Goal: Task Accomplishment & Management: Manage account settings

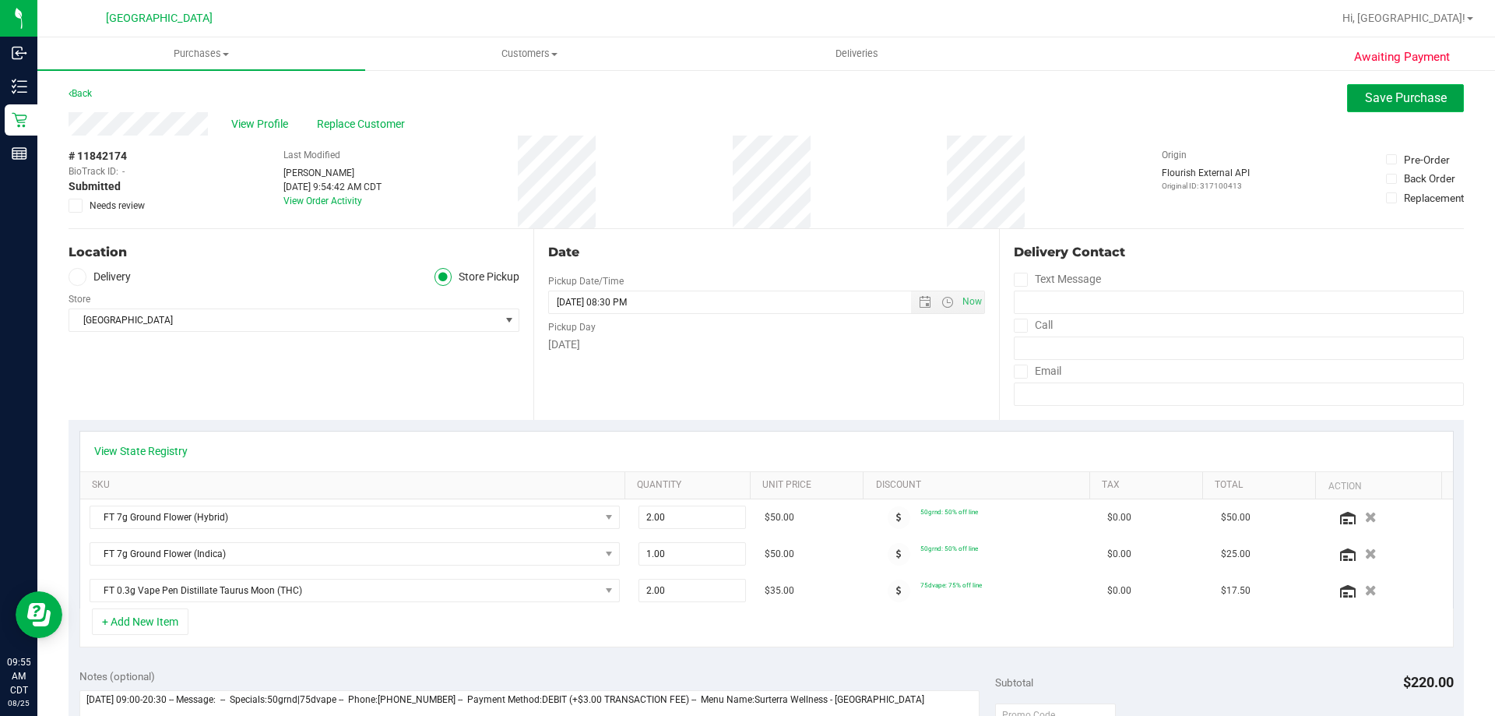
click at [1376, 101] on span "Save Purchase" at bounding box center [1406, 97] width 82 height 15
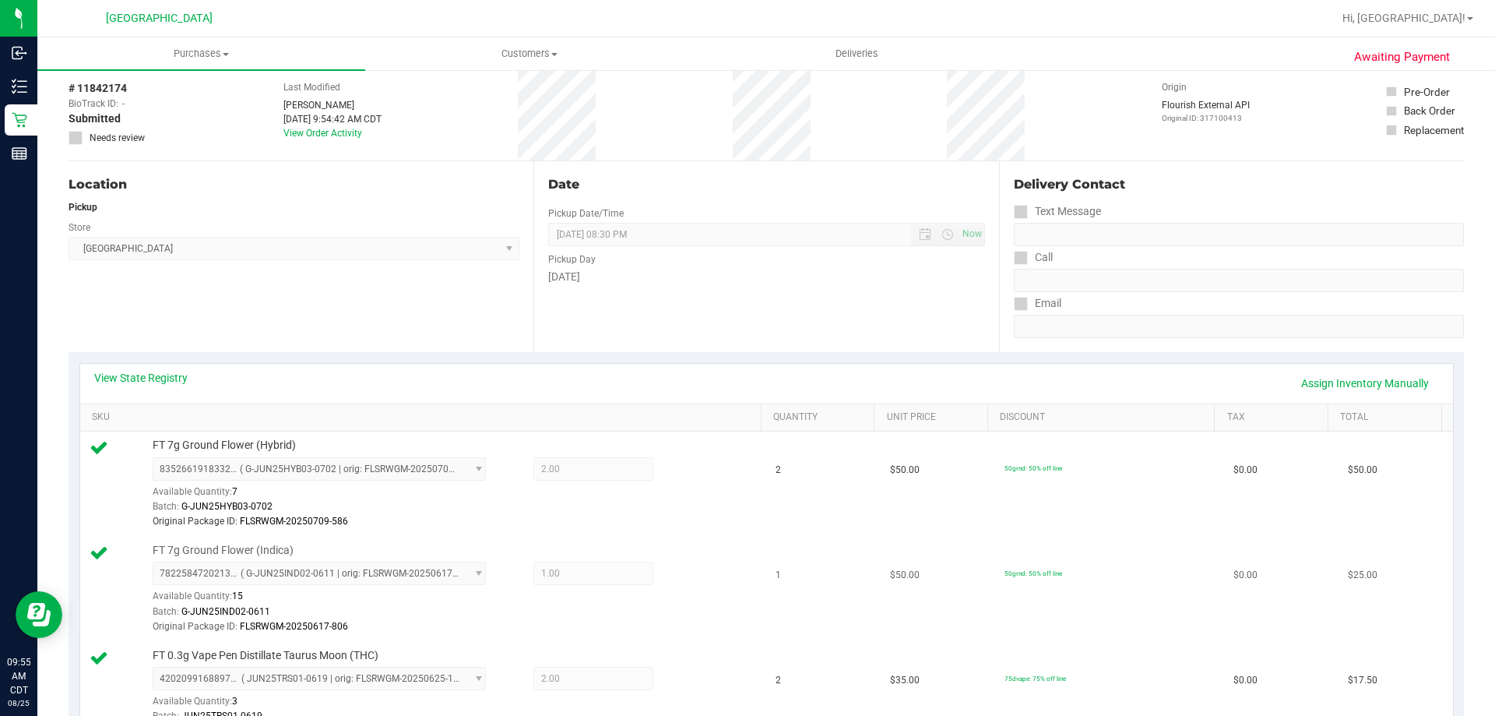
scroll to position [156, 0]
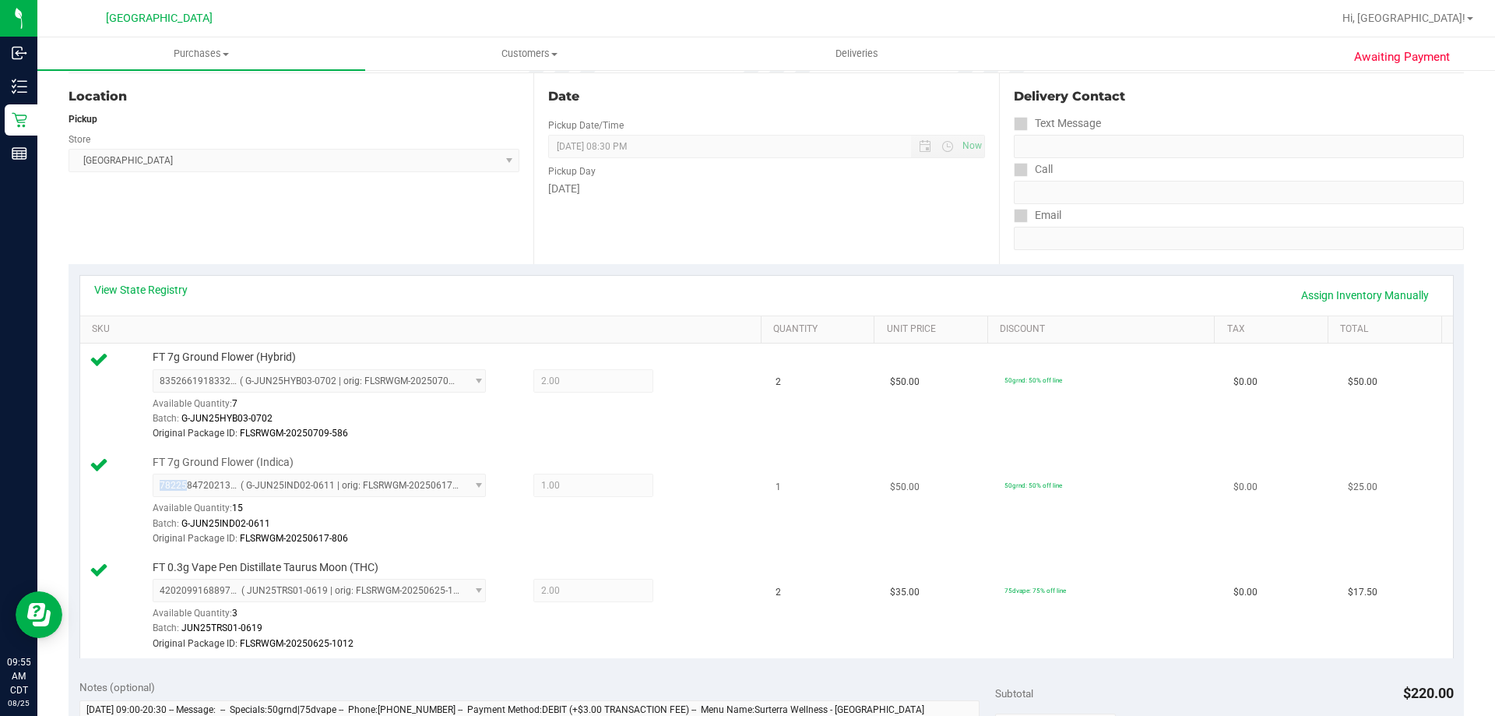
drag, startPoint x: 319, startPoint y: 470, endPoint x: 185, endPoint y: 480, distance: 134.3
click at [185, 480] on div "FT 7g Ground Flower (Indica) 7822584720213201 ( G-JUN25IND02-0611 | orig: FLSRW…" at bounding box center [449, 501] width 609 height 92
click at [158, 463] on span "FT 7g Ground Flower (Indica)" at bounding box center [223, 462] width 141 height 15
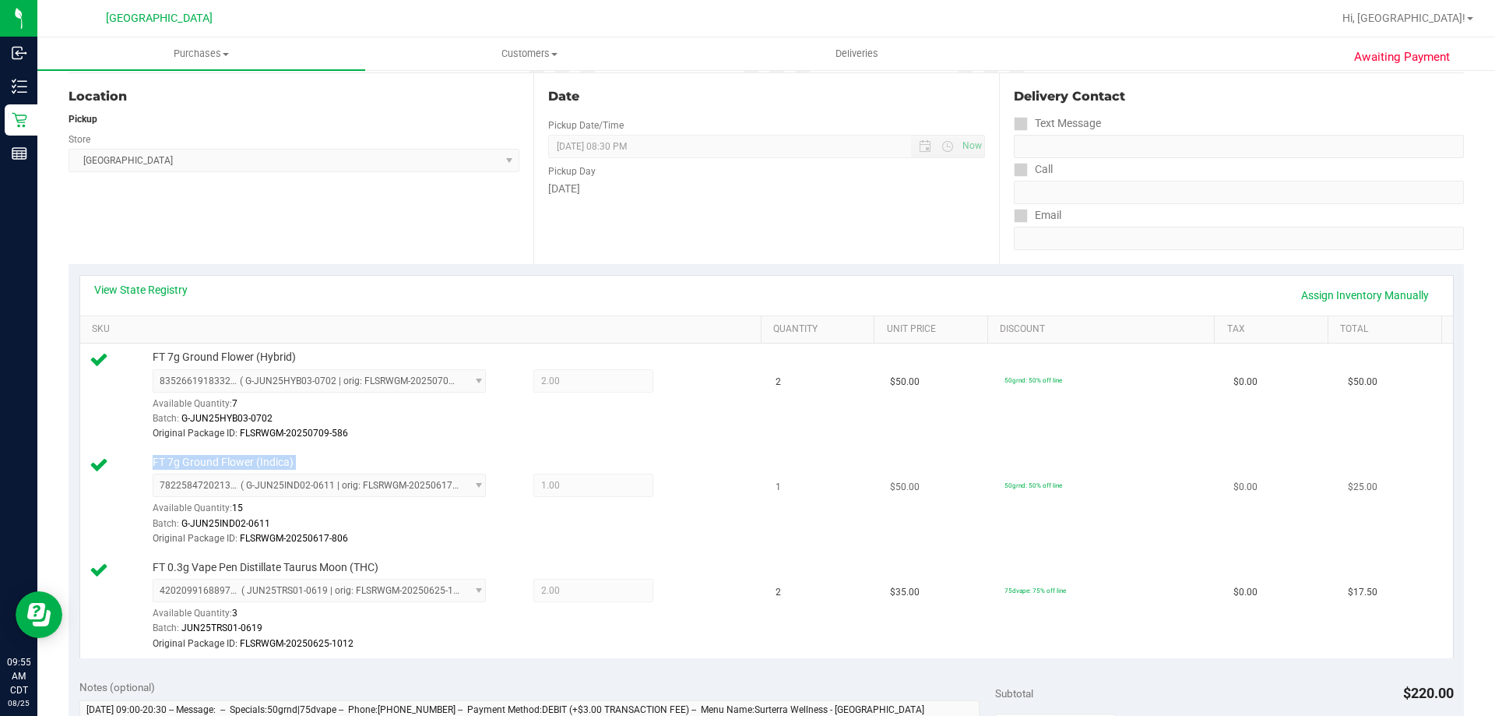
copy div "FT 7g Ground Flower (Indica)"
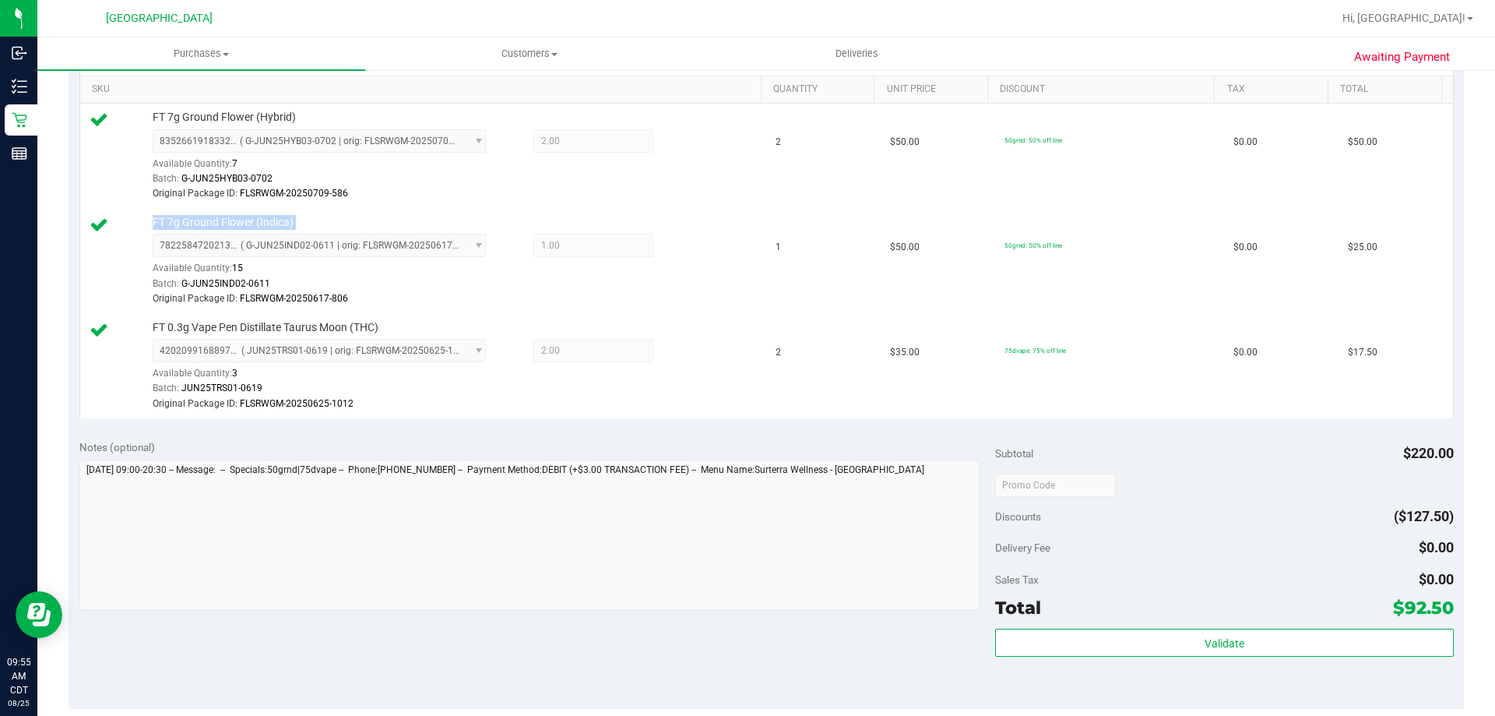
scroll to position [467, 0]
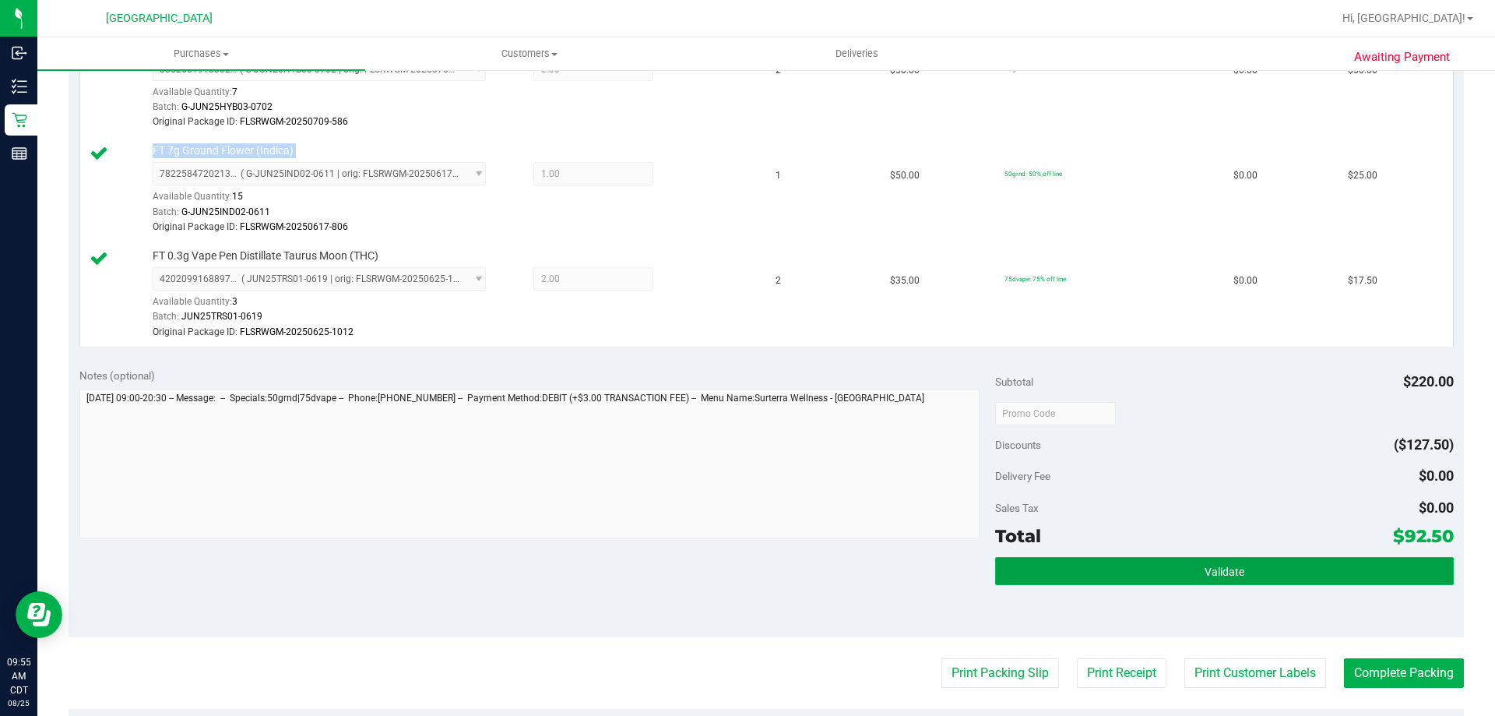
click at [1154, 579] on button "Validate" at bounding box center [1224, 571] width 458 height 28
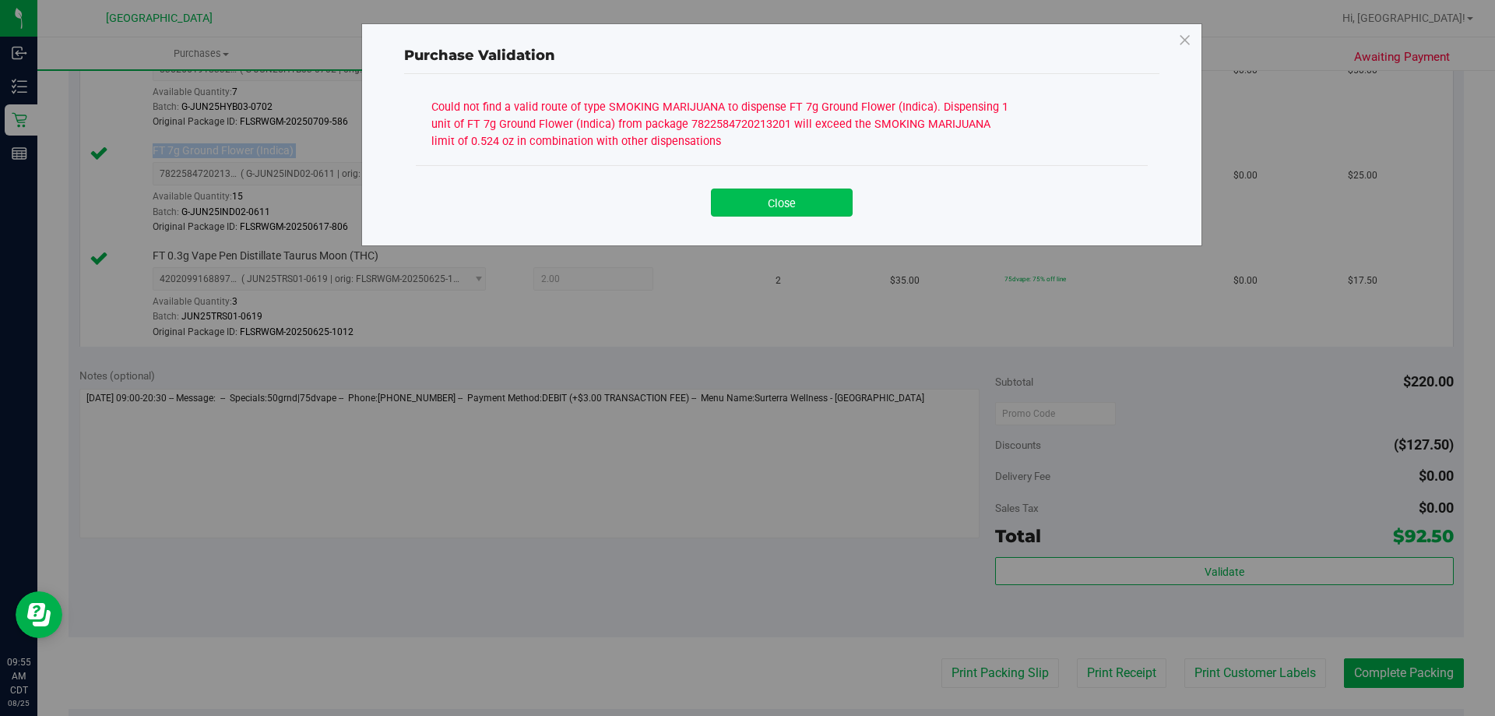
click at [808, 209] on button "Close" at bounding box center [782, 202] width 142 height 28
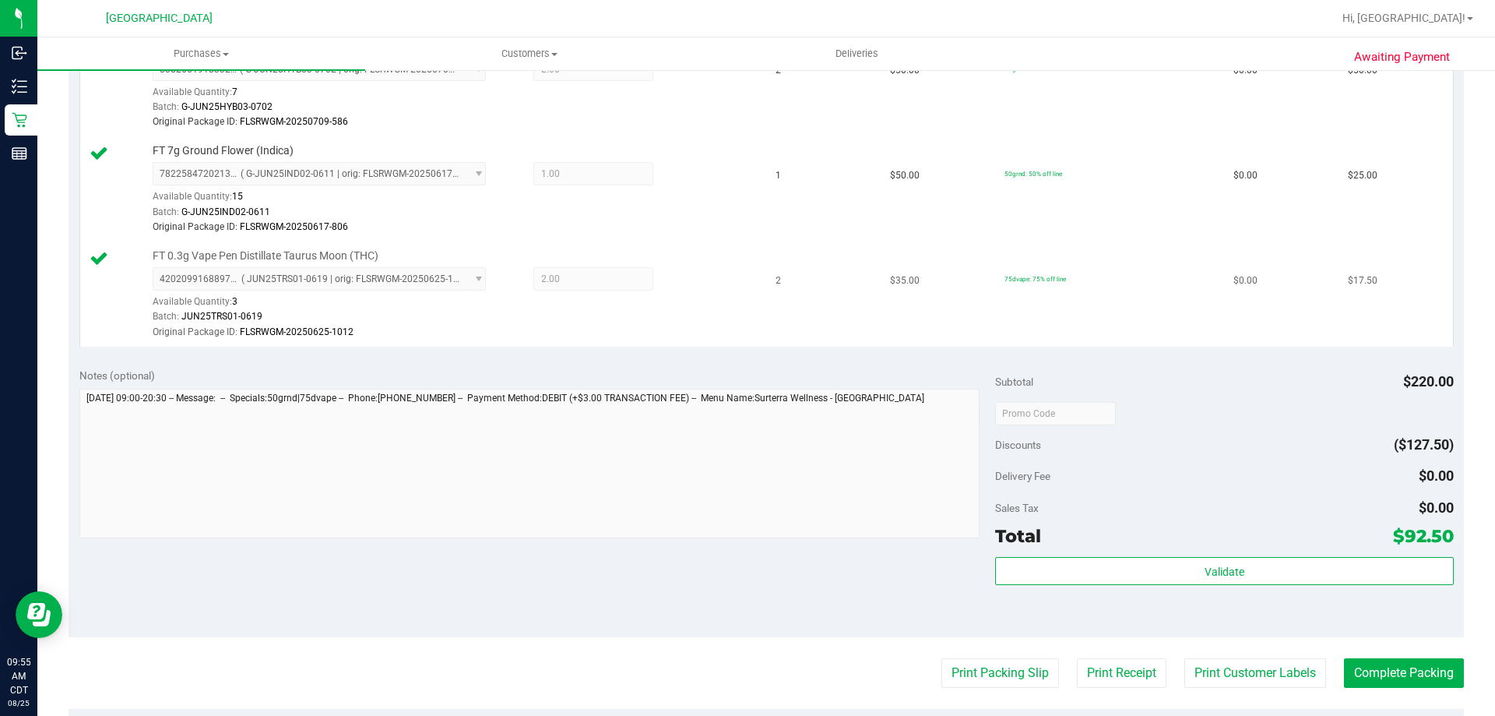
click at [716, 340] on td "FT 0.3g Vape Pen Distillate Taurus Moon (THC) 4202099168897083 ( JUN25TRS01-061…" at bounding box center [423, 294] width 687 height 104
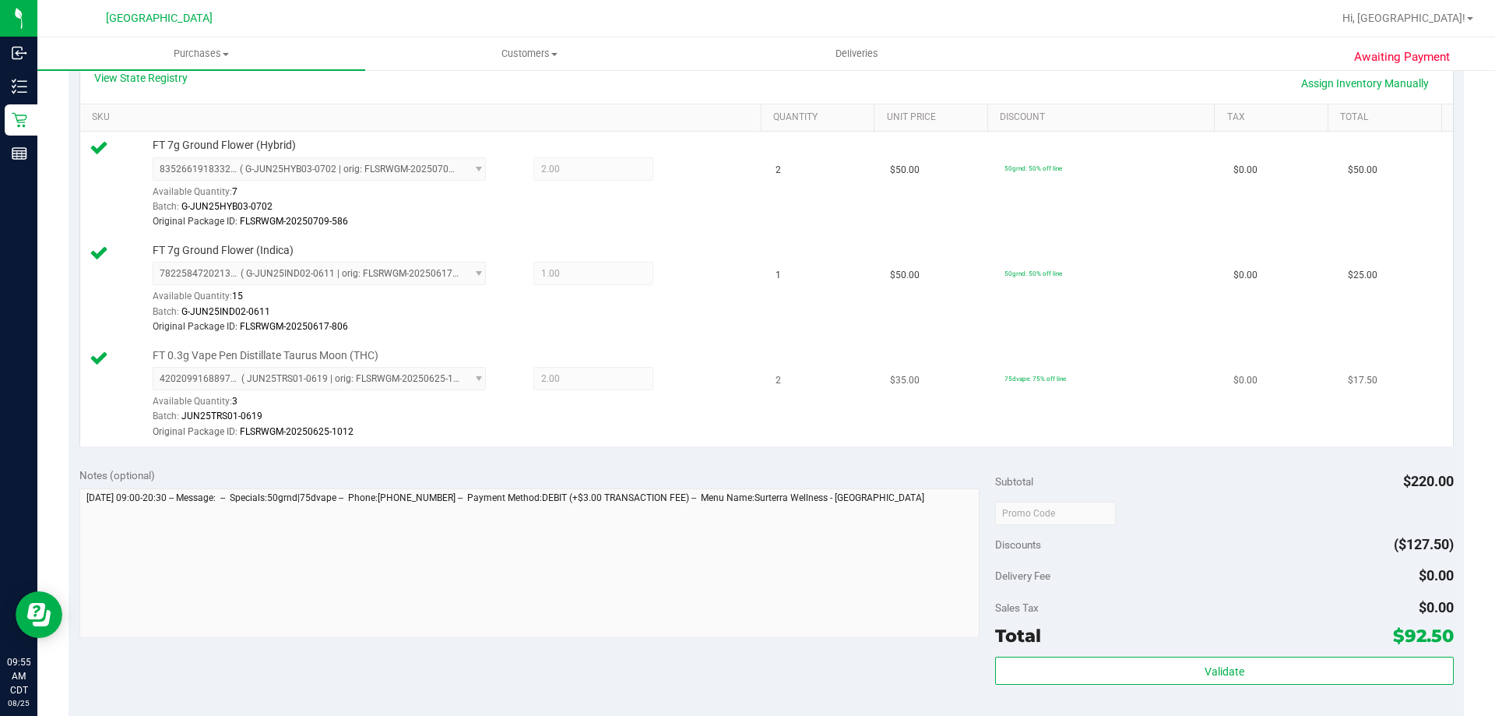
scroll to position [234, 0]
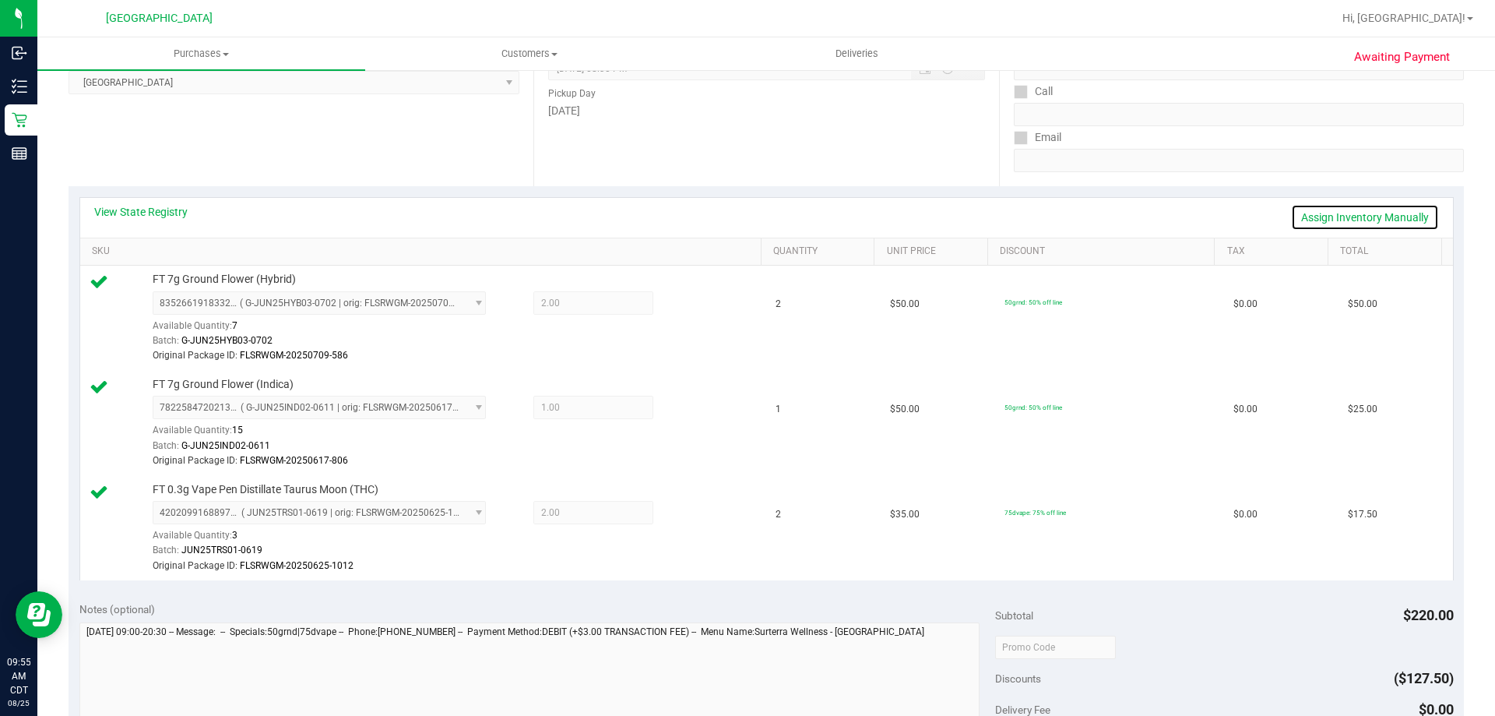
click at [1333, 216] on link "Assign Inventory Manually" at bounding box center [1365, 217] width 148 height 26
click at [688, 302] on div at bounding box center [678, 304] width 50 height 19
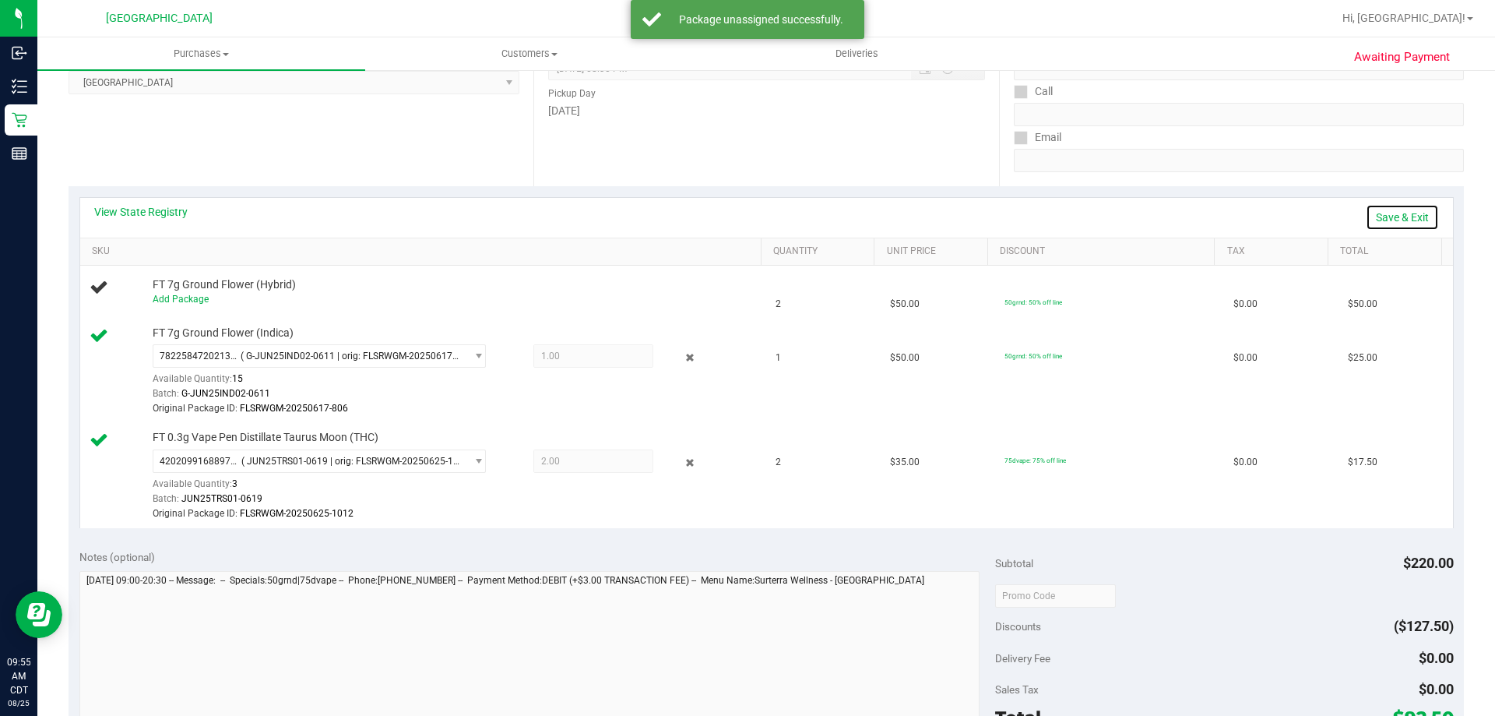
click at [1389, 209] on link "Save & Exit" at bounding box center [1402, 217] width 73 height 26
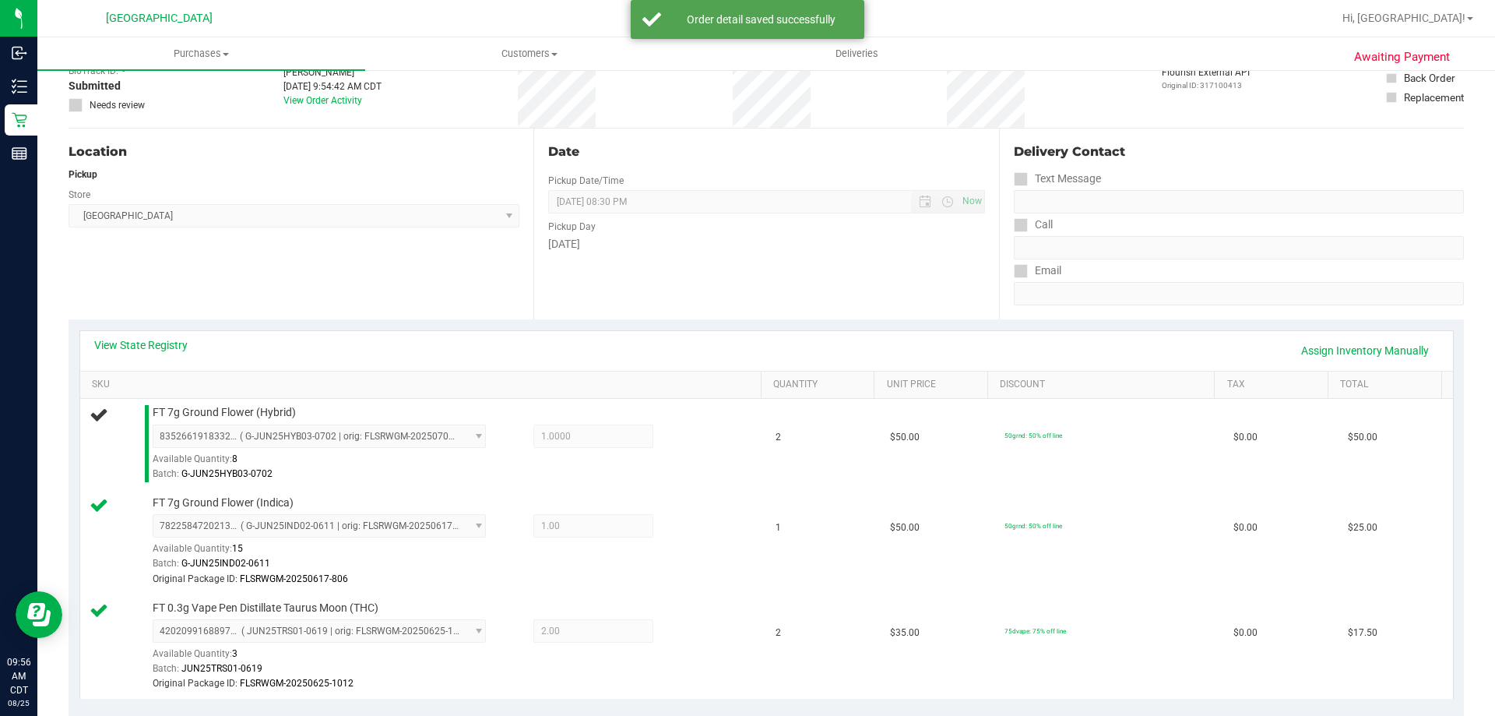
scroll to position [0, 0]
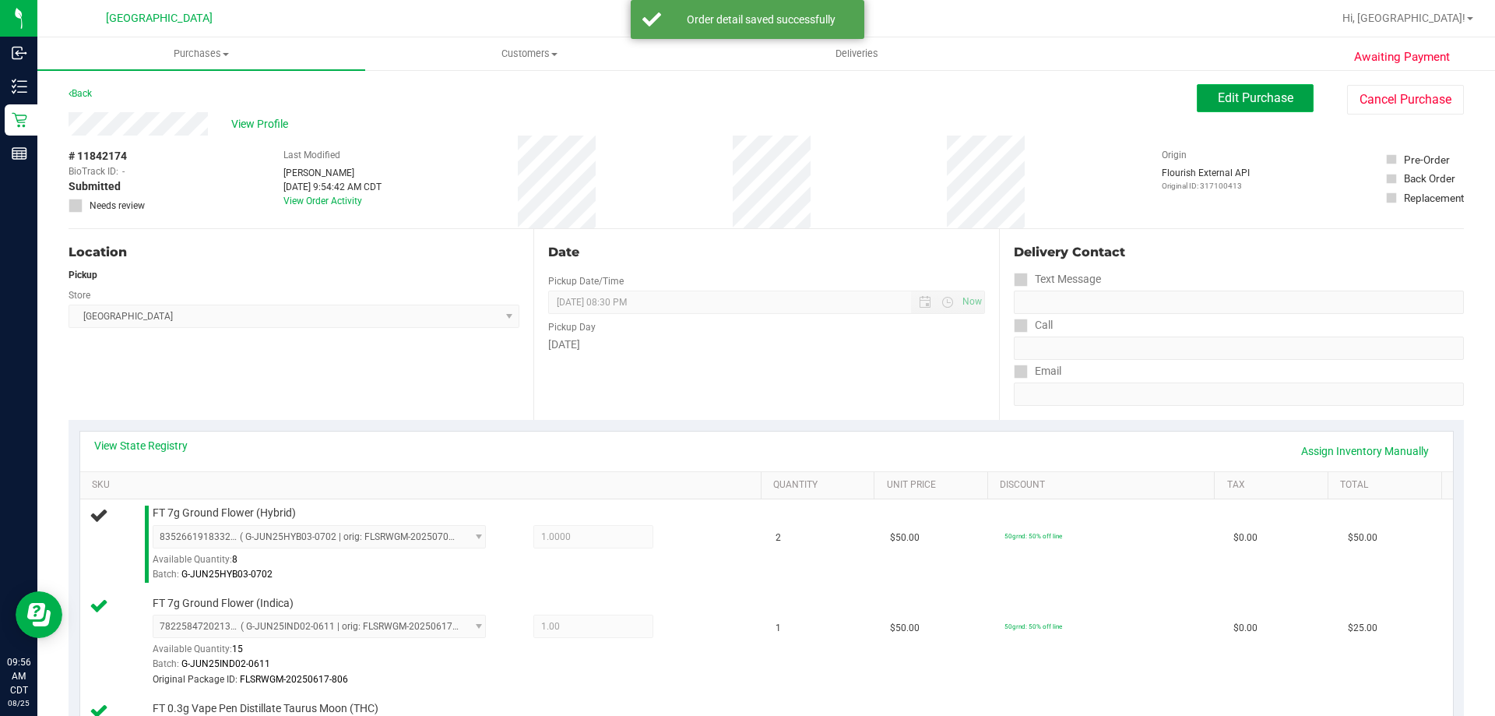
click at [1252, 104] on span "Edit Purchase" at bounding box center [1256, 97] width 76 height 15
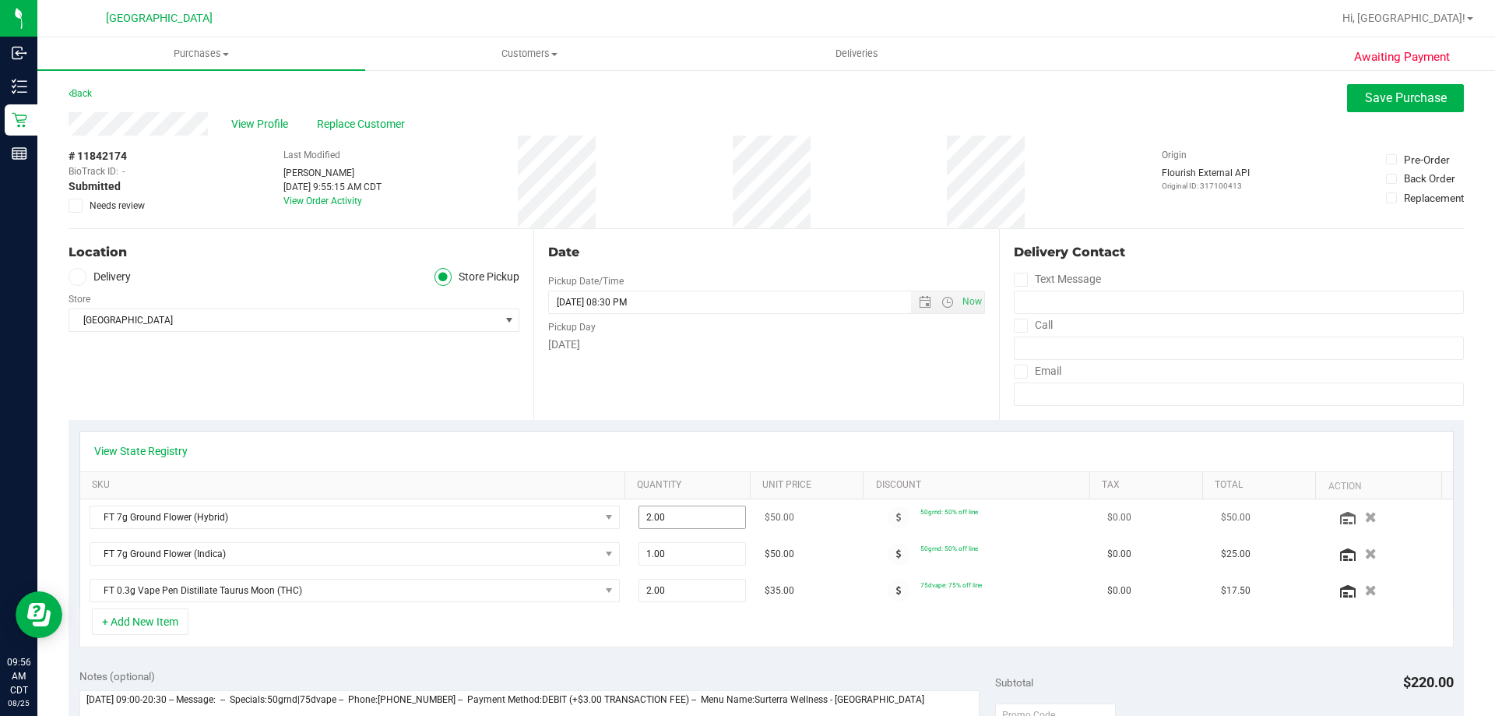
click at [671, 508] on span "2.00 2" at bounding box center [693, 516] width 108 height 23
click at [671, 508] on input "2" at bounding box center [692, 517] width 107 height 22
type input "1"
type input "1.00"
click at [701, 407] on div "Date Pickup Date/Time 08/25/2025 Now 08/25/2025 08:30 PM Now Pickup Day Monday" at bounding box center [765, 324] width 465 height 191
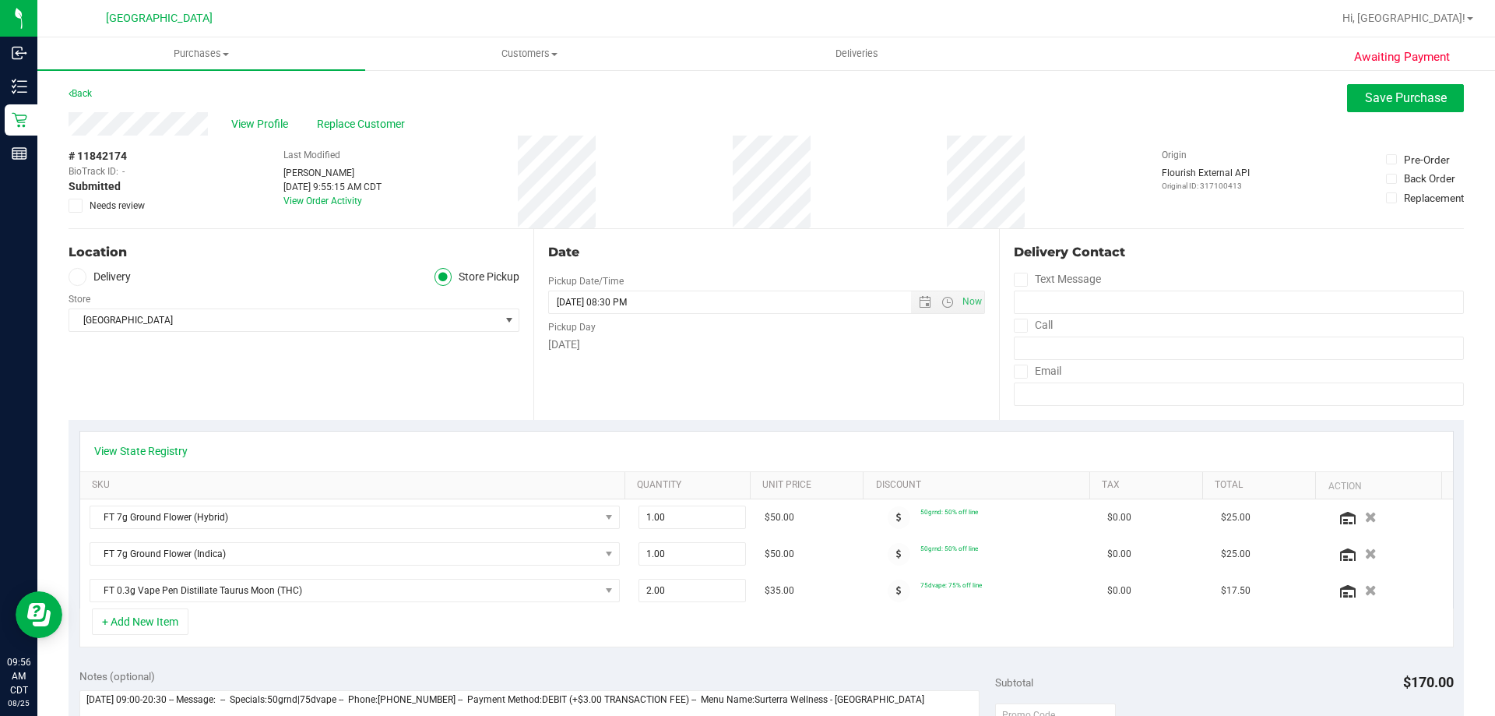
click at [1342, 113] on div "View Profile Replace Customer" at bounding box center [767, 123] width 1396 height 23
click at [1347, 108] on button "Save Purchase" at bounding box center [1405, 98] width 117 height 28
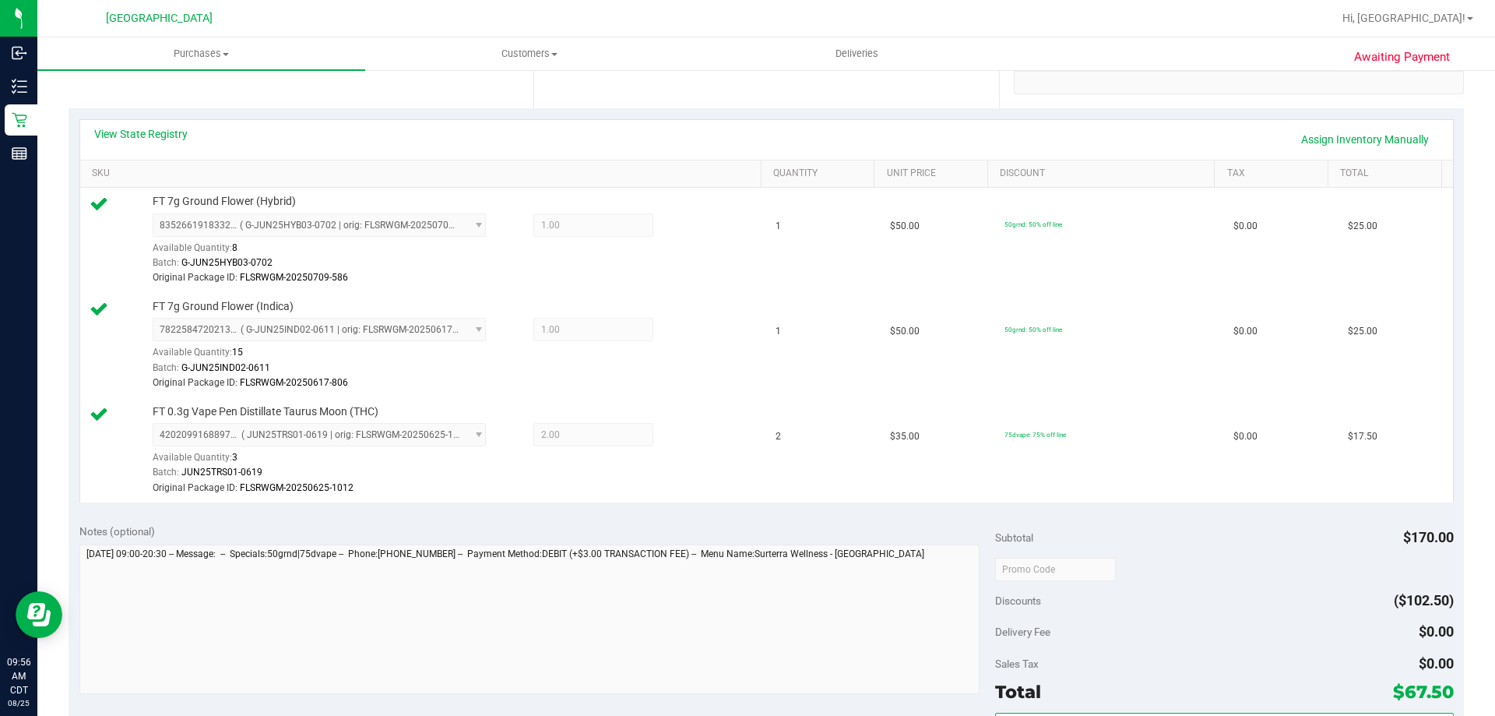
scroll to position [467, 0]
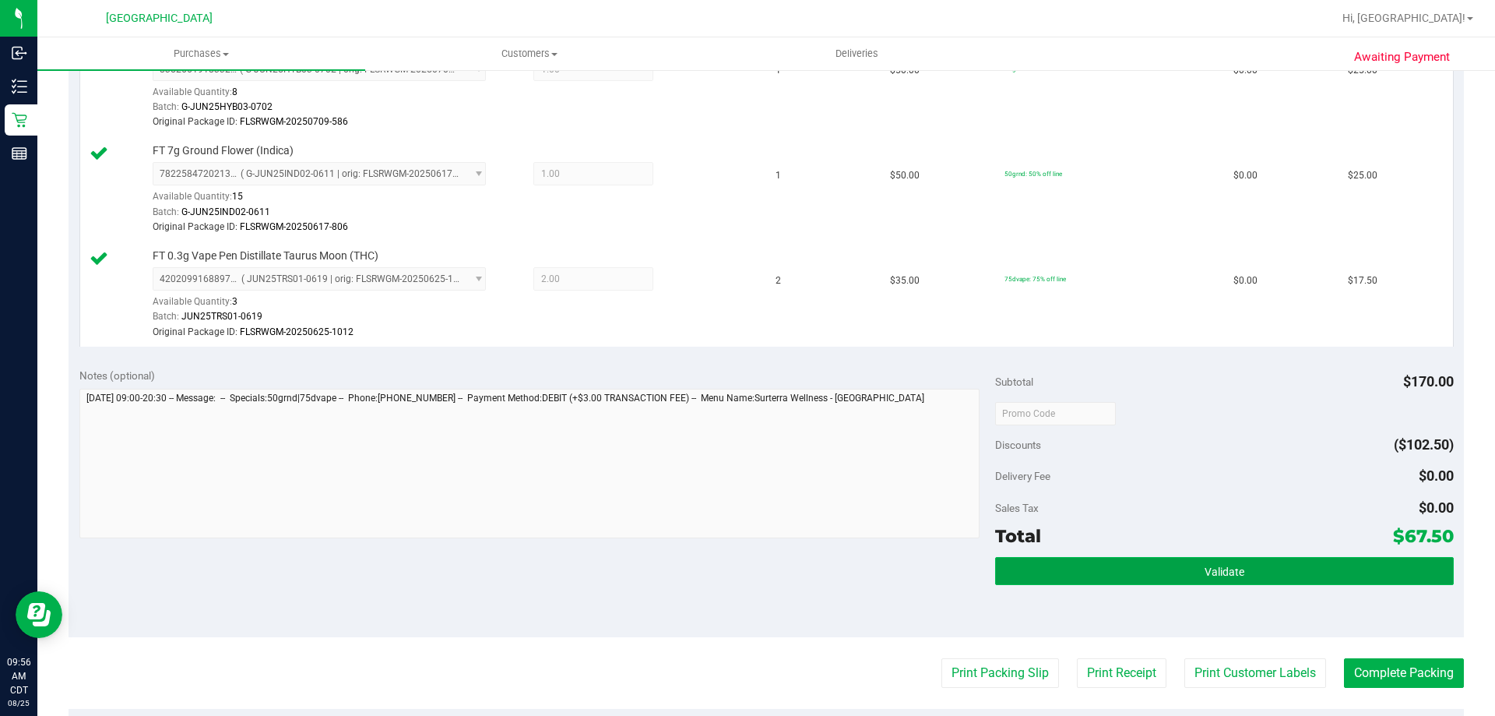
click at [1207, 575] on span "Validate" at bounding box center [1225, 571] width 40 height 12
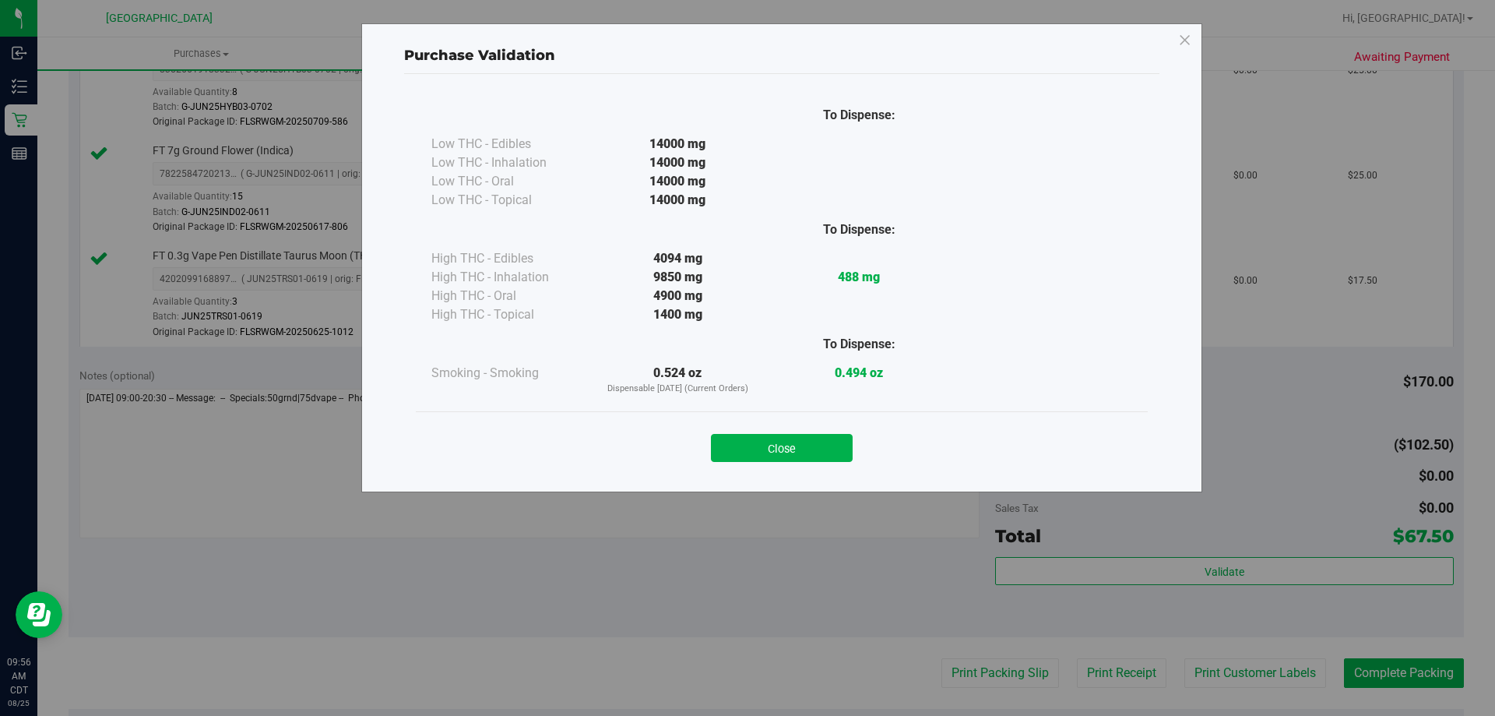
click at [779, 430] on div "Close" at bounding box center [782, 443] width 709 height 39
click at [818, 448] on button "Close" at bounding box center [782, 448] width 142 height 28
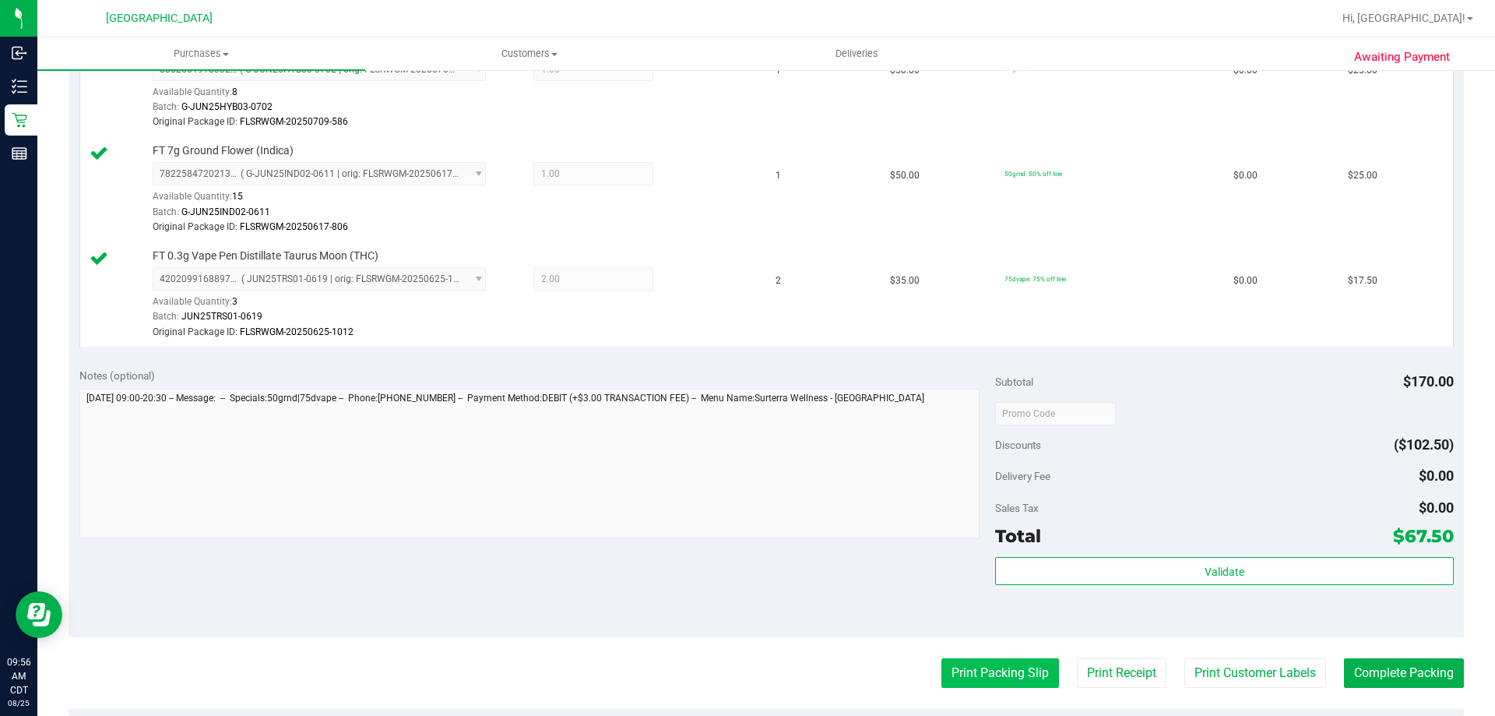
click at [972, 671] on button "Print Packing Slip" at bounding box center [1001, 673] width 118 height 30
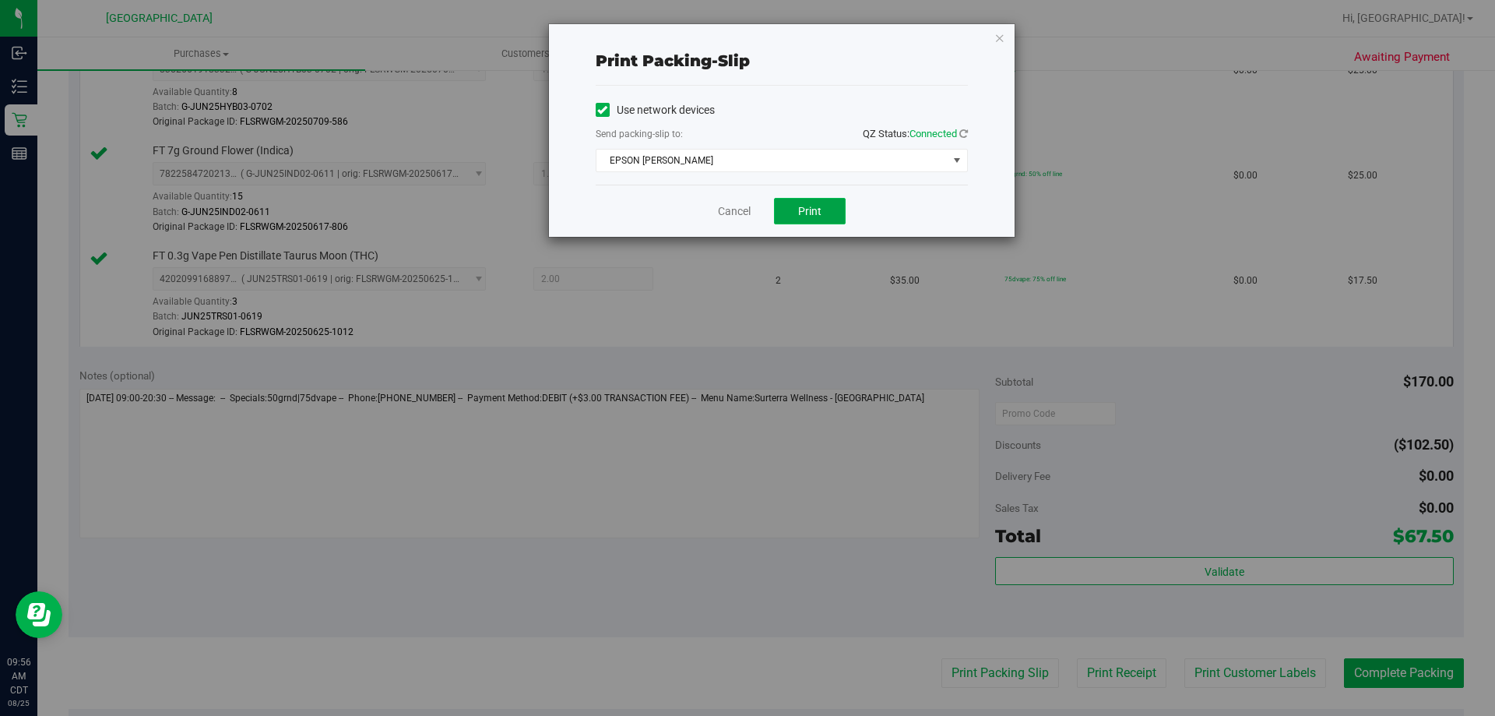
click at [821, 206] on span "Print" at bounding box center [809, 211] width 23 height 12
click at [726, 216] on link "Cancel" at bounding box center [734, 211] width 33 height 16
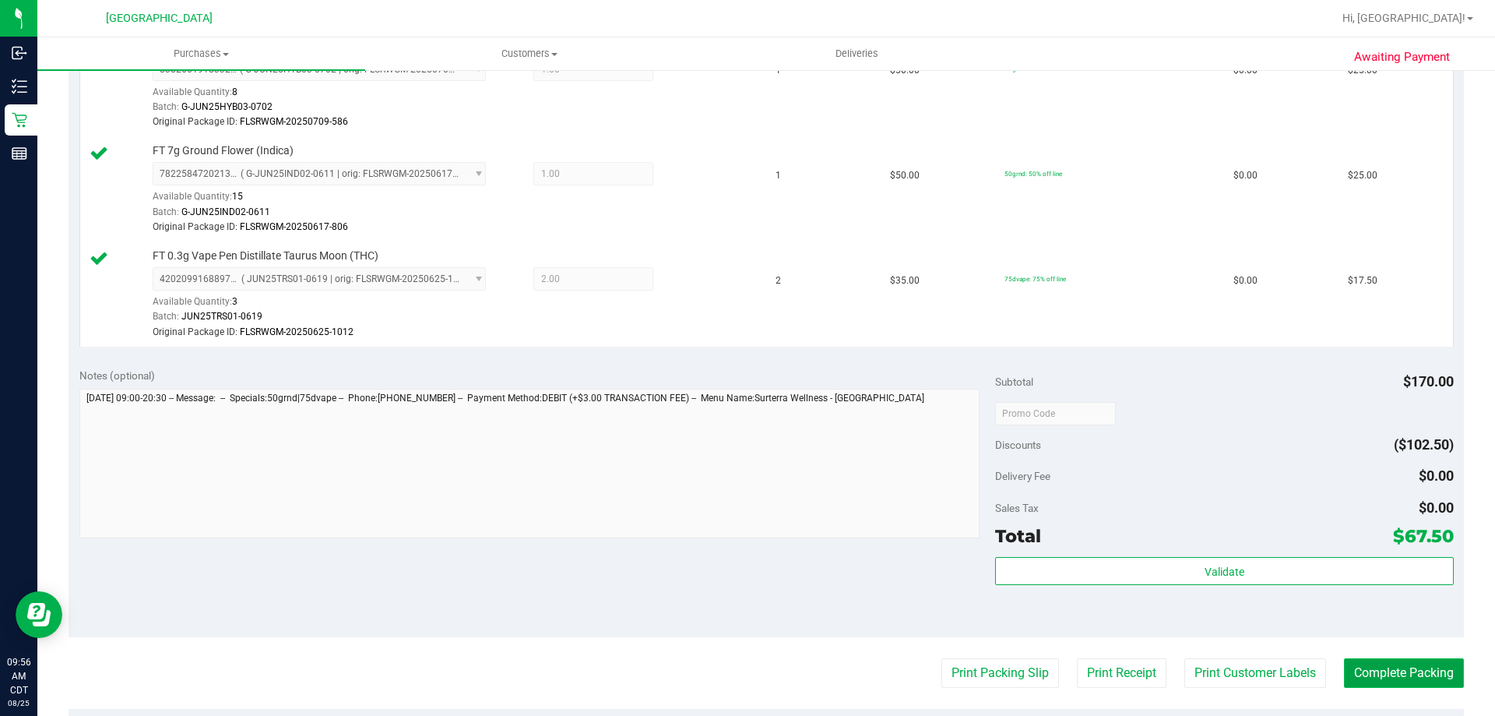
click at [1367, 681] on button "Complete Packing" at bounding box center [1404, 673] width 120 height 30
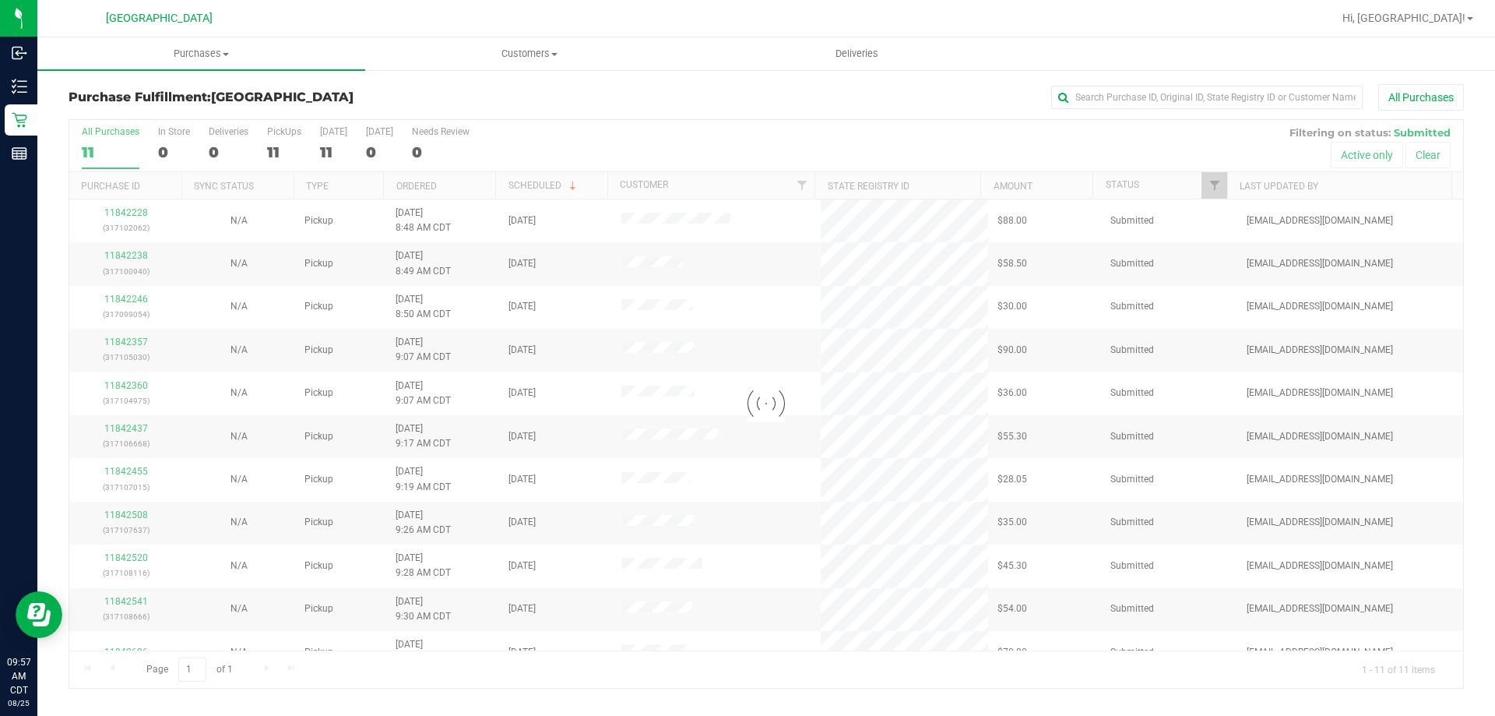
click at [453, 186] on div "Loading... All Purchases 11 In Store 0 Deliveries 0 PickUps 11 Today 11 Tomorro…" at bounding box center [767, 403] width 1396 height 569
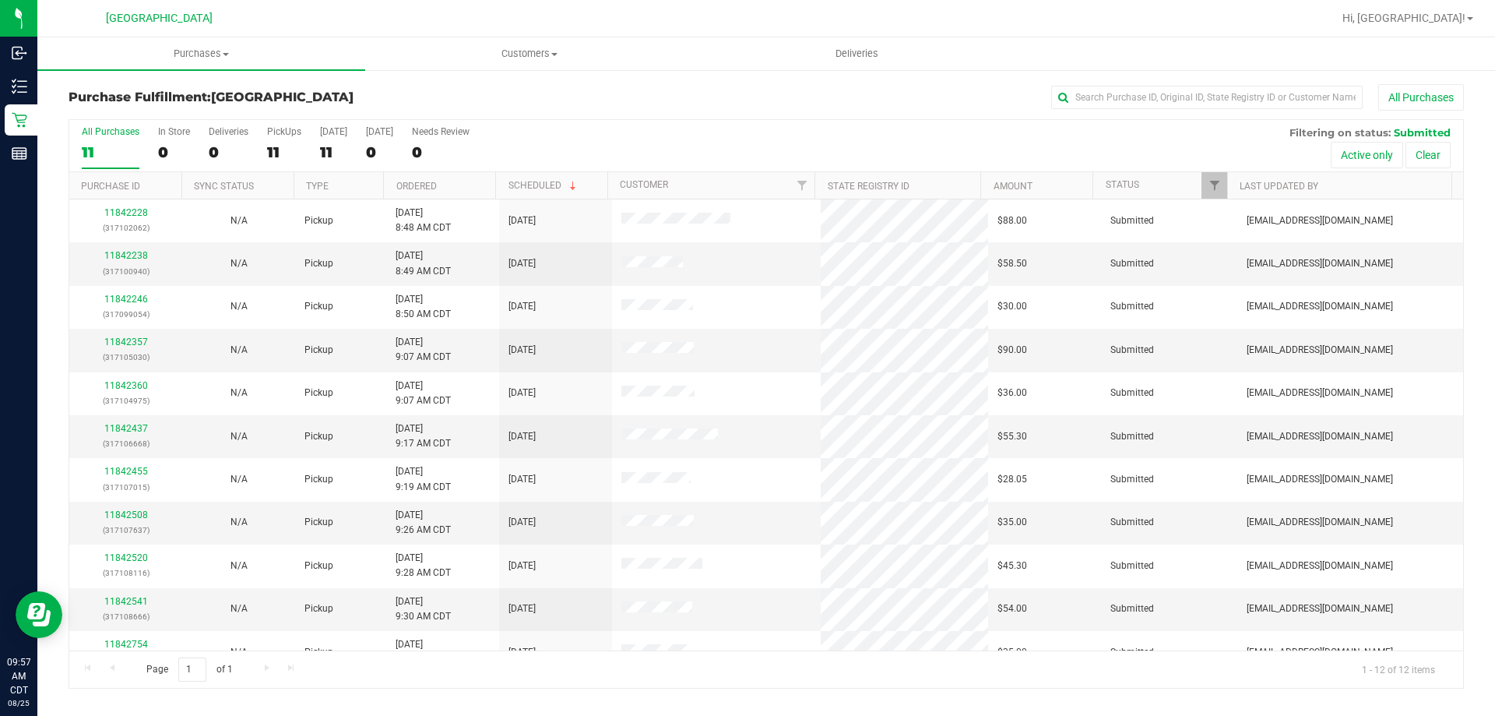
click at [463, 185] on th "Ordered" at bounding box center [439, 185] width 112 height 27
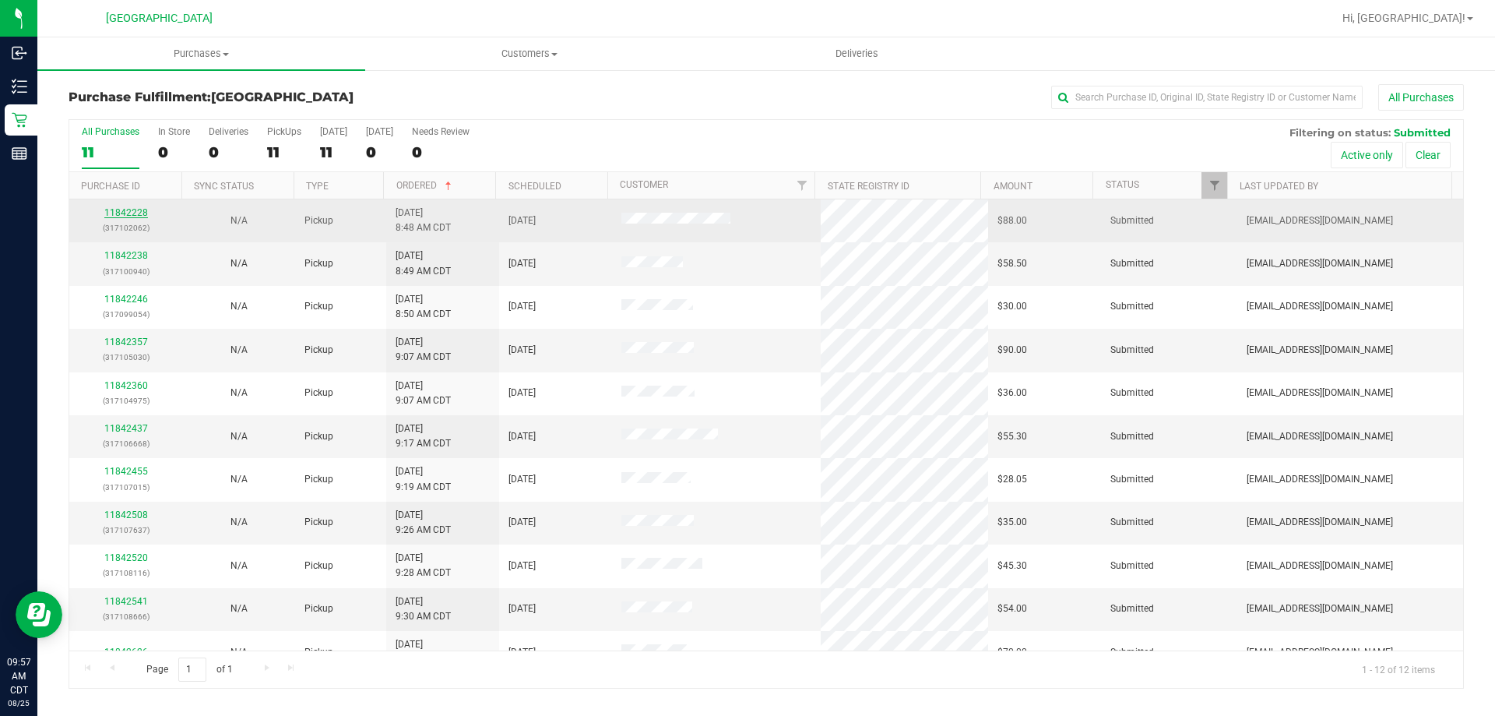
click at [117, 217] on link "11842228" at bounding box center [126, 212] width 44 height 11
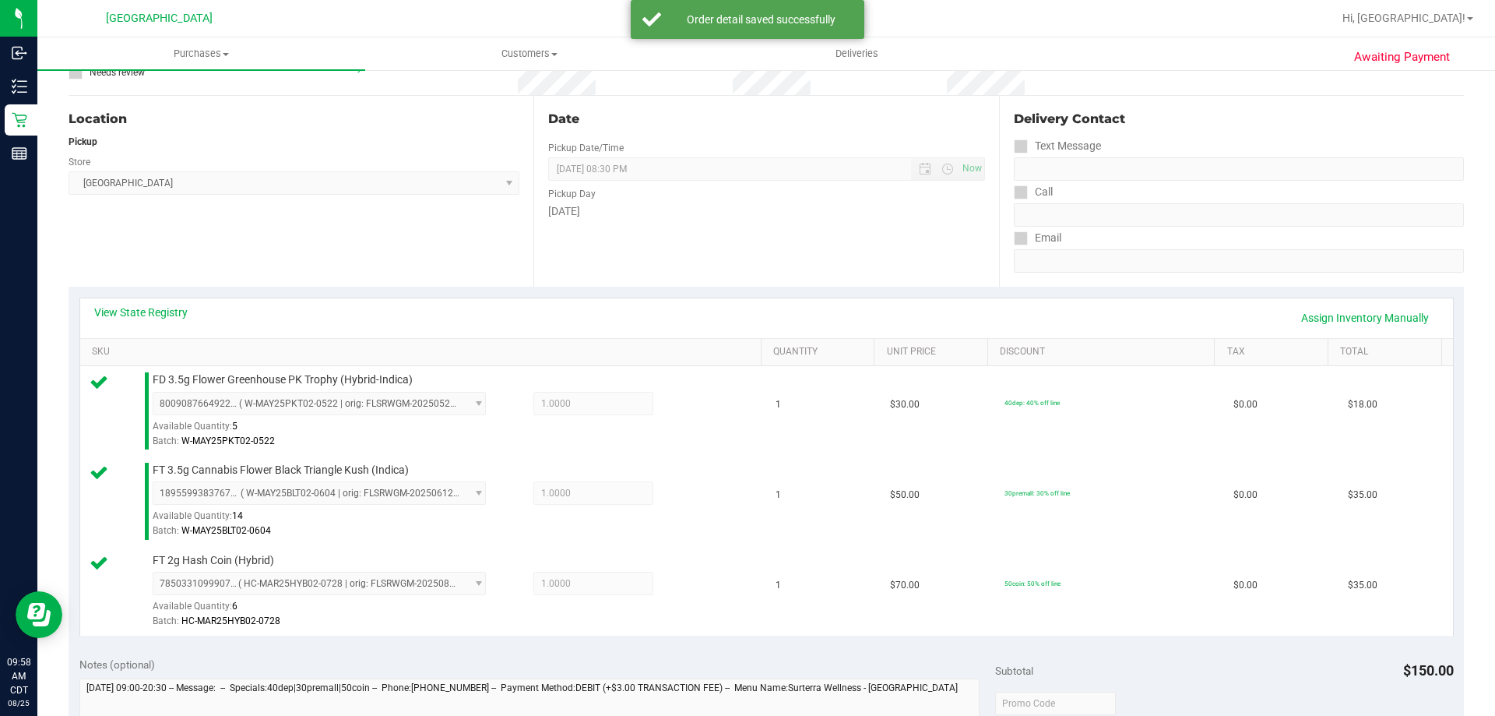
scroll to position [312, 0]
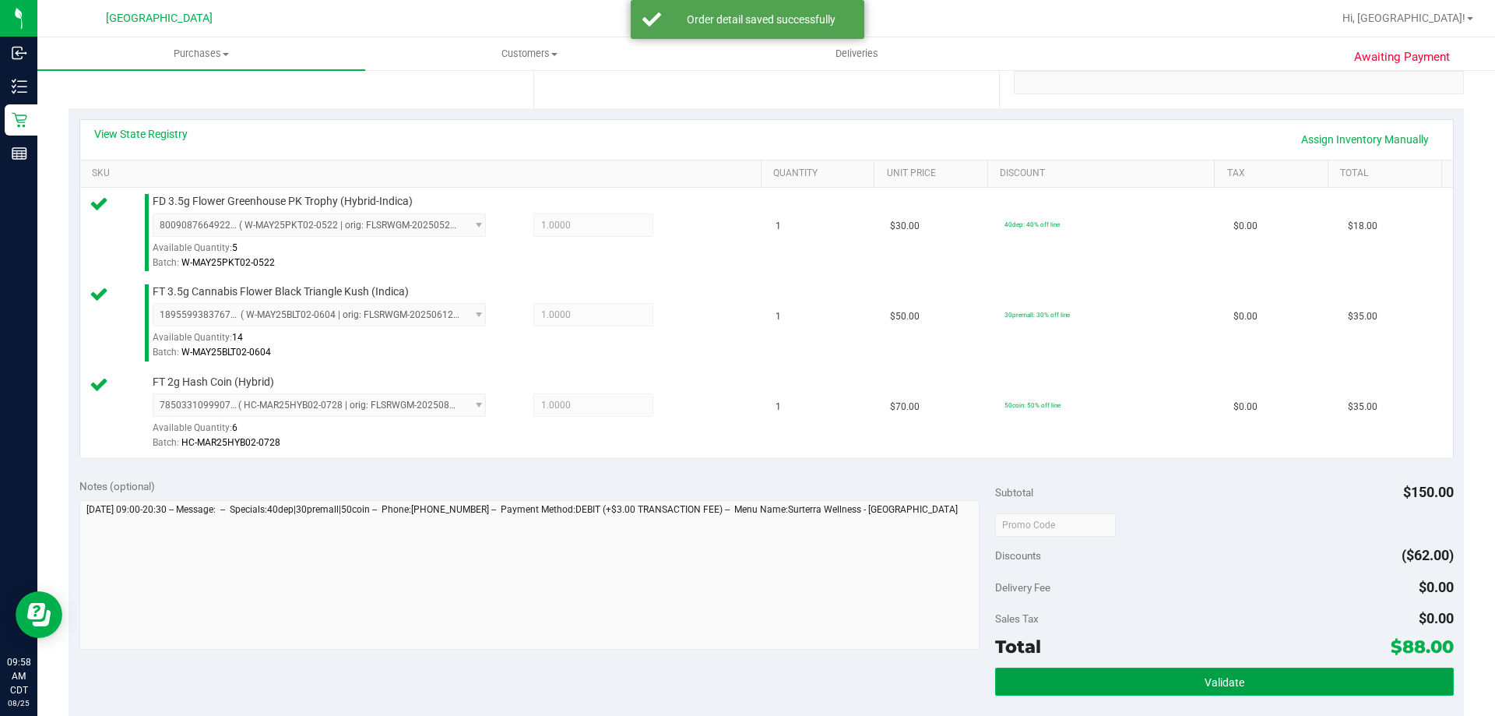
click at [1065, 677] on button "Validate" at bounding box center [1224, 681] width 458 height 28
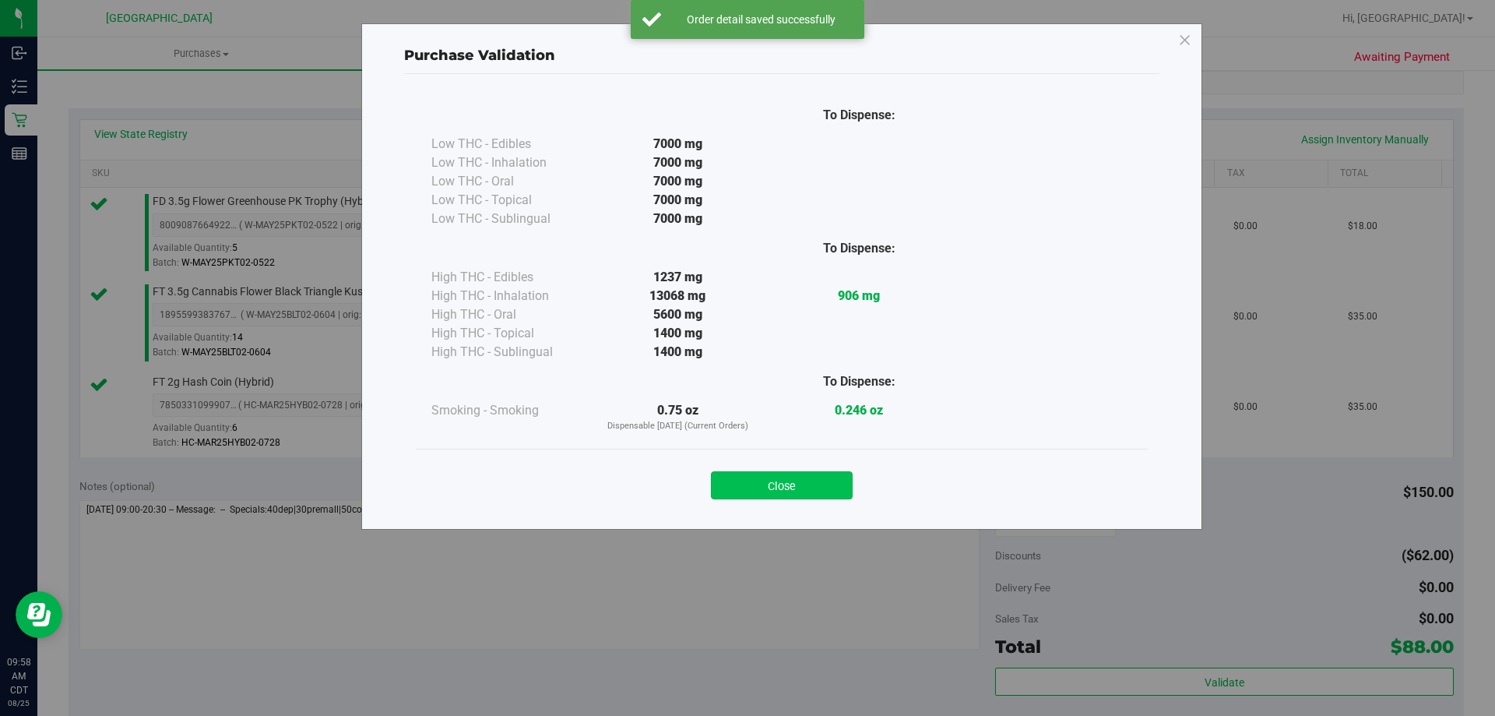
click at [798, 484] on button "Close" at bounding box center [782, 485] width 142 height 28
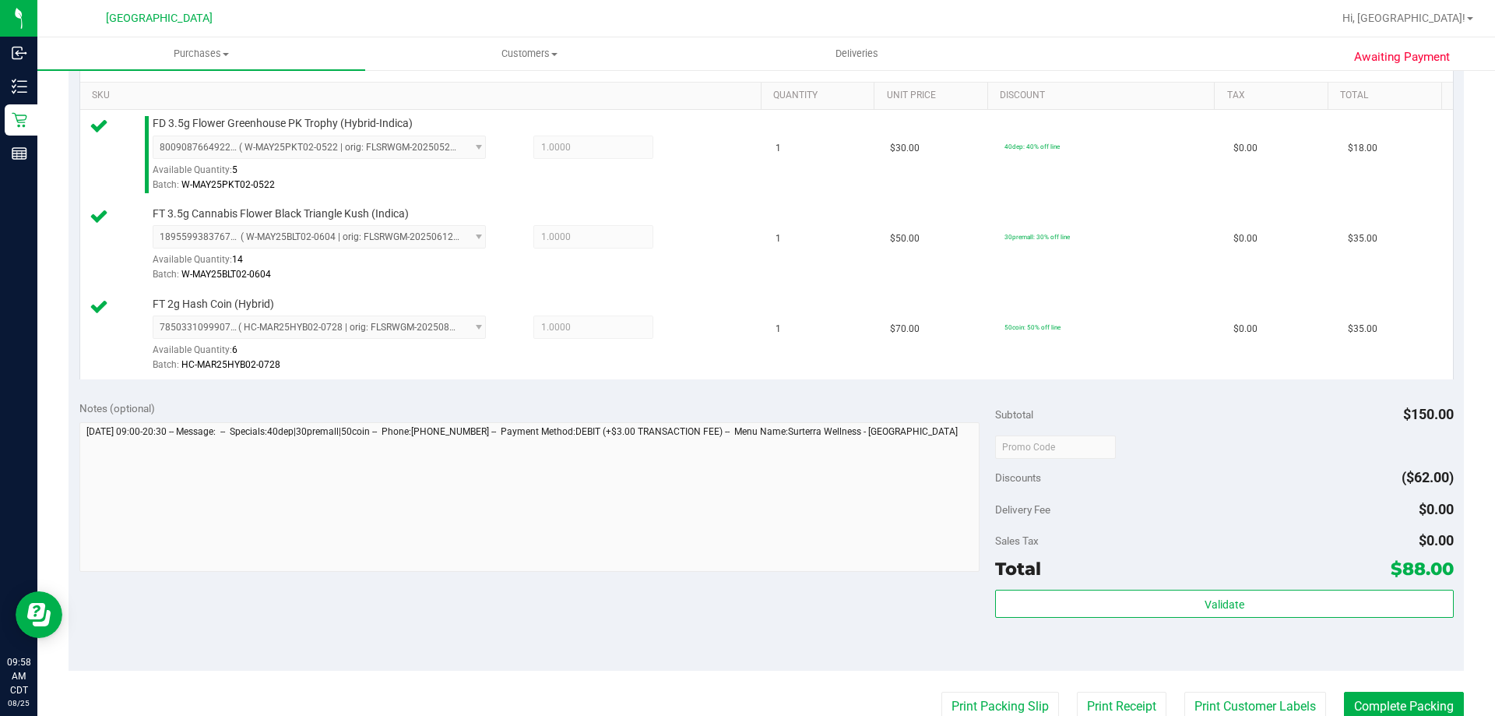
scroll to position [545, 0]
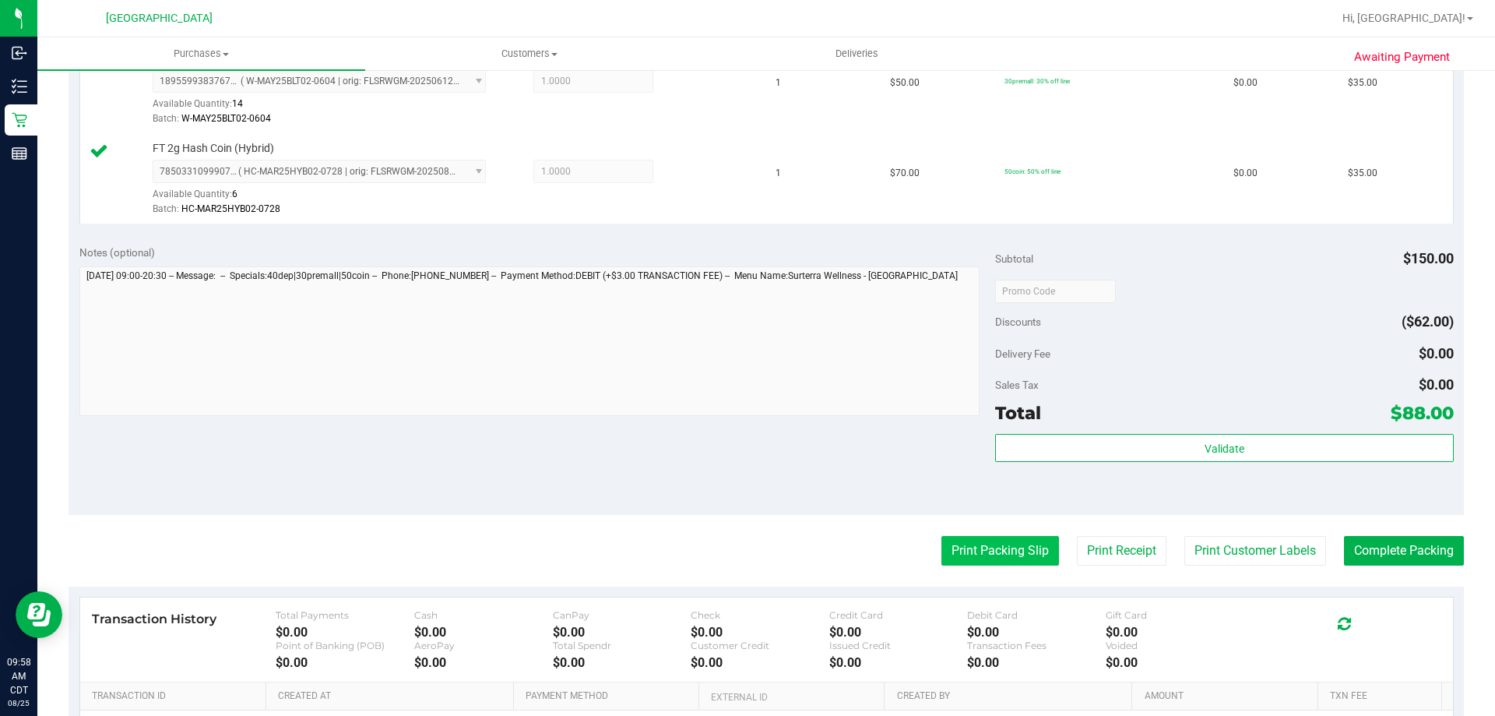
click at [973, 546] on button "Print Packing Slip" at bounding box center [1001, 551] width 118 height 30
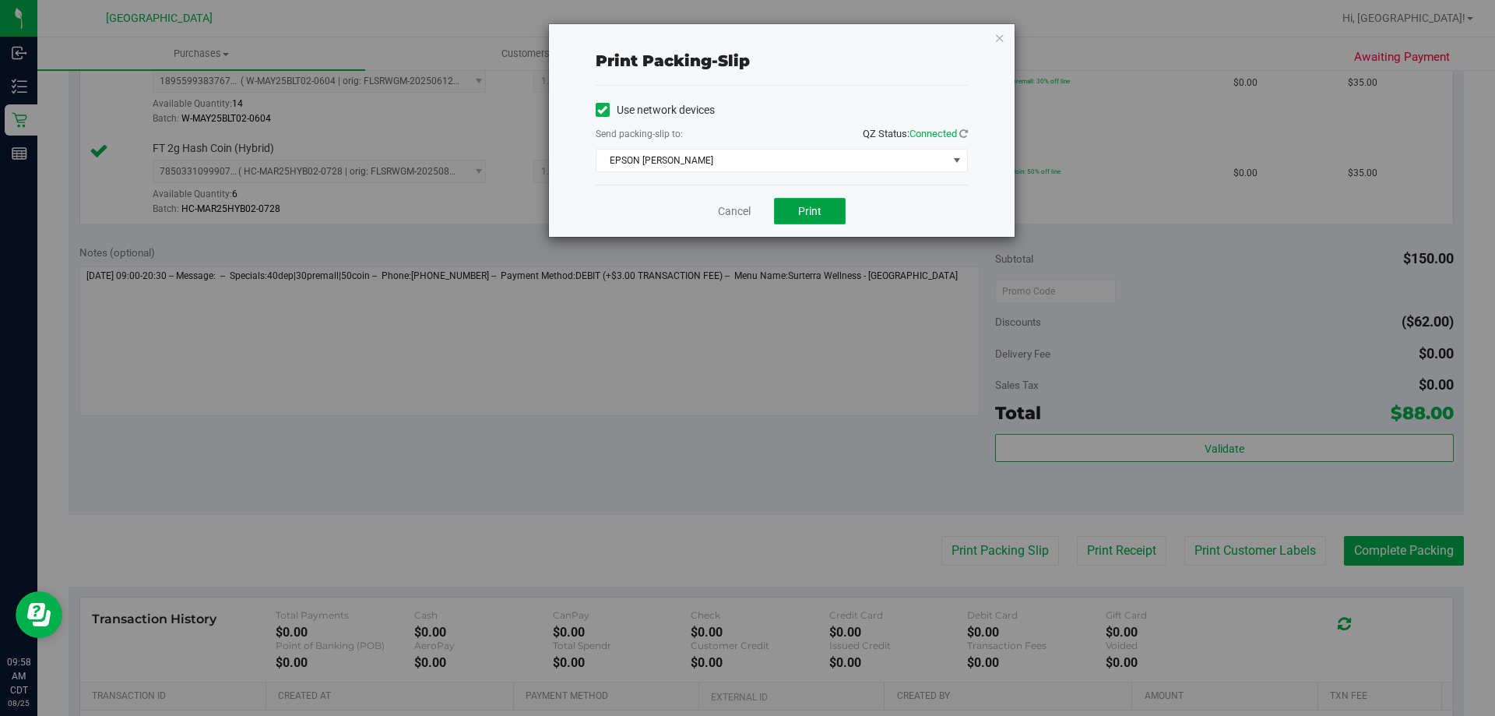
click at [789, 213] on button "Print" at bounding box center [810, 211] width 72 height 26
click at [738, 213] on link "Cancel" at bounding box center [734, 211] width 33 height 16
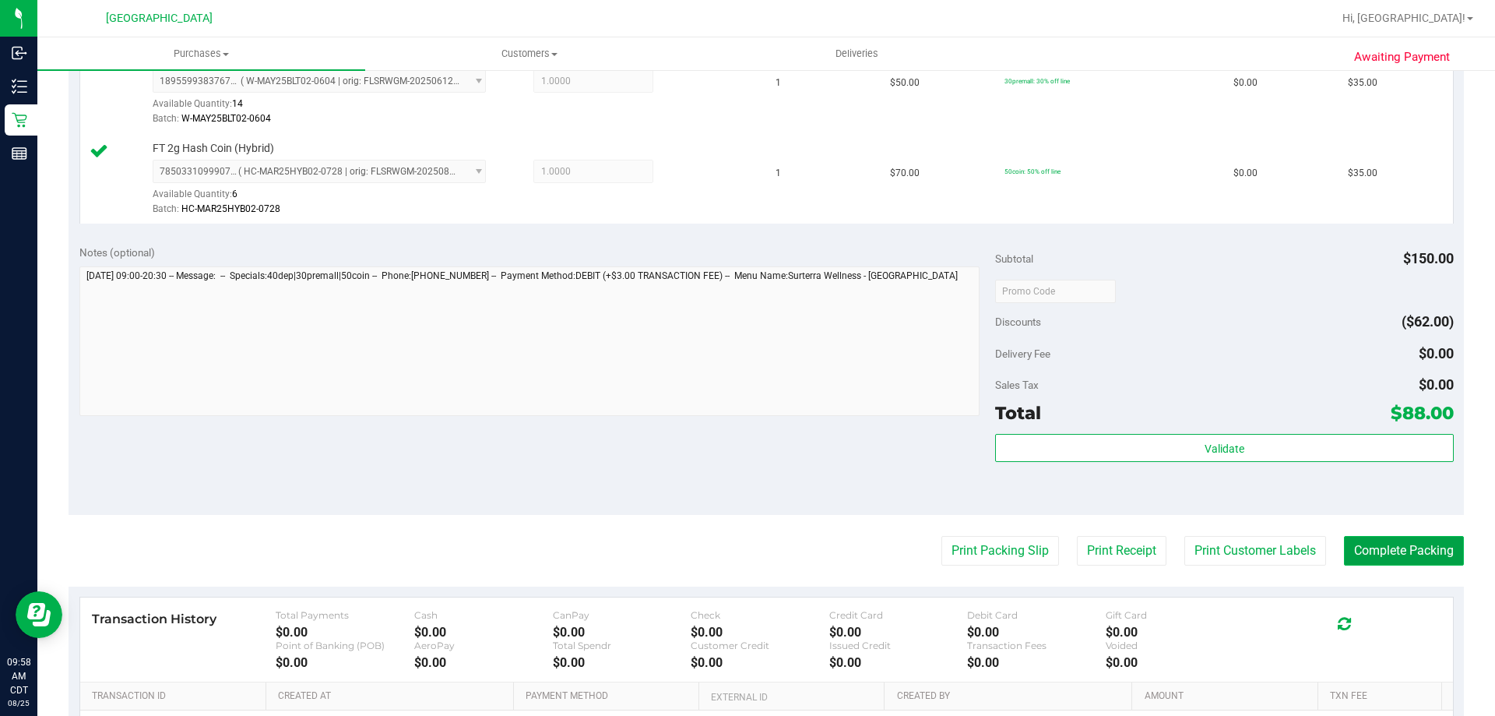
click at [1406, 551] on button "Complete Packing" at bounding box center [1404, 551] width 120 height 30
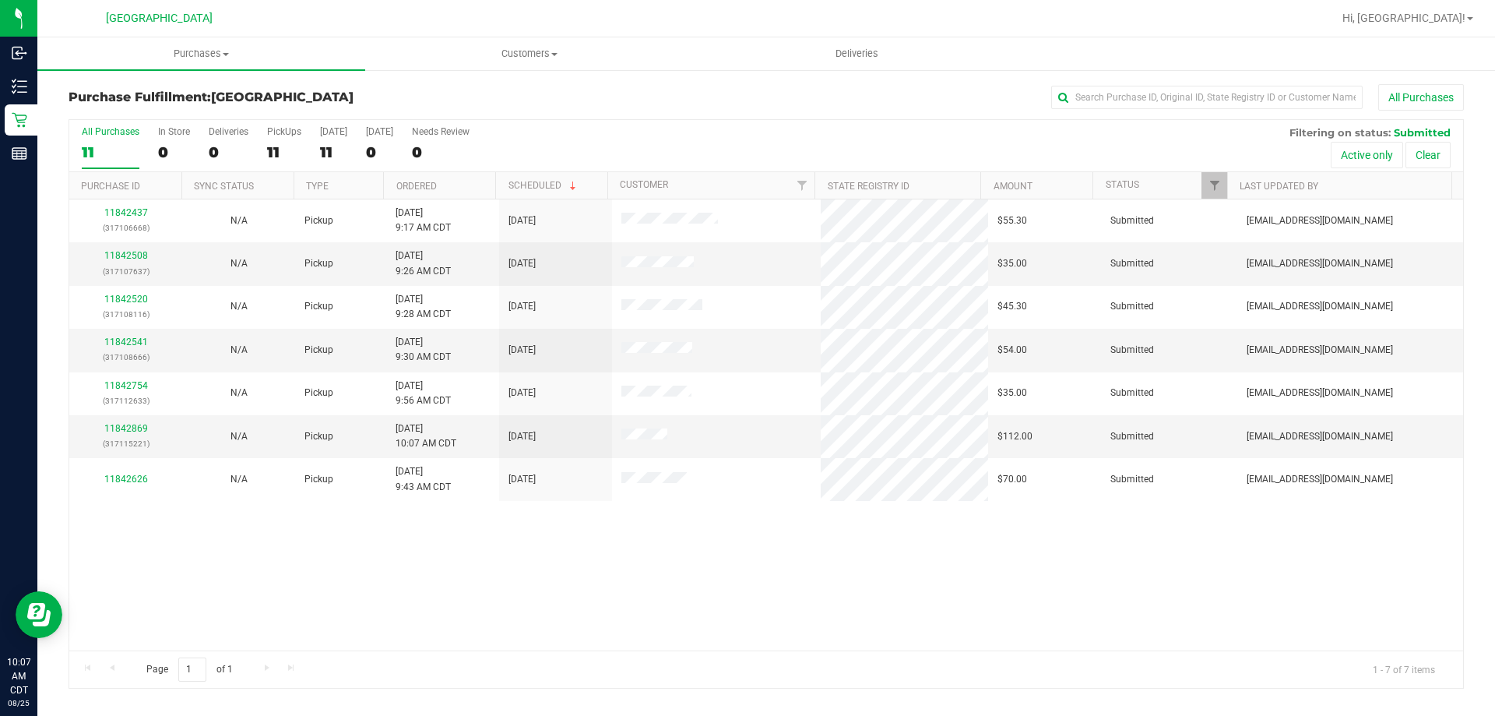
click at [450, 177] on th "Ordered" at bounding box center [439, 185] width 112 height 27
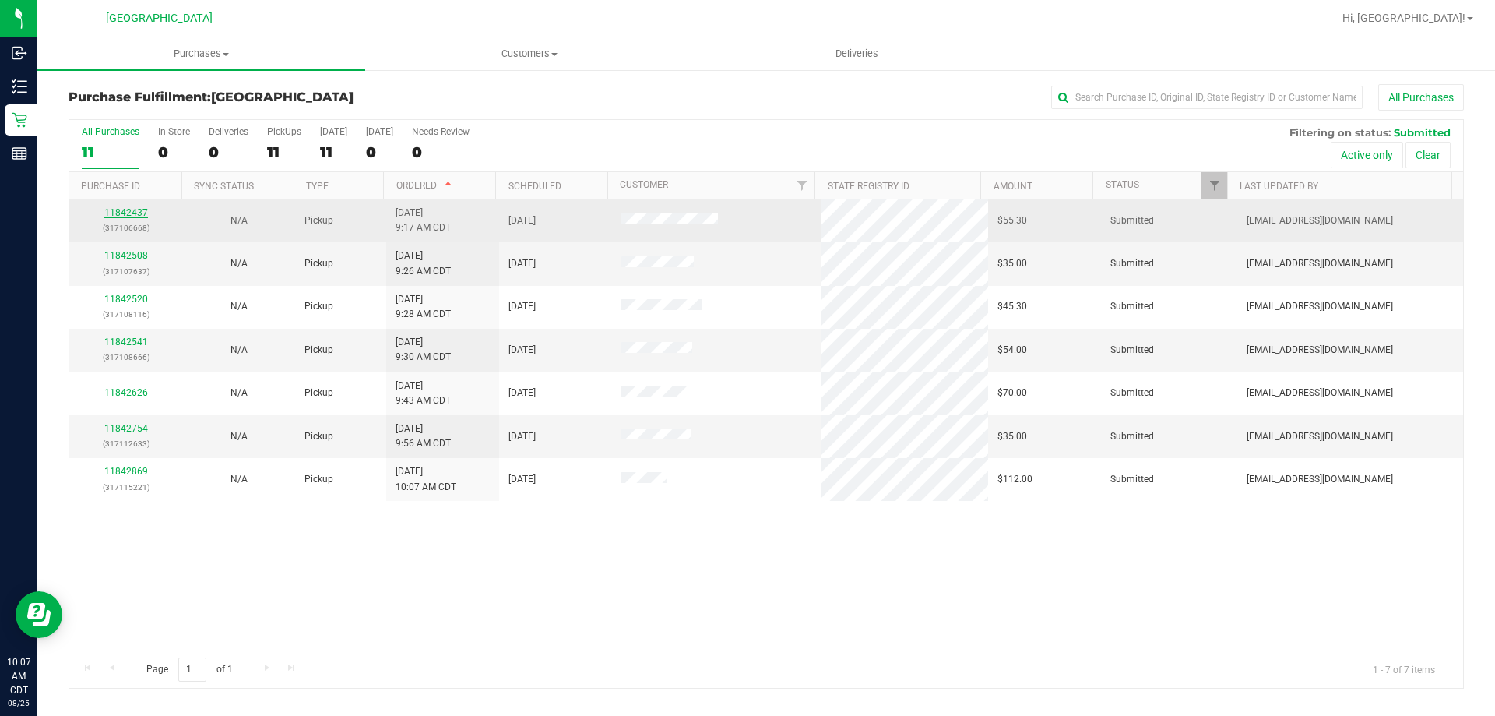
click at [118, 211] on link "11842437" at bounding box center [126, 212] width 44 height 11
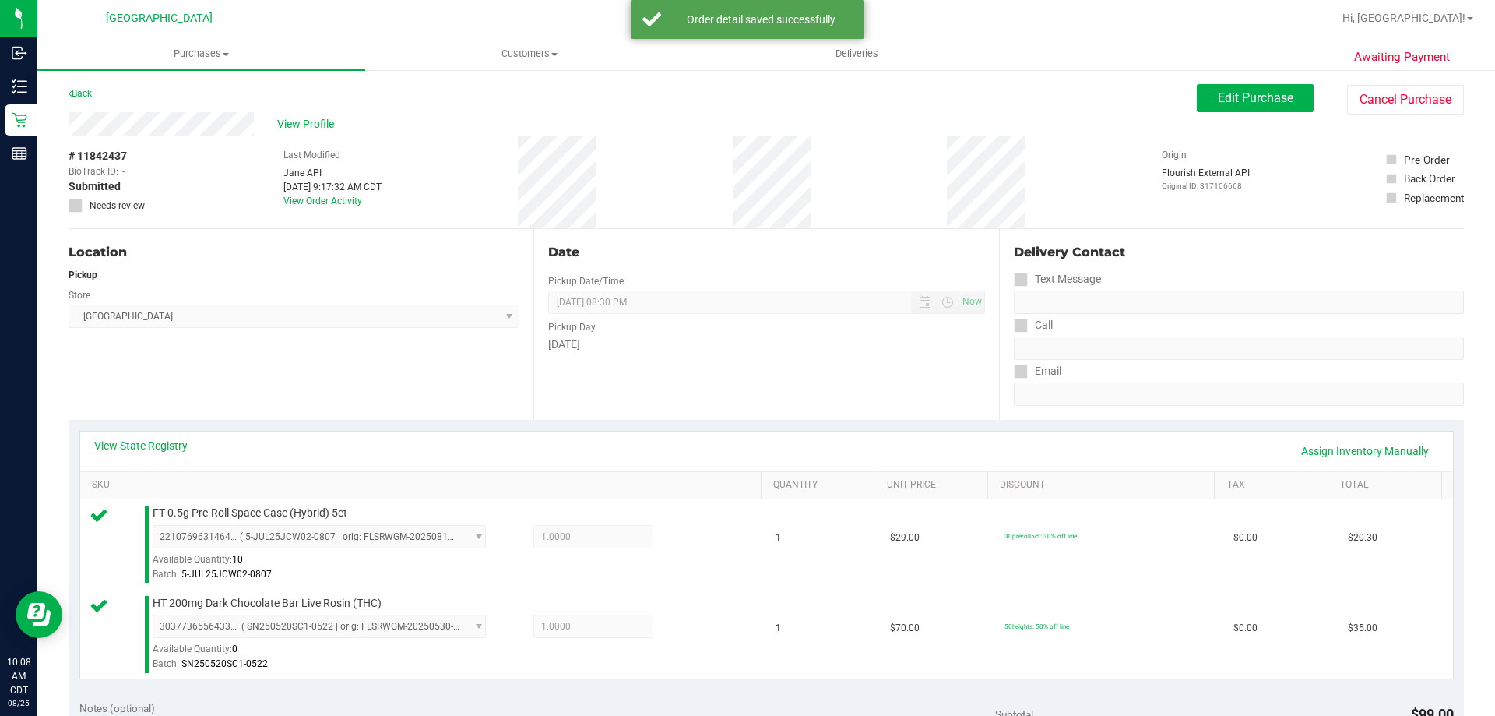
scroll to position [312, 0]
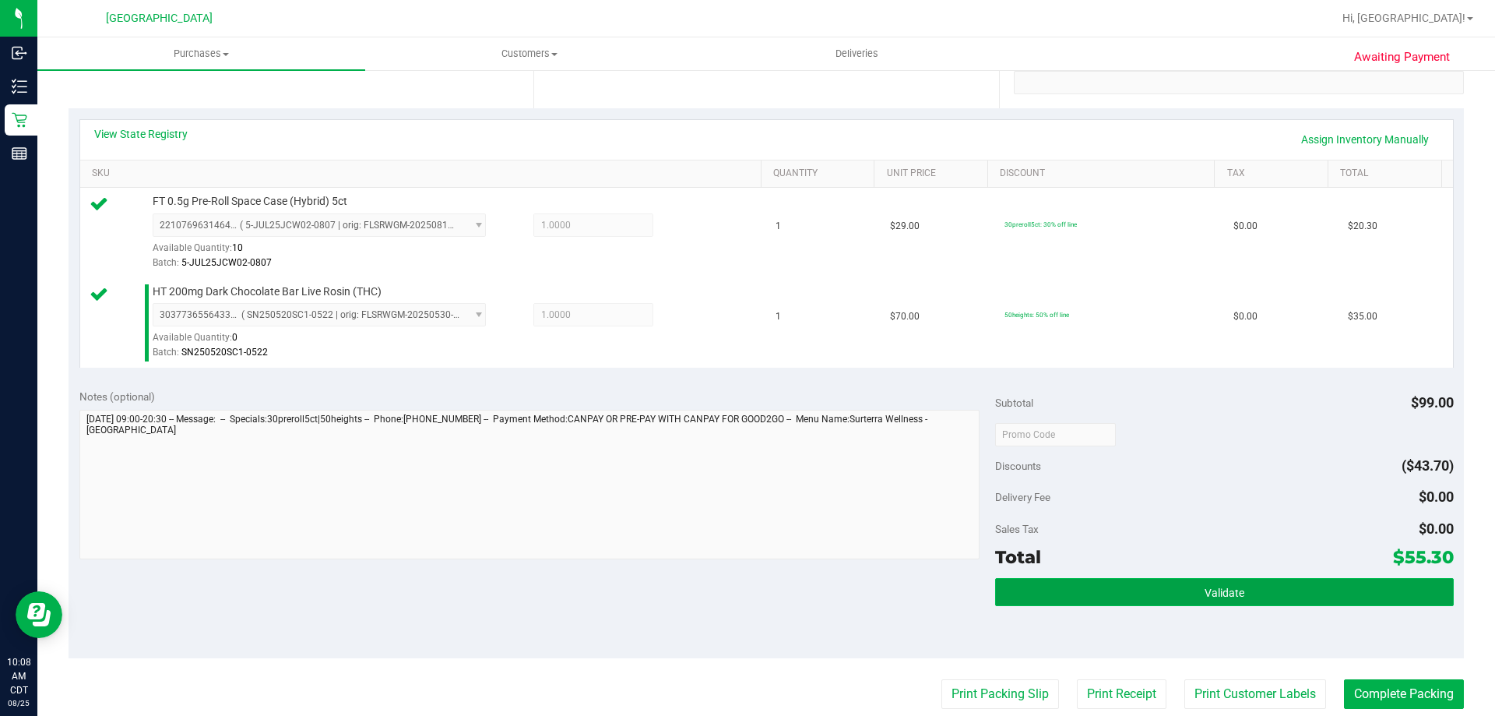
click at [1044, 588] on button "Validate" at bounding box center [1224, 592] width 458 height 28
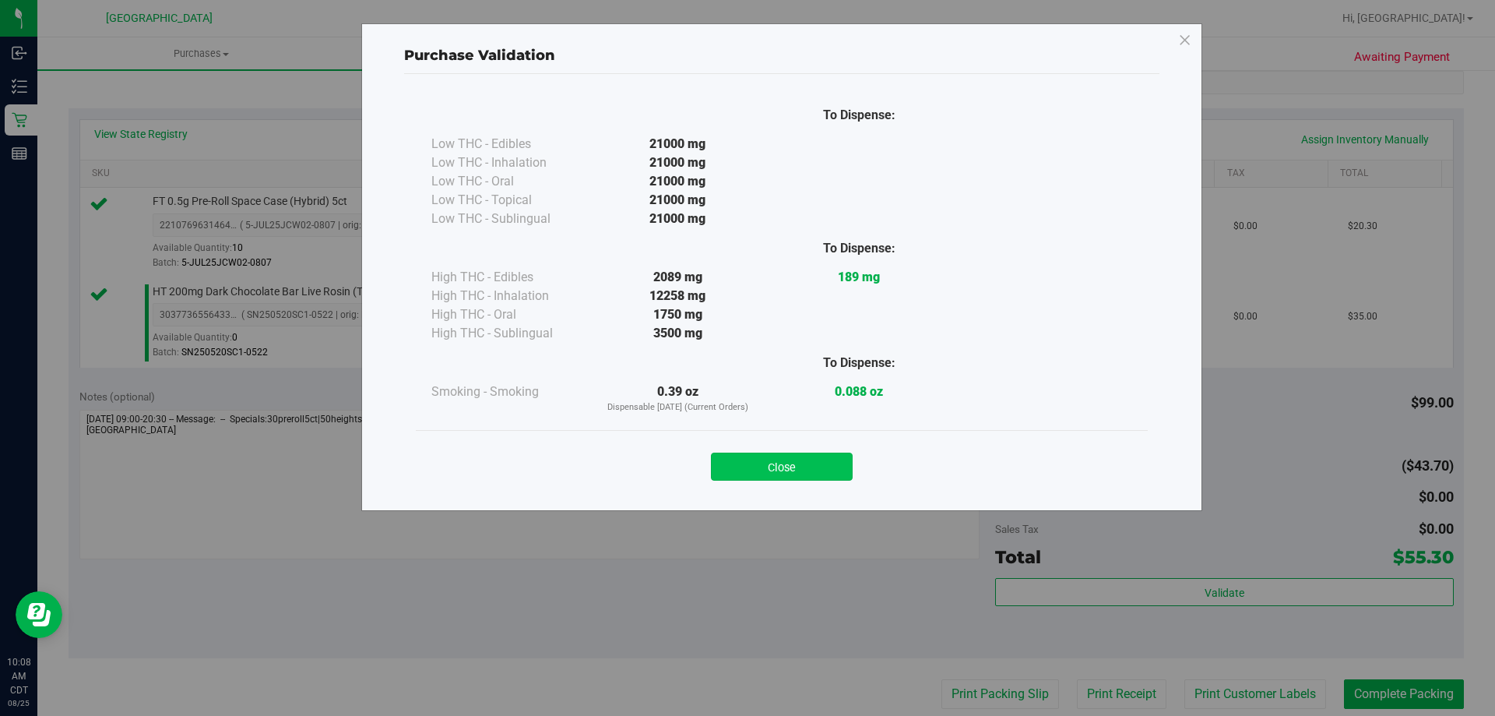
click at [790, 474] on button "Close" at bounding box center [782, 466] width 142 height 28
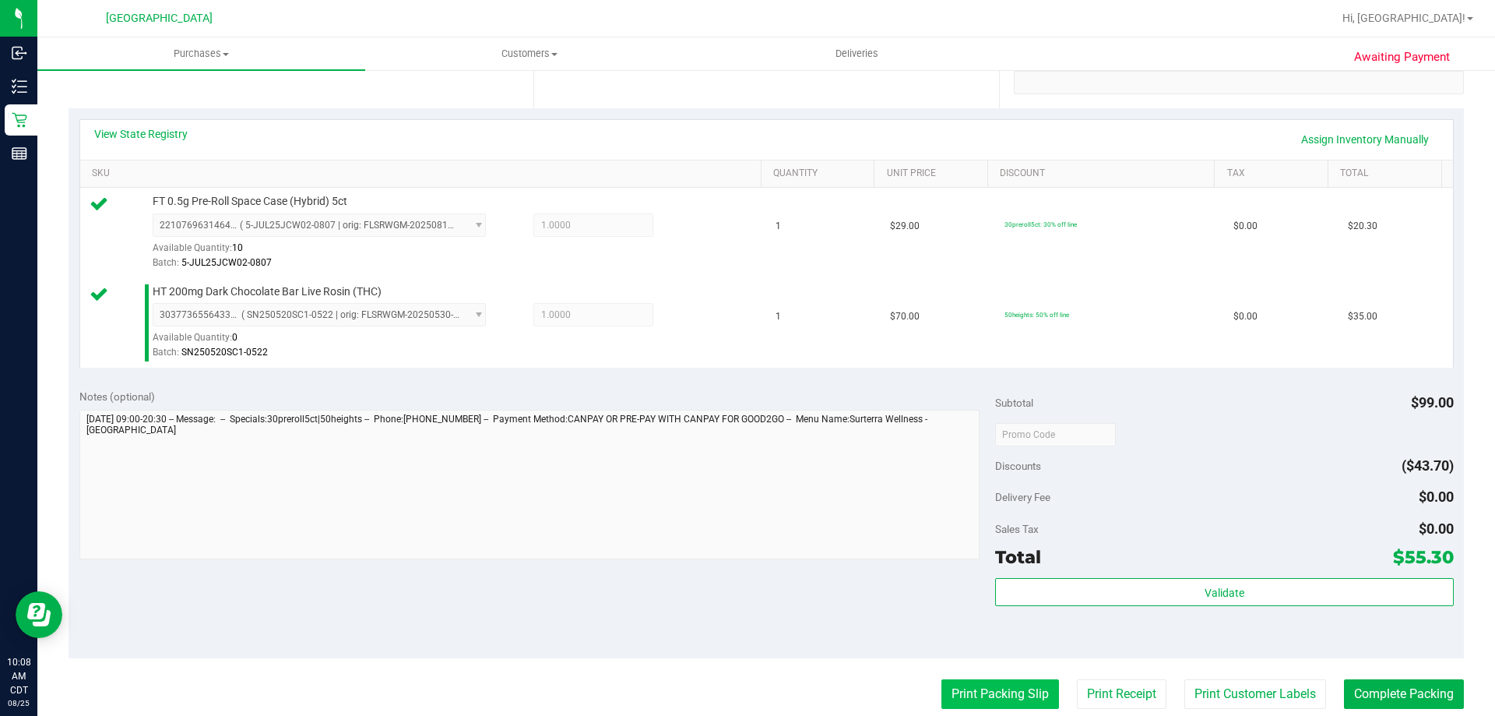
click at [966, 696] on button "Print Packing Slip" at bounding box center [1001, 694] width 118 height 30
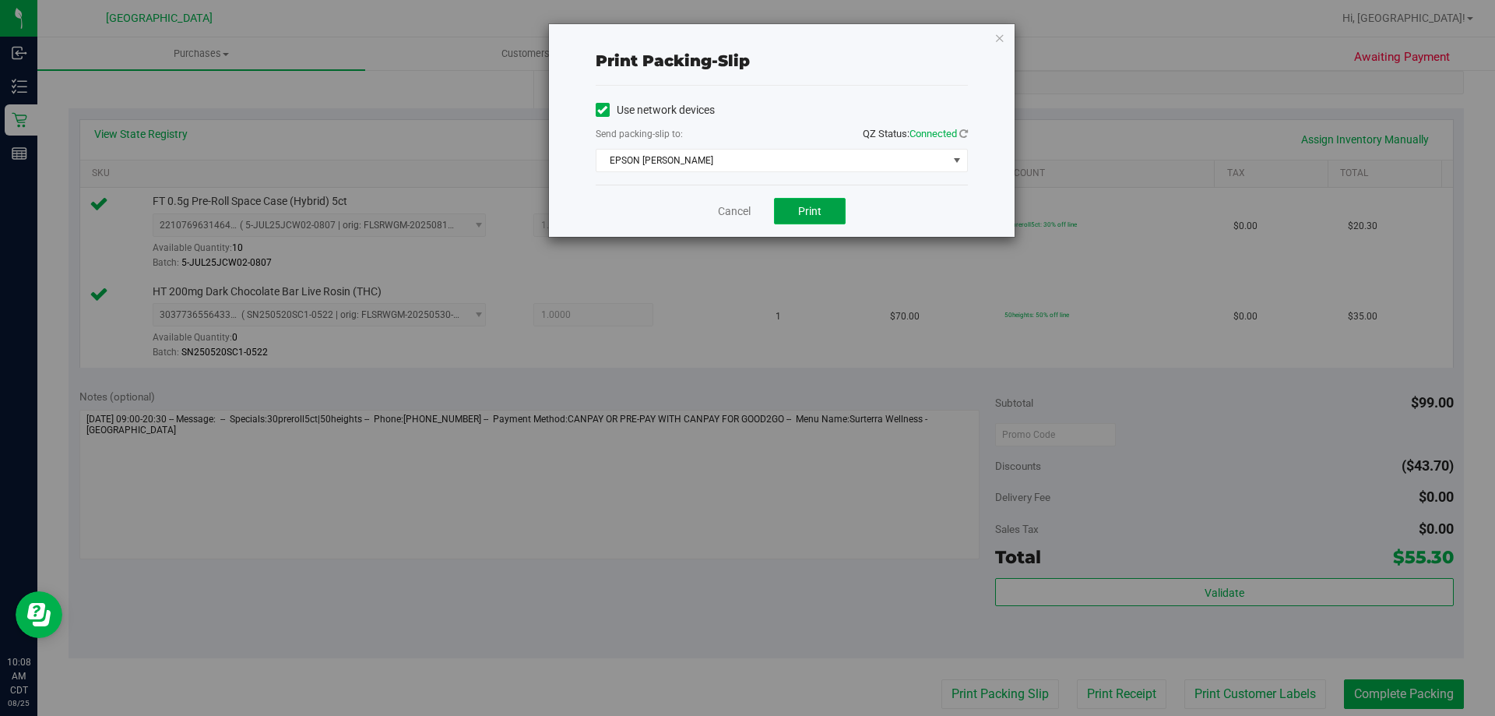
click at [822, 208] on button "Print" at bounding box center [810, 211] width 72 height 26
click at [725, 206] on link "Cancel" at bounding box center [734, 211] width 33 height 16
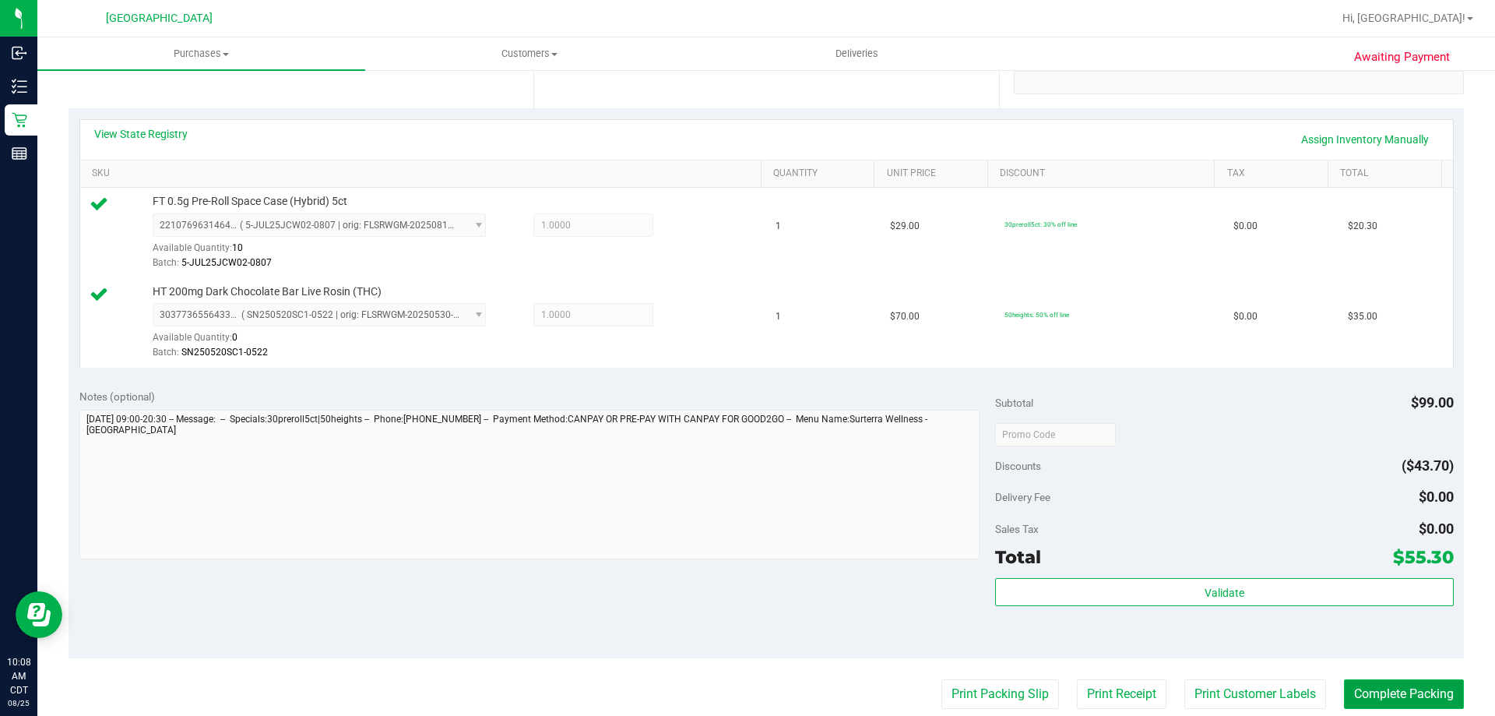
click at [1355, 699] on button "Complete Packing" at bounding box center [1404, 694] width 120 height 30
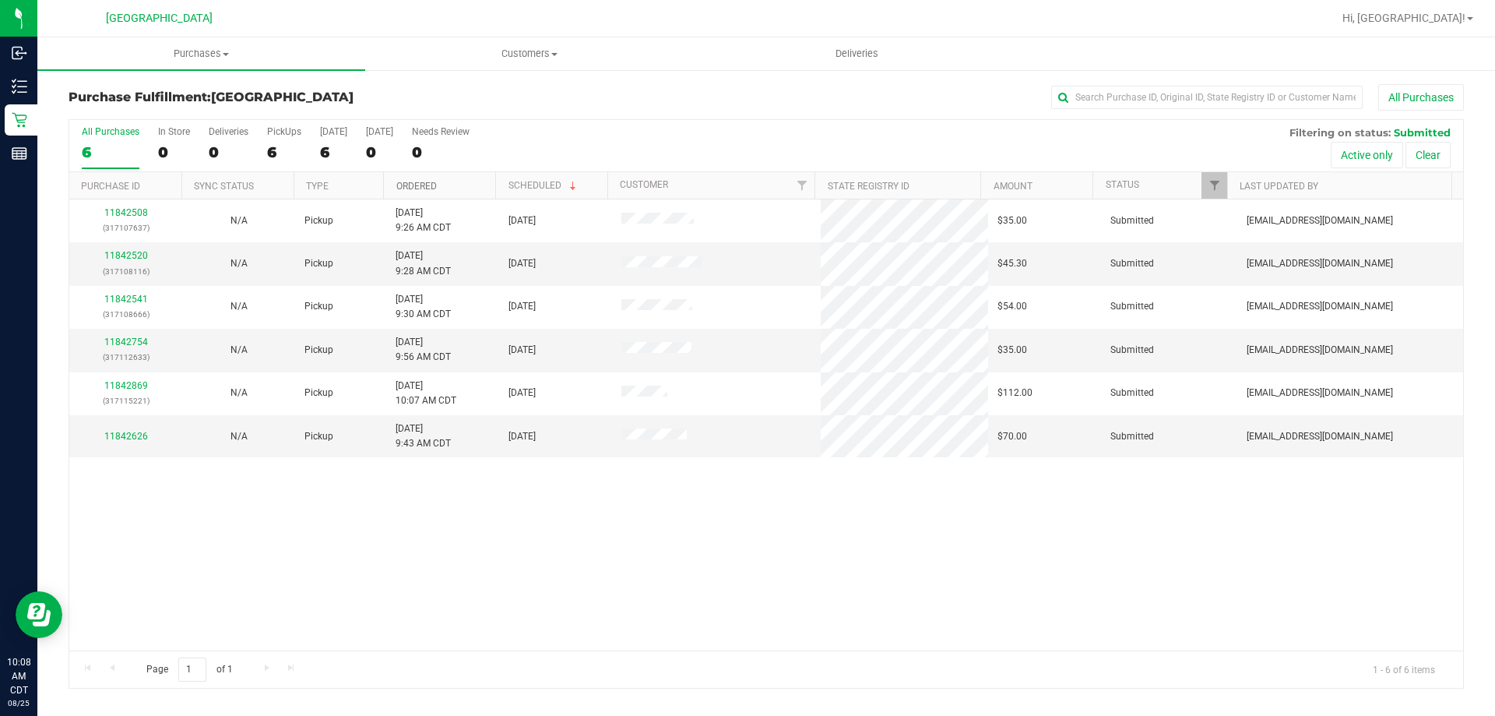
click at [423, 187] on link "Ordered" at bounding box center [416, 186] width 40 height 11
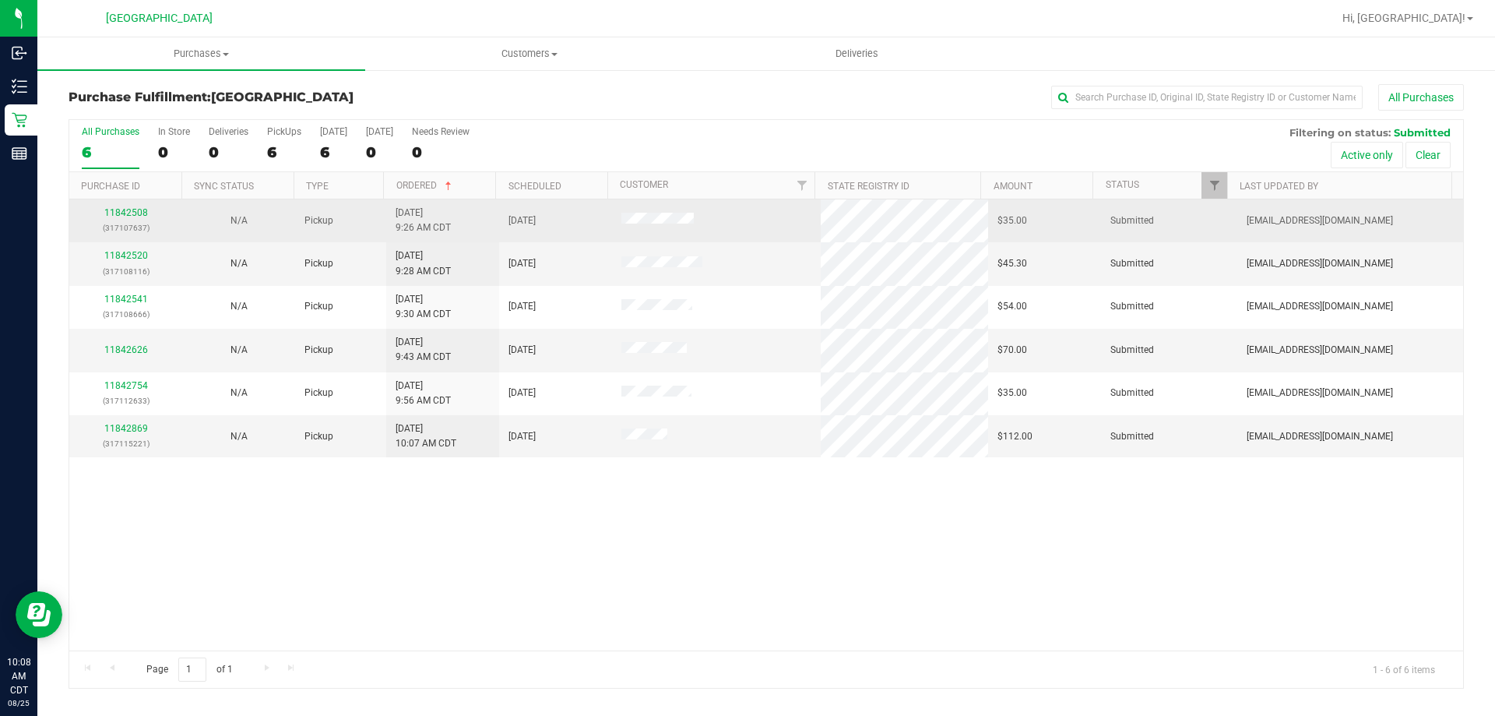
click at [139, 203] on td "11842508 (317107637)" at bounding box center [125, 220] width 113 height 43
click at [140, 212] on link "11842508" at bounding box center [126, 212] width 44 height 11
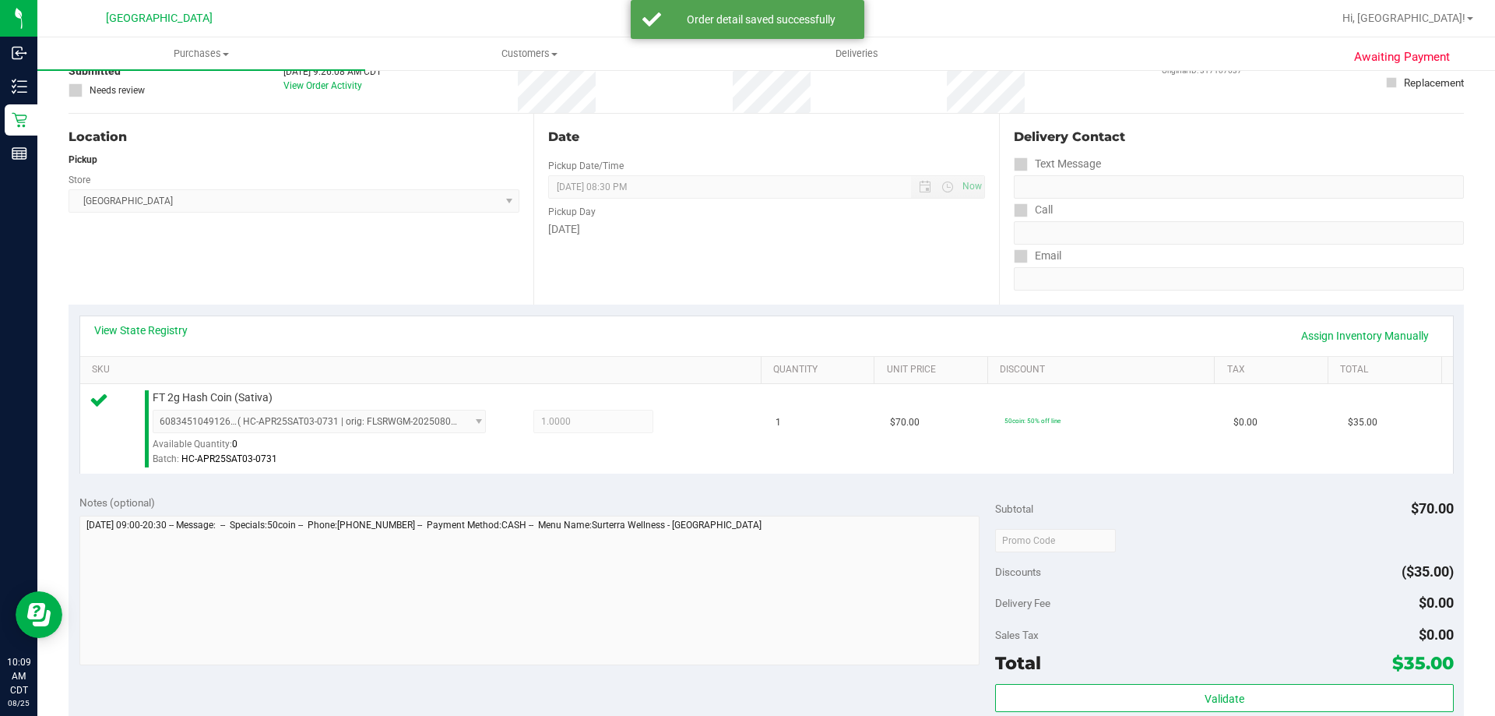
scroll to position [234, 0]
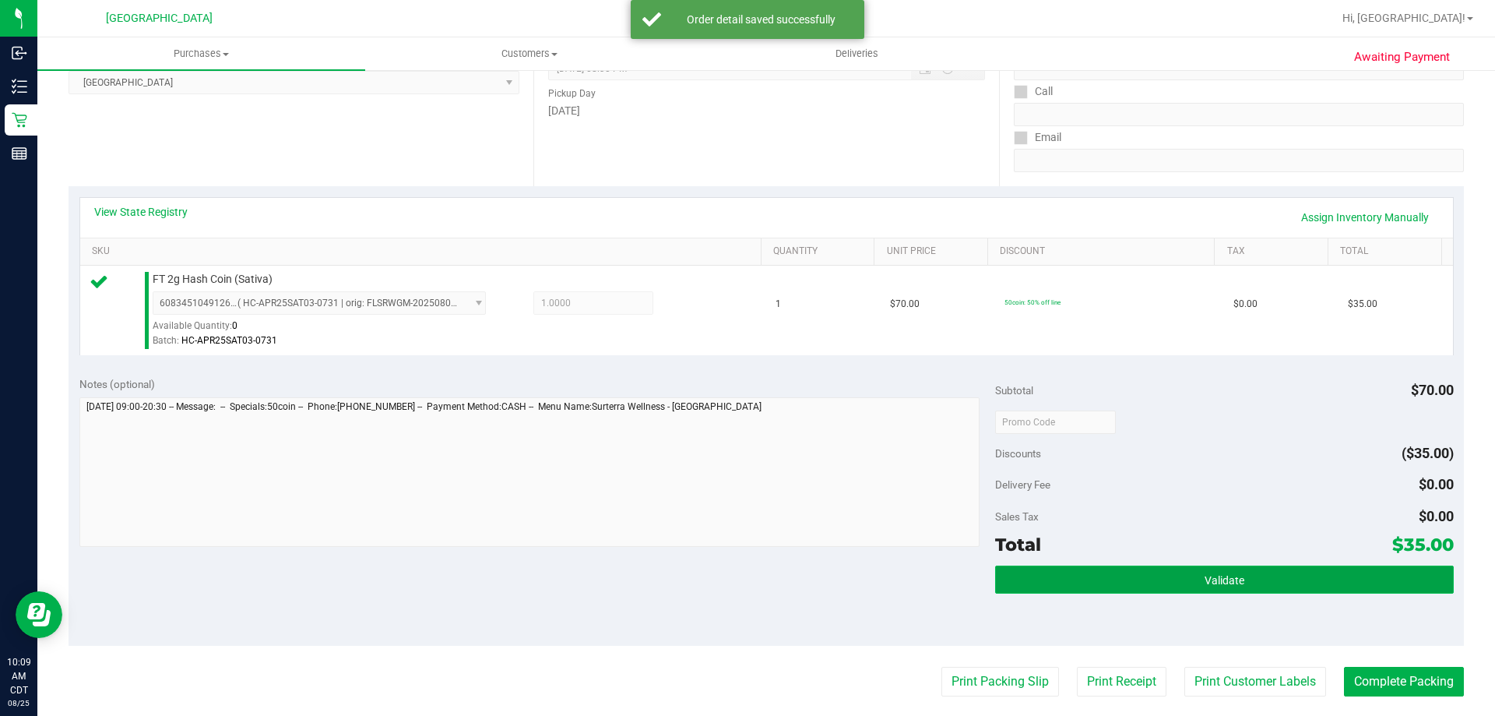
click at [1035, 584] on button "Validate" at bounding box center [1224, 579] width 458 height 28
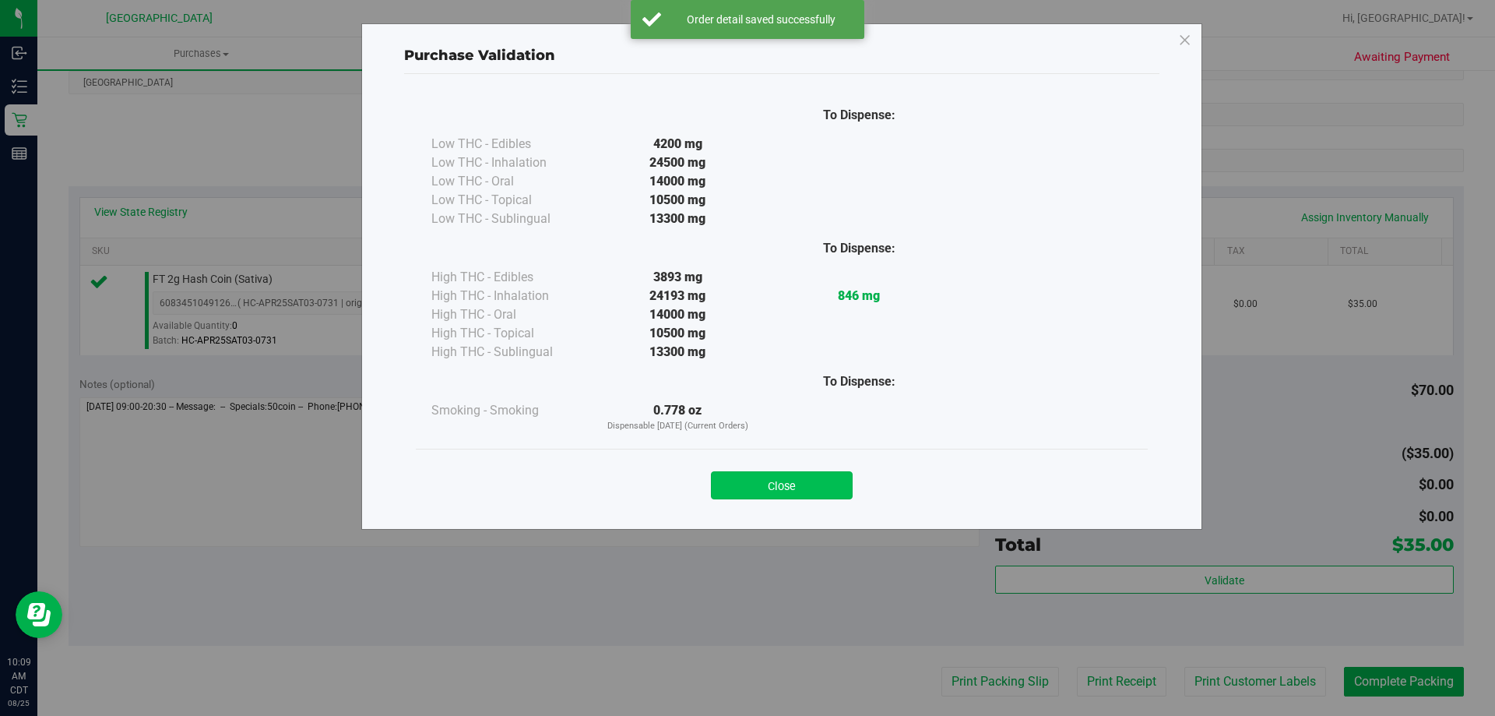
click at [815, 481] on button "Close" at bounding box center [782, 485] width 142 height 28
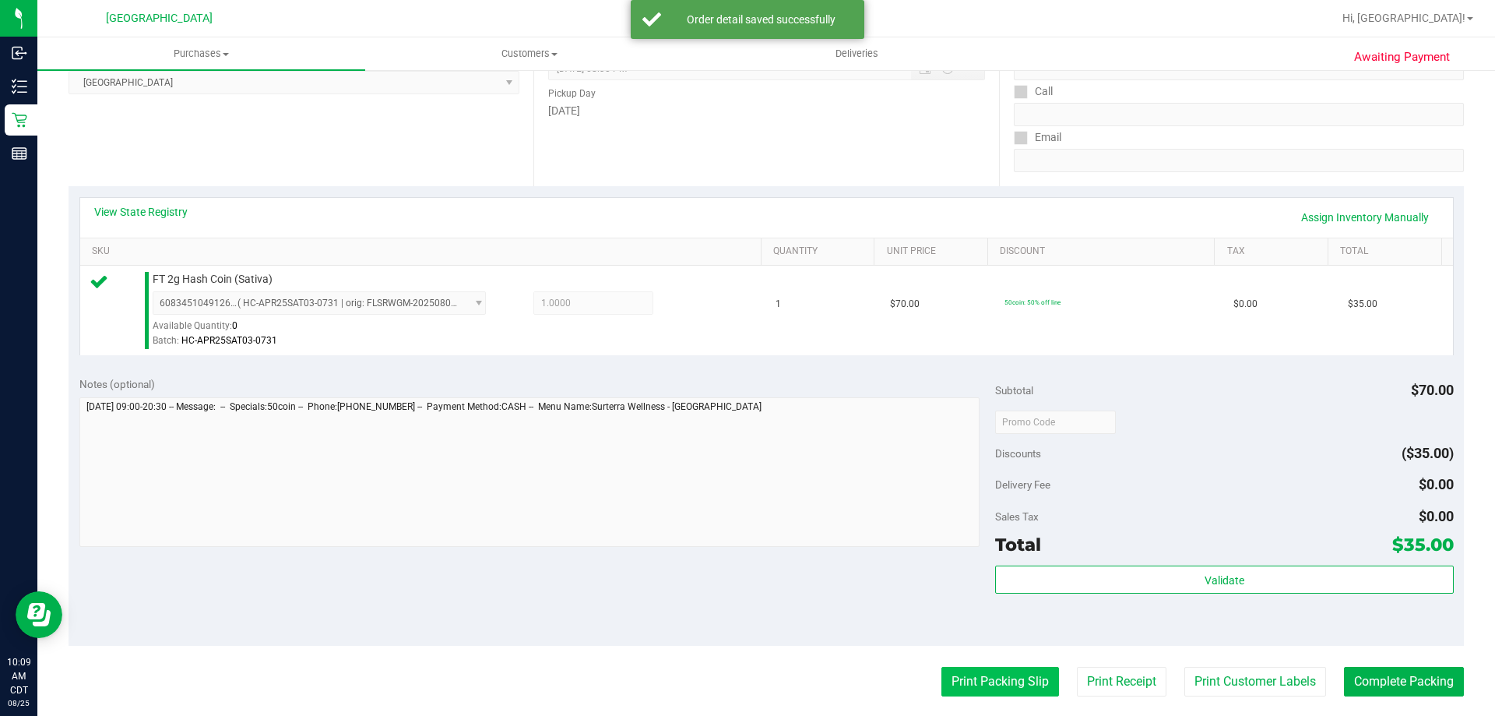
click at [987, 672] on button "Print Packing Slip" at bounding box center [1001, 682] width 118 height 30
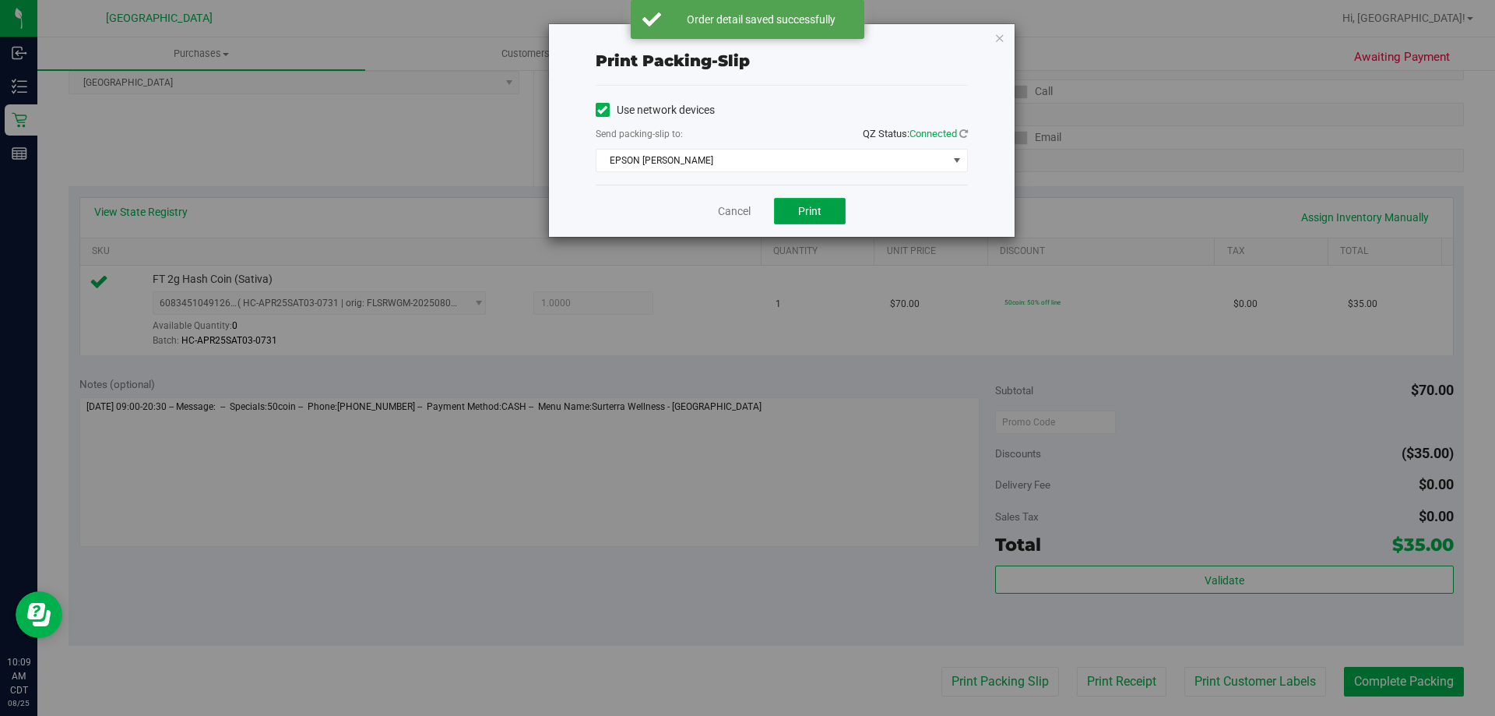
click at [797, 212] on button "Print" at bounding box center [810, 211] width 72 height 26
click at [727, 211] on link "Cancel" at bounding box center [734, 211] width 33 height 16
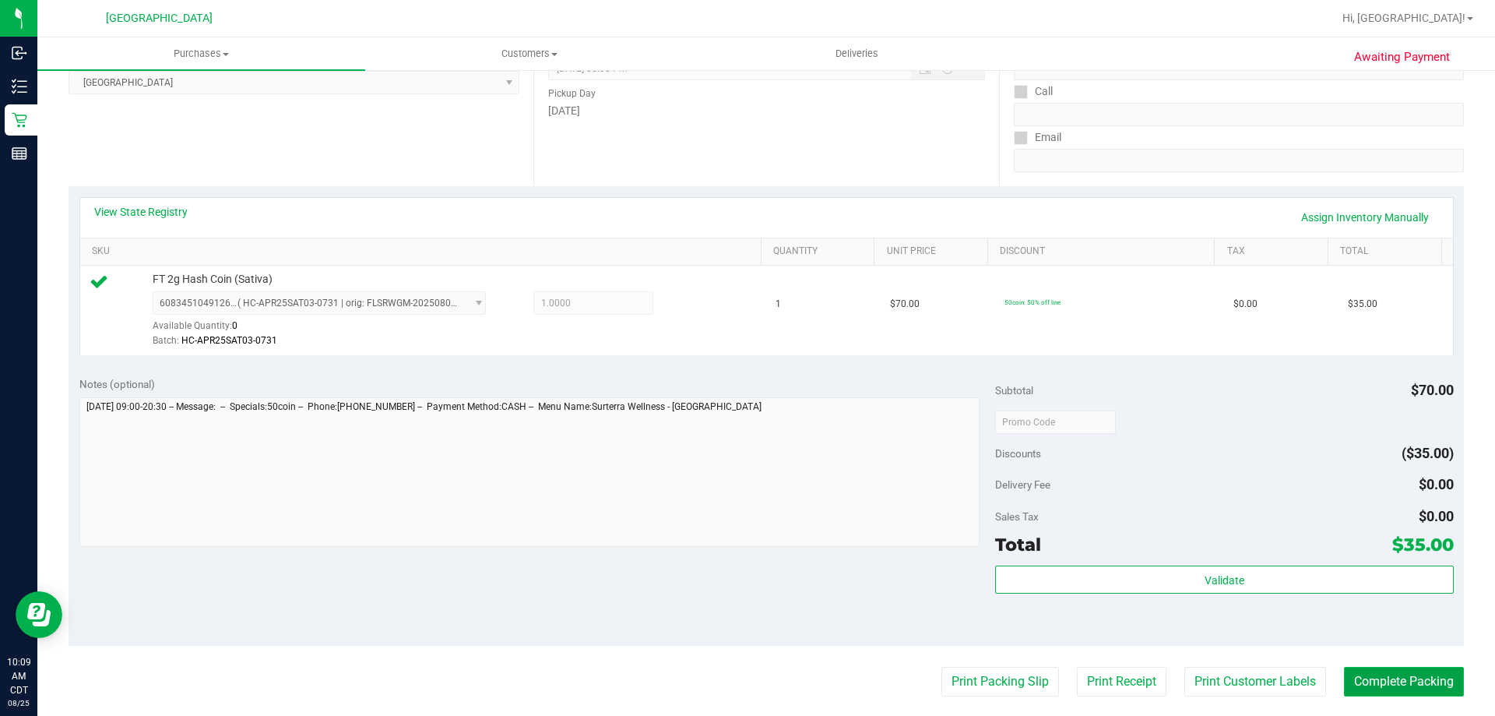
click at [1434, 679] on button "Complete Packing" at bounding box center [1404, 682] width 120 height 30
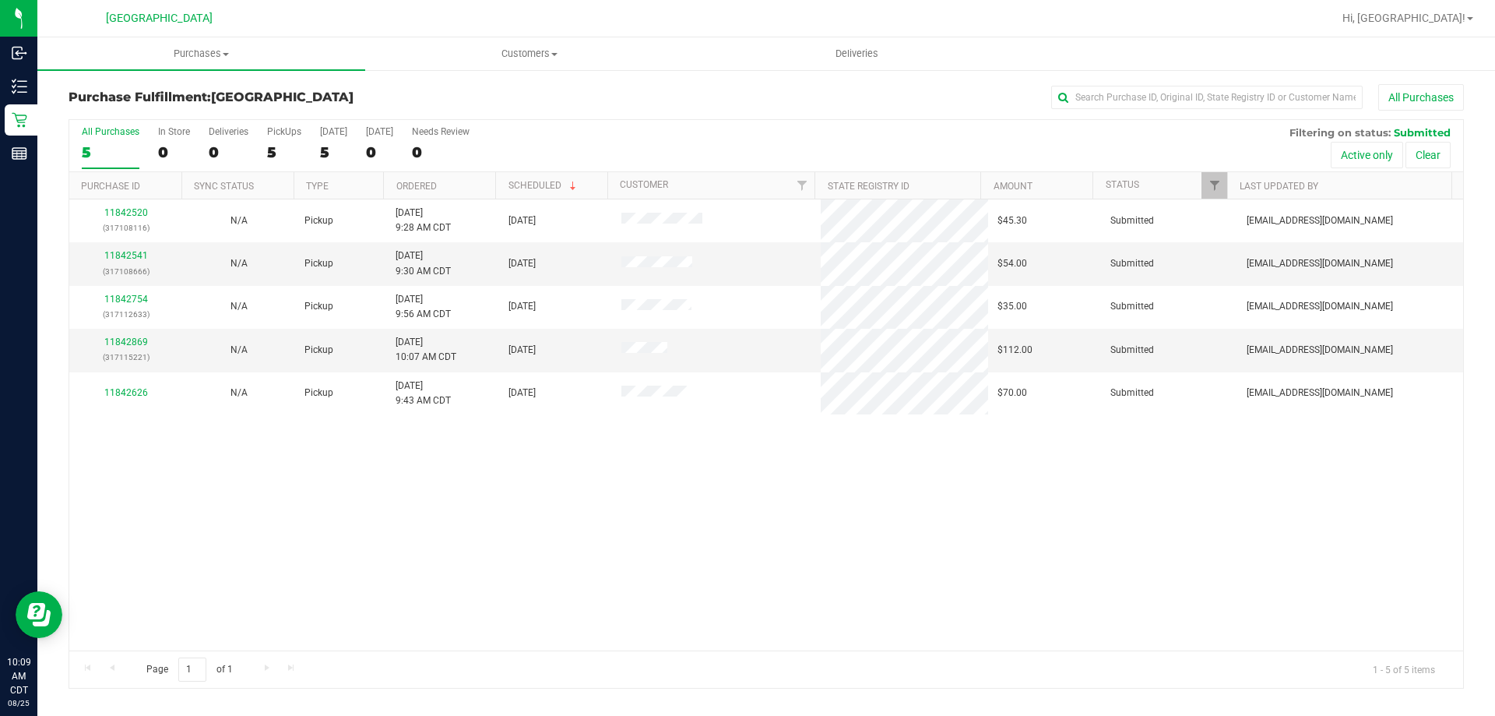
click at [445, 192] on th "Ordered" at bounding box center [439, 185] width 112 height 27
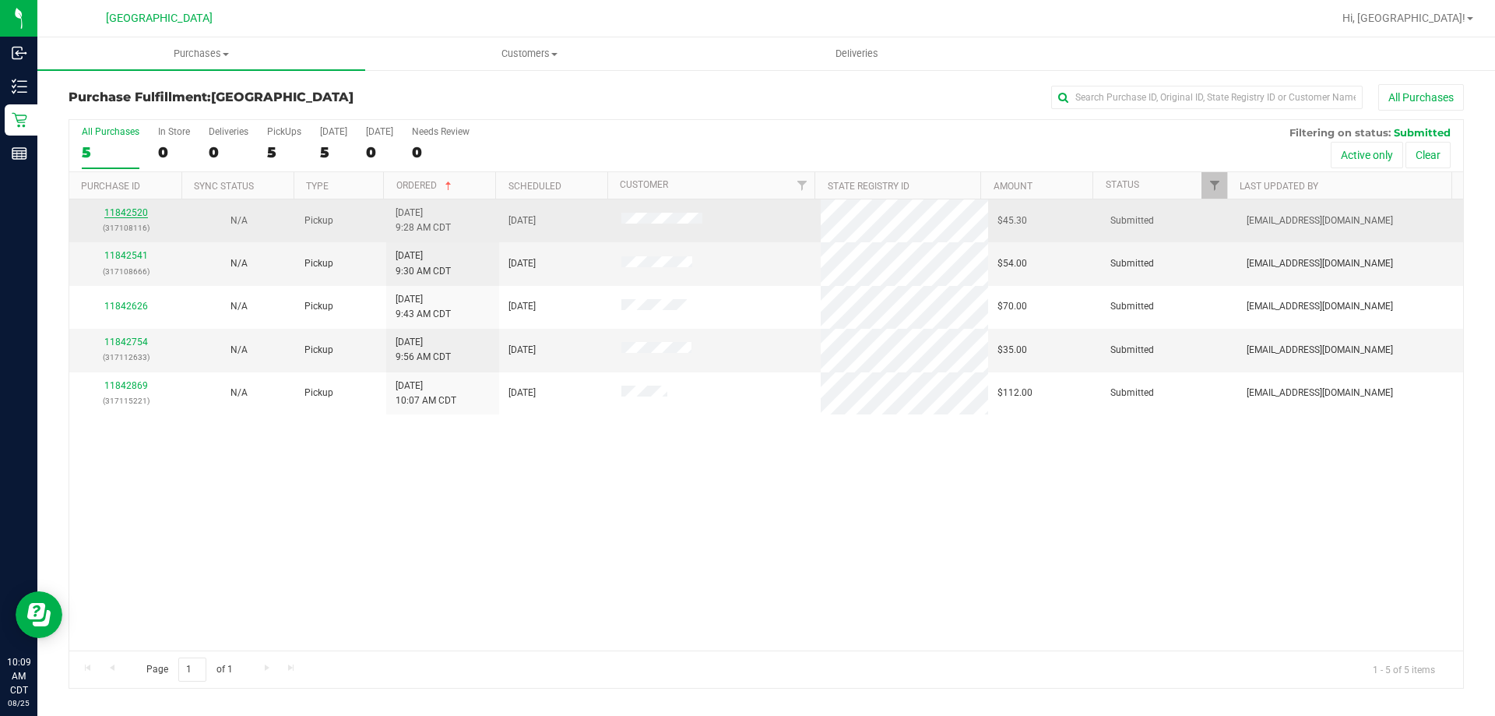
click at [131, 207] on link "11842520" at bounding box center [126, 212] width 44 height 11
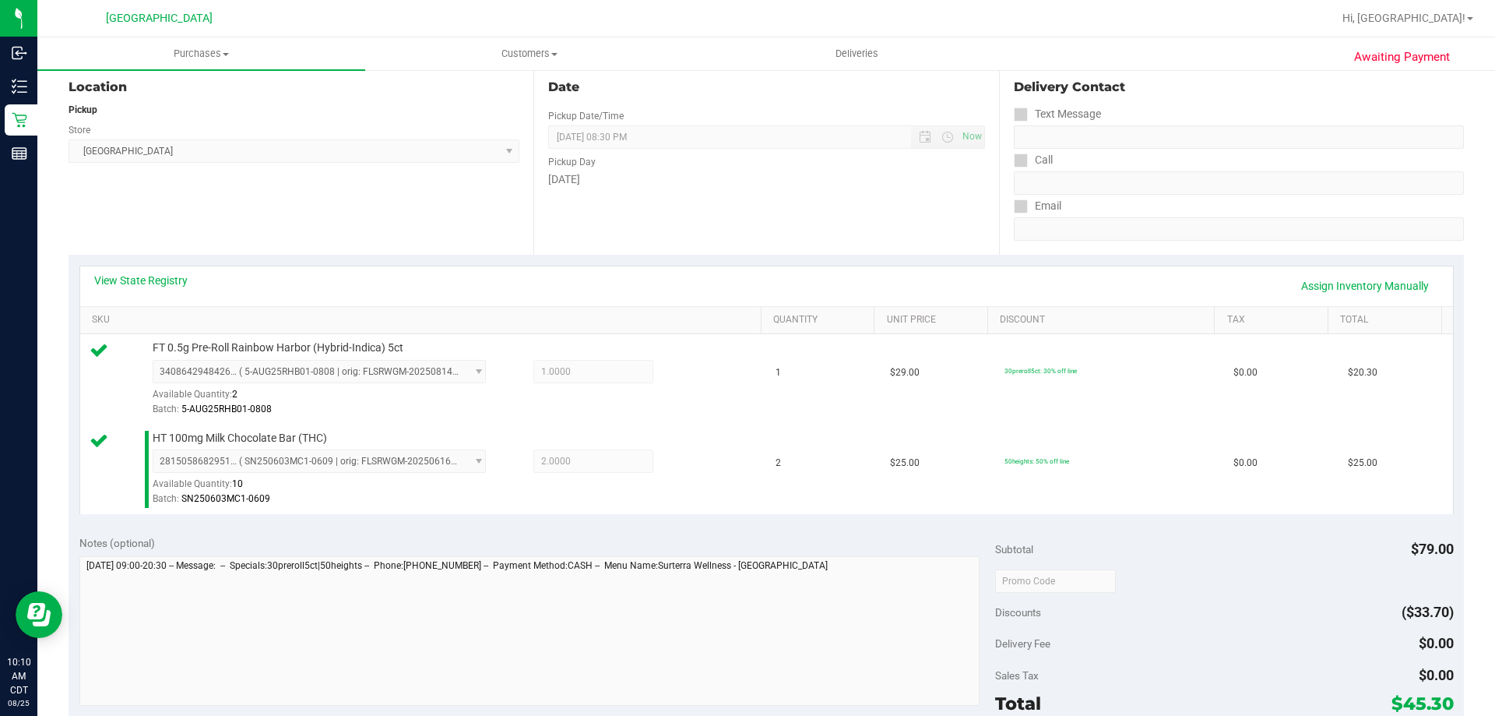
scroll to position [312, 0]
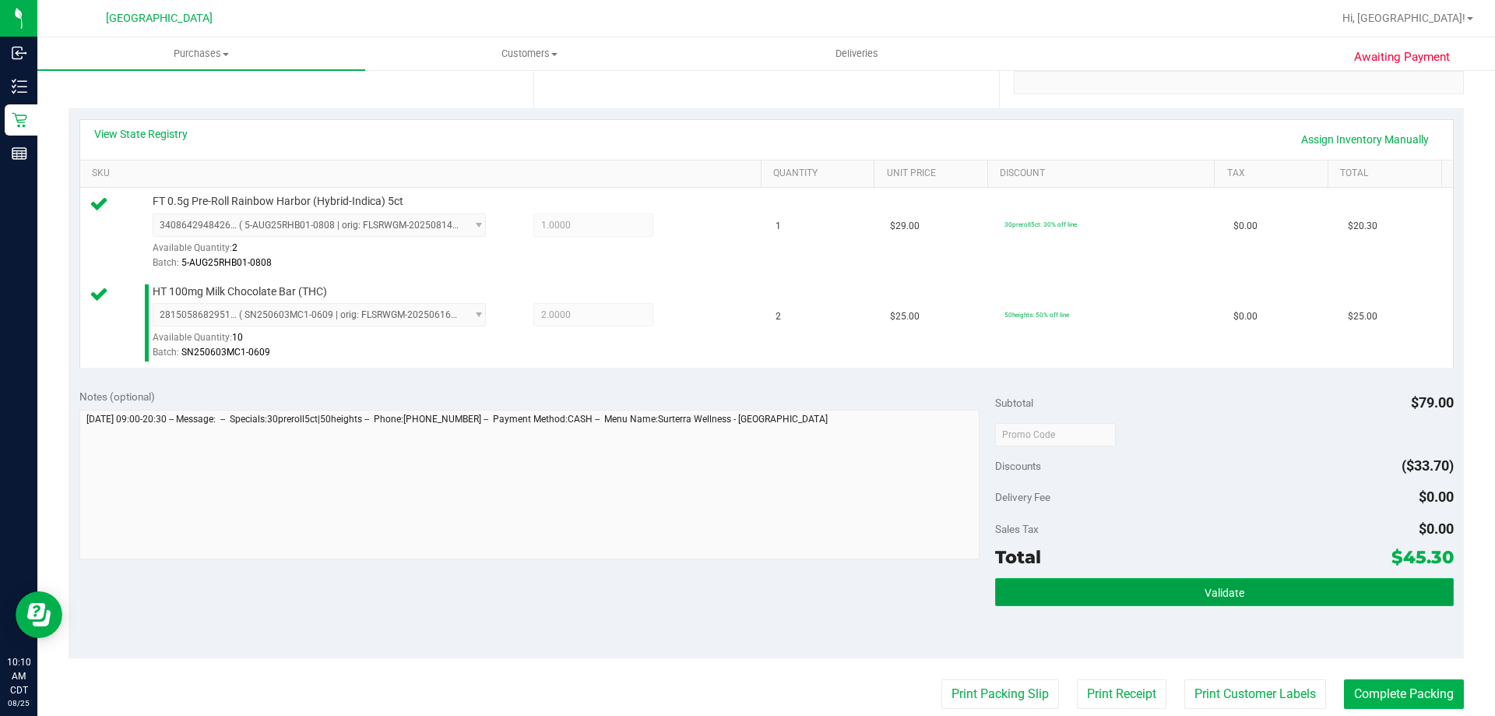
click at [1135, 597] on button "Validate" at bounding box center [1224, 592] width 458 height 28
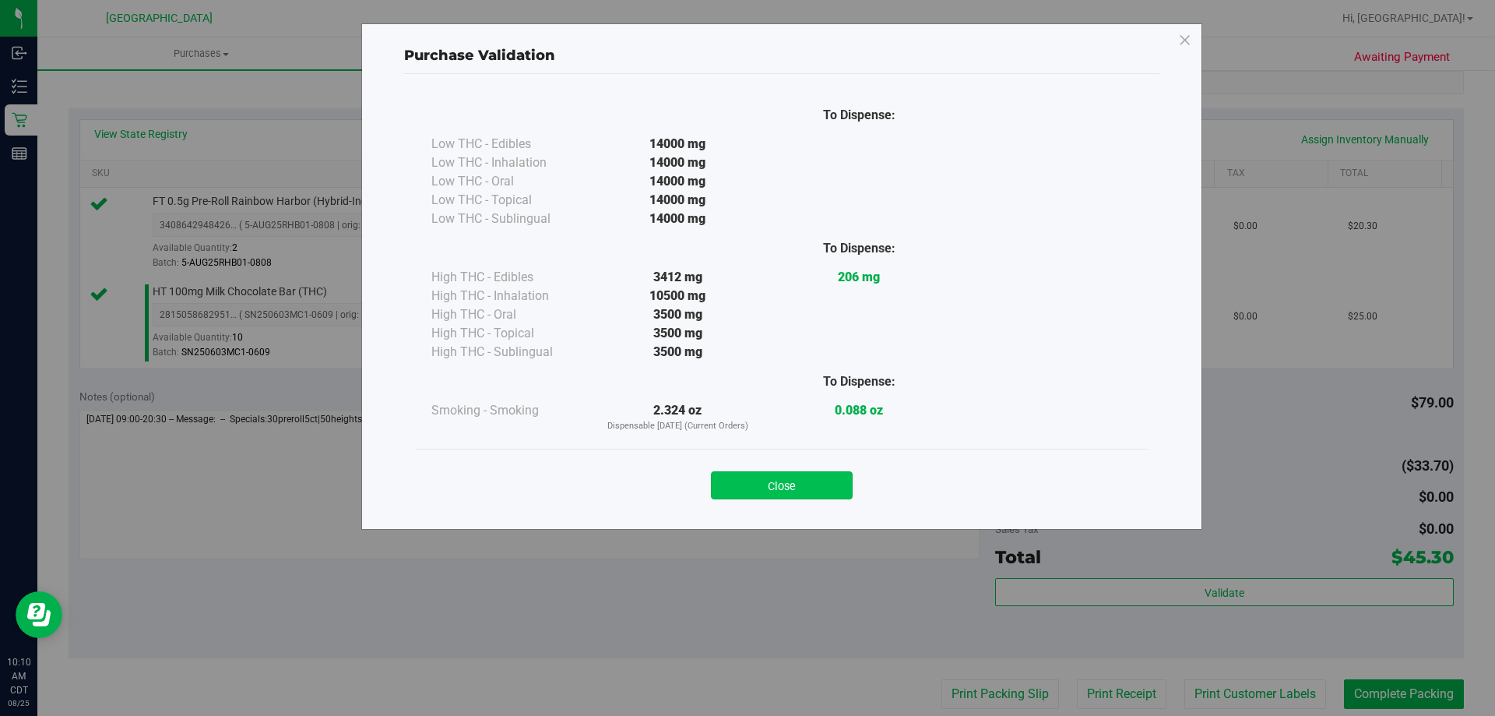
click at [807, 482] on button "Close" at bounding box center [782, 485] width 142 height 28
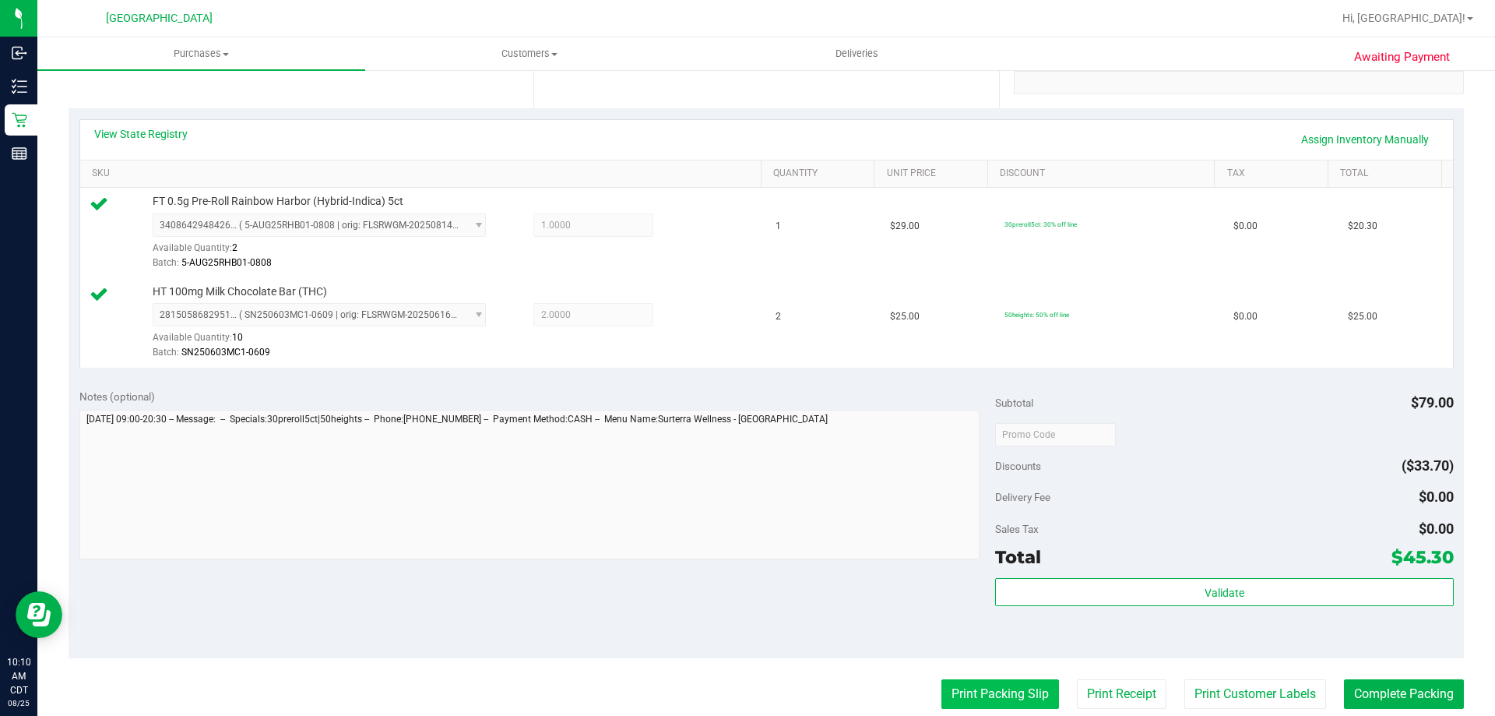
click at [983, 703] on button "Print Packing Slip" at bounding box center [1001, 694] width 118 height 30
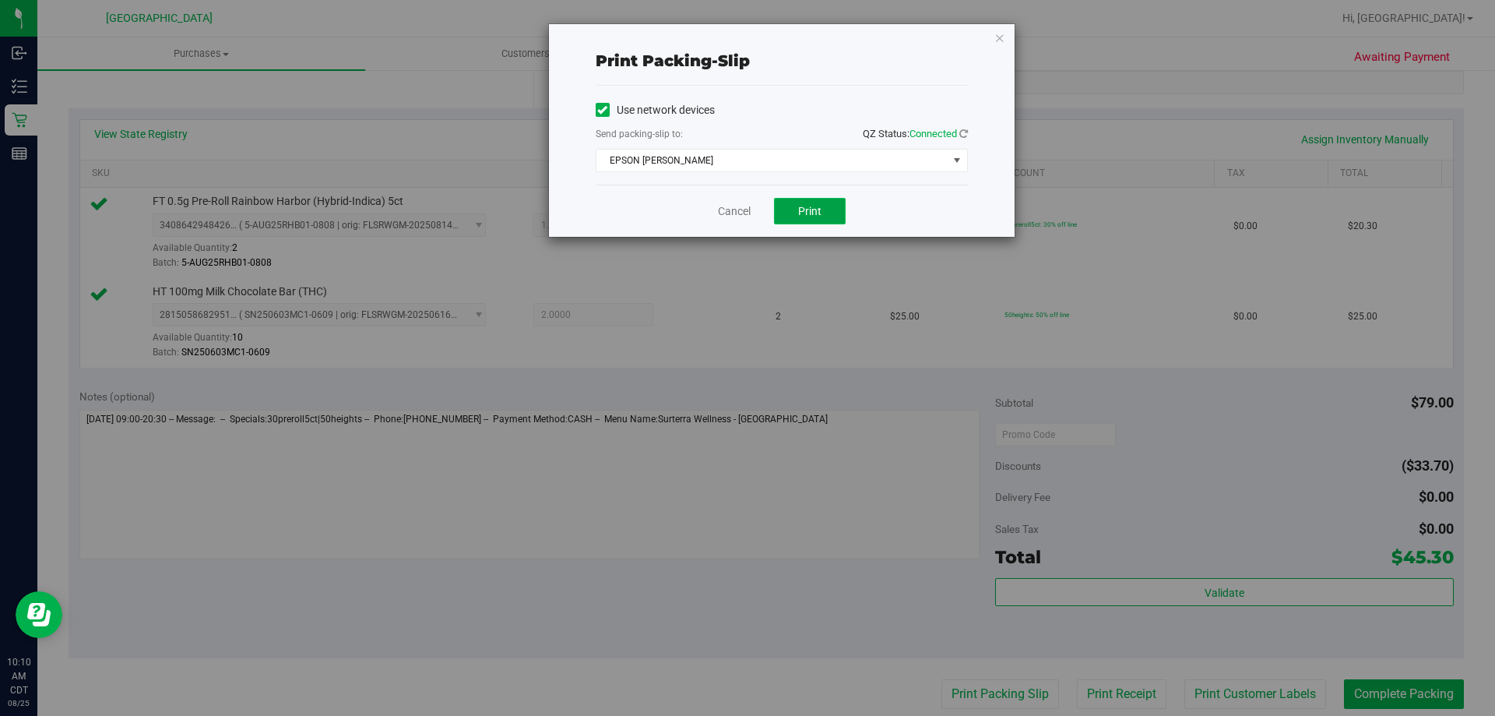
click at [796, 219] on button "Print" at bounding box center [810, 211] width 72 height 26
click at [740, 208] on link "Cancel" at bounding box center [734, 211] width 33 height 16
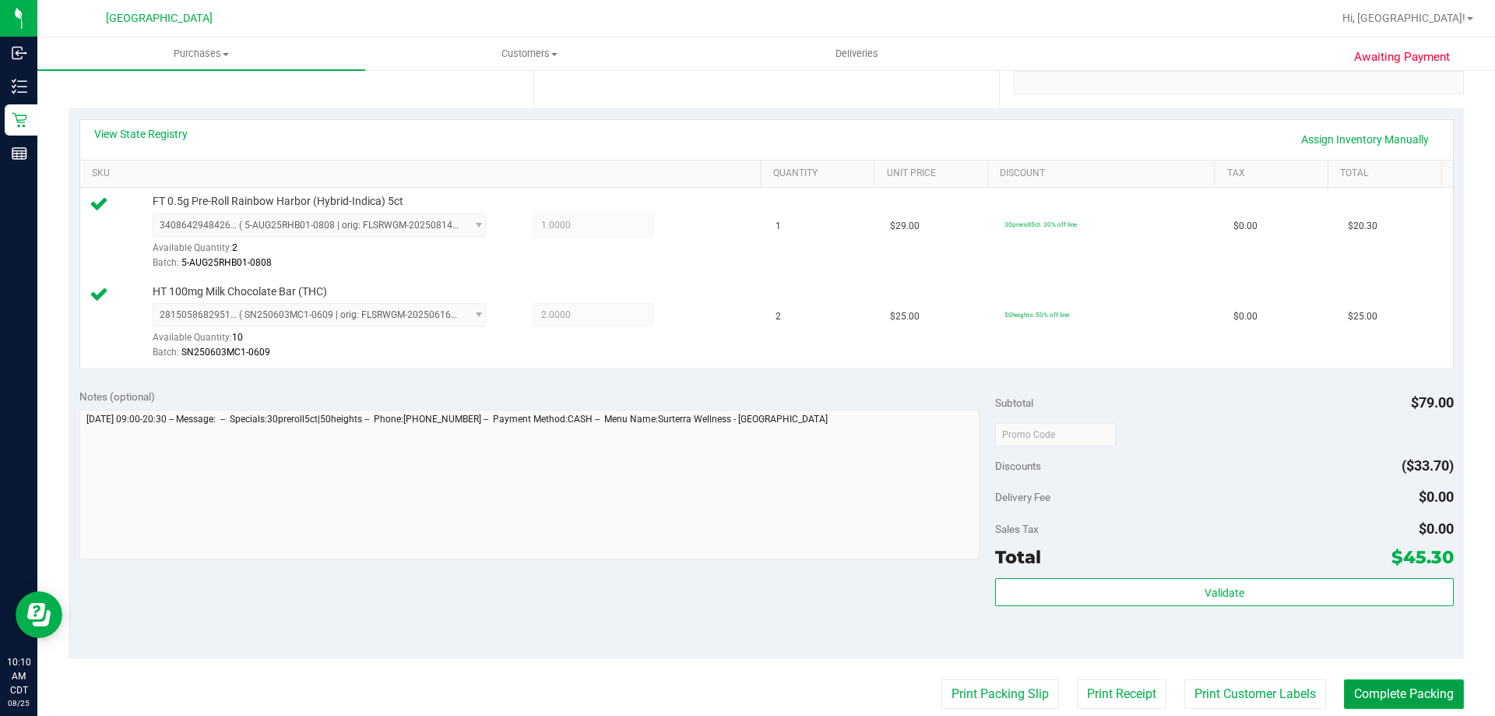
click at [1405, 686] on button "Complete Packing" at bounding box center [1404, 694] width 120 height 30
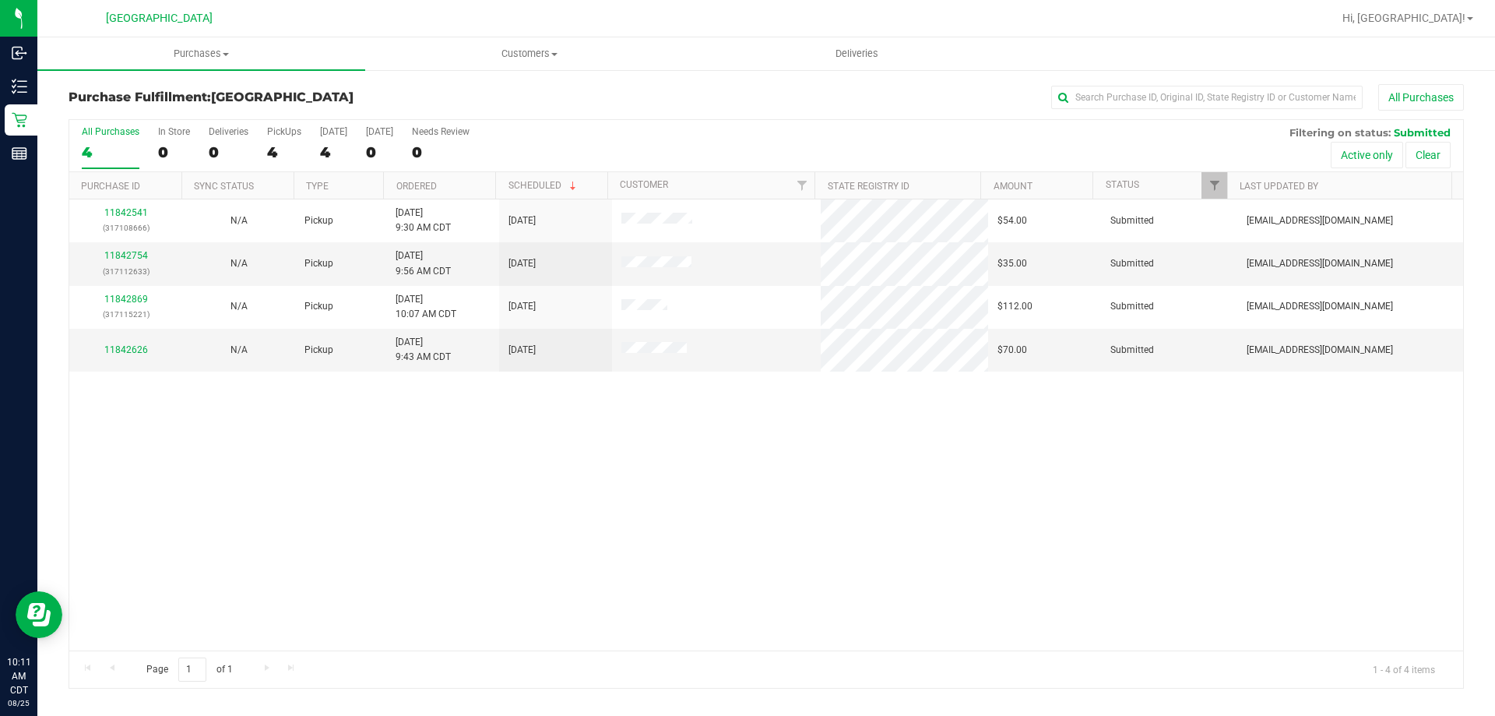
click at [454, 184] on th "Ordered" at bounding box center [439, 185] width 112 height 27
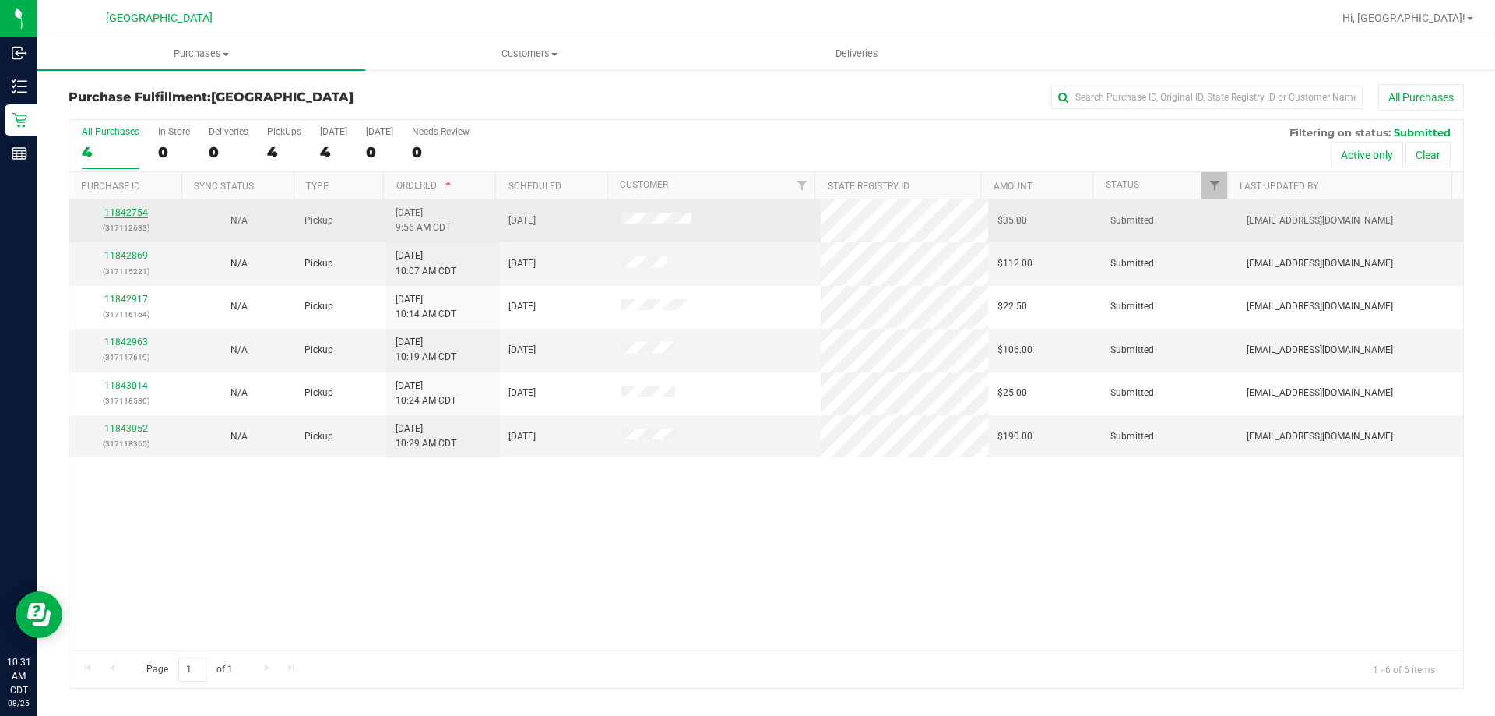
click at [132, 213] on link "11842754" at bounding box center [126, 212] width 44 height 11
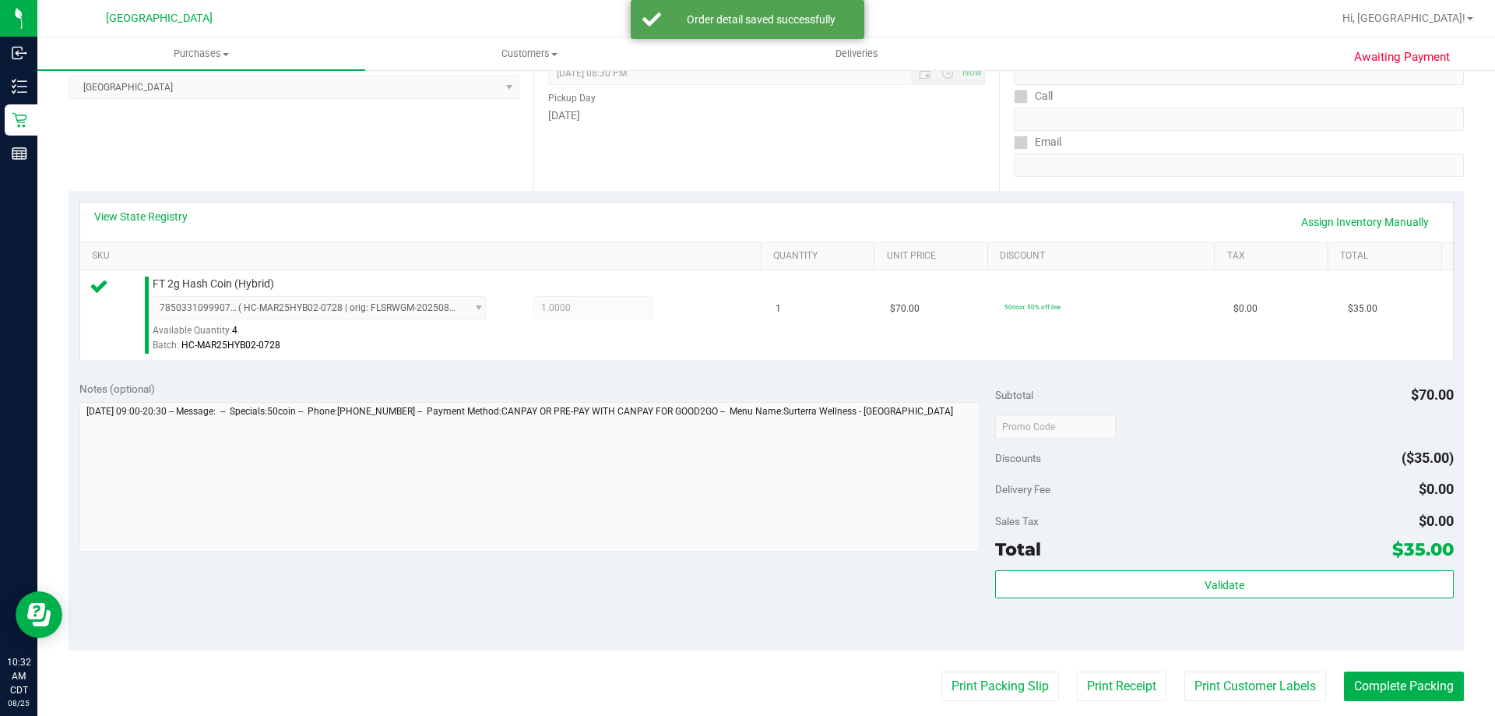
scroll to position [389, 0]
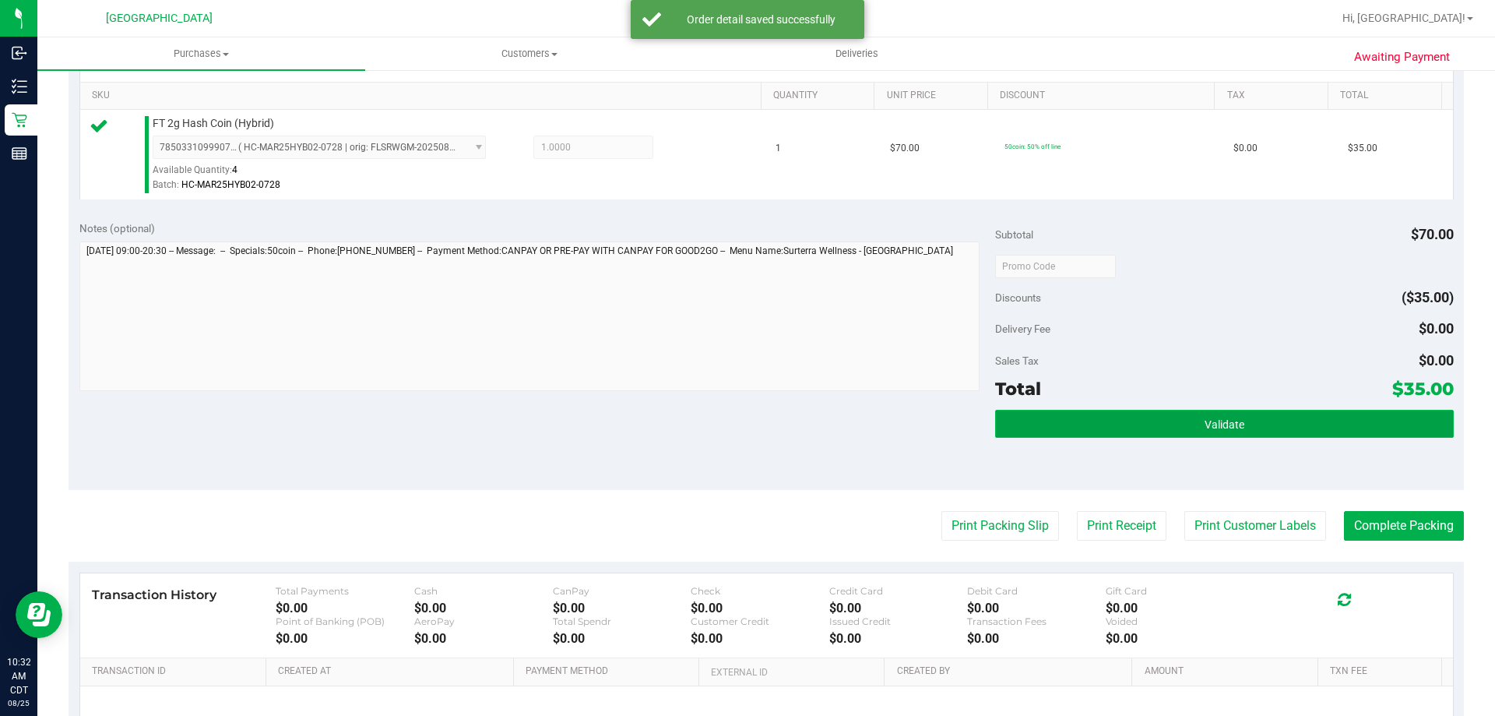
click at [1164, 421] on button "Validate" at bounding box center [1224, 424] width 458 height 28
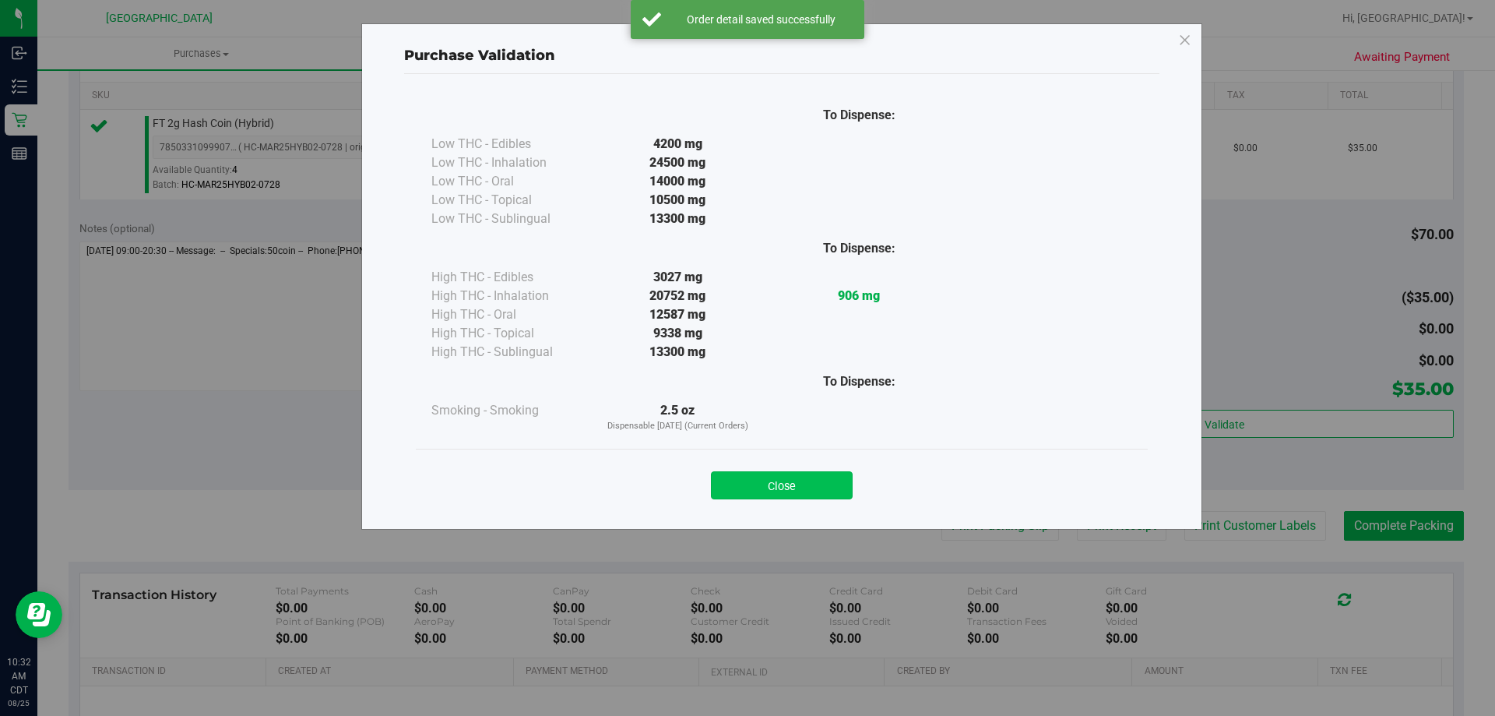
click at [783, 483] on button "Close" at bounding box center [782, 485] width 142 height 28
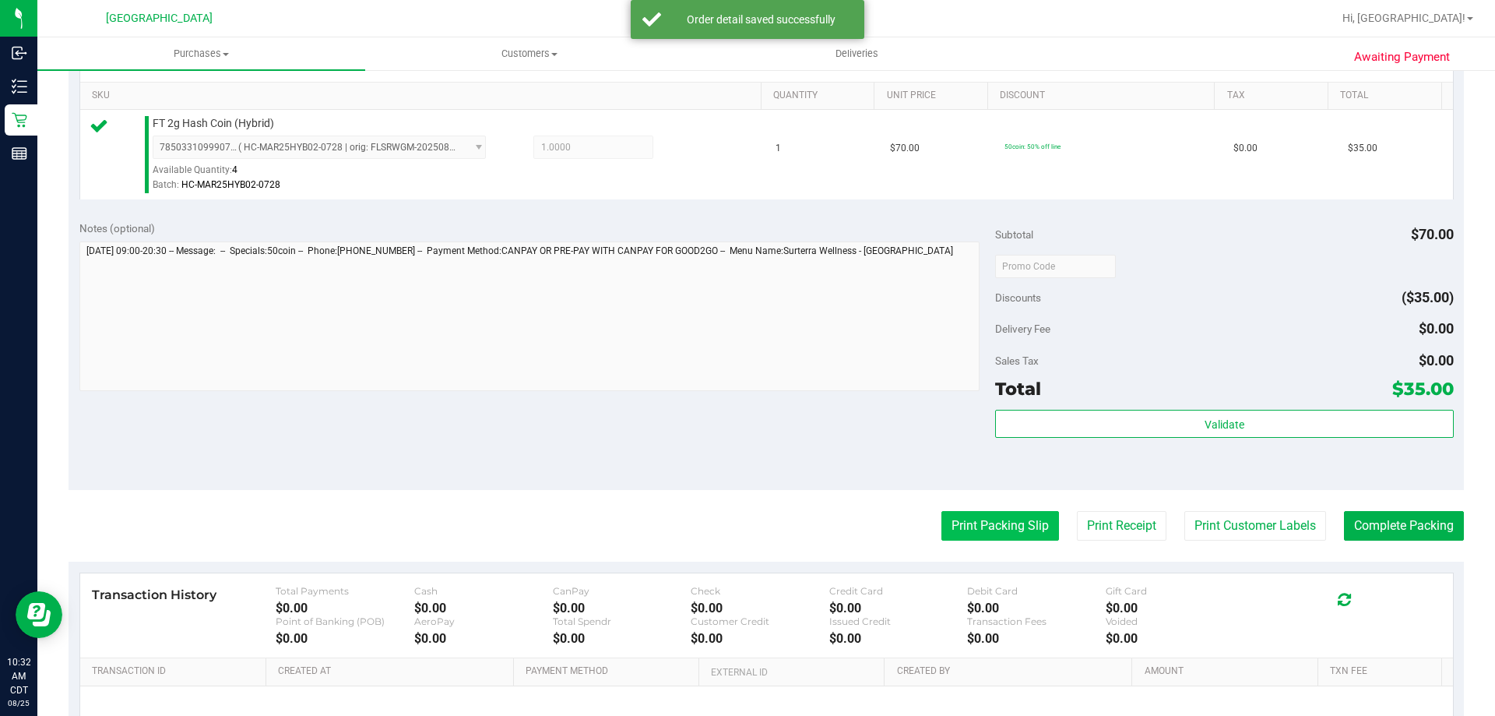
click at [987, 524] on button "Print Packing Slip" at bounding box center [1001, 526] width 118 height 30
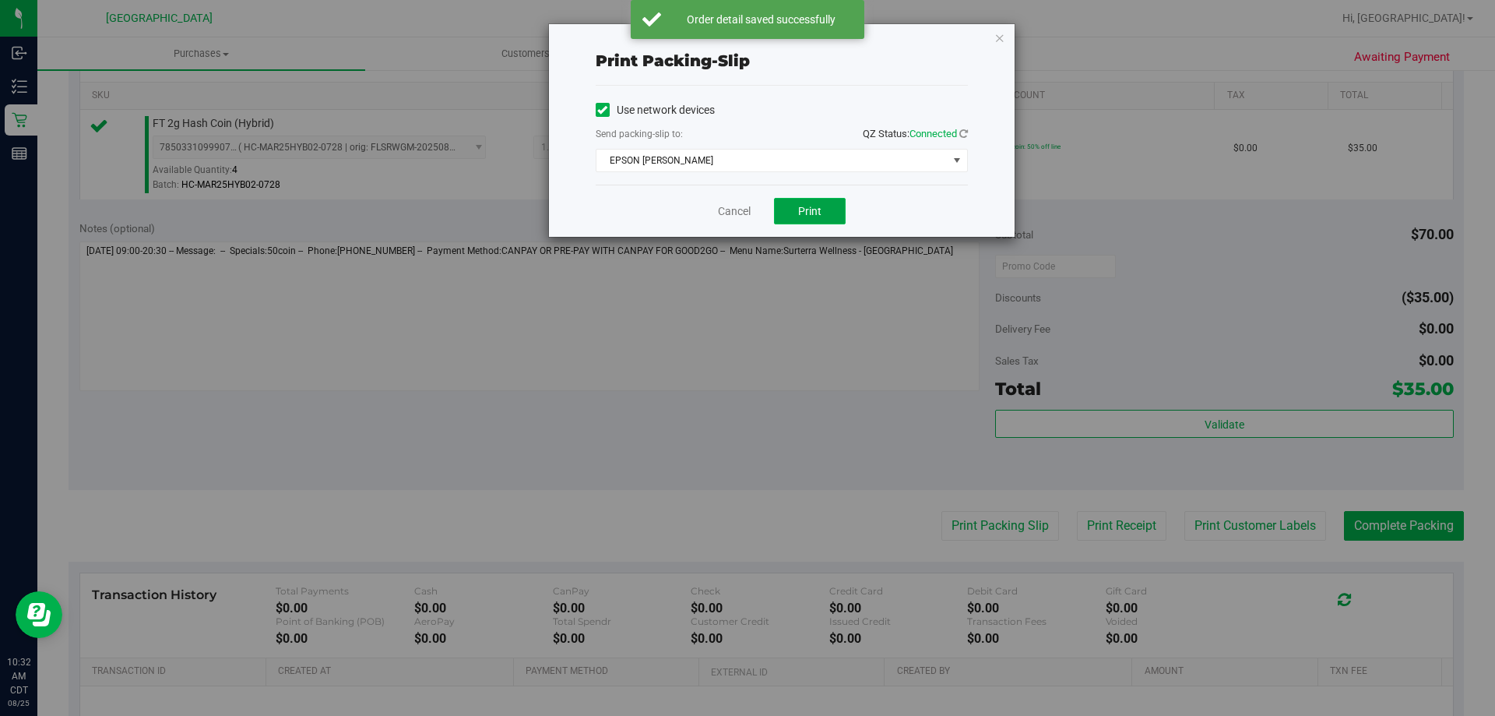
click at [822, 199] on button "Print" at bounding box center [810, 211] width 72 height 26
click at [741, 215] on link "Cancel" at bounding box center [734, 211] width 33 height 16
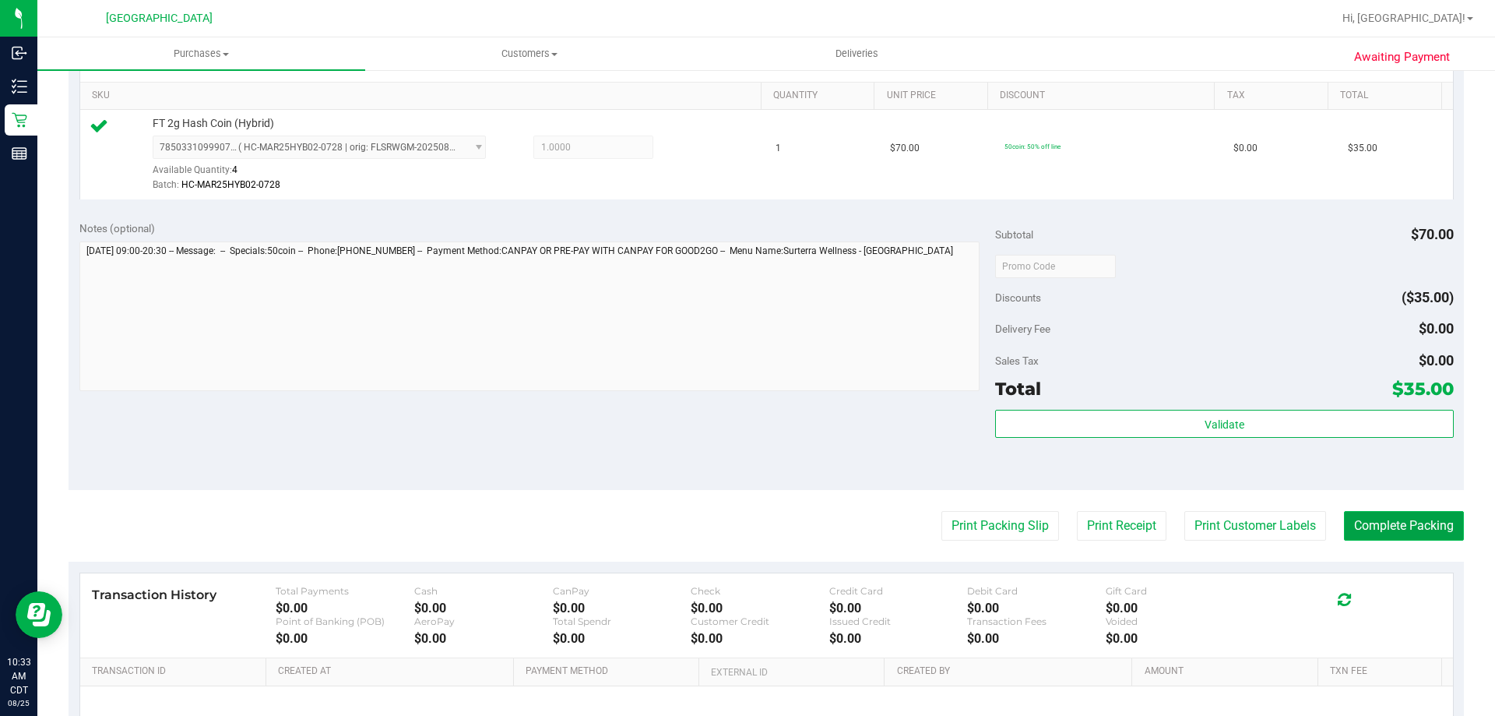
click at [1369, 530] on button "Complete Packing" at bounding box center [1404, 526] width 120 height 30
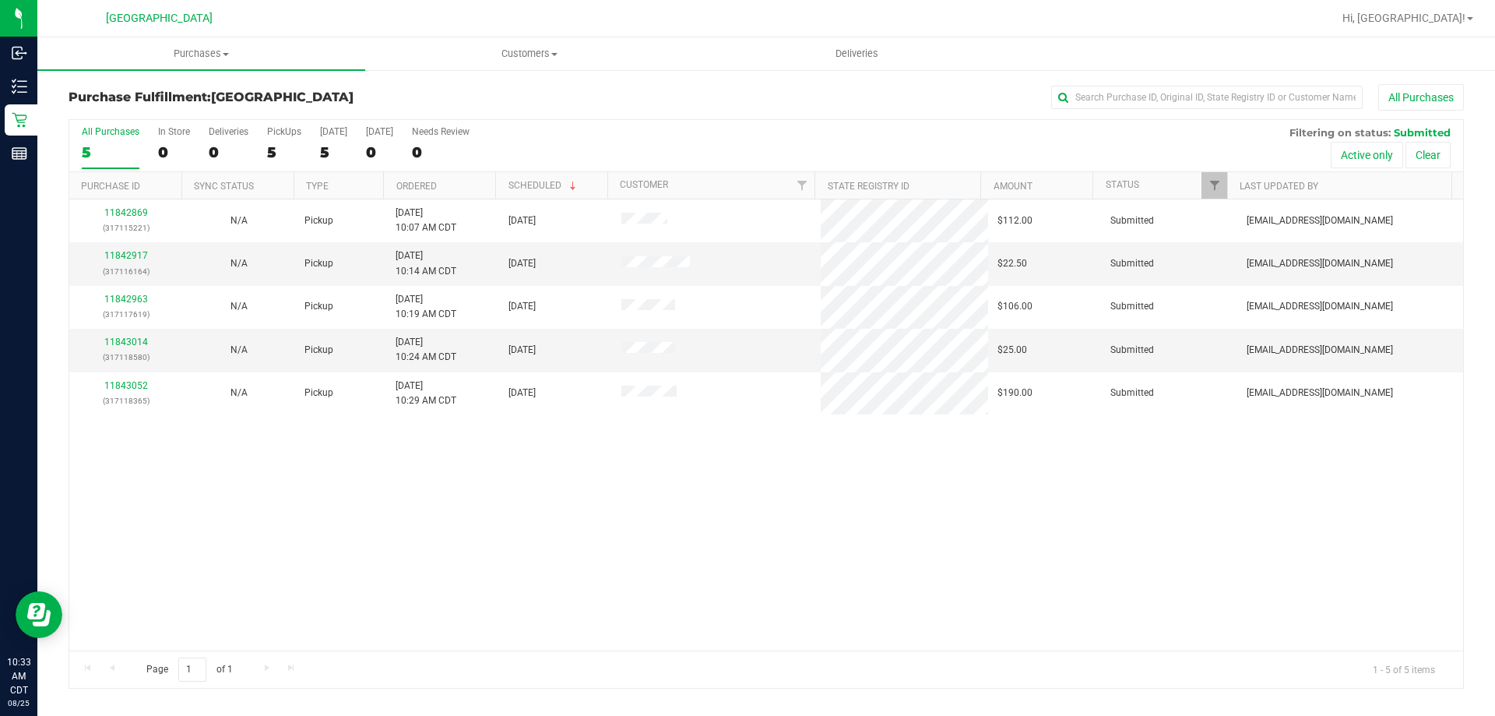
click at [440, 181] on th "Ordered" at bounding box center [439, 185] width 112 height 27
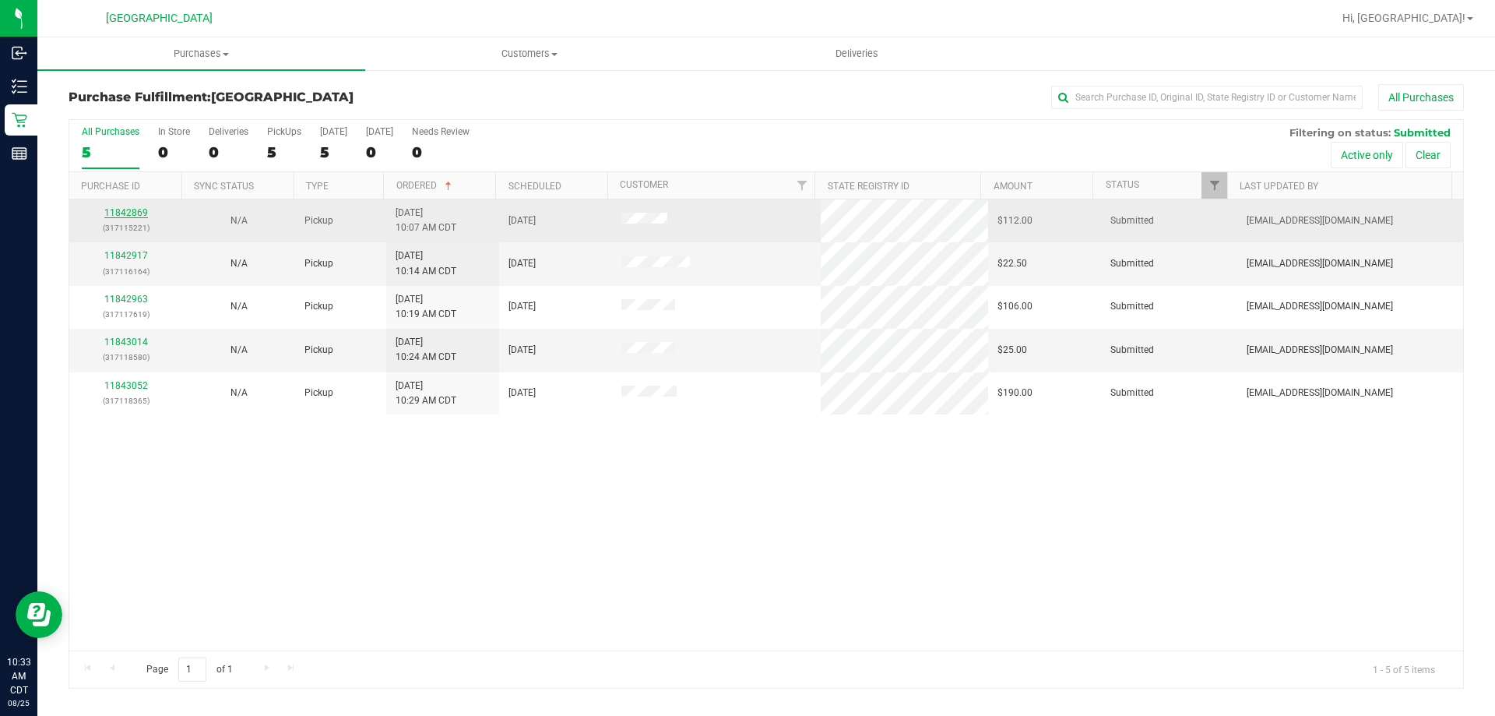
click at [141, 209] on link "11842869" at bounding box center [126, 212] width 44 height 11
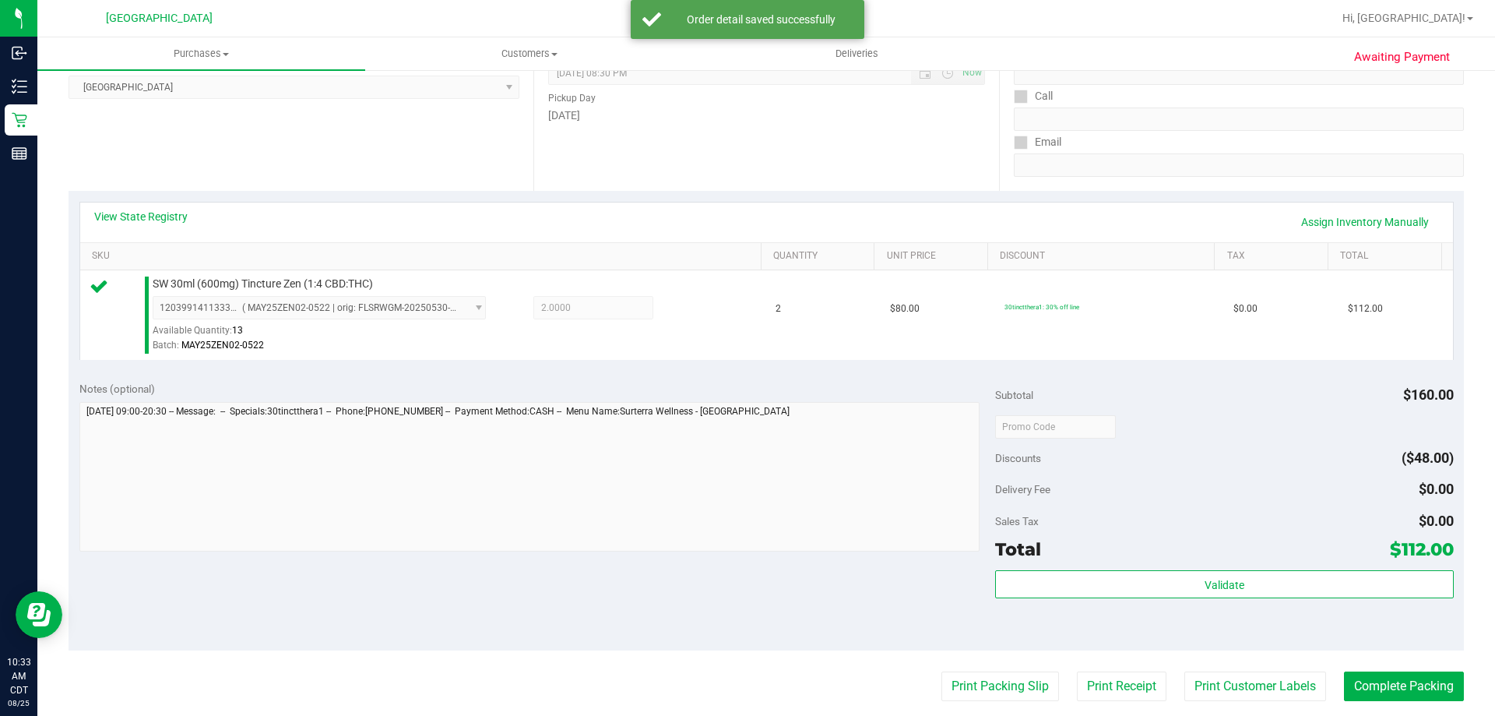
scroll to position [234, 0]
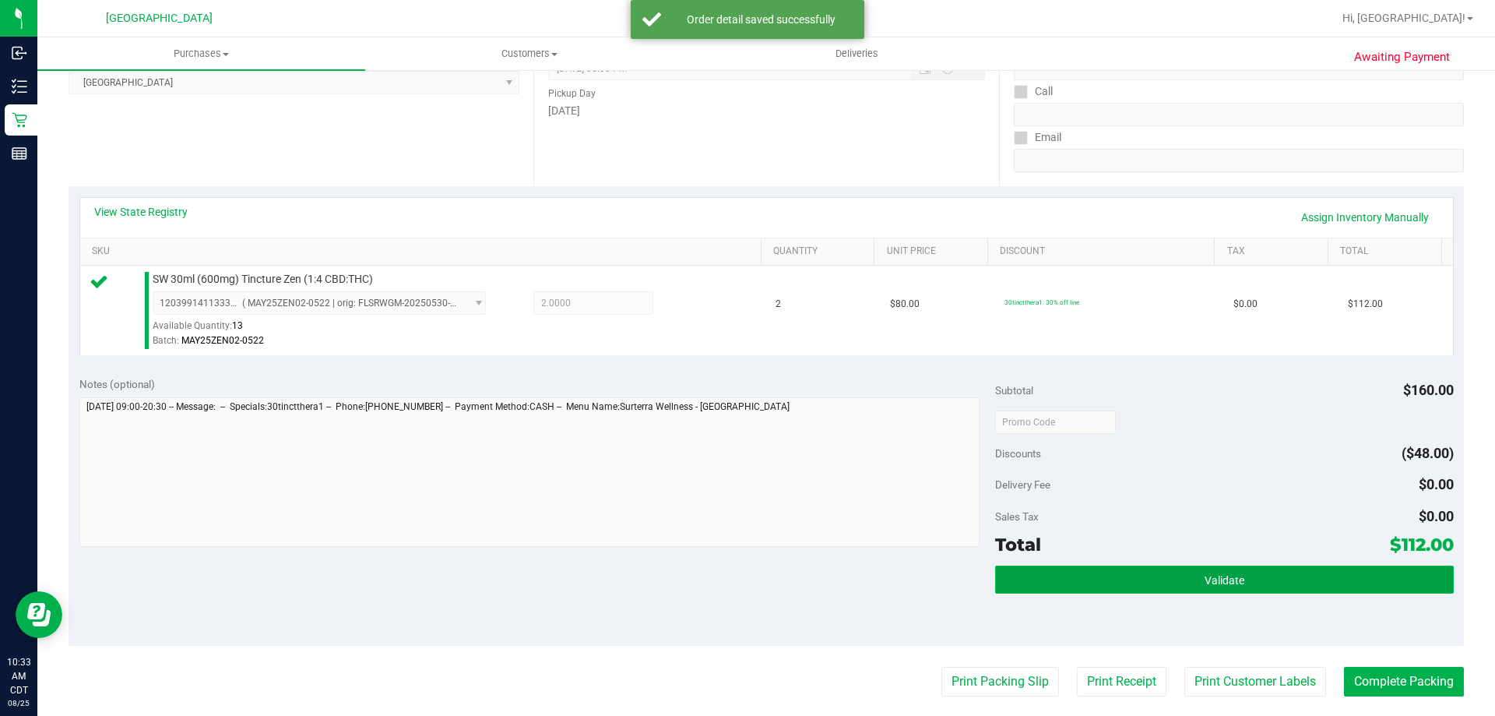
click at [1049, 580] on button "Validate" at bounding box center [1224, 579] width 458 height 28
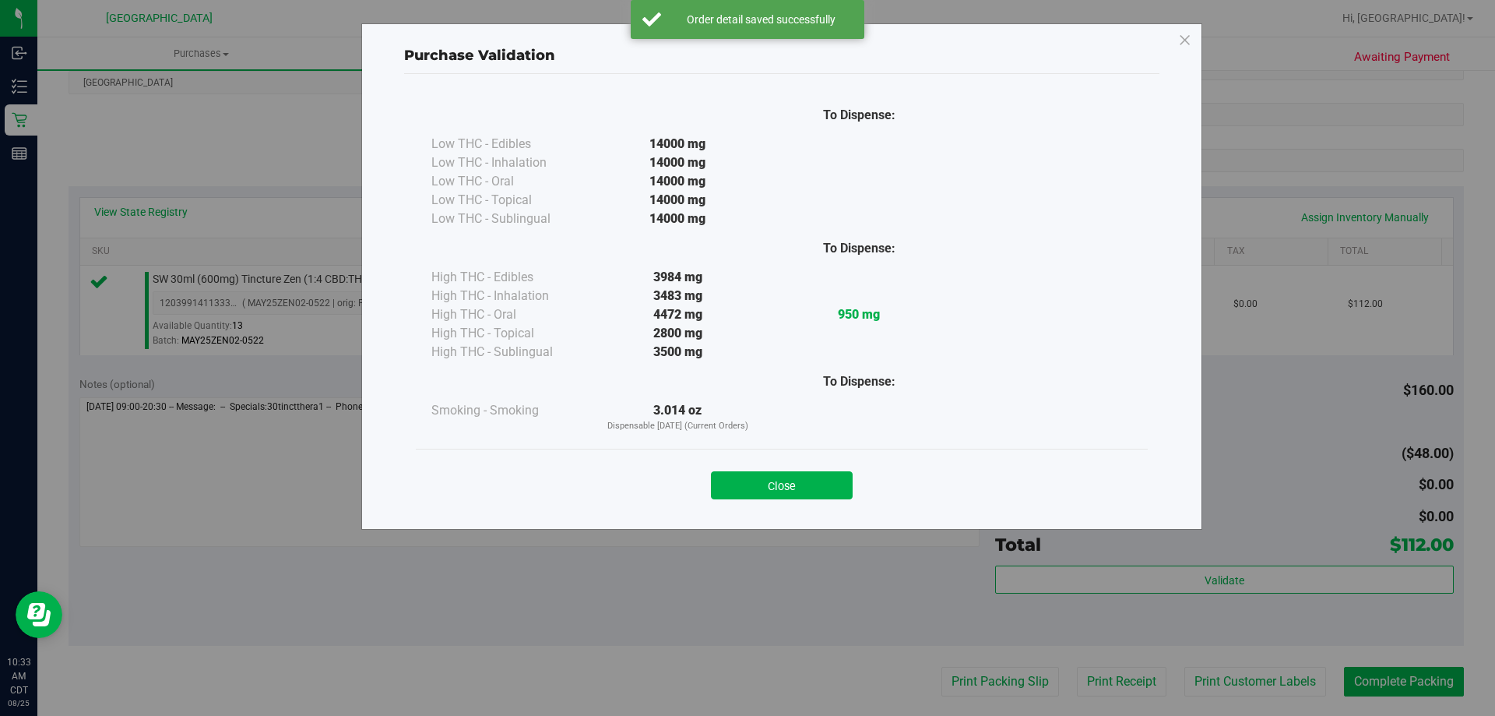
click at [805, 470] on div "Close" at bounding box center [782, 480] width 709 height 39
drag, startPoint x: 807, startPoint y: 485, endPoint x: 860, endPoint y: 564, distance: 94.8
click at [807, 486] on button "Close" at bounding box center [782, 485] width 142 height 28
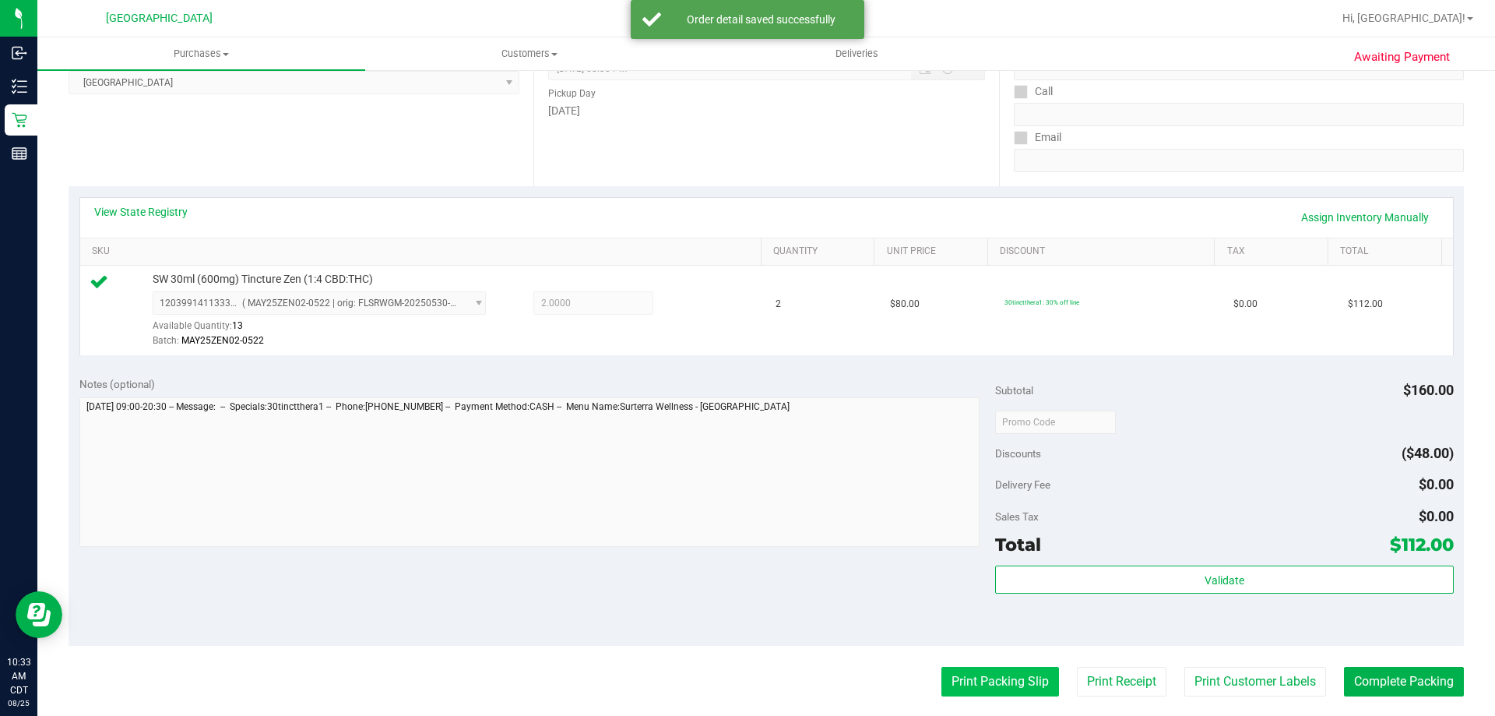
click at [956, 678] on button "Print Packing Slip" at bounding box center [1001, 682] width 118 height 30
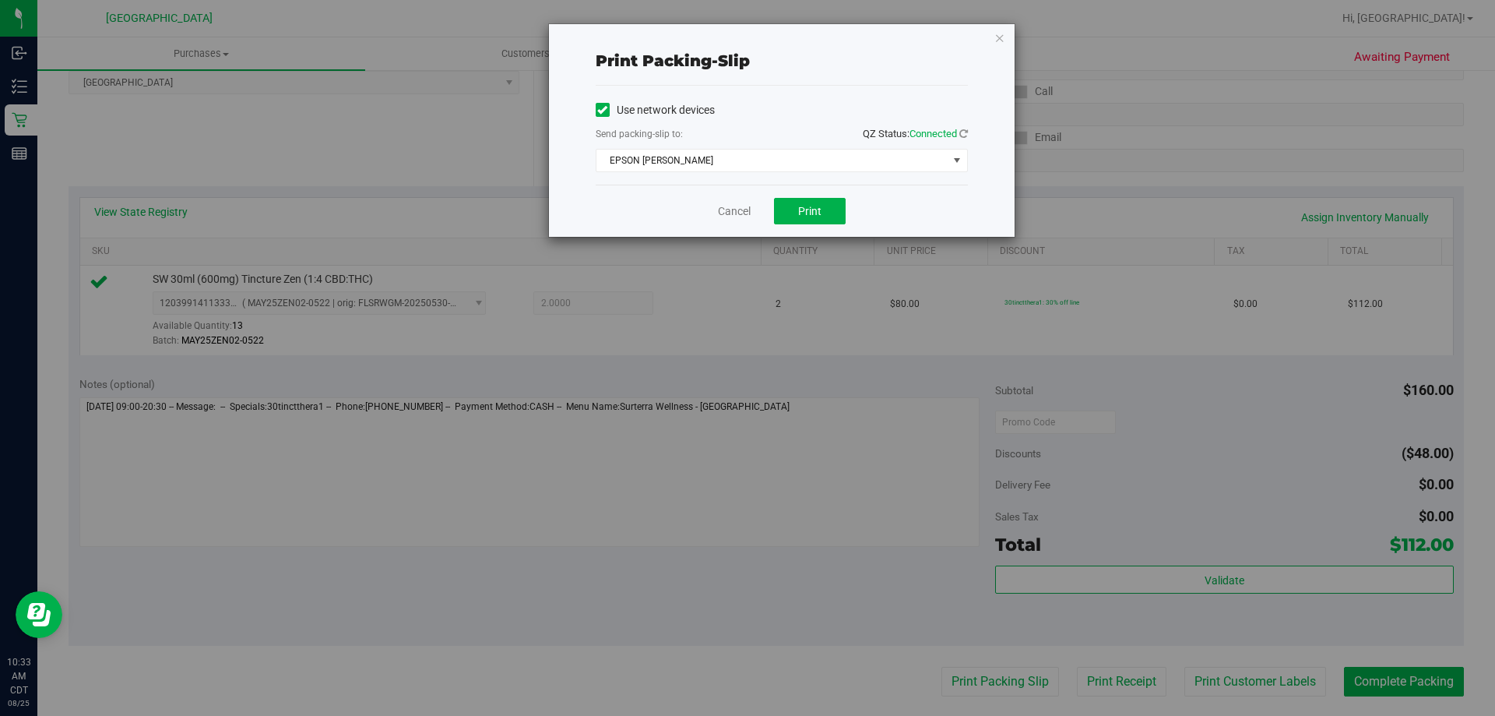
click at [827, 194] on div "Cancel Print" at bounding box center [782, 211] width 372 height 52
click at [824, 207] on button "Print" at bounding box center [810, 211] width 72 height 26
click at [745, 213] on link "Cancel" at bounding box center [734, 211] width 33 height 16
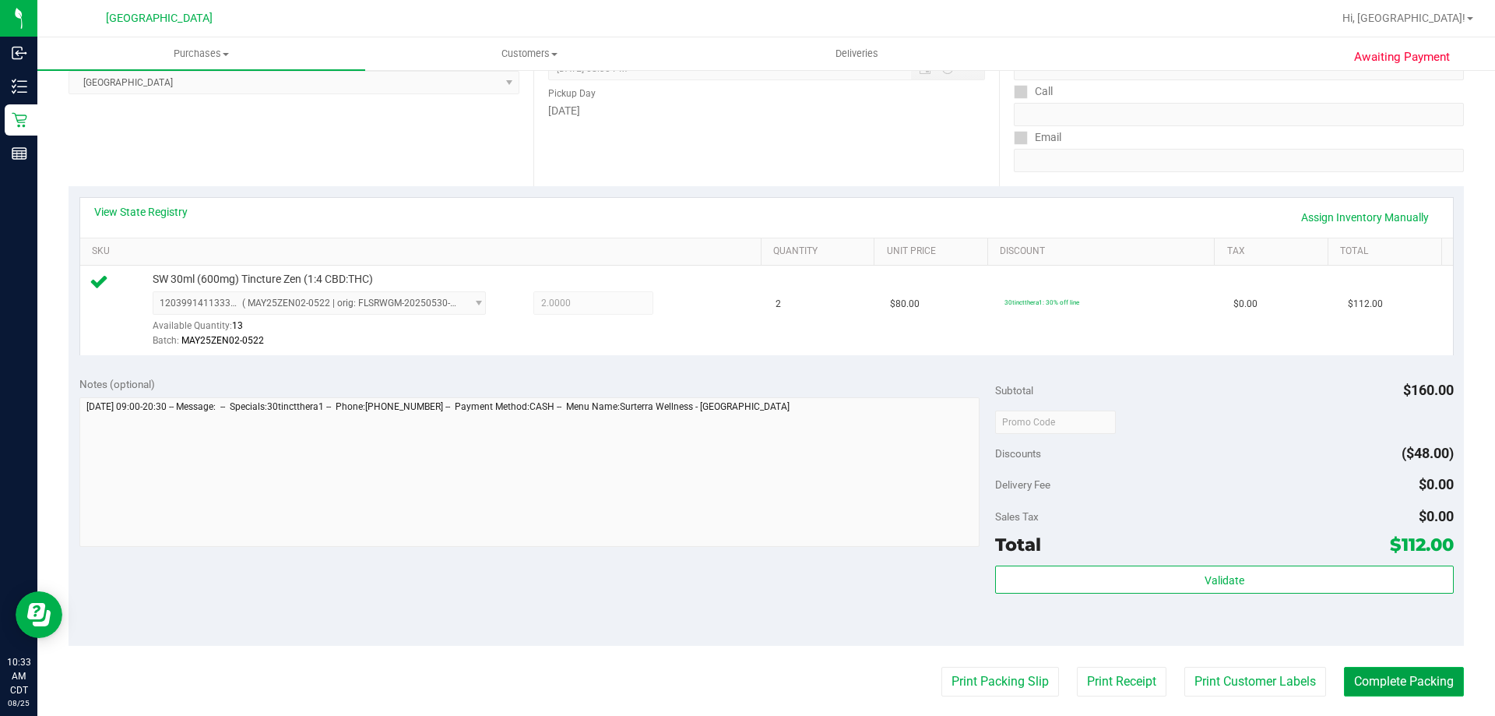
click at [1374, 681] on button "Complete Packing" at bounding box center [1404, 682] width 120 height 30
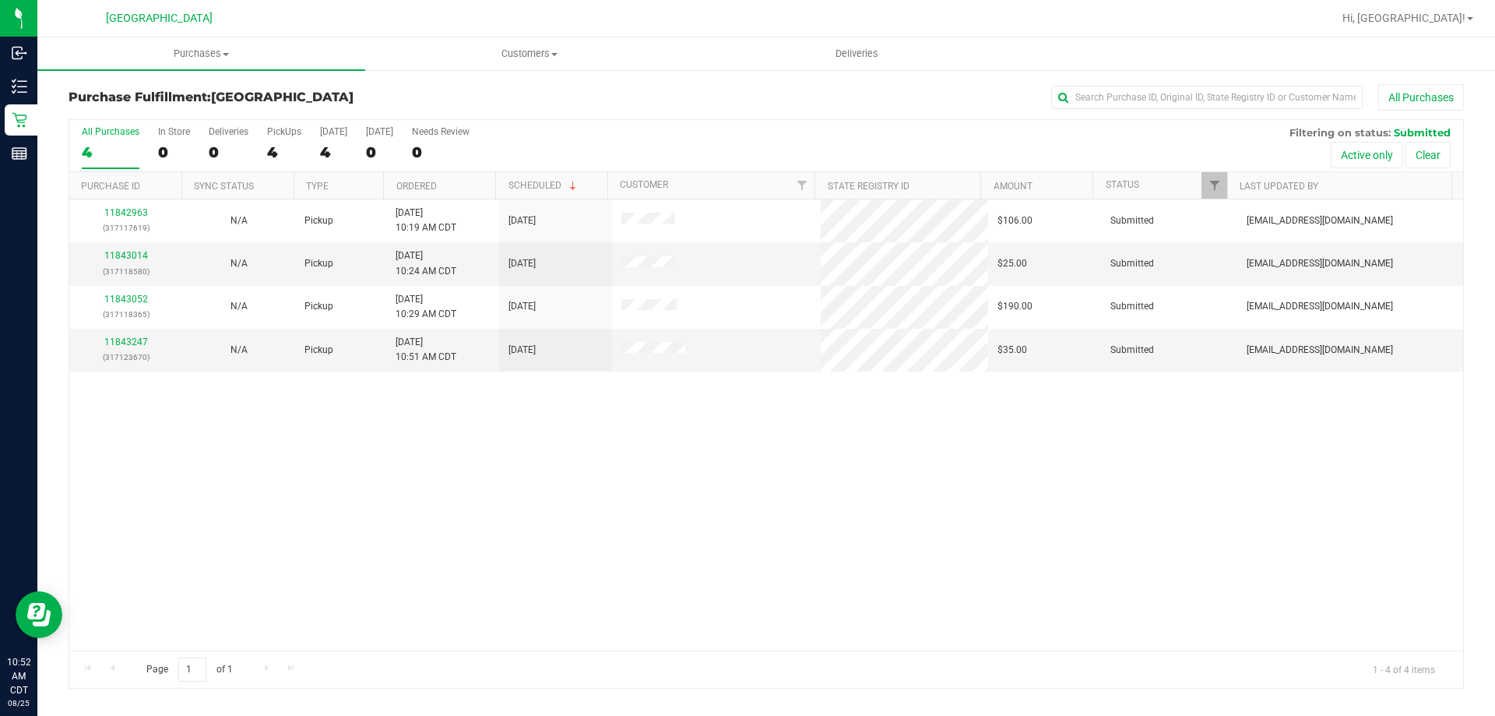
click at [449, 181] on th "Ordered" at bounding box center [439, 185] width 112 height 27
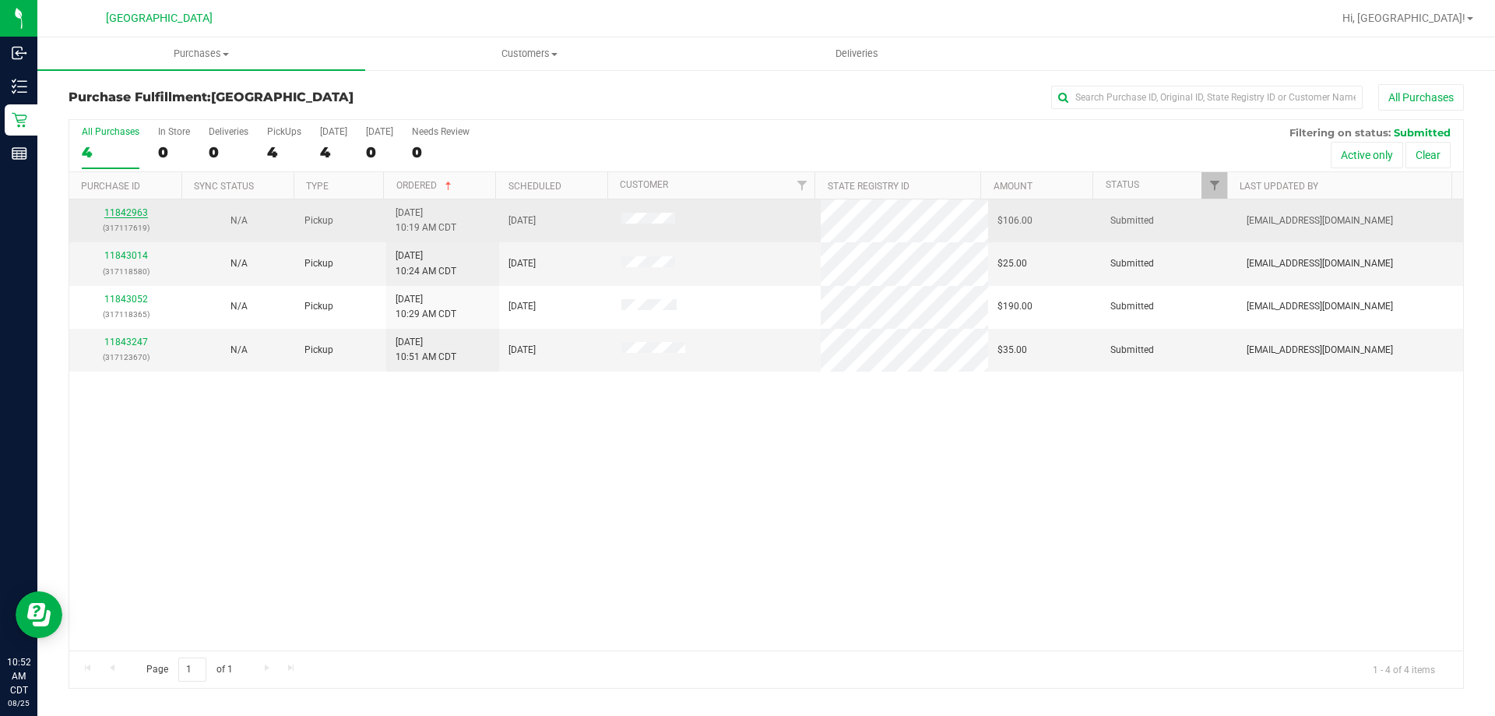
click at [144, 210] on link "11842963" at bounding box center [126, 212] width 44 height 11
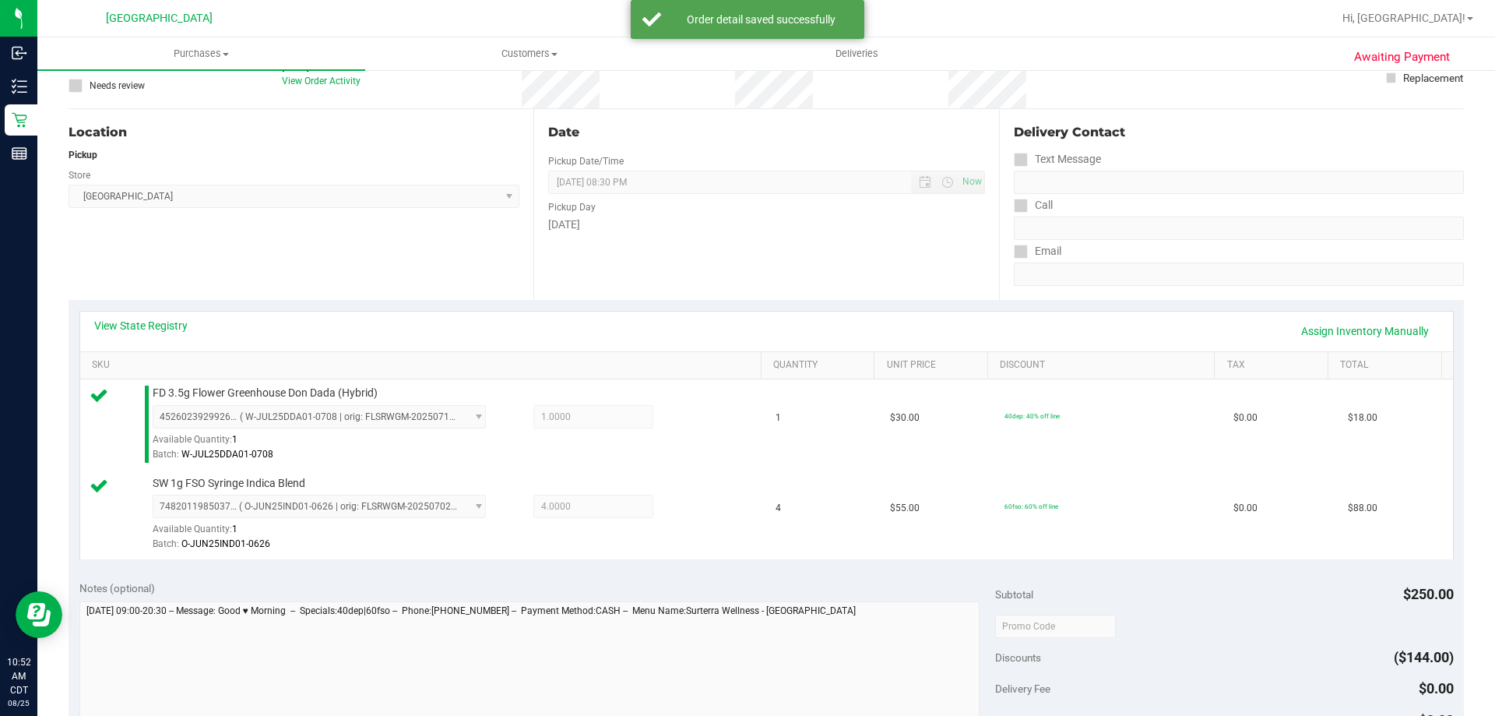
scroll to position [234, 0]
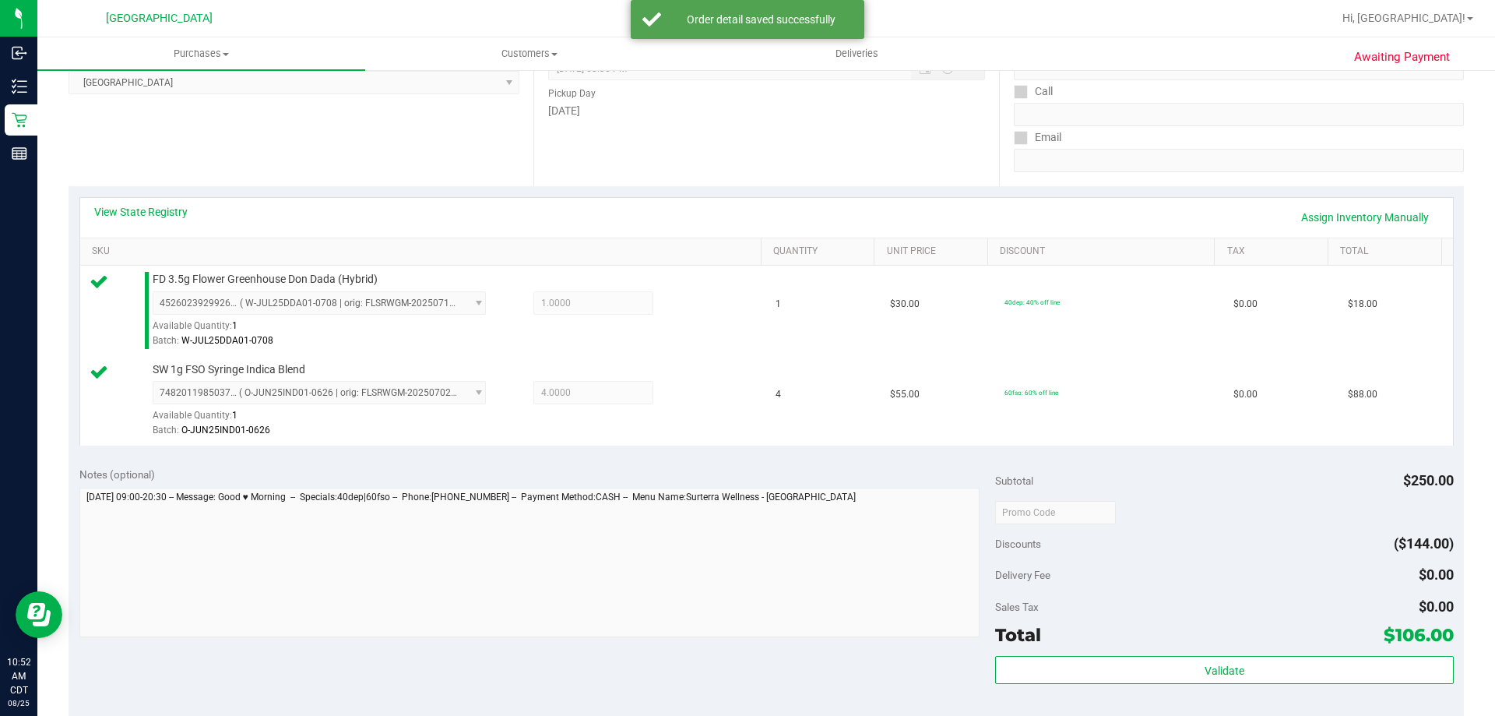
click at [1084, 688] on div "Validate" at bounding box center [1224, 691] width 458 height 70
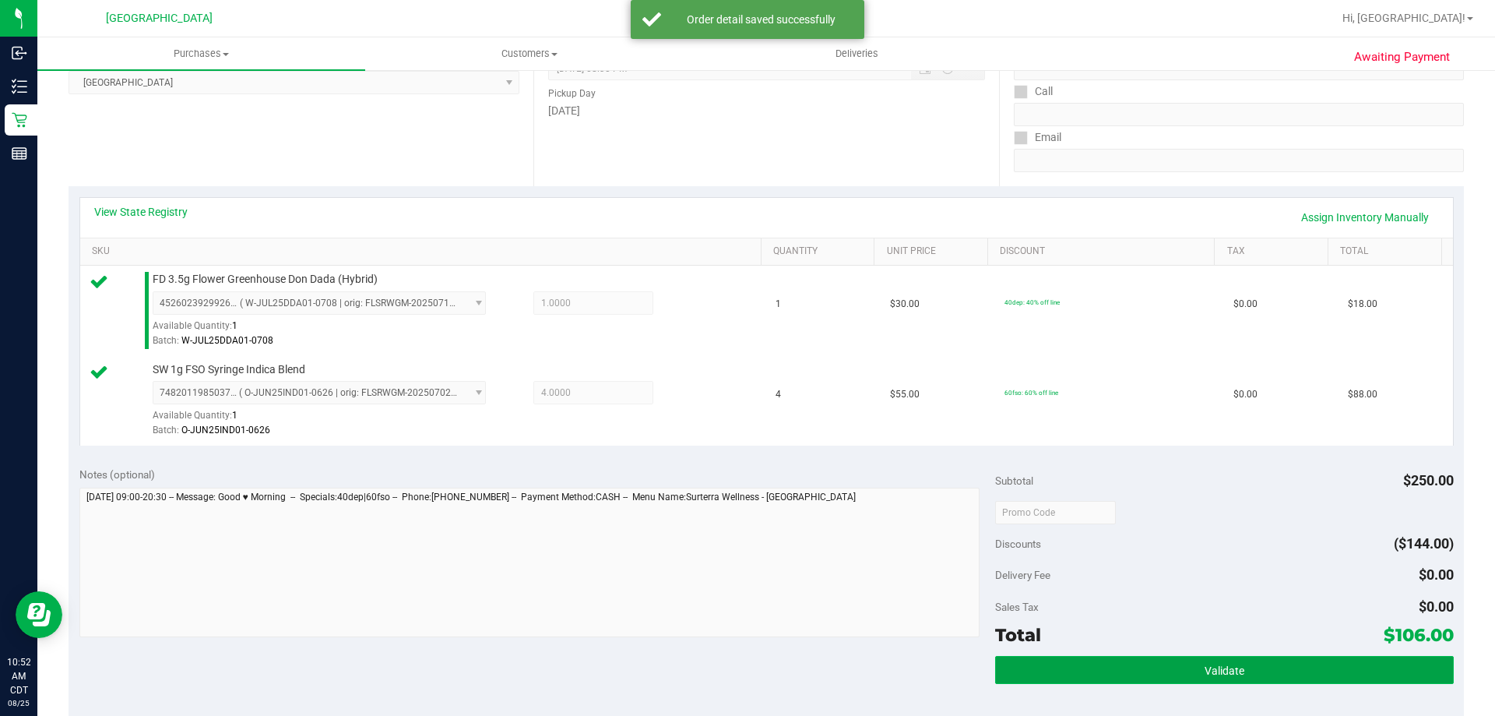
click at [1089, 675] on button "Validate" at bounding box center [1224, 670] width 458 height 28
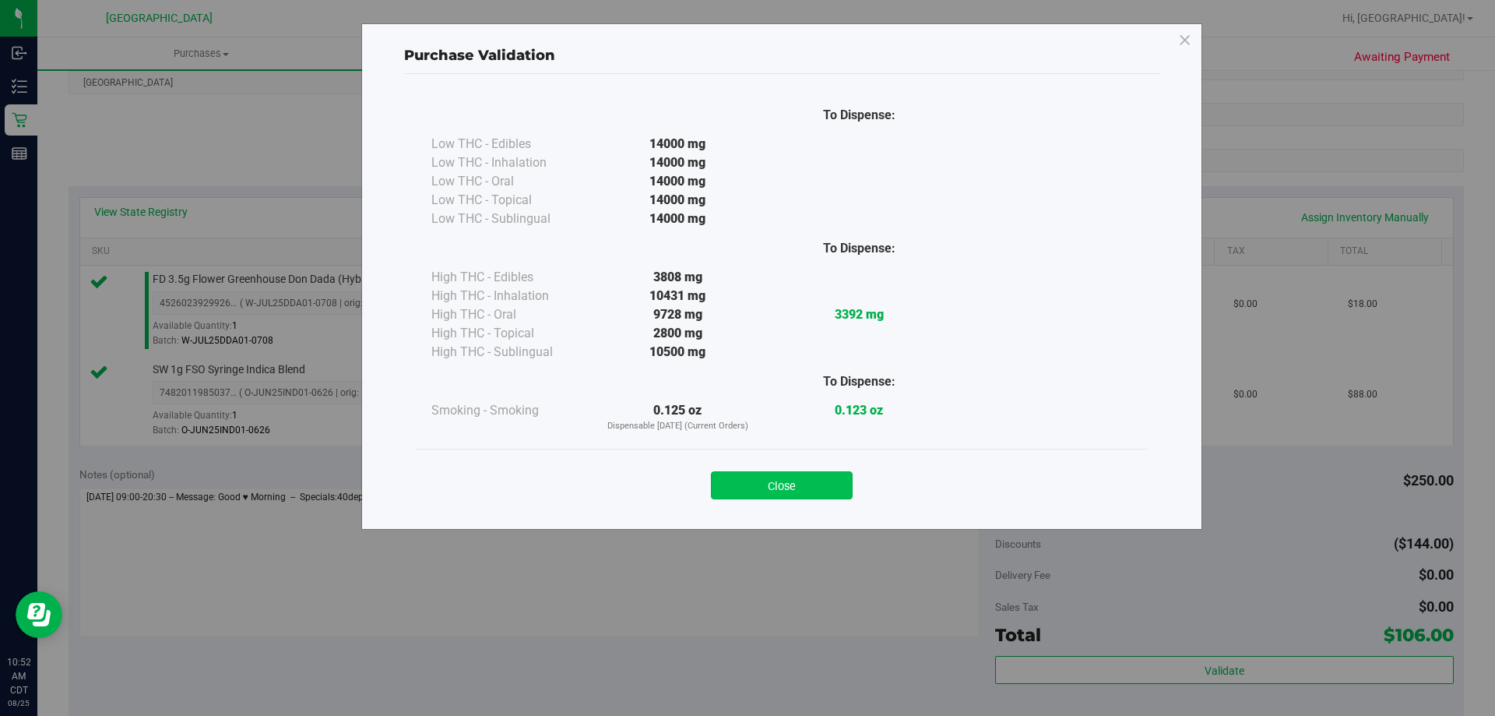
click at [806, 491] on button "Close" at bounding box center [782, 485] width 142 height 28
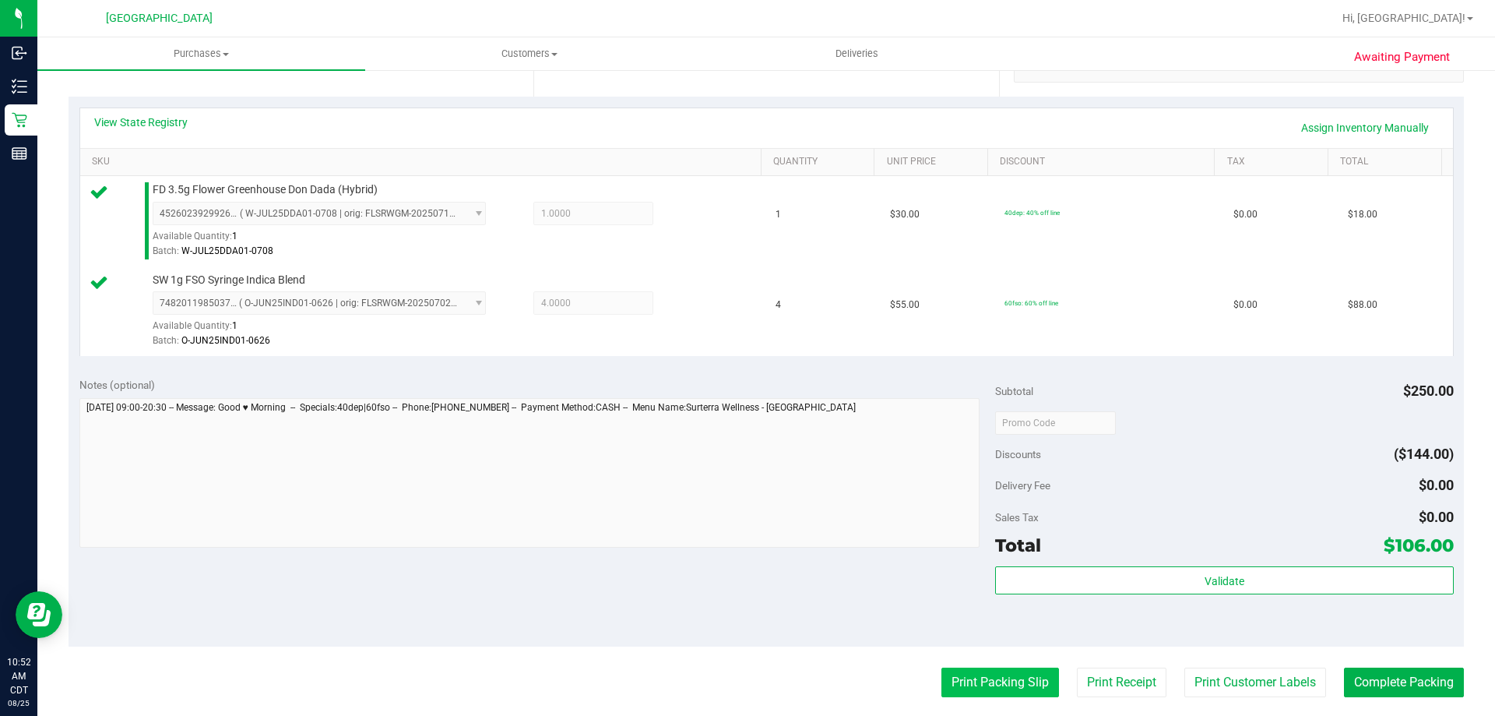
scroll to position [467, 0]
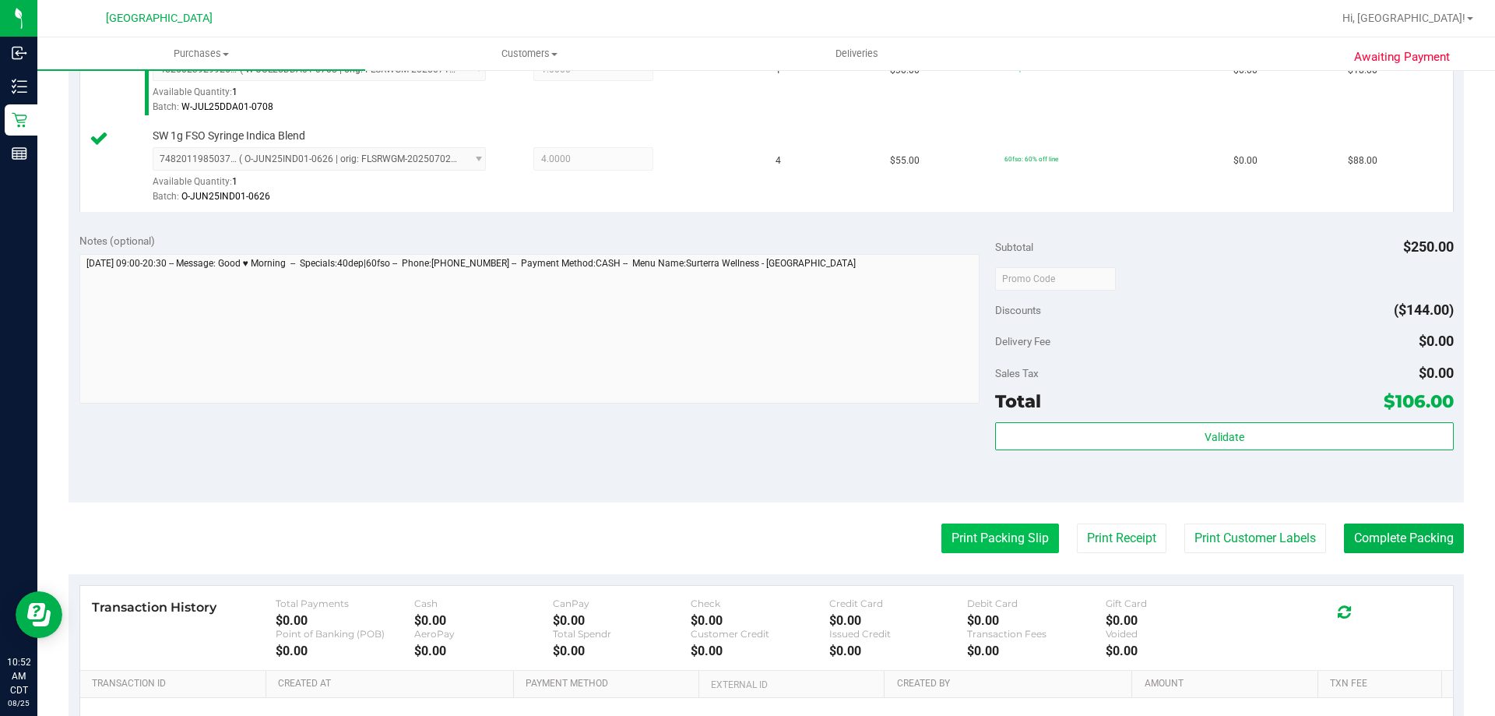
click at [1019, 544] on button "Print Packing Slip" at bounding box center [1001, 538] width 118 height 30
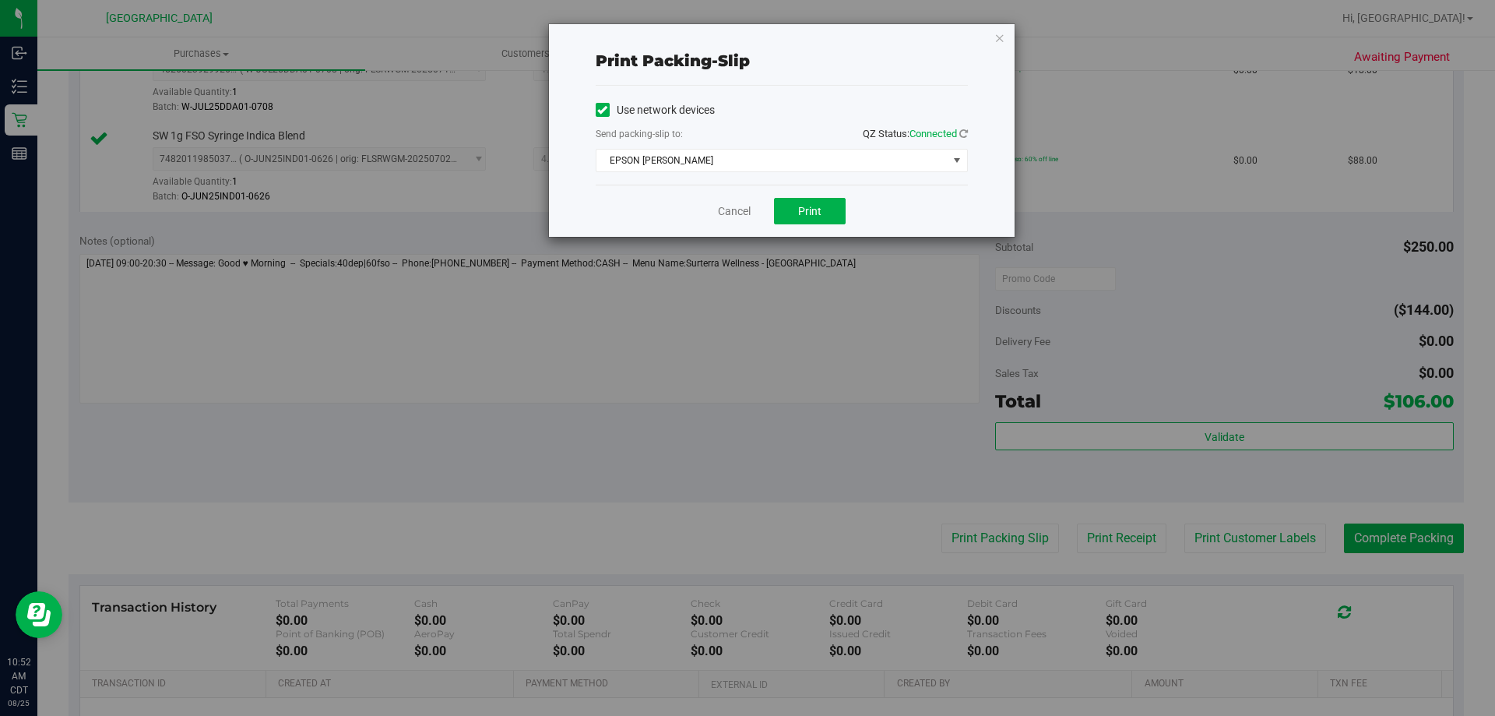
click at [818, 195] on div "Cancel Print" at bounding box center [782, 211] width 372 height 52
click at [818, 206] on span "Print" at bounding box center [809, 211] width 23 height 12
click at [729, 216] on link "Cancel" at bounding box center [734, 211] width 33 height 16
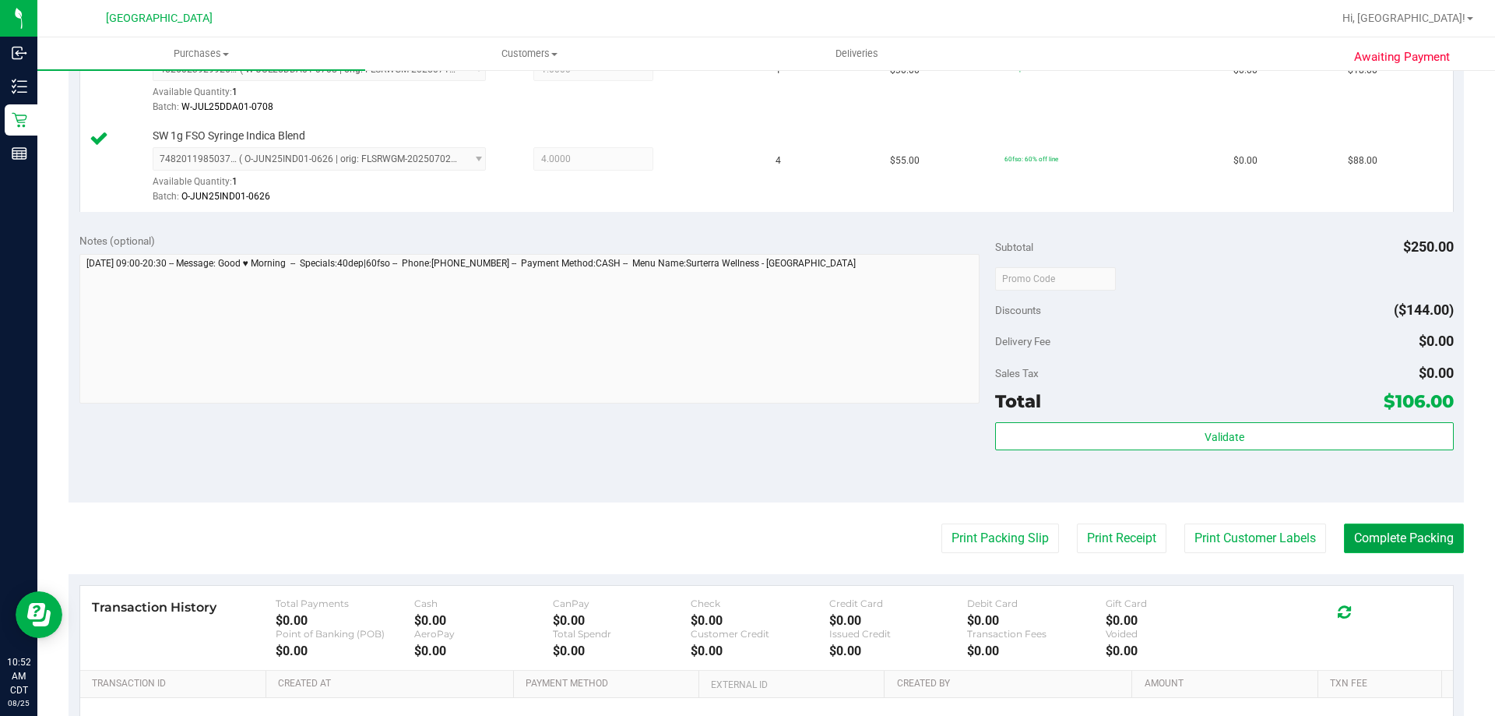
click at [1384, 542] on button "Complete Packing" at bounding box center [1404, 538] width 120 height 30
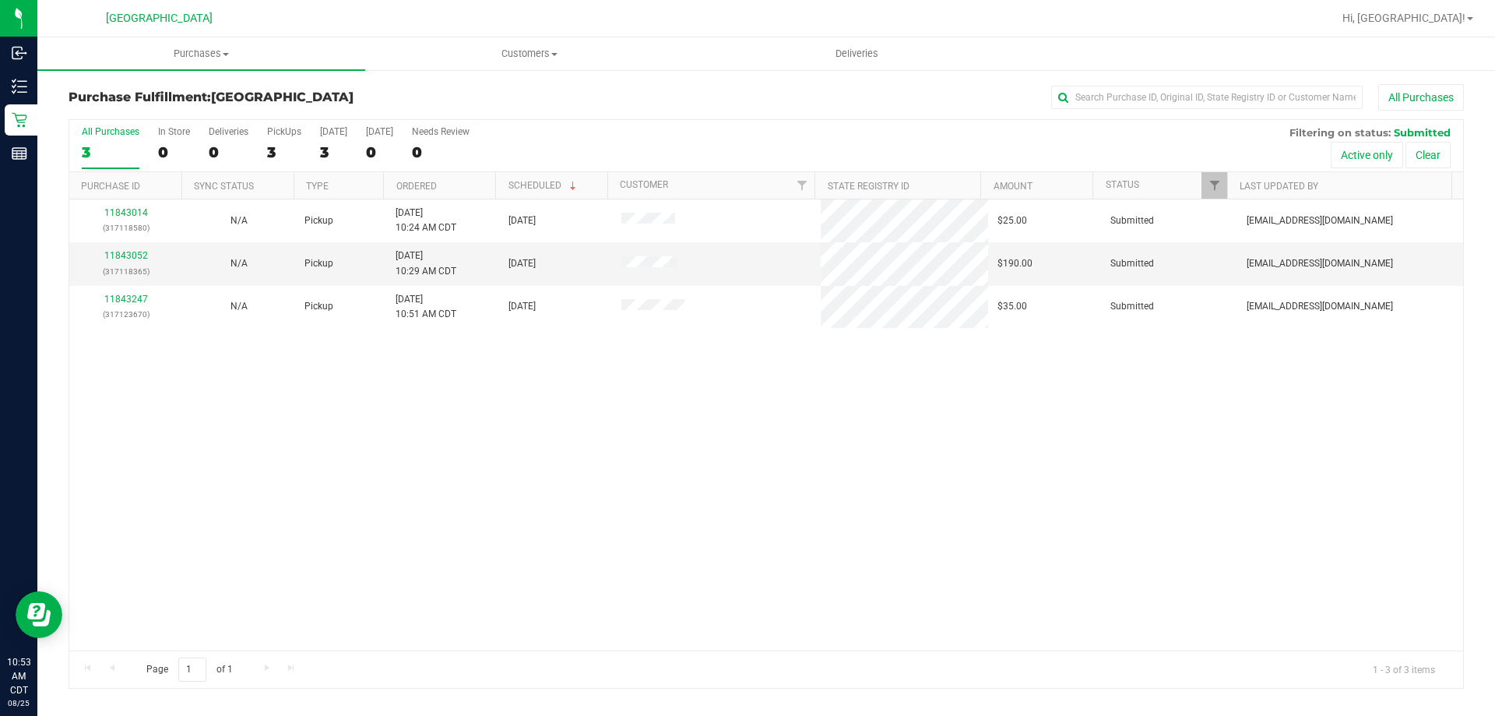
click at [453, 199] on th "Ordered" at bounding box center [439, 185] width 112 height 27
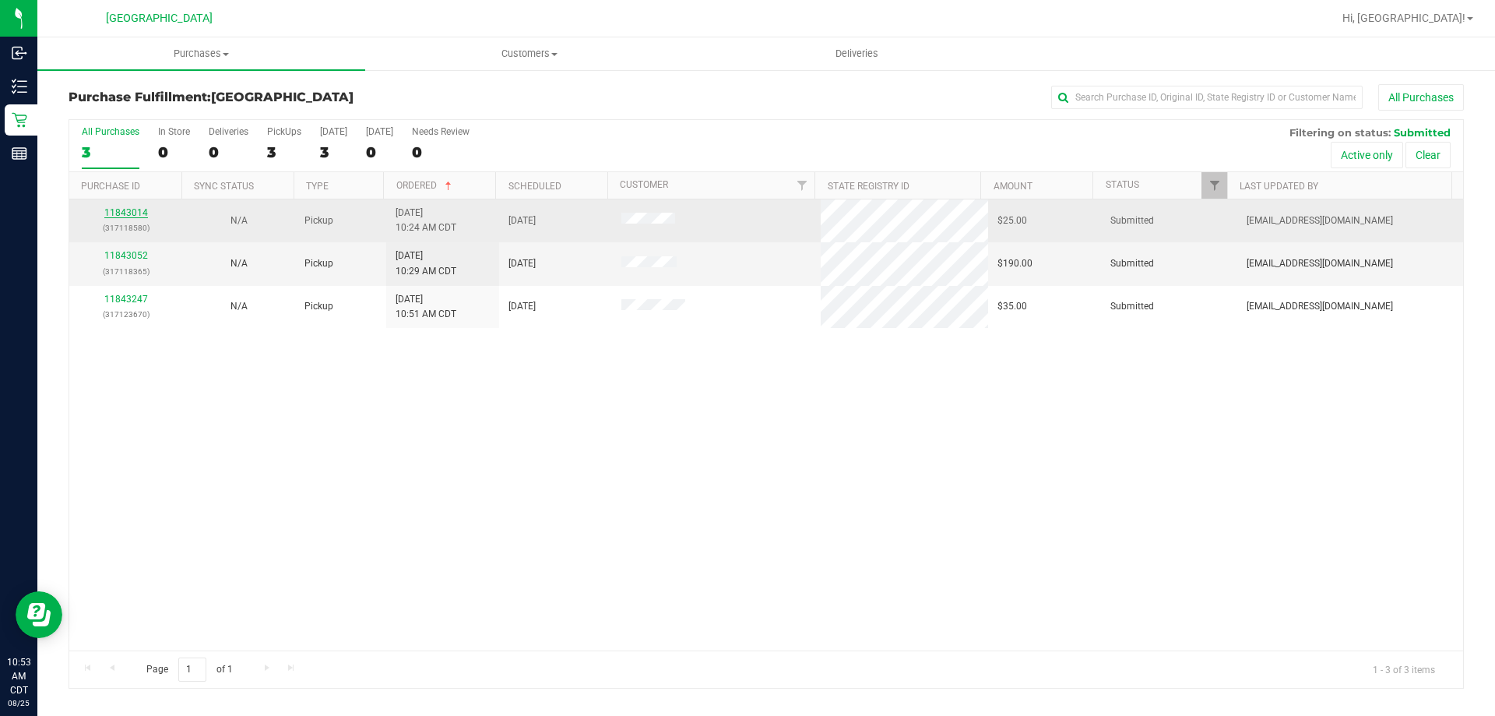
click at [140, 211] on link "11843014" at bounding box center [126, 212] width 44 height 11
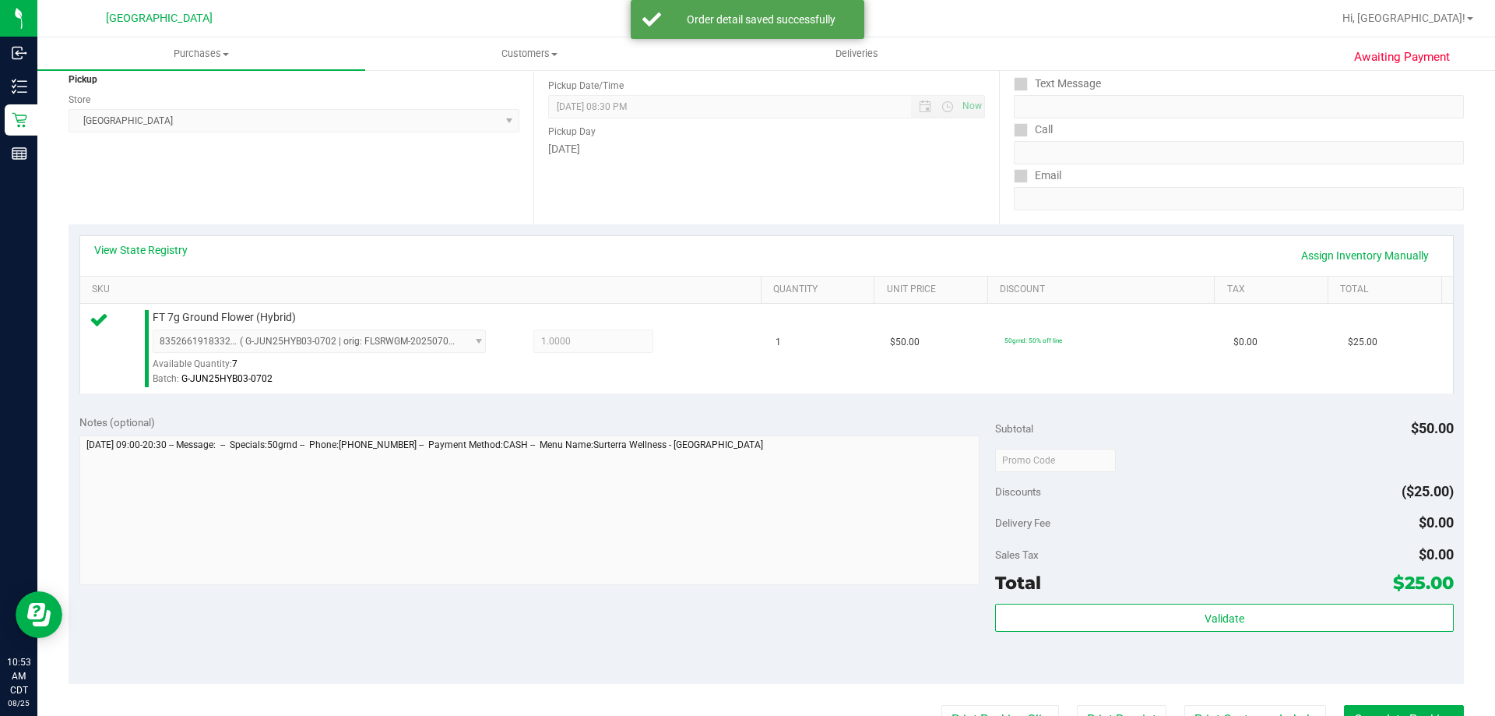
scroll to position [312, 0]
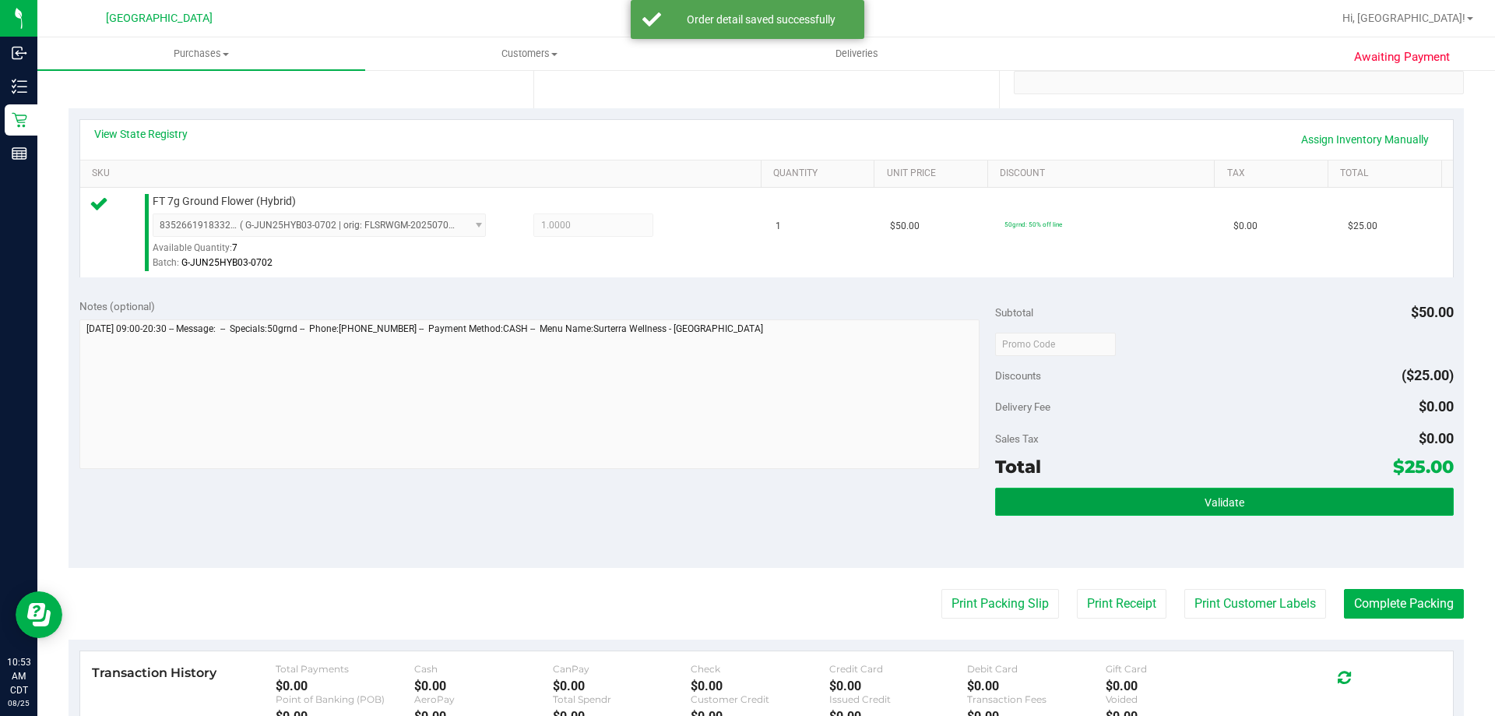
click at [1057, 491] on button "Validate" at bounding box center [1224, 501] width 458 height 28
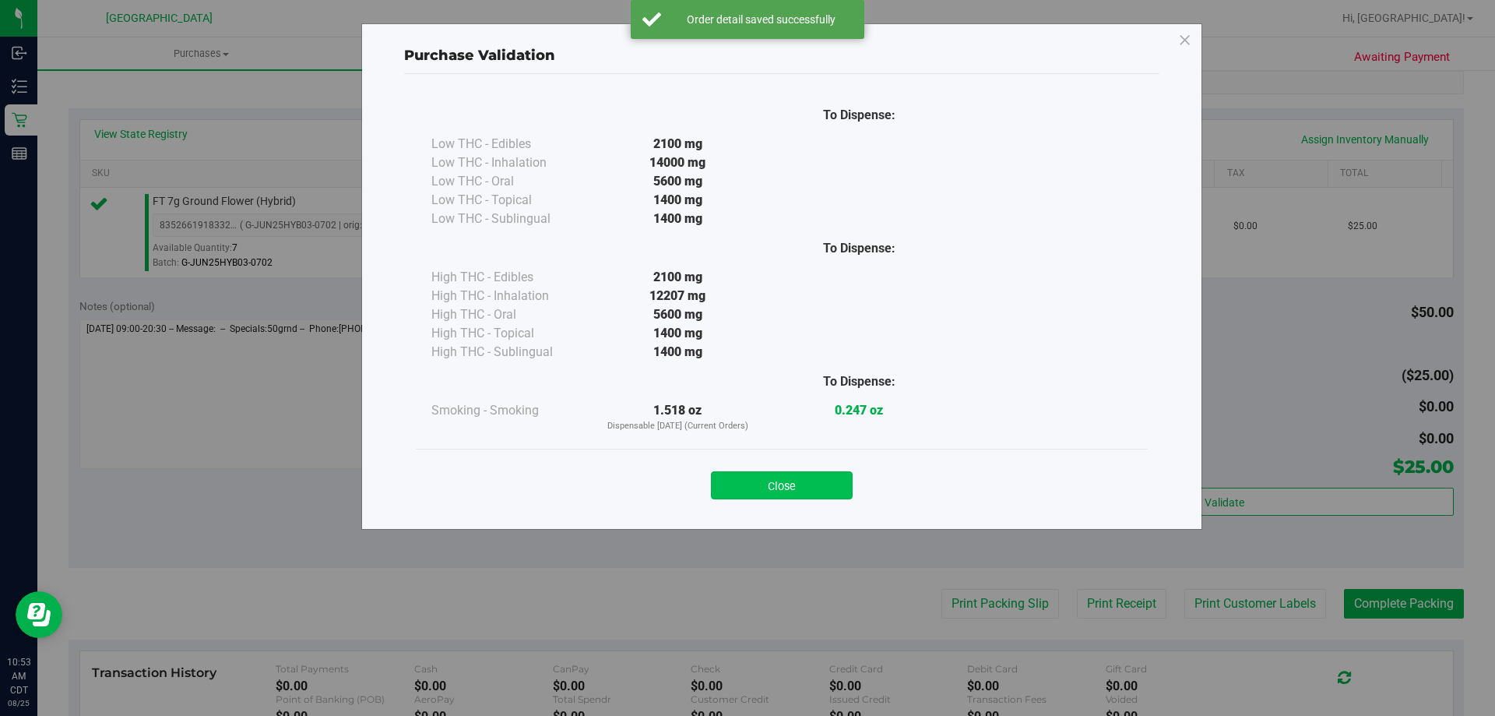
click at [776, 478] on button "Close" at bounding box center [782, 485] width 142 height 28
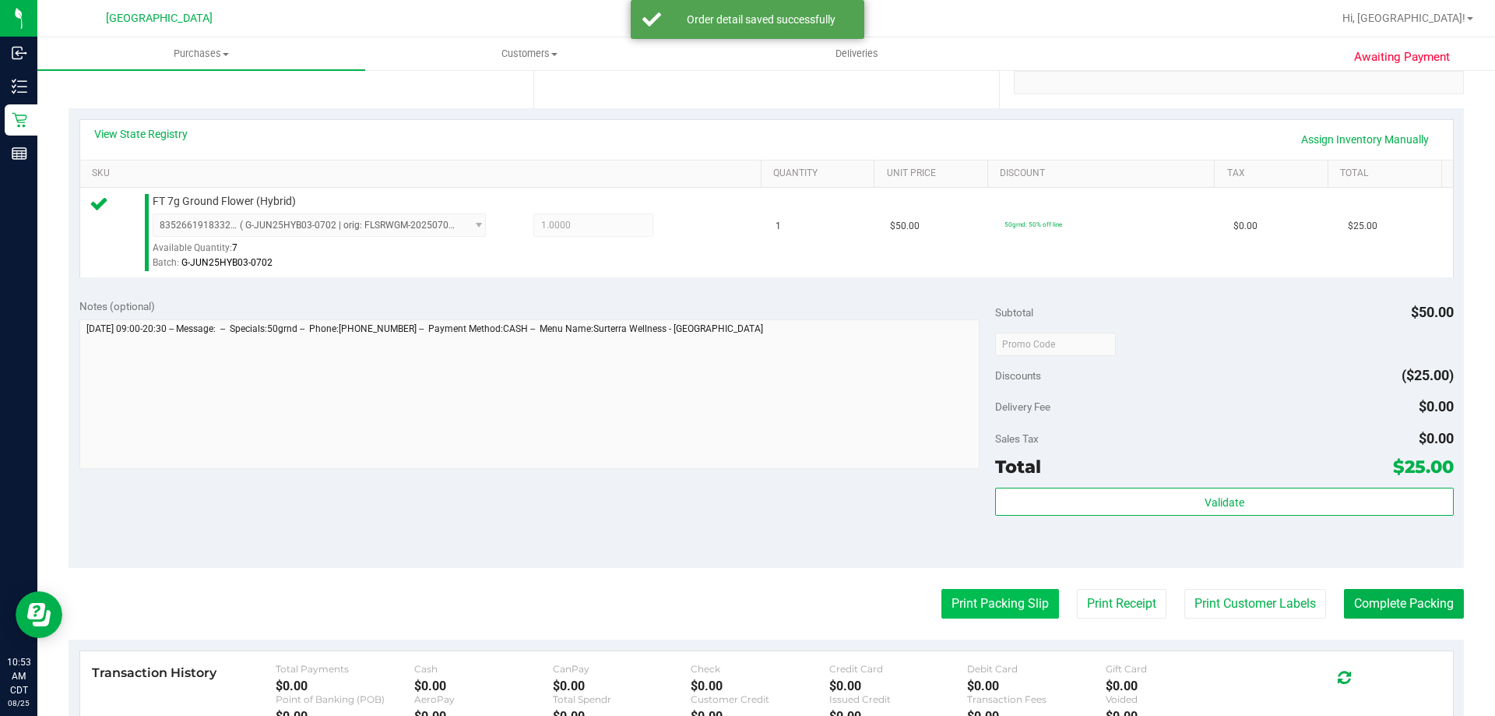
click at [975, 589] on button "Print Packing Slip" at bounding box center [1001, 604] width 118 height 30
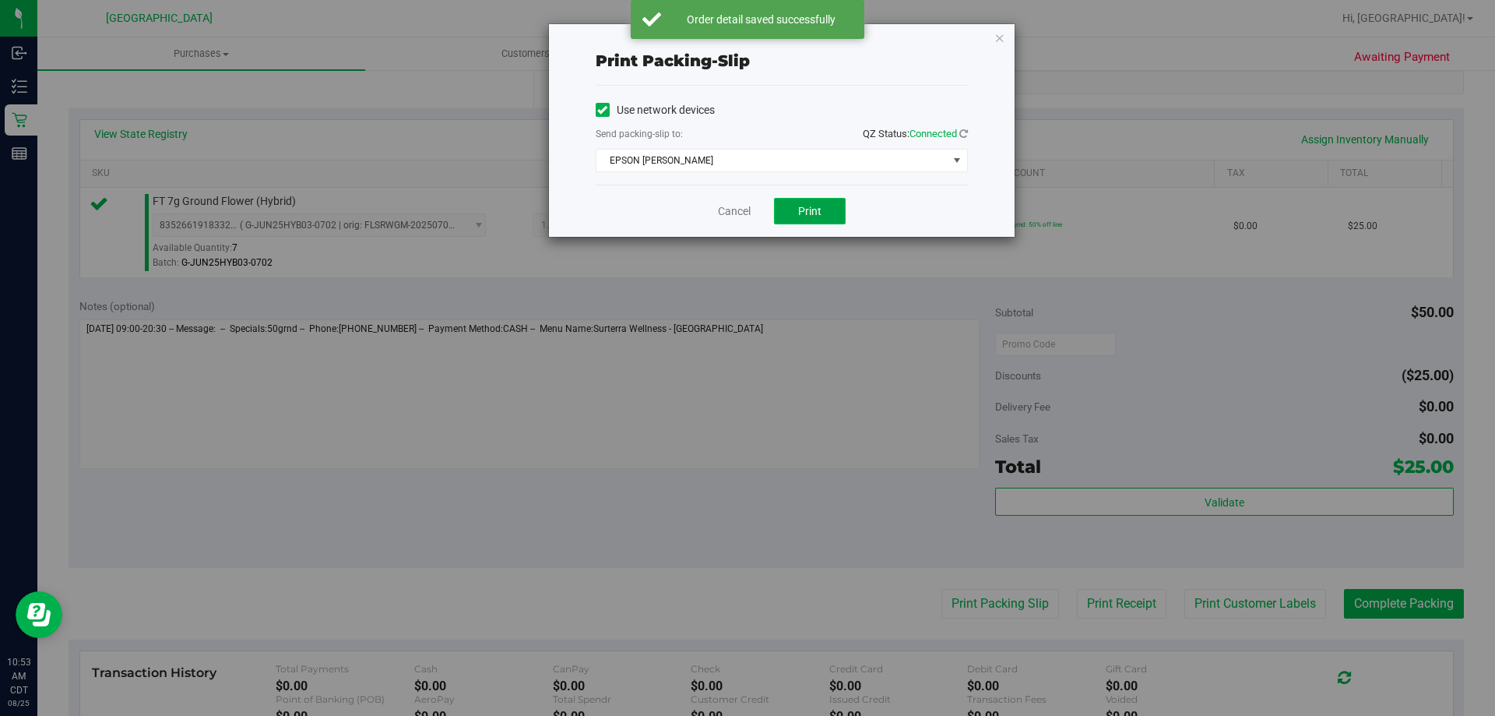
click at [815, 213] on span "Print" at bounding box center [809, 211] width 23 height 12
click at [736, 217] on link "Cancel" at bounding box center [734, 211] width 33 height 16
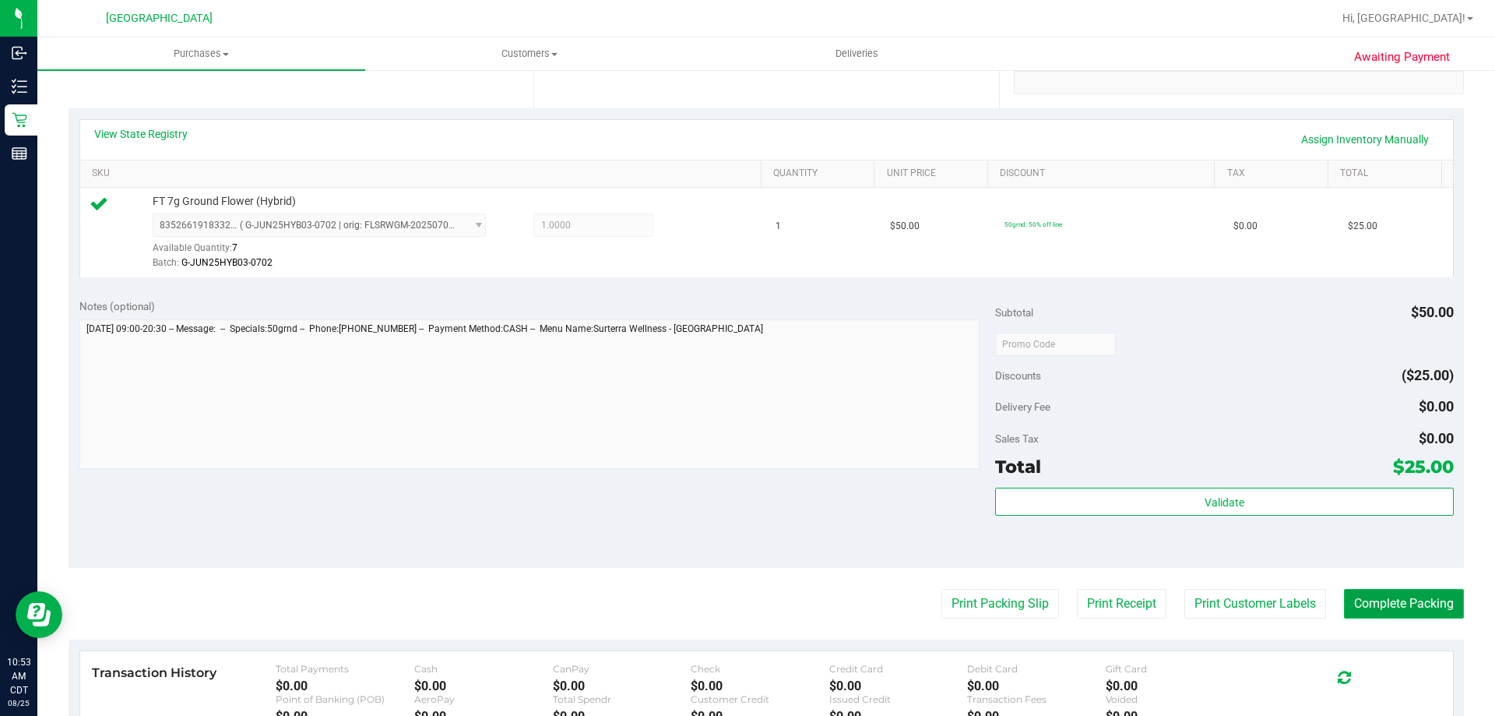
click at [1369, 612] on button "Complete Packing" at bounding box center [1404, 604] width 120 height 30
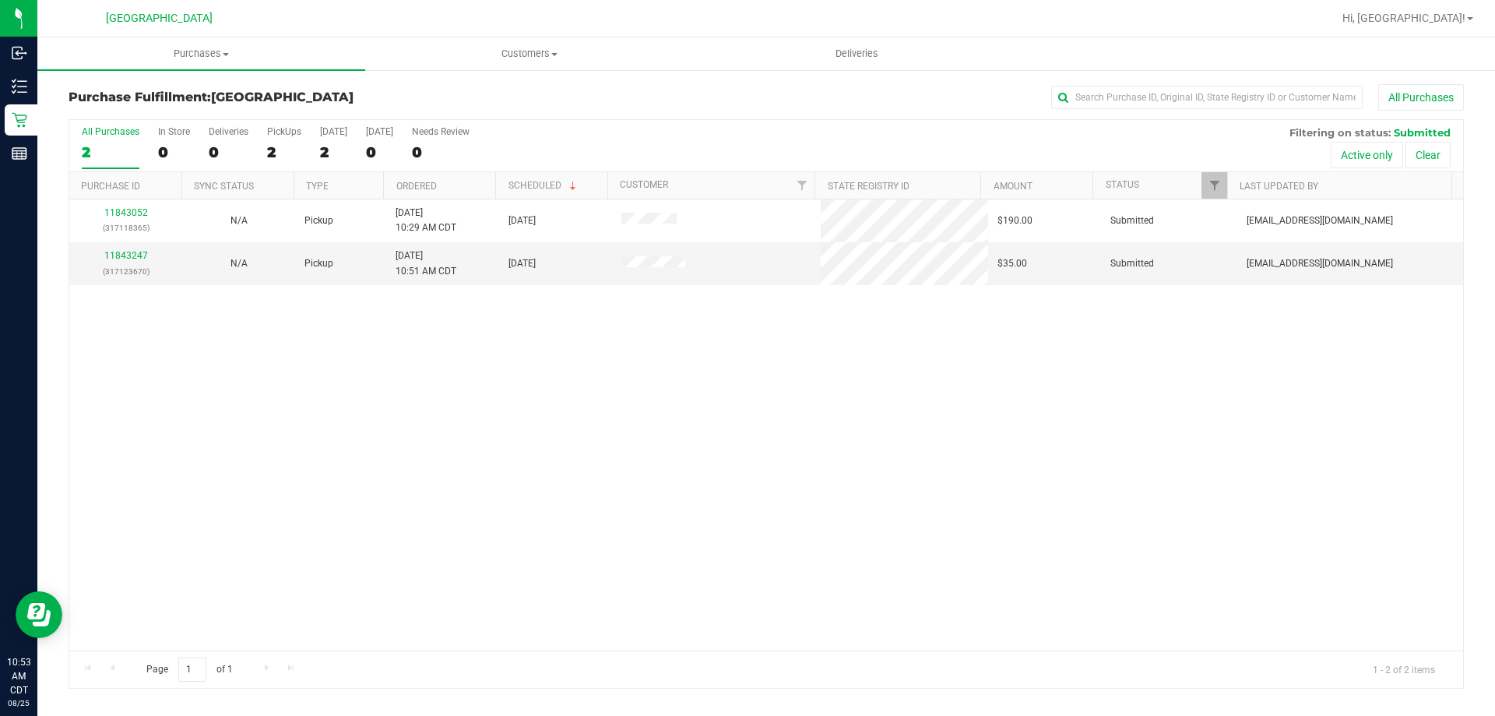
click at [467, 184] on th "Ordered" at bounding box center [439, 185] width 112 height 27
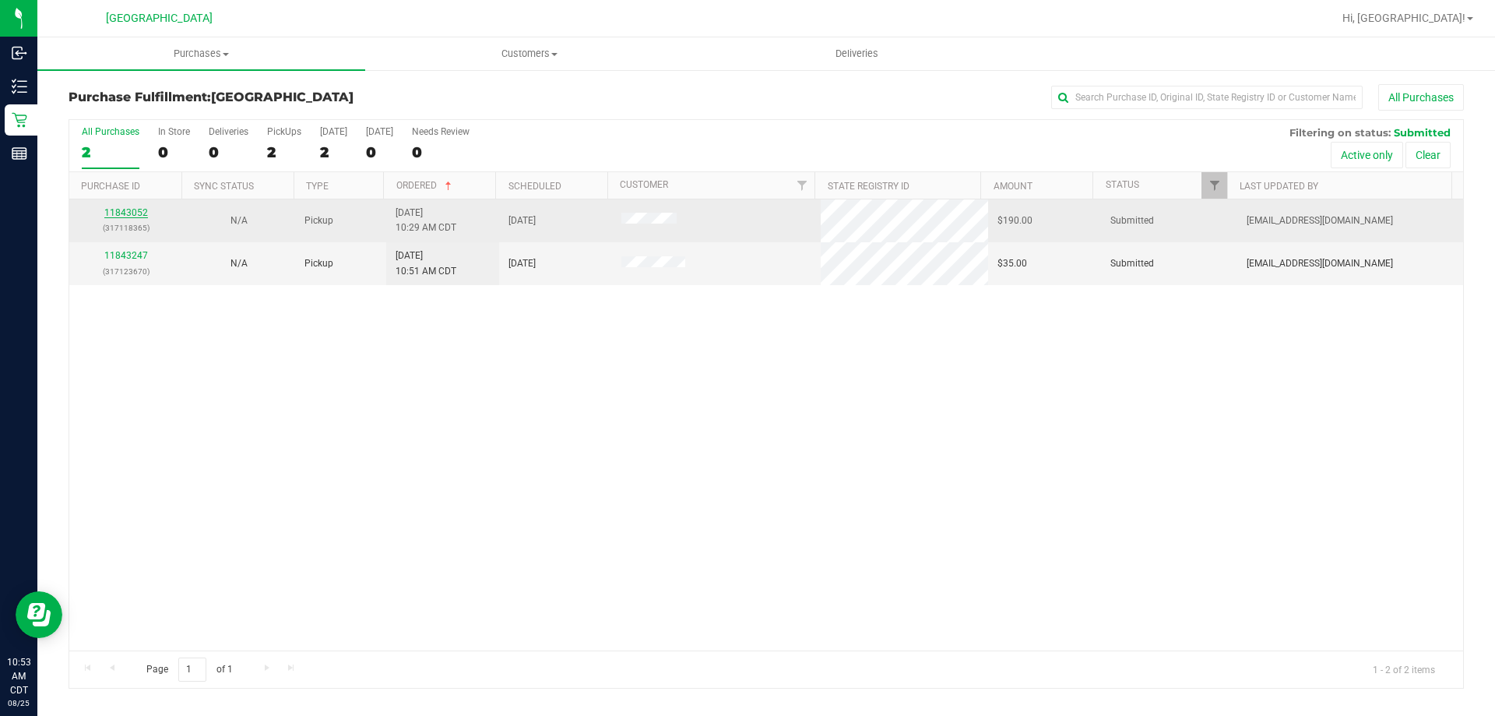
click at [141, 209] on link "11843052" at bounding box center [126, 212] width 44 height 11
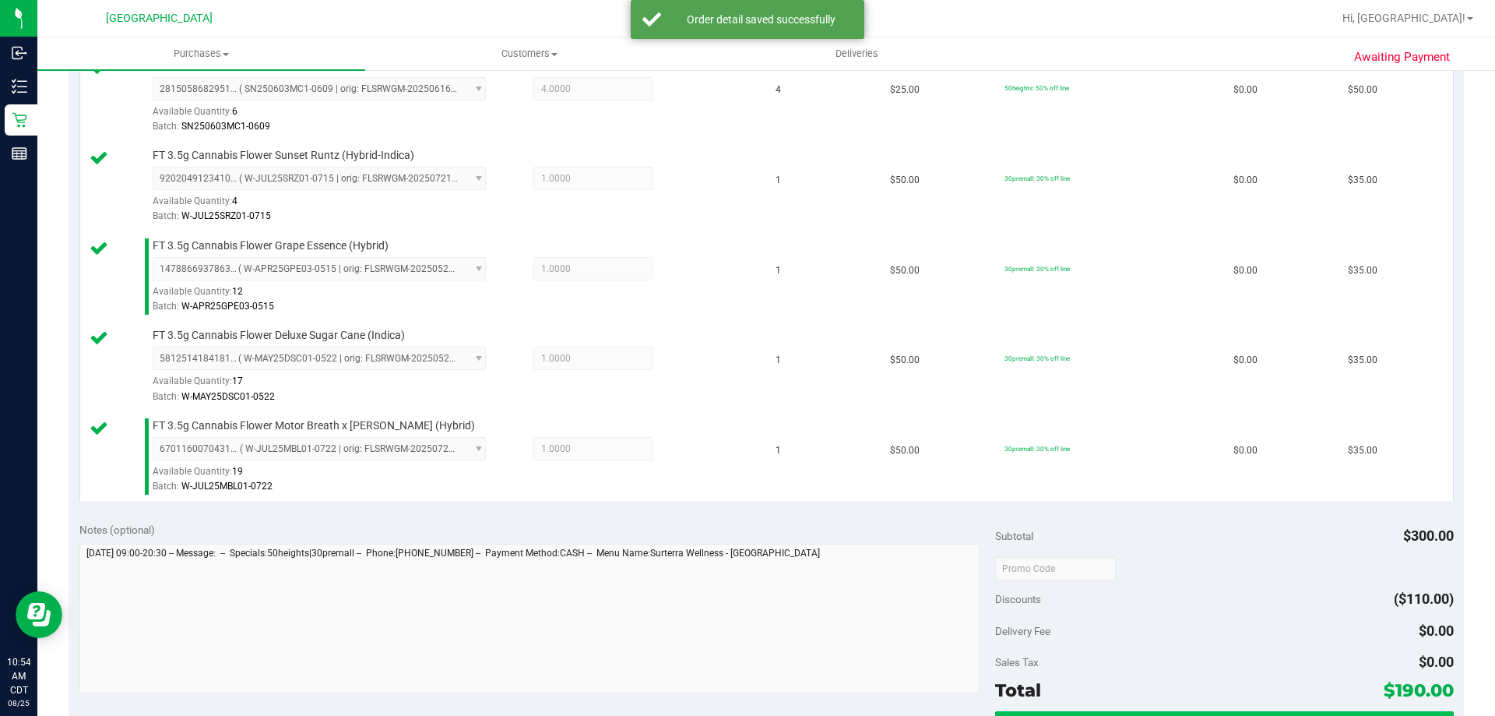
scroll to position [545, 0]
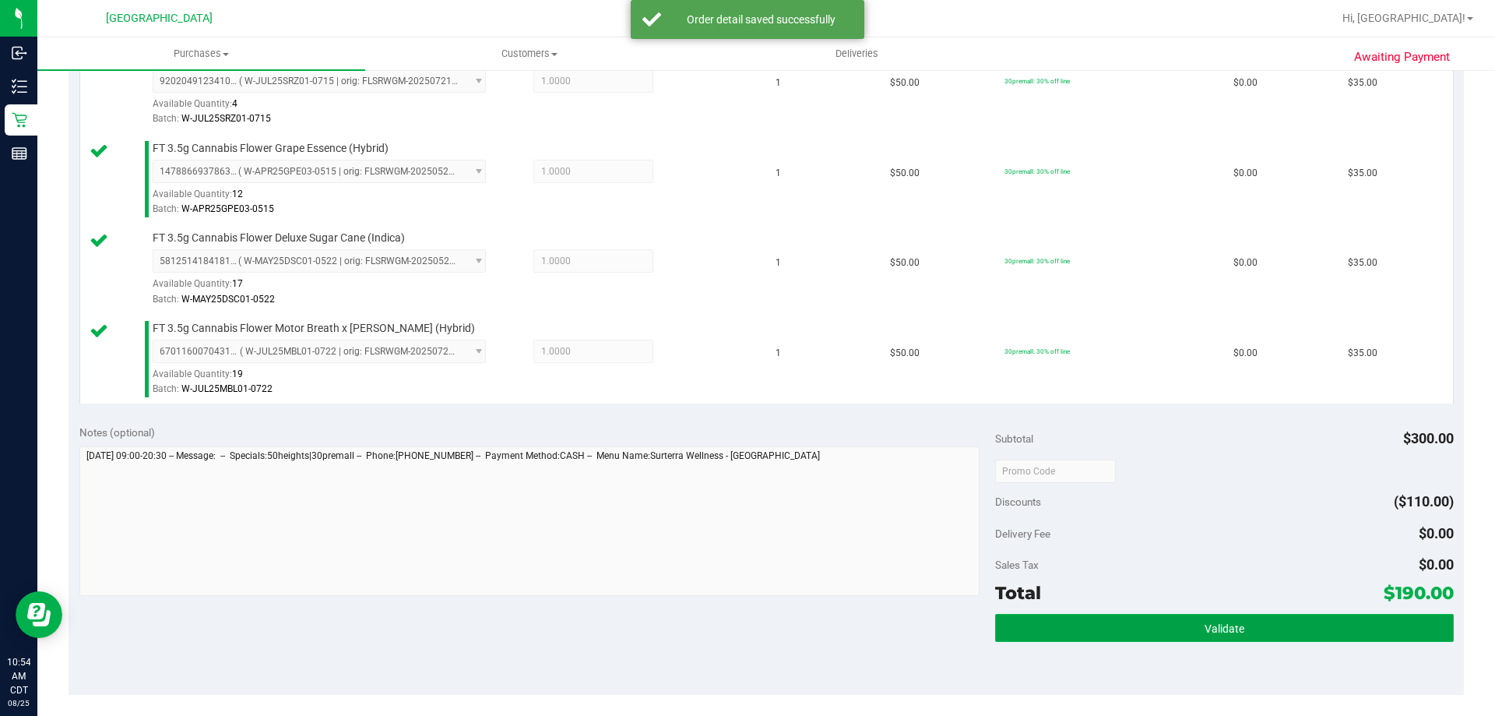
click at [1175, 631] on button "Validate" at bounding box center [1224, 628] width 458 height 28
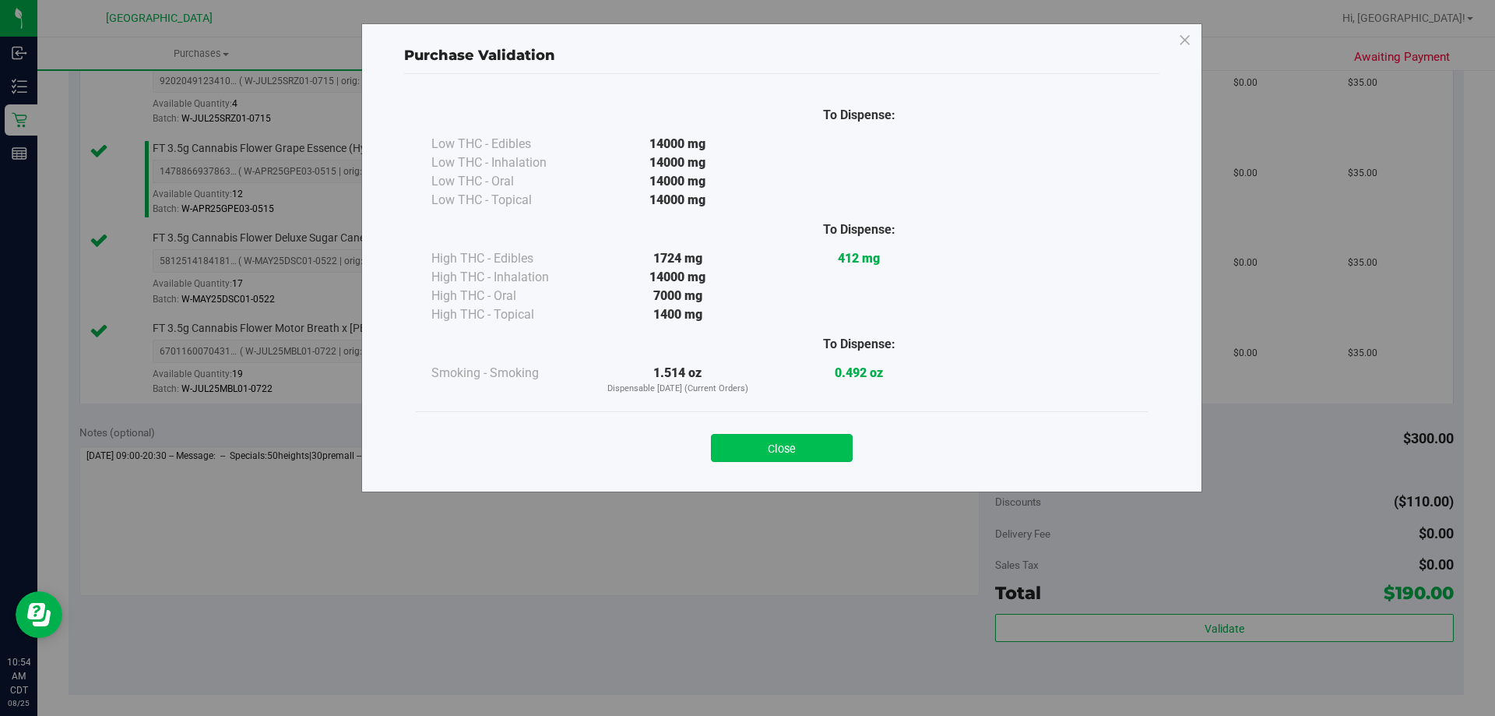
click at [769, 449] on button "Close" at bounding box center [782, 448] width 142 height 28
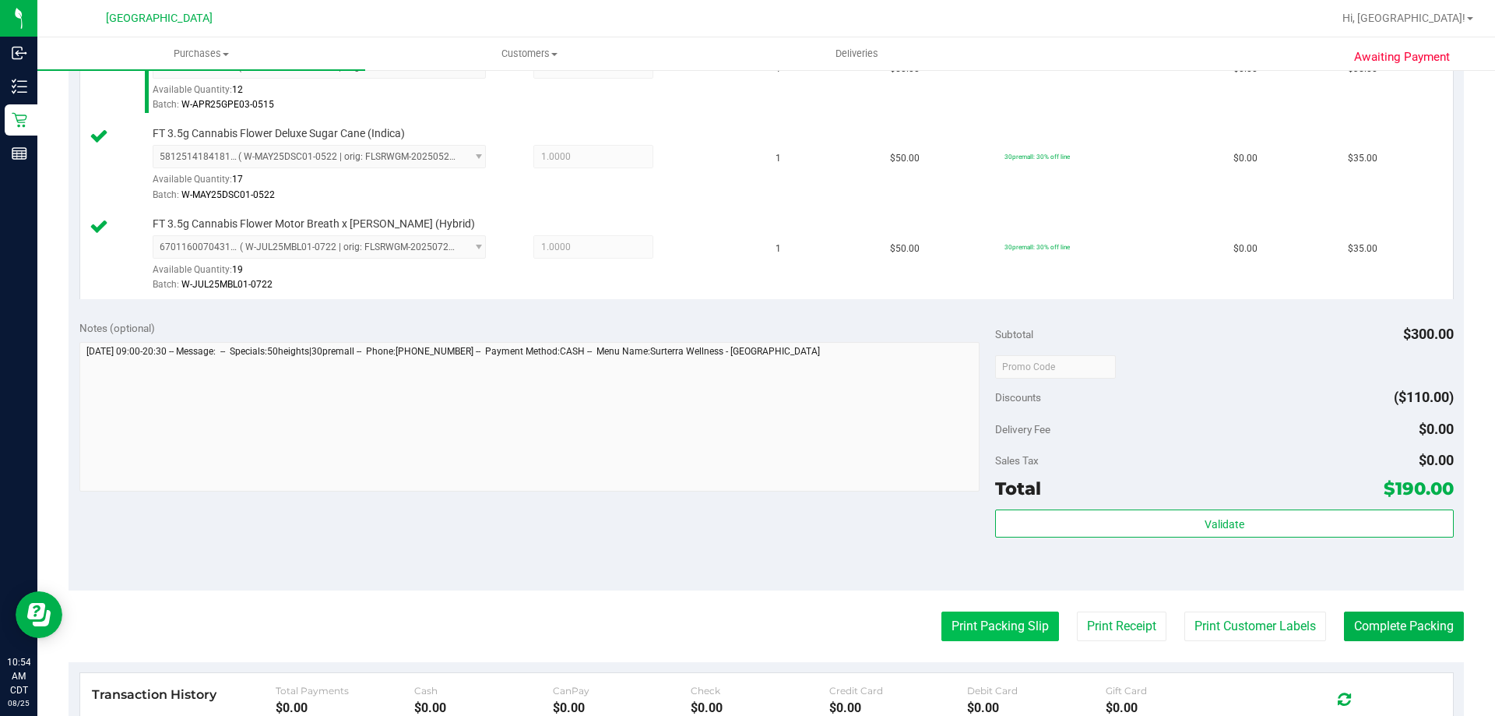
scroll to position [779, 0]
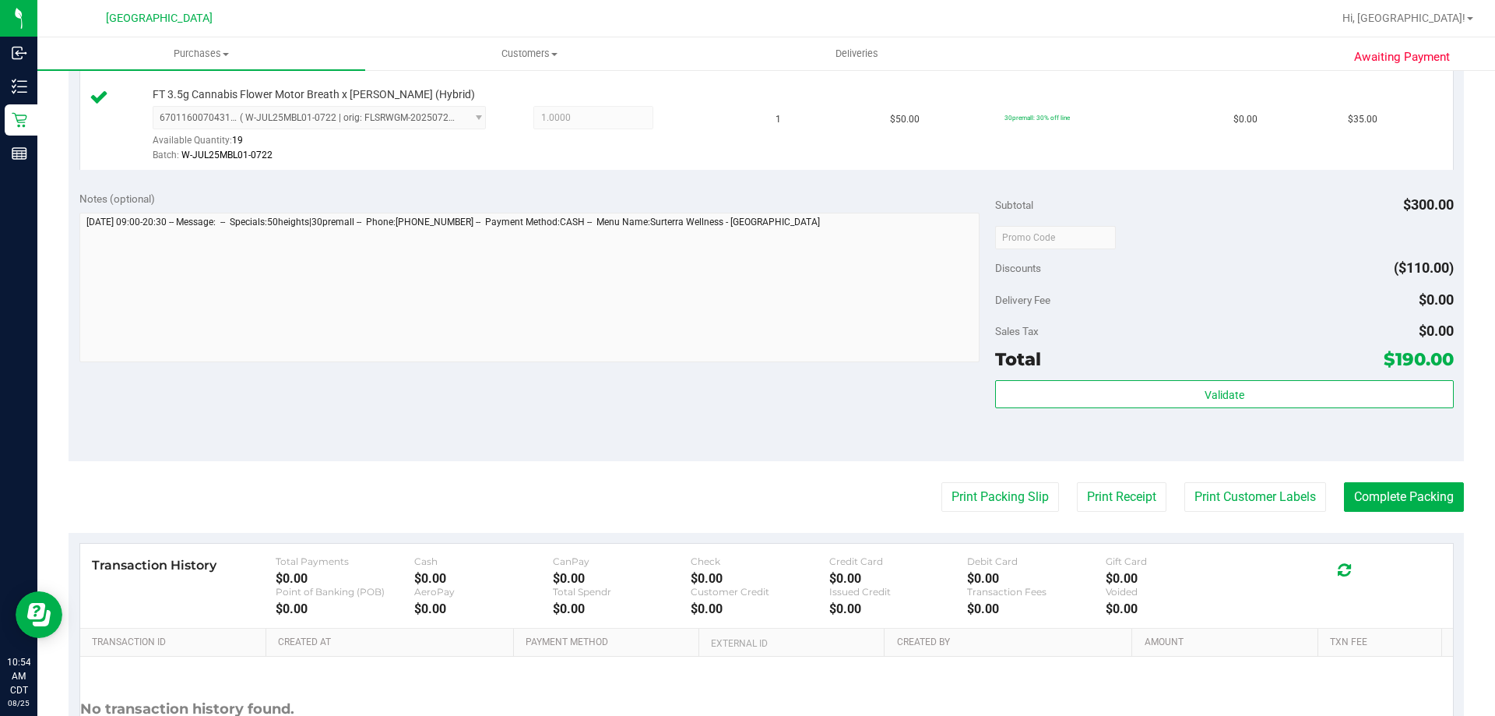
click at [965, 512] on purchase-details "Back Edit Purchase Cancel Purchase View Profile # 11843052 BioTrack ID: - Submi…" at bounding box center [767, 64] width 1396 height 1519
click at [965, 502] on button "Print Packing Slip" at bounding box center [1001, 497] width 118 height 30
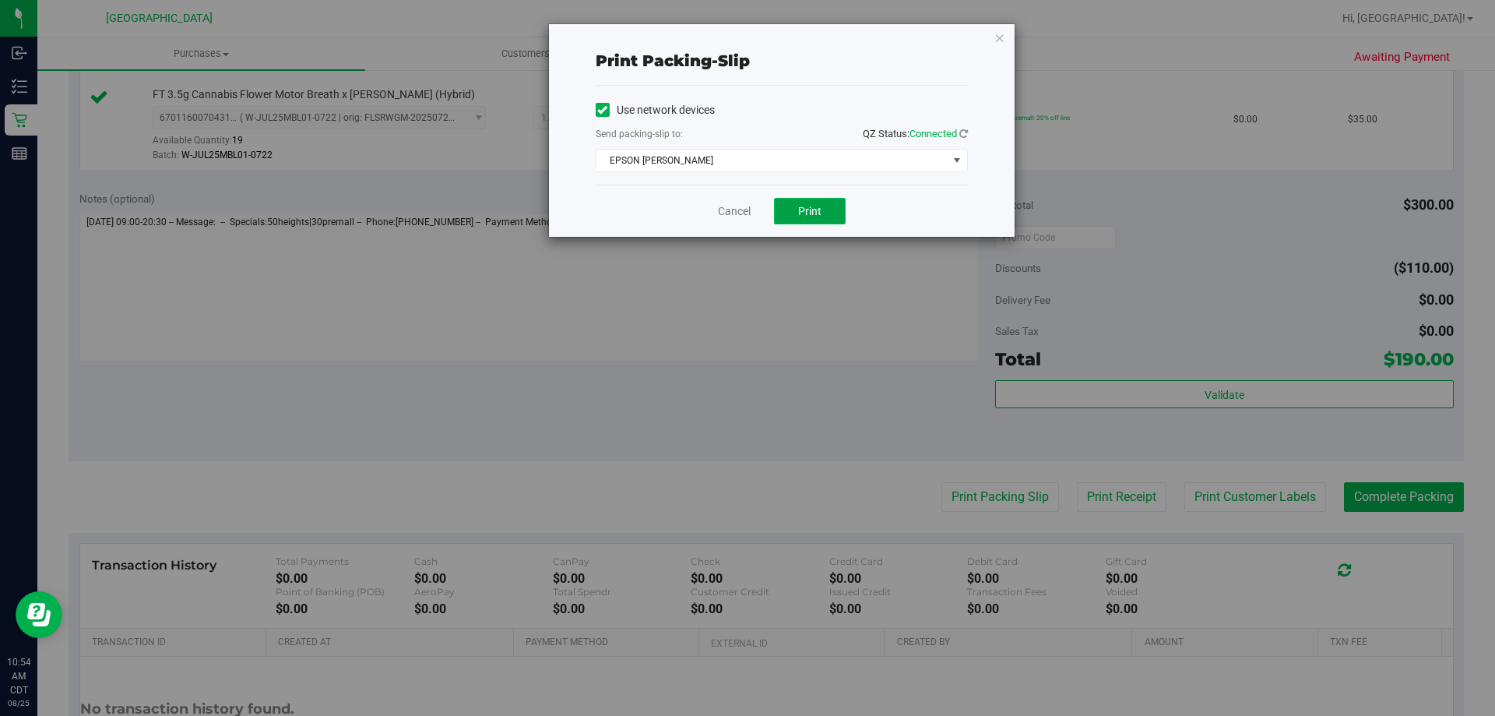
click at [818, 205] on span "Print" at bounding box center [809, 211] width 23 height 12
drag, startPoint x: 737, startPoint y: 209, endPoint x: 769, endPoint y: 220, distance: 34.2
click at [739, 210] on link "Cancel" at bounding box center [734, 211] width 33 height 16
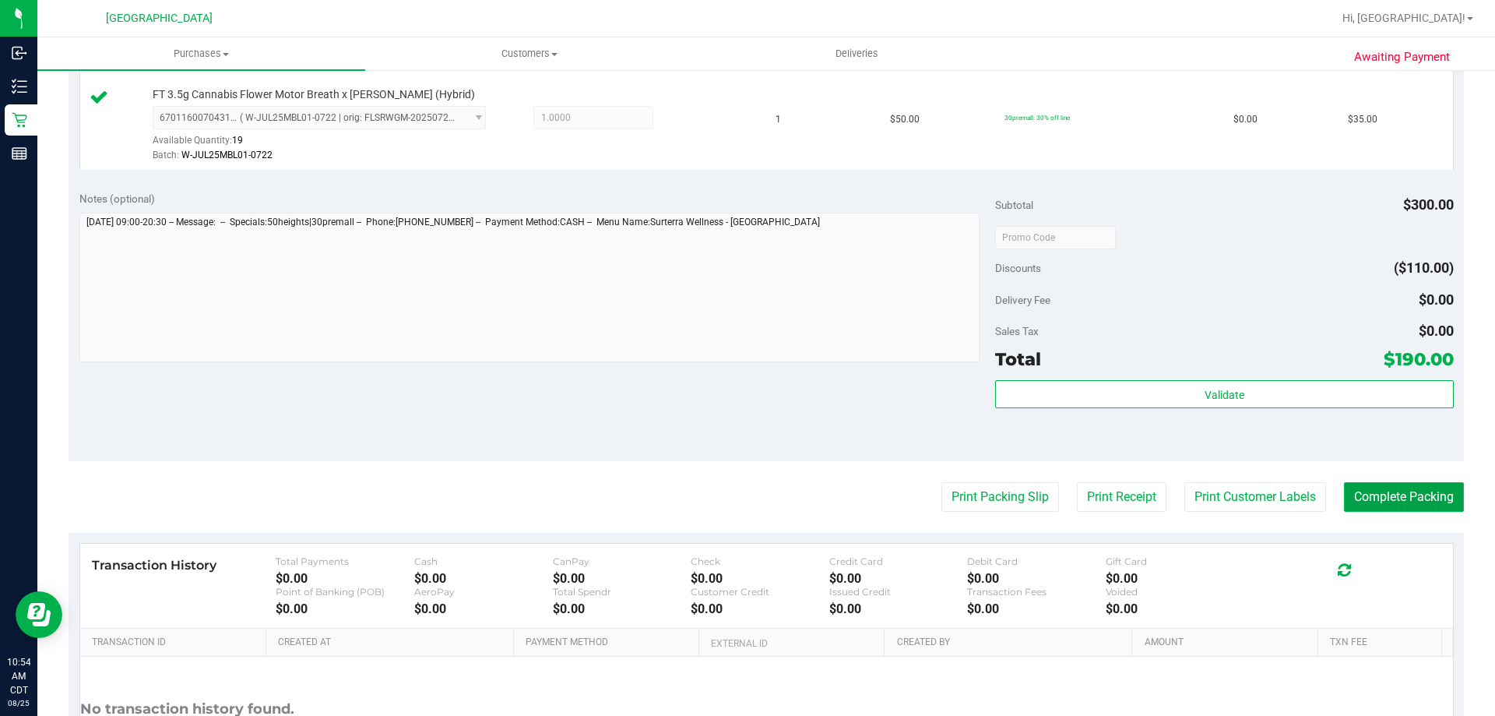
click at [1353, 505] on button "Complete Packing" at bounding box center [1404, 497] width 120 height 30
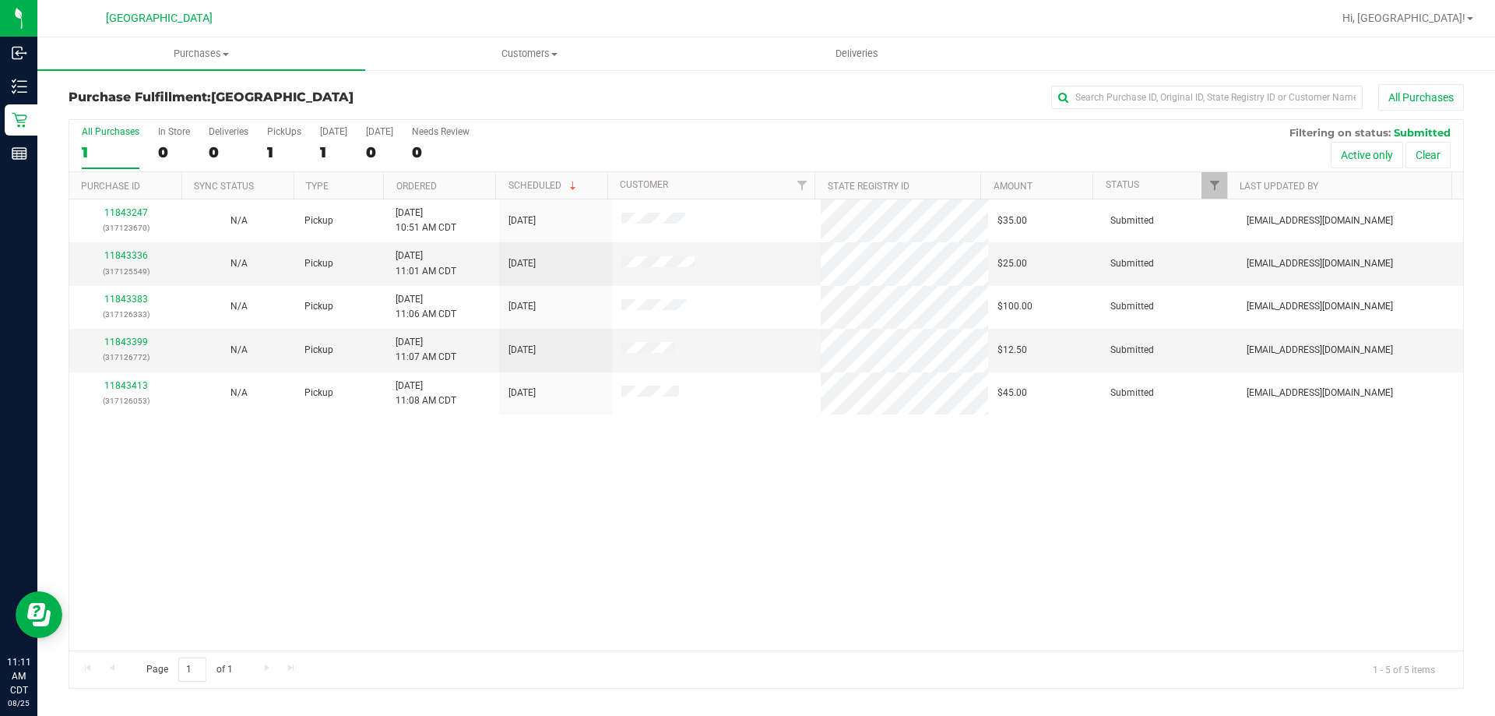
click at [460, 187] on th "Ordered" at bounding box center [439, 185] width 112 height 27
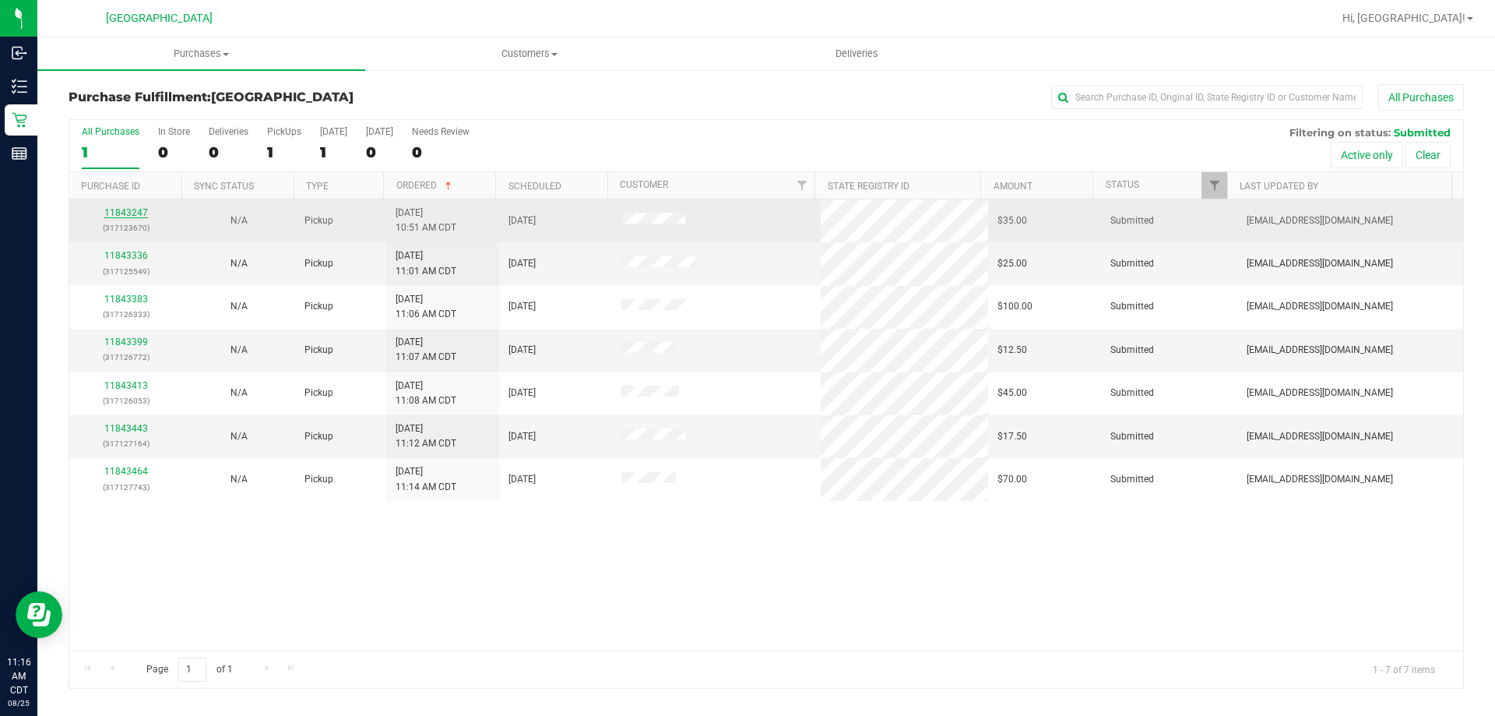
click at [129, 209] on link "11843247" at bounding box center [126, 212] width 44 height 11
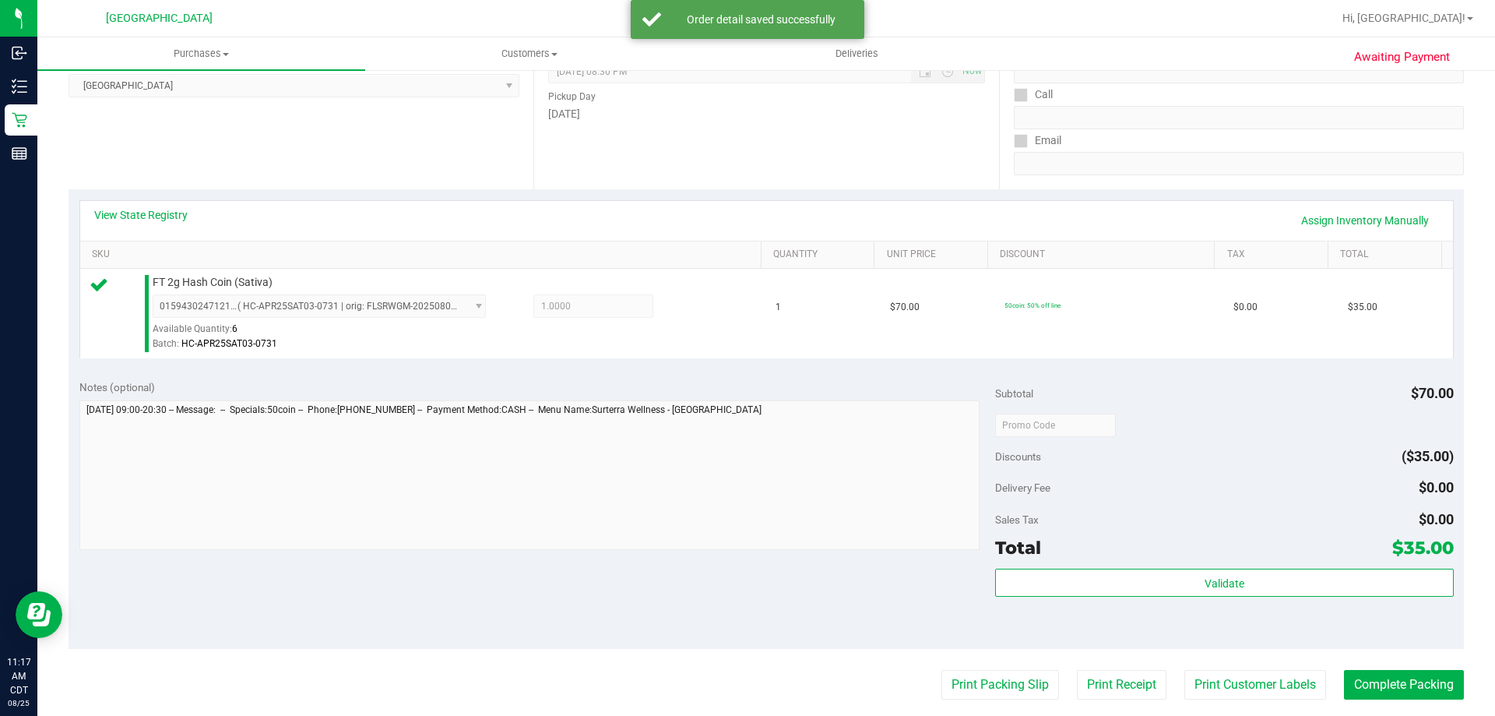
scroll to position [389, 0]
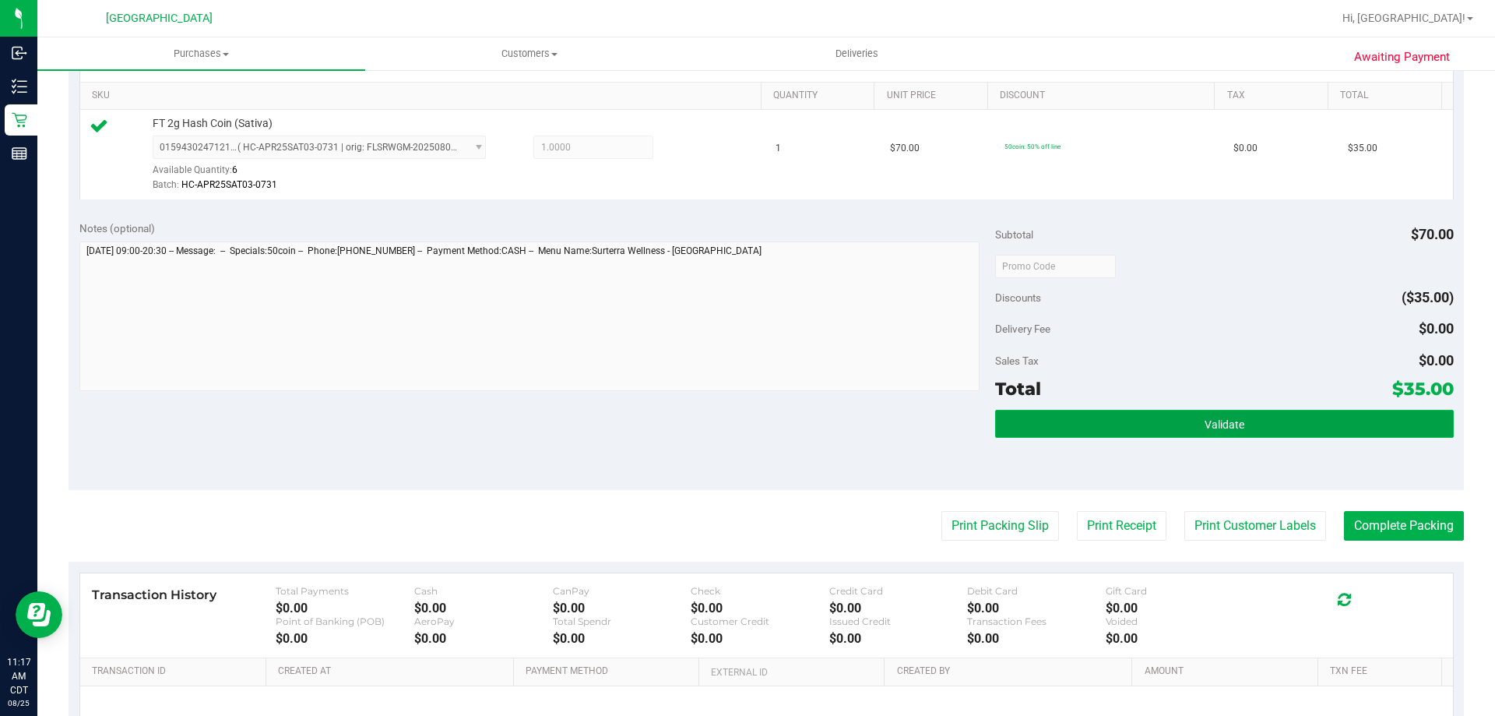
click at [1007, 426] on button "Validate" at bounding box center [1224, 424] width 458 height 28
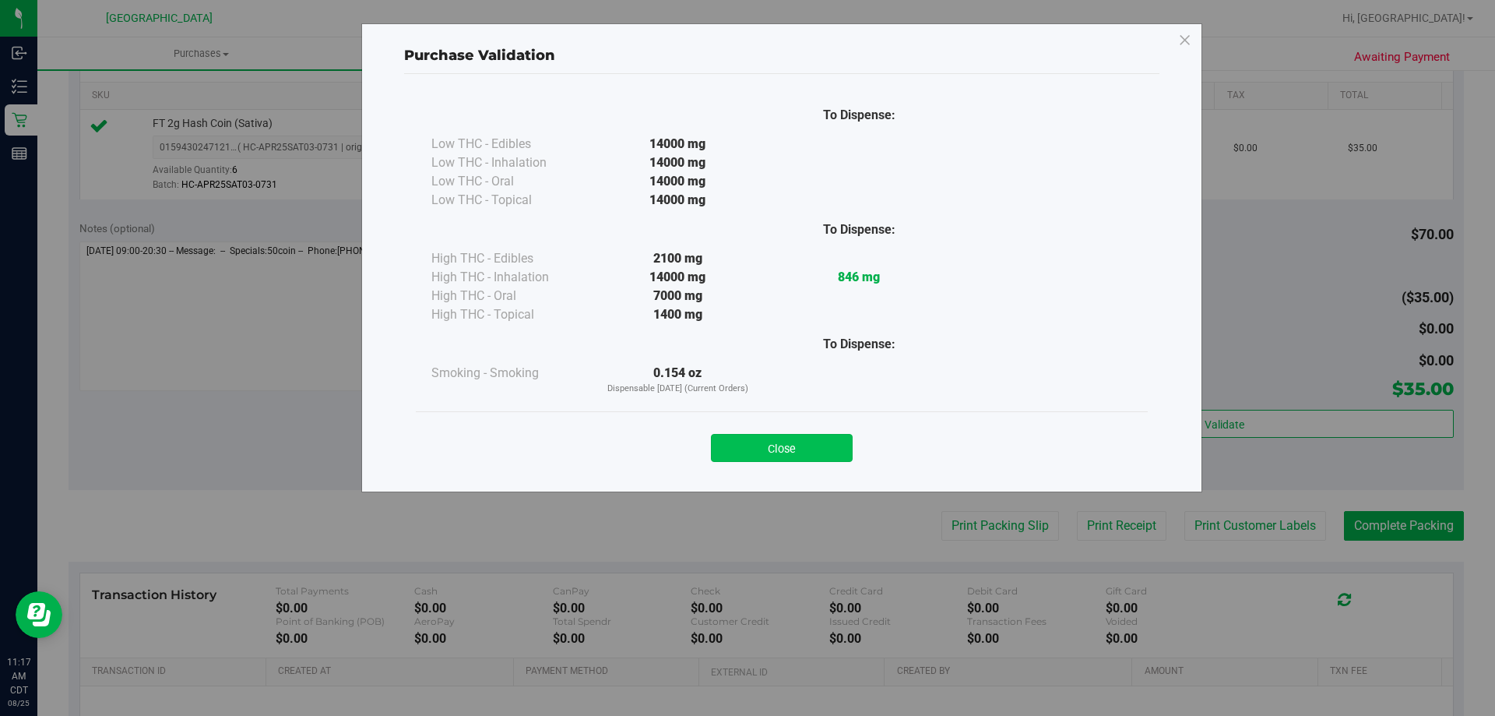
click at [811, 444] on button "Close" at bounding box center [782, 448] width 142 height 28
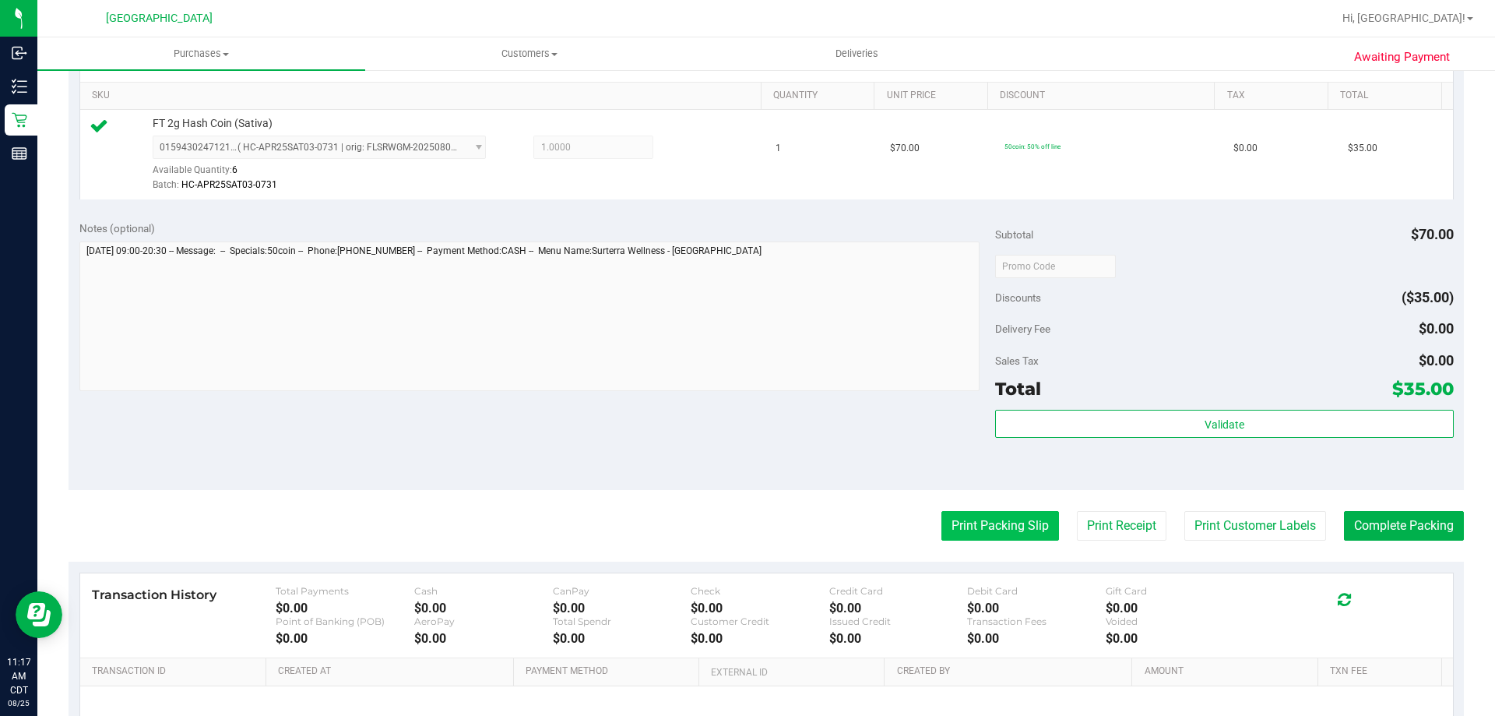
click at [954, 530] on button "Print Packing Slip" at bounding box center [1001, 526] width 118 height 30
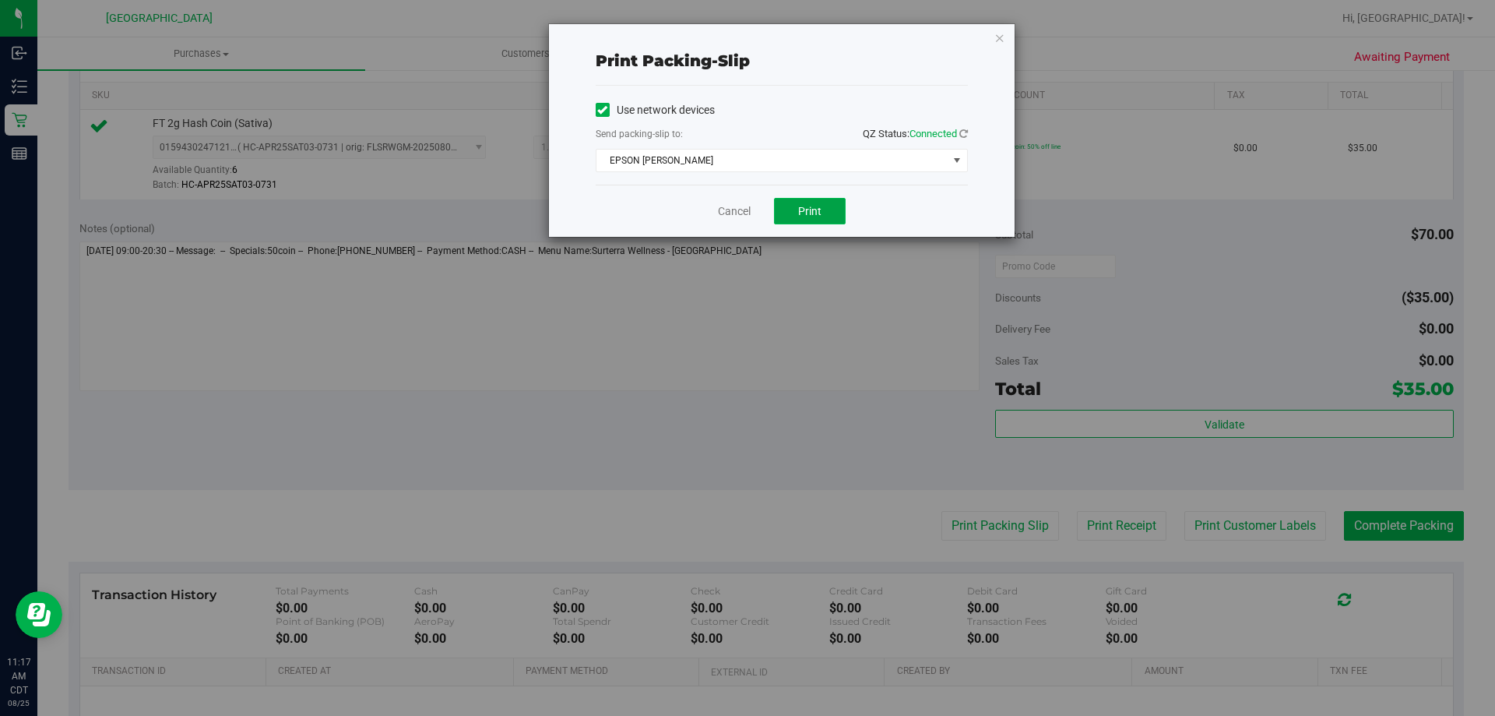
click at [793, 216] on button "Print" at bounding box center [810, 211] width 72 height 26
click at [727, 216] on link "Cancel" at bounding box center [734, 211] width 33 height 16
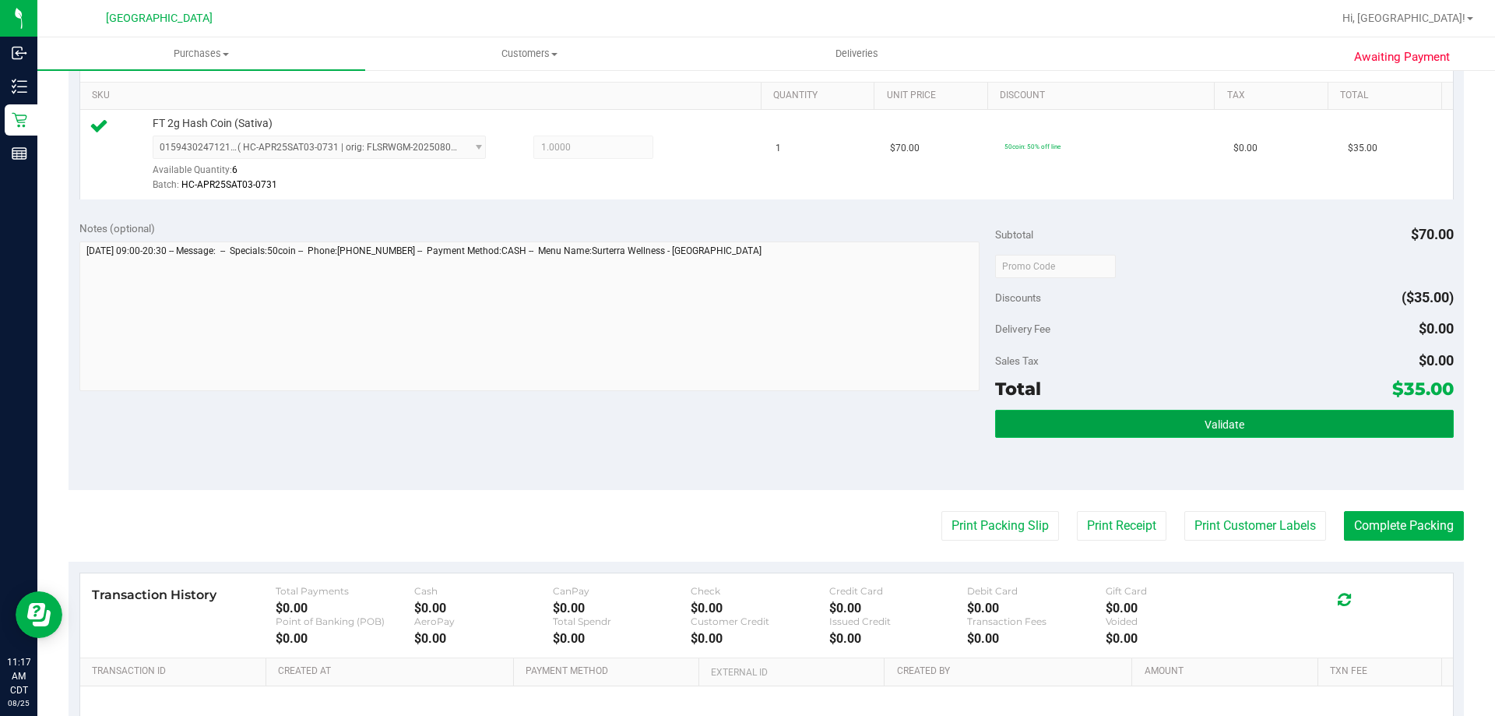
click at [1300, 426] on button "Validate" at bounding box center [1224, 424] width 458 height 28
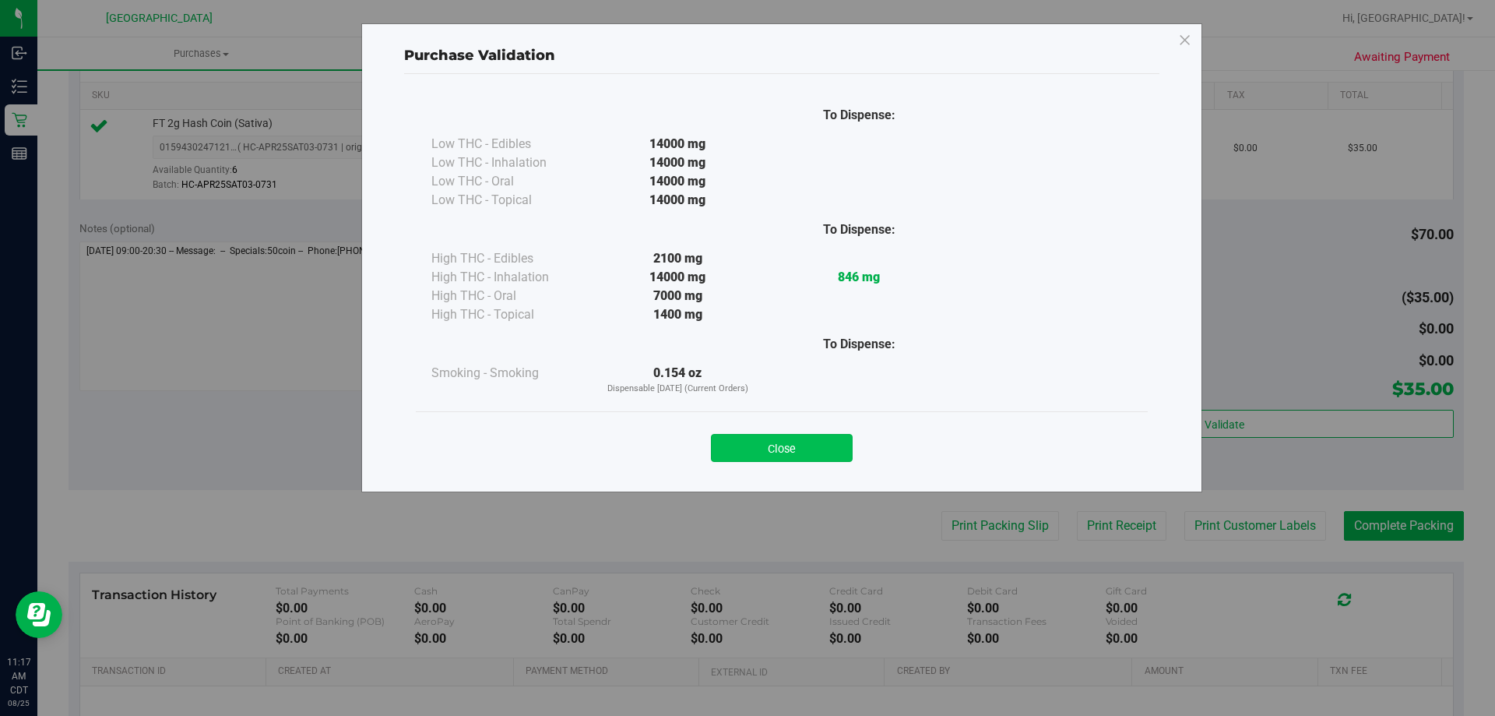
click at [819, 448] on button "Close" at bounding box center [782, 448] width 142 height 28
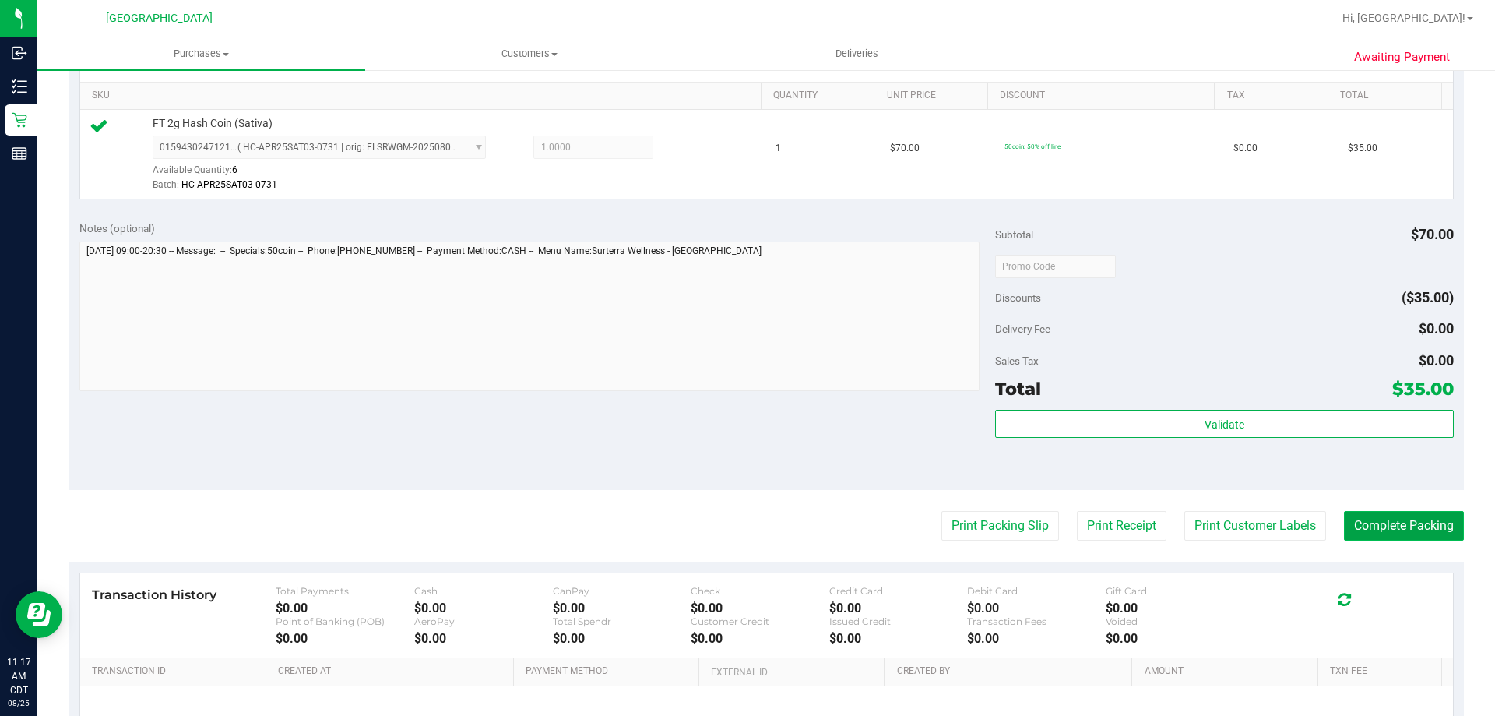
click at [1364, 512] on button "Complete Packing" at bounding box center [1404, 526] width 120 height 30
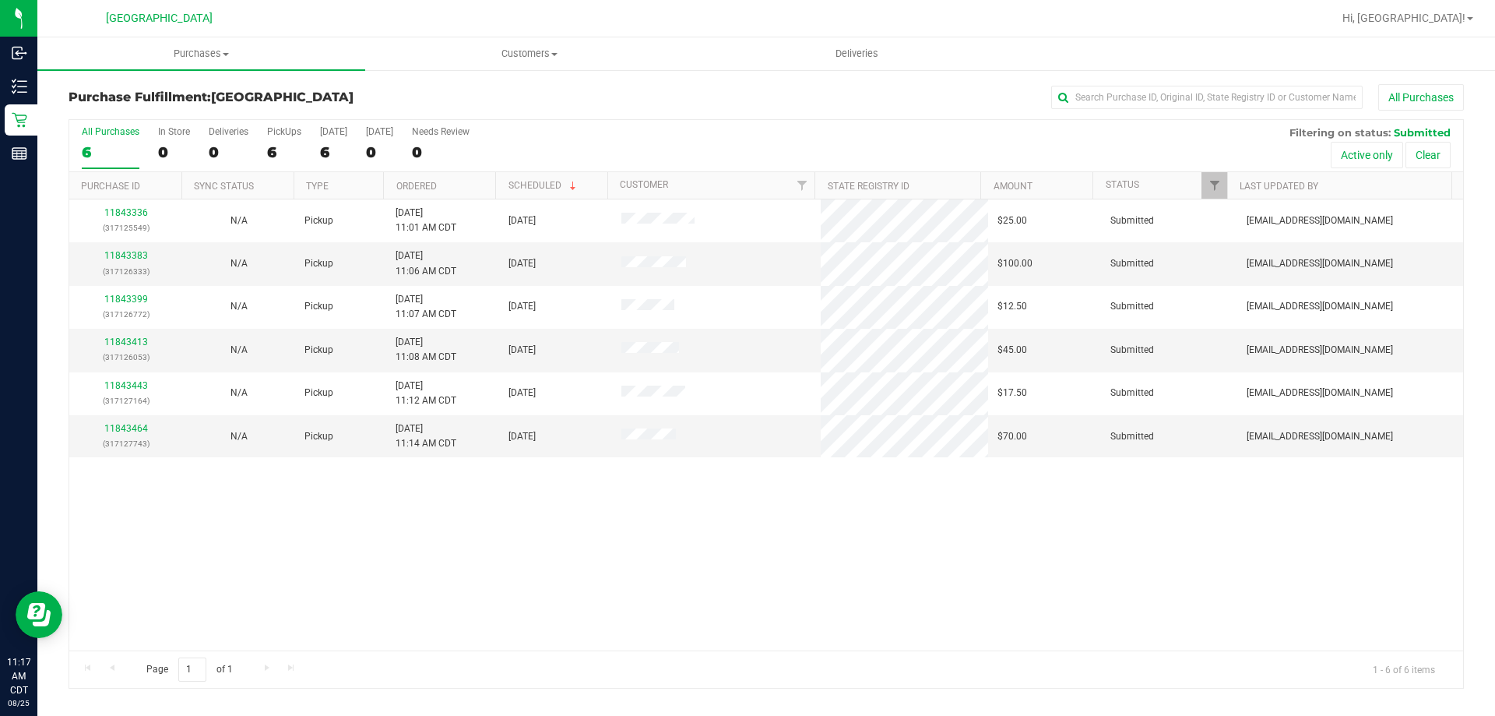
click at [465, 193] on th "Ordered" at bounding box center [439, 185] width 112 height 27
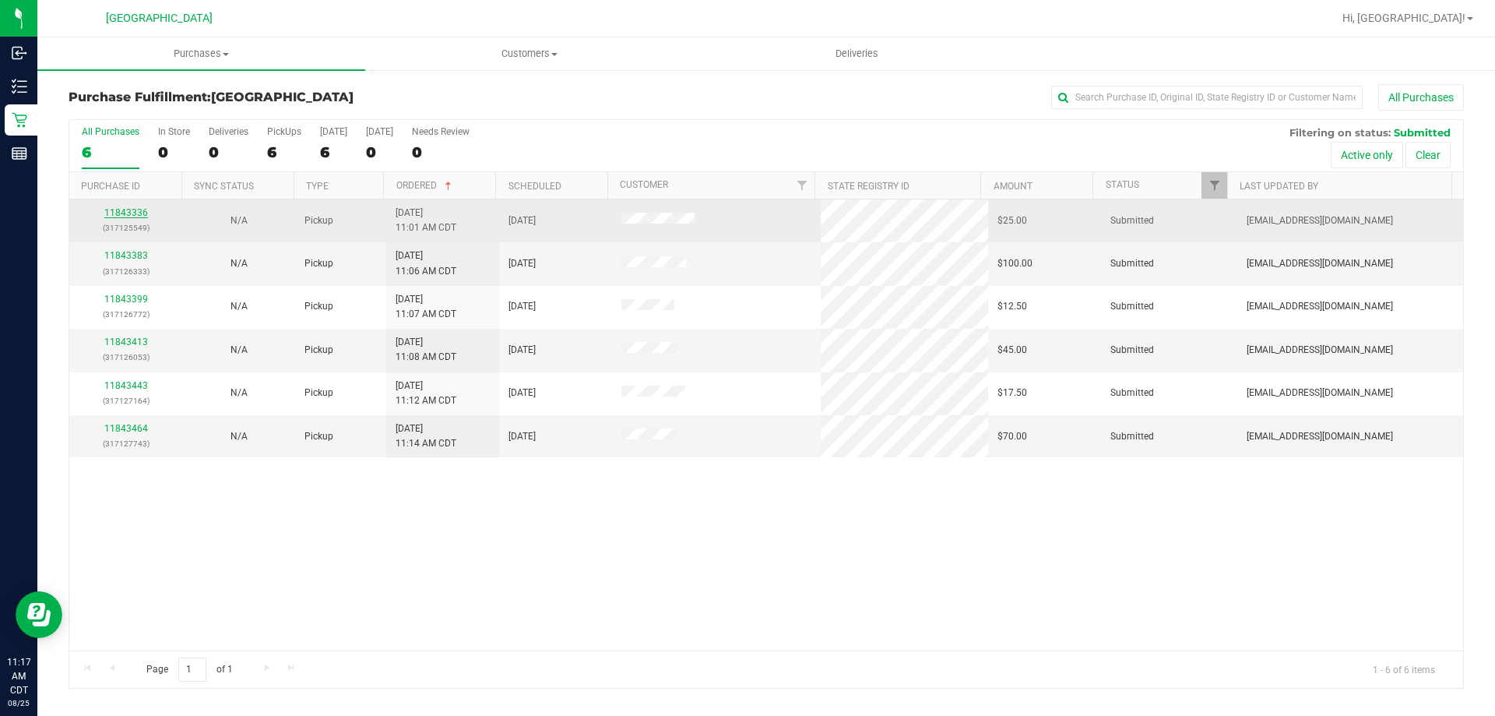
click at [140, 215] on link "11843336" at bounding box center [126, 212] width 44 height 11
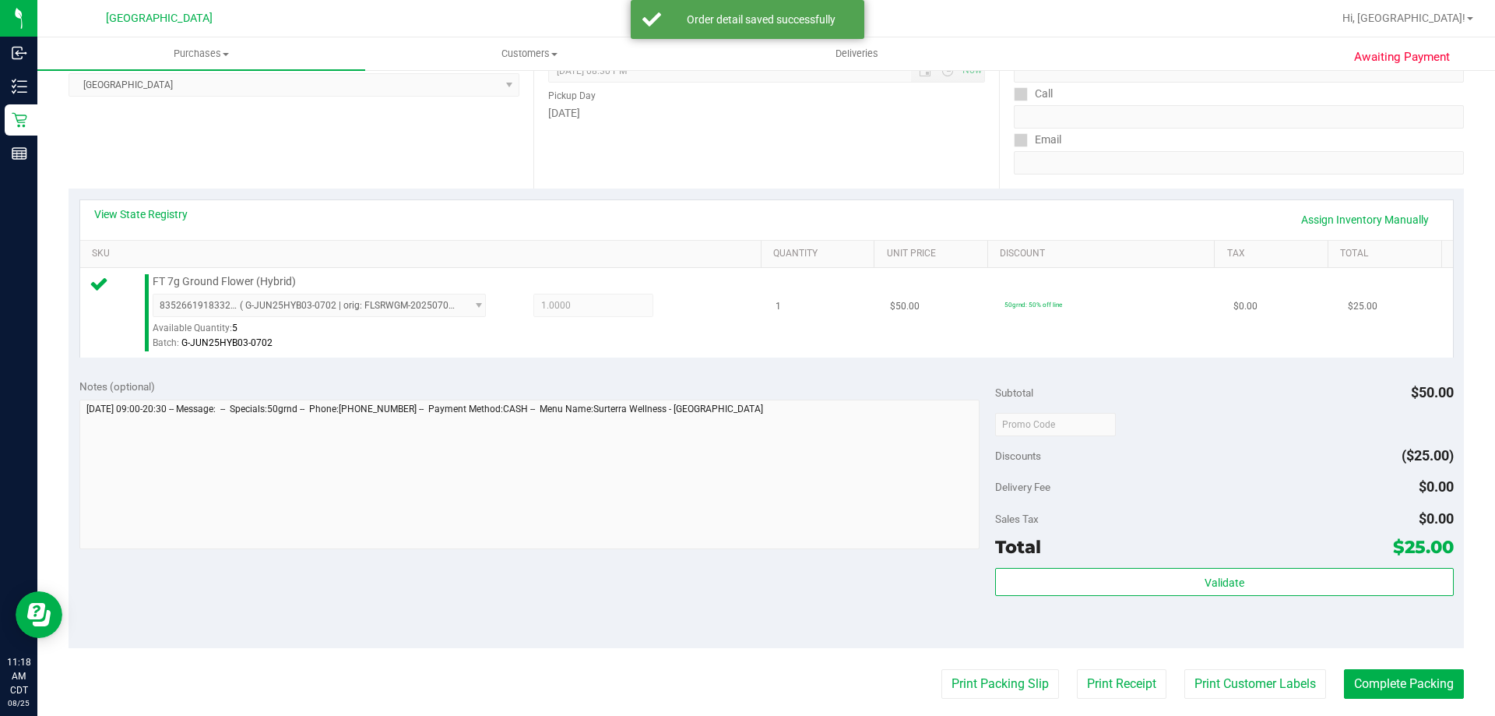
scroll to position [234, 0]
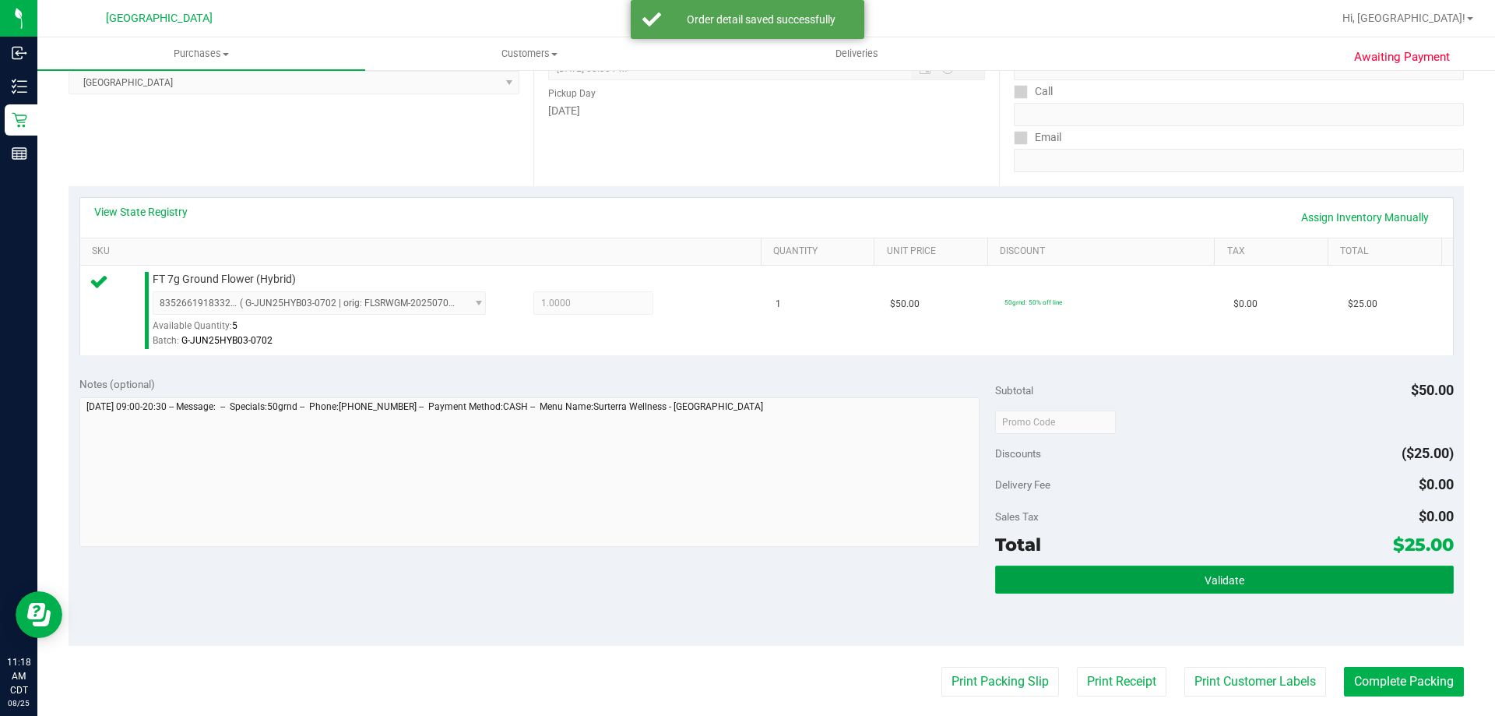
click at [1072, 577] on button "Validate" at bounding box center [1224, 579] width 458 height 28
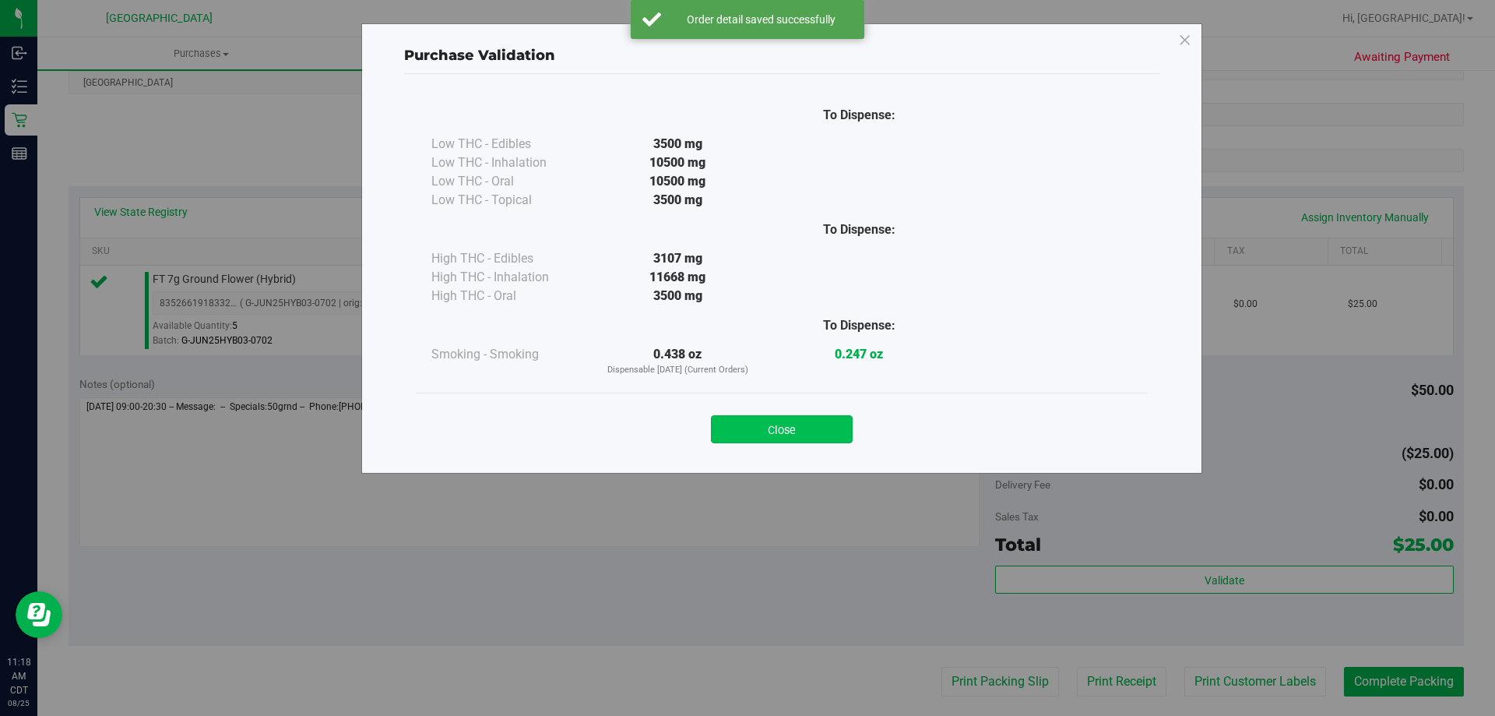
click at [791, 442] on button "Close" at bounding box center [782, 429] width 142 height 28
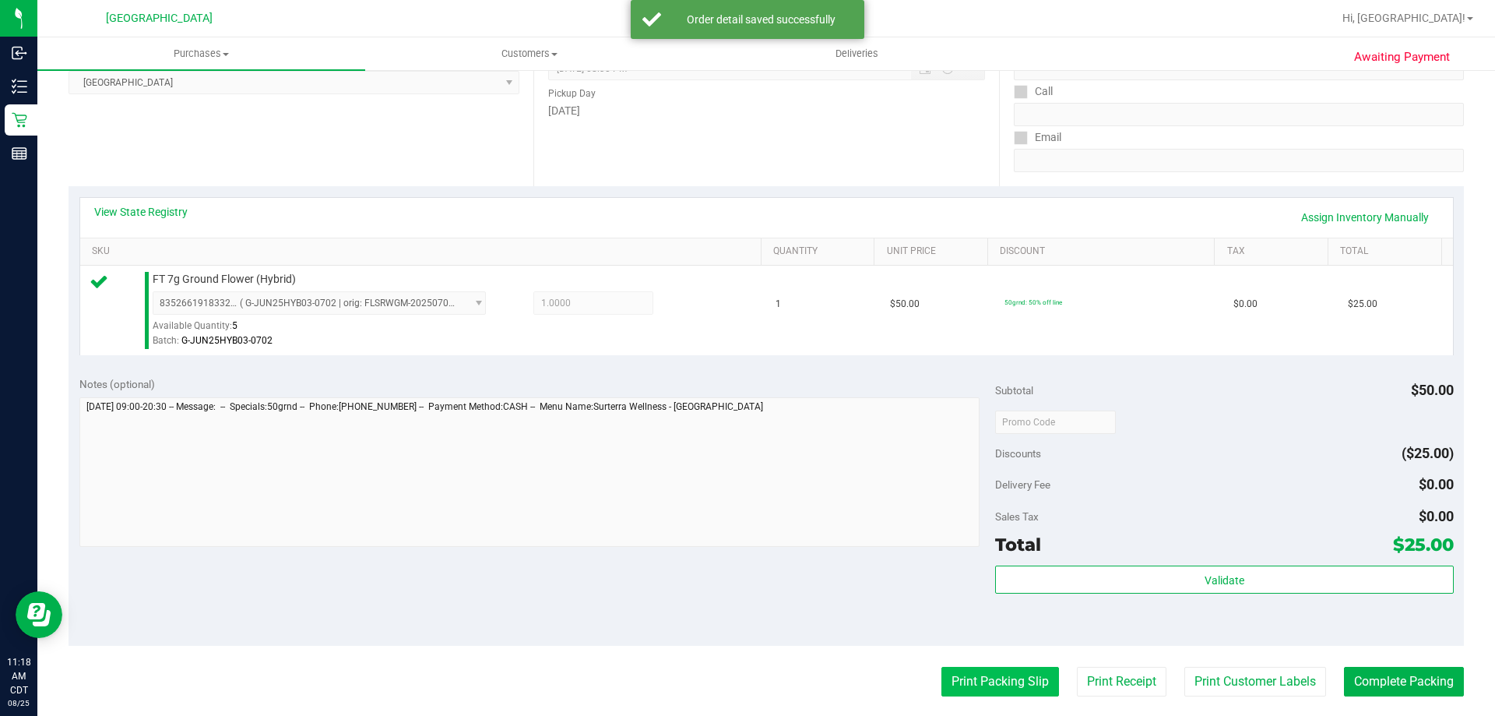
click at [942, 671] on button "Print Packing Slip" at bounding box center [1001, 682] width 118 height 30
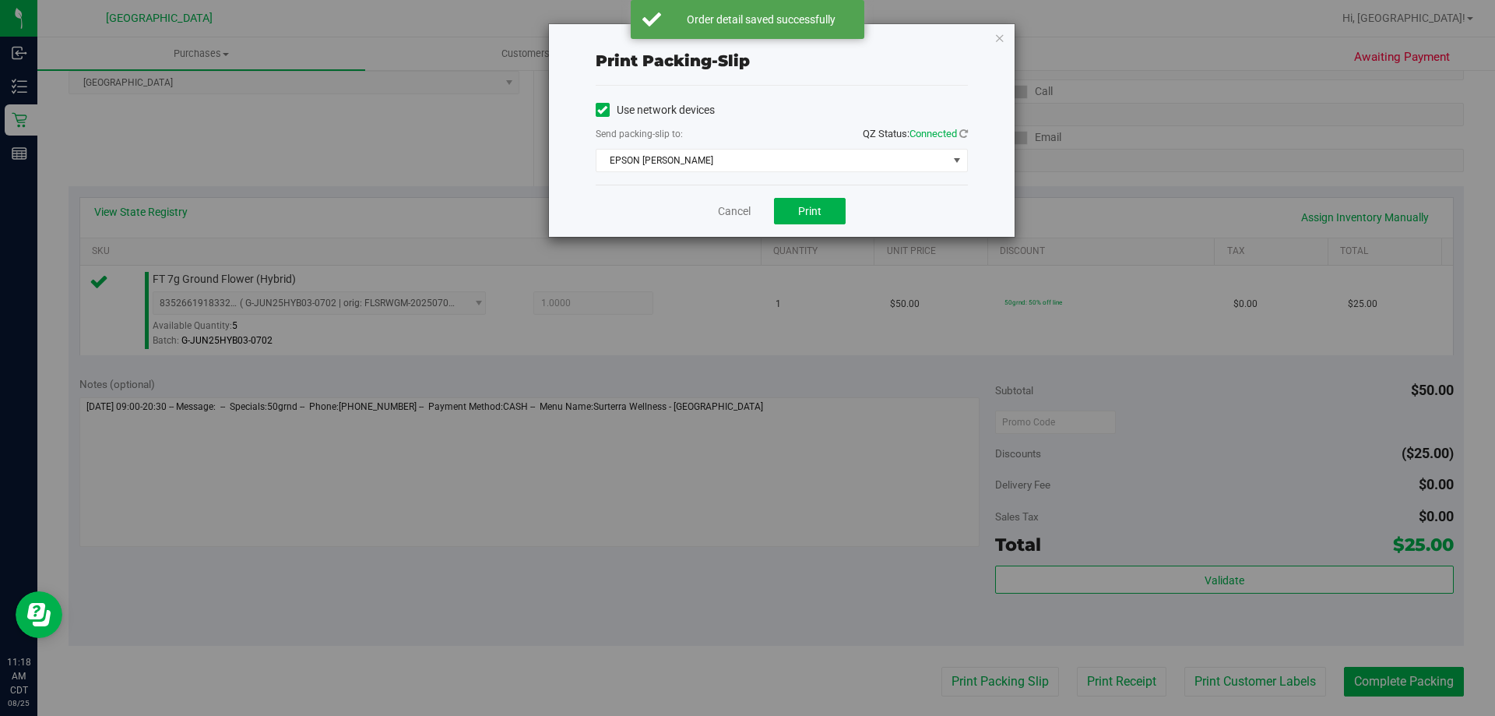
click at [825, 196] on div "Cancel Print" at bounding box center [782, 211] width 372 height 52
click at [823, 201] on button "Print" at bounding box center [810, 211] width 72 height 26
click at [741, 212] on link "Cancel" at bounding box center [734, 211] width 33 height 16
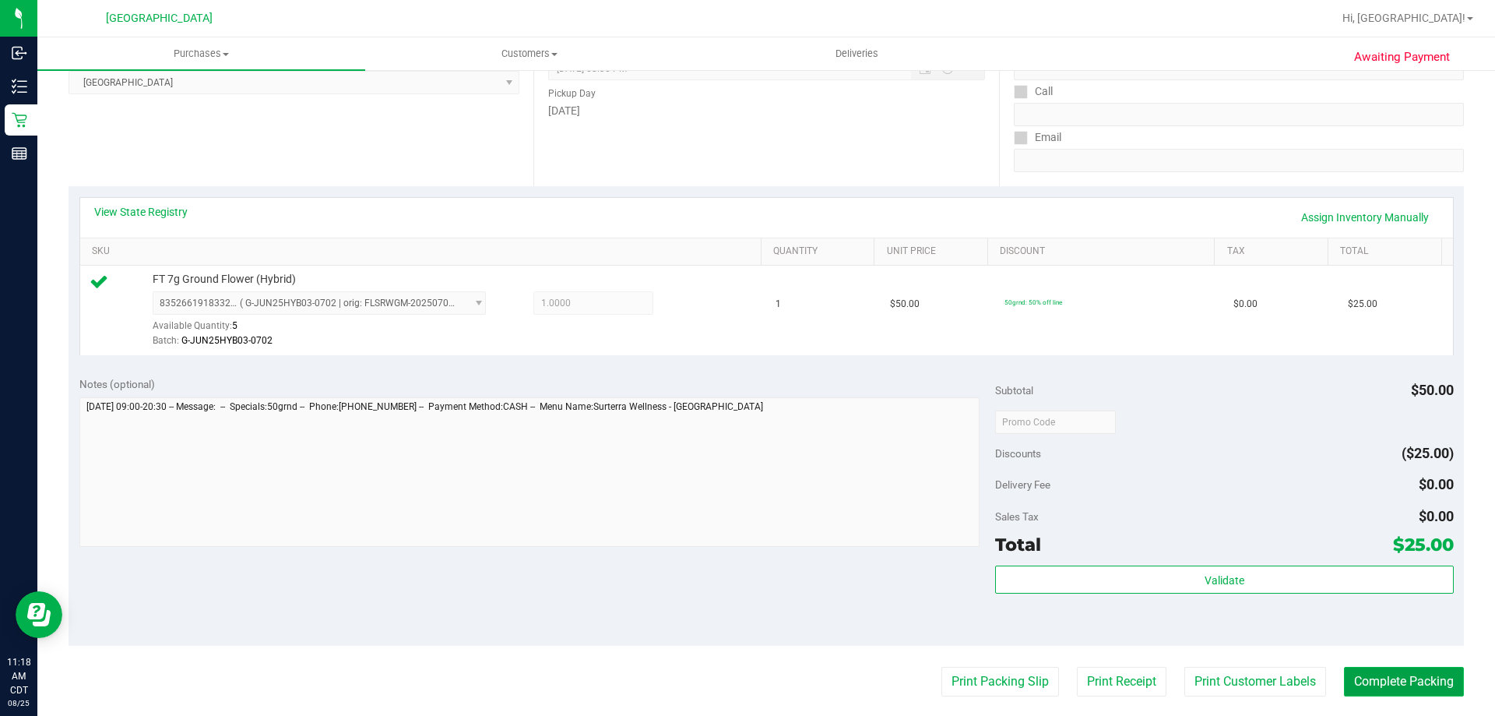
click at [1396, 676] on button "Complete Packing" at bounding box center [1404, 682] width 120 height 30
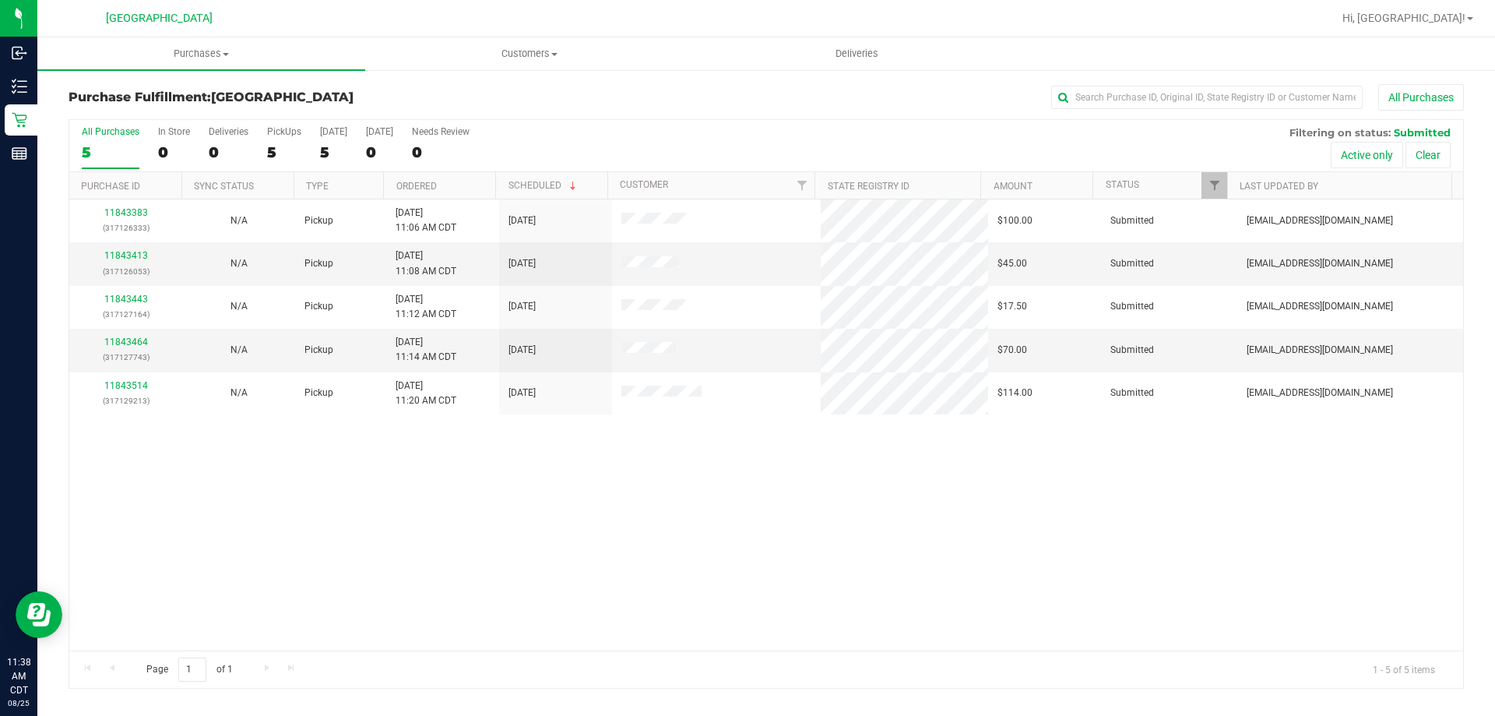
click at [462, 187] on th "Ordered" at bounding box center [439, 185] width 112 height 27
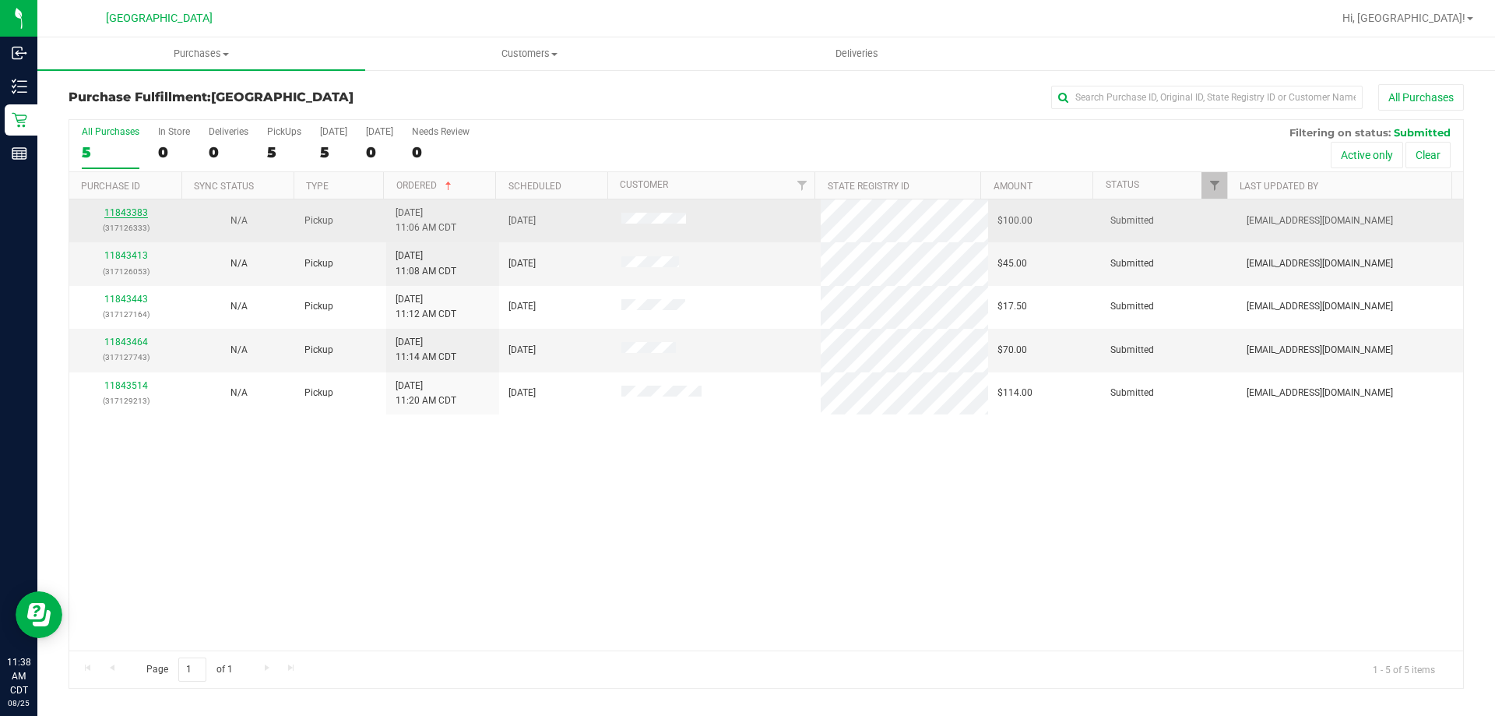
click at [142, 208] on link "11843383" at bounding box center [126, 212] width 44 height 11
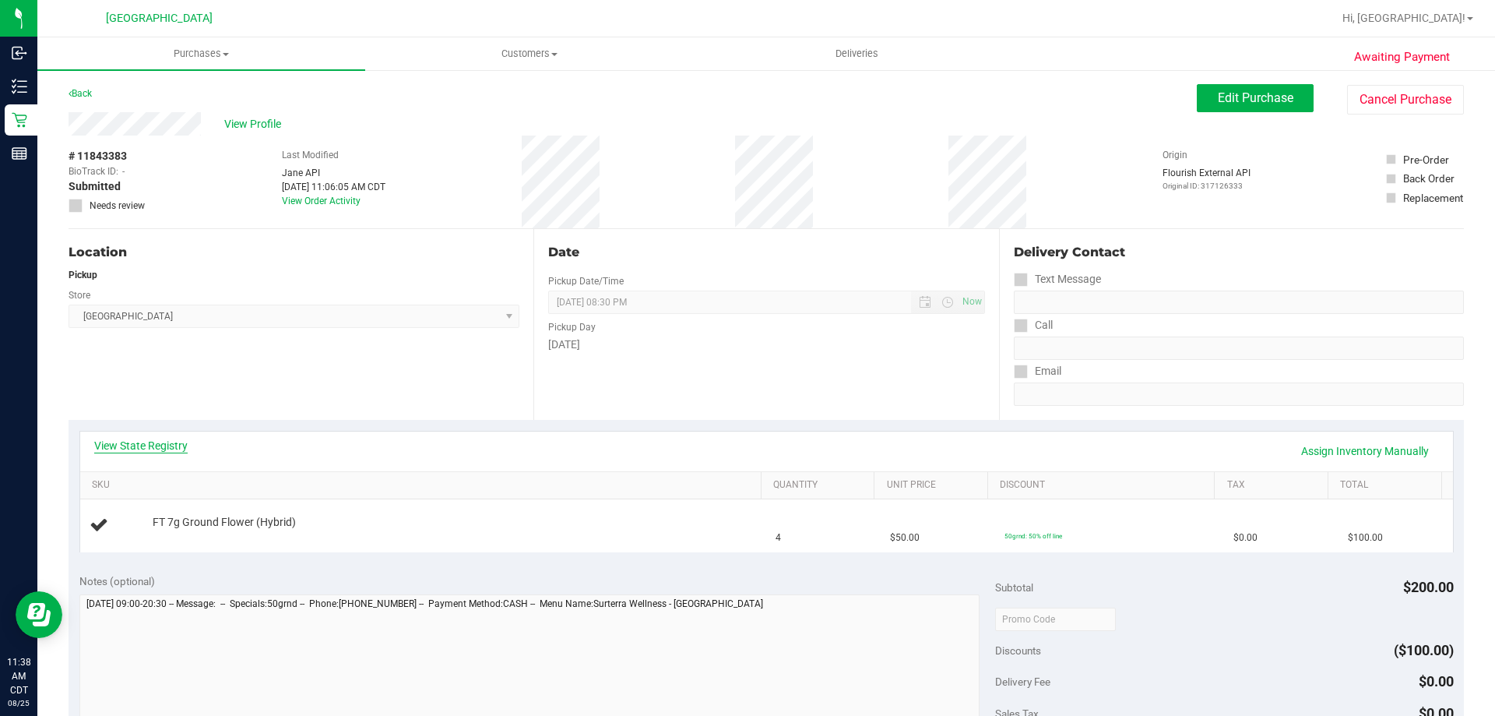
click at [171, 445] on link "View State Registry" at bounding box center [140, 446] width 93 height 16
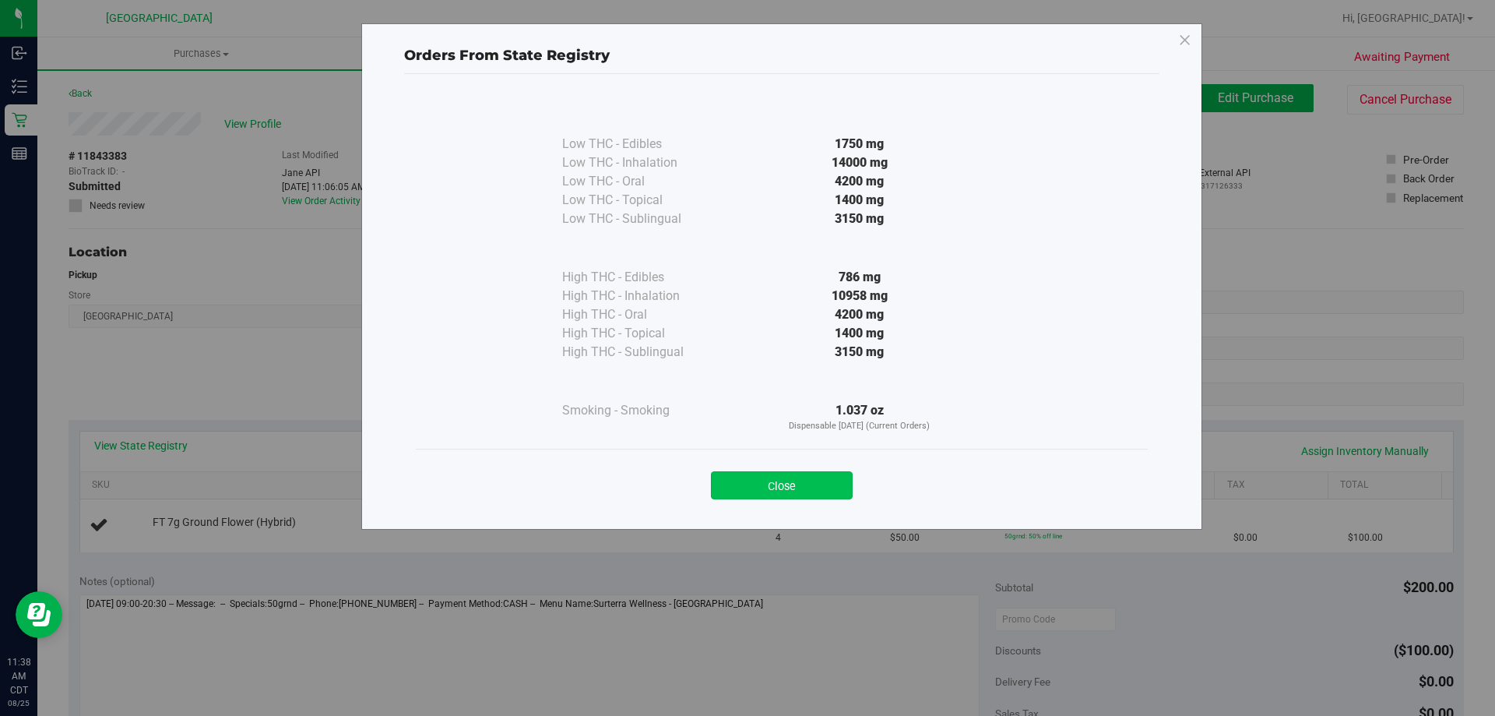
click at [748, 474] on button "Close" at bounding box center [782, 485] width 142 height 28
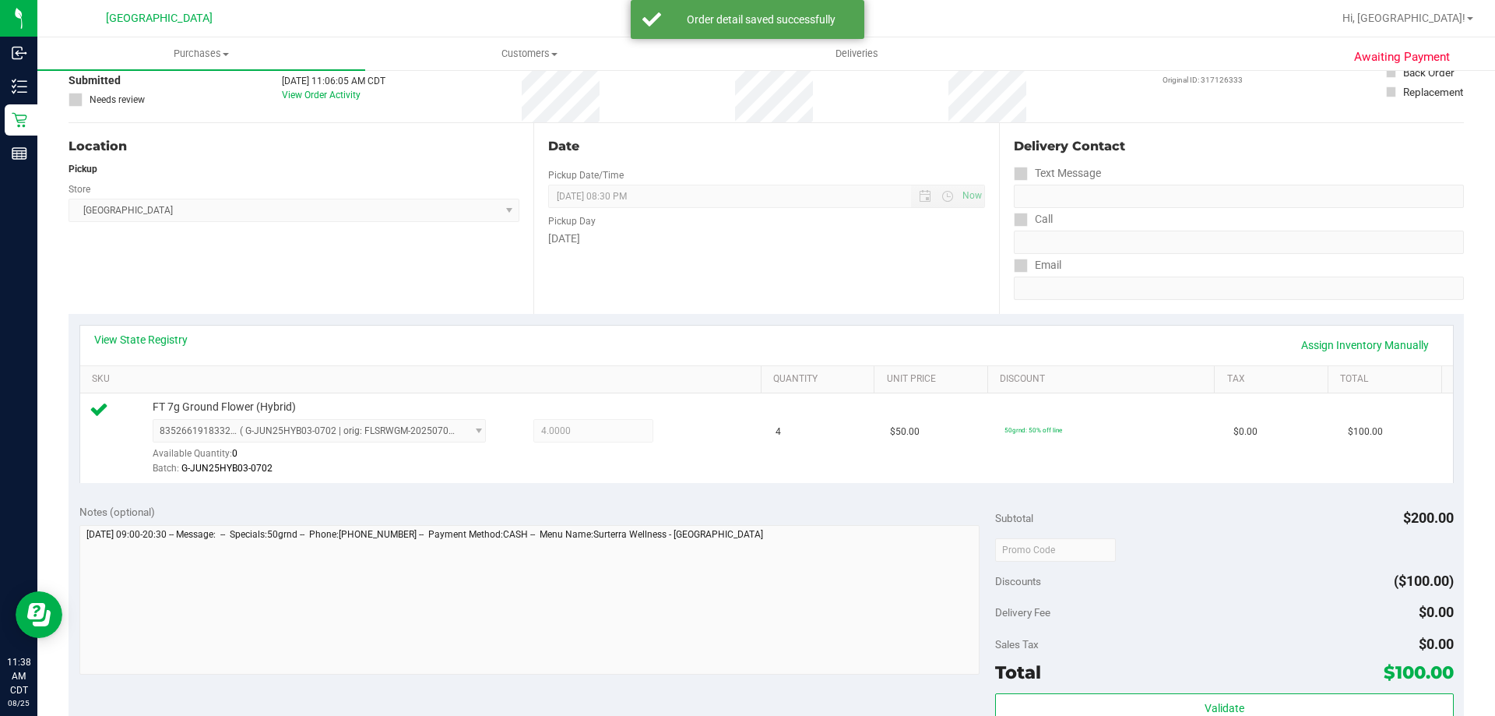
scroll to position [234, 0]
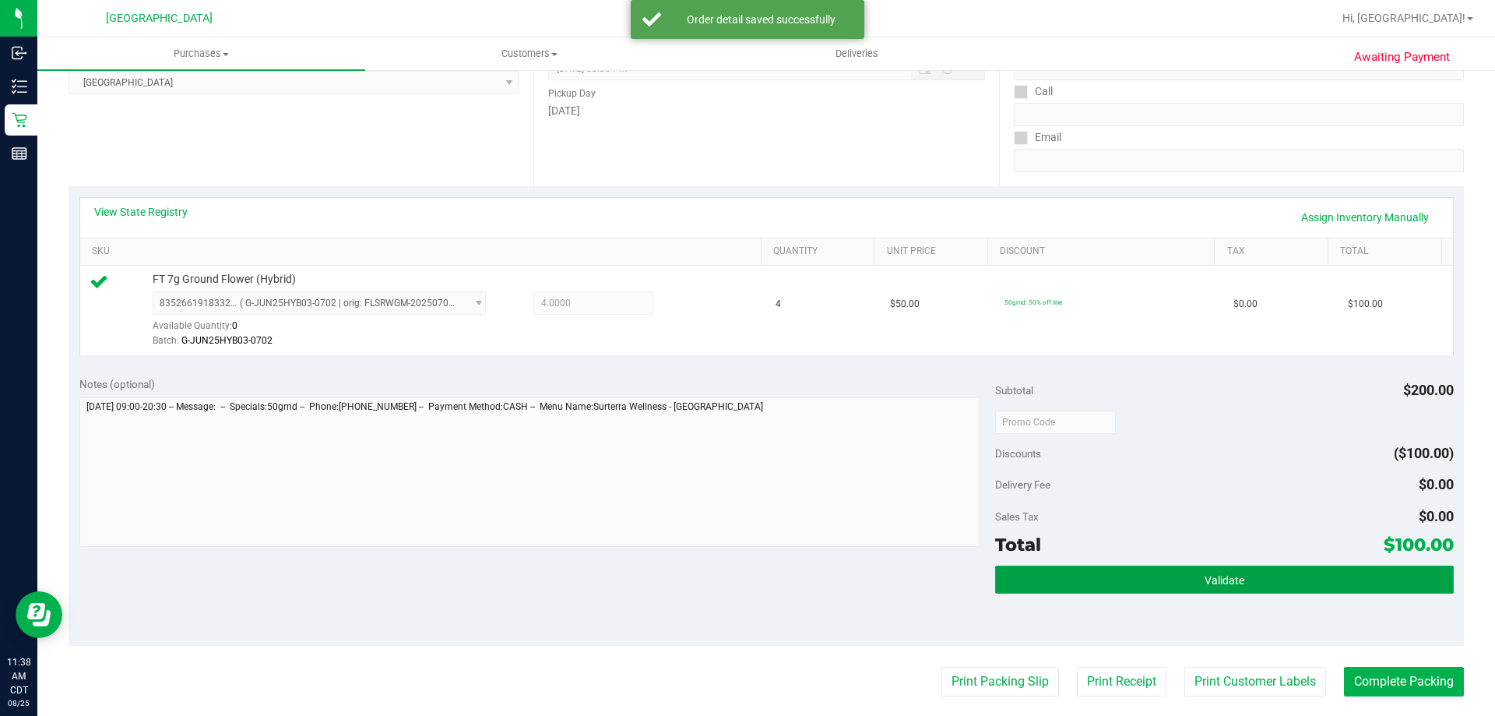
click at [1164, 574] on button "Validate" at bounding box center [1224, 579] width 458 height 28
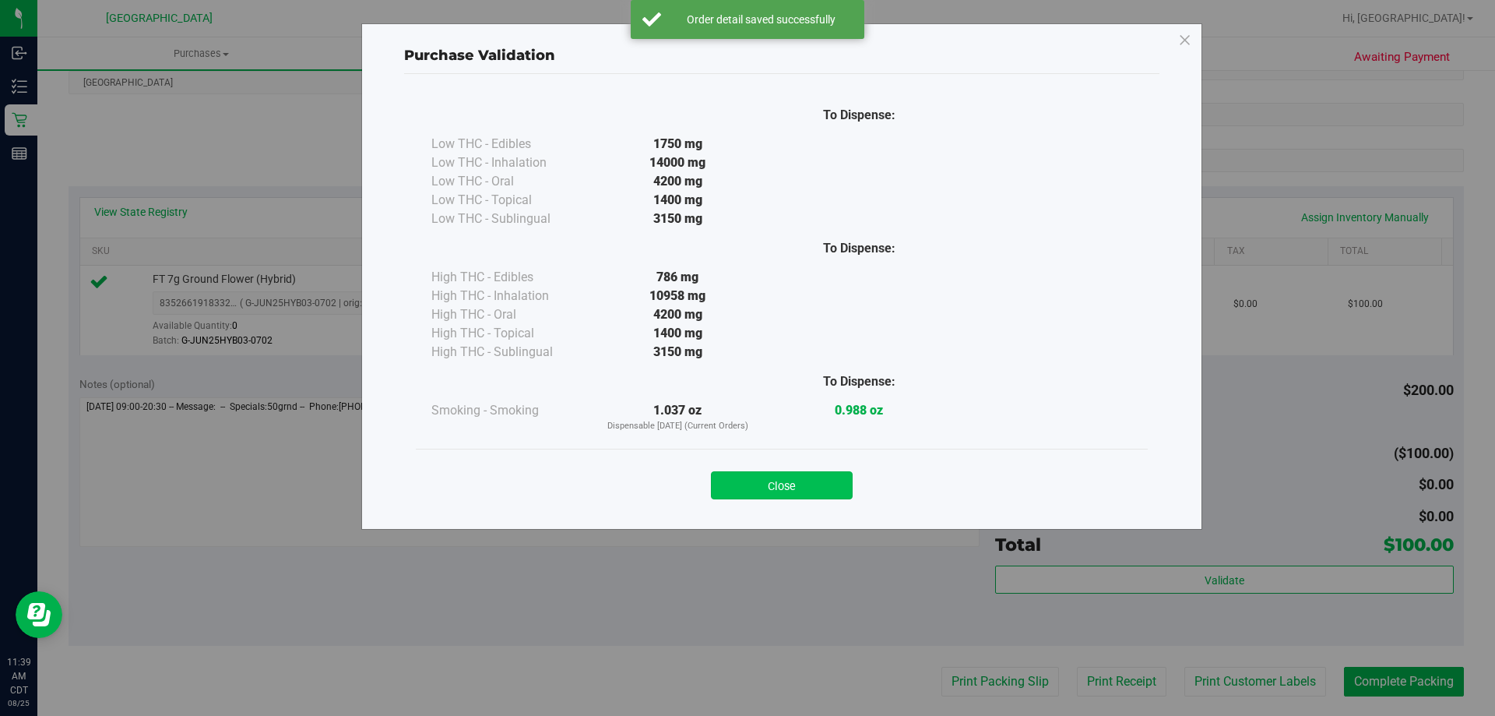
click at [795, 488] on button "Close" at bounding box center [782, 485] width 142 height 28
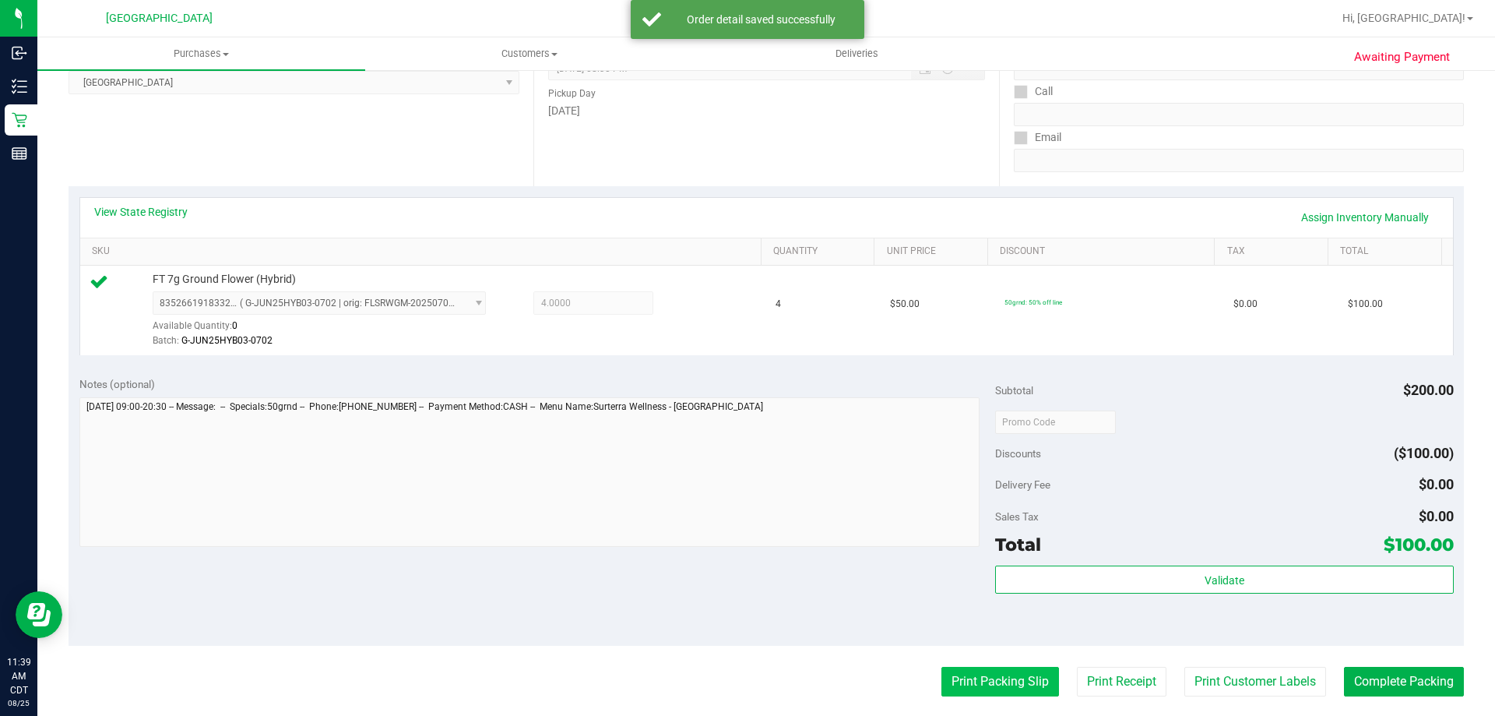
click at [1030, 678] on button "Print Packing Slip" at bounding box center [1001, 682] width 118 height 30
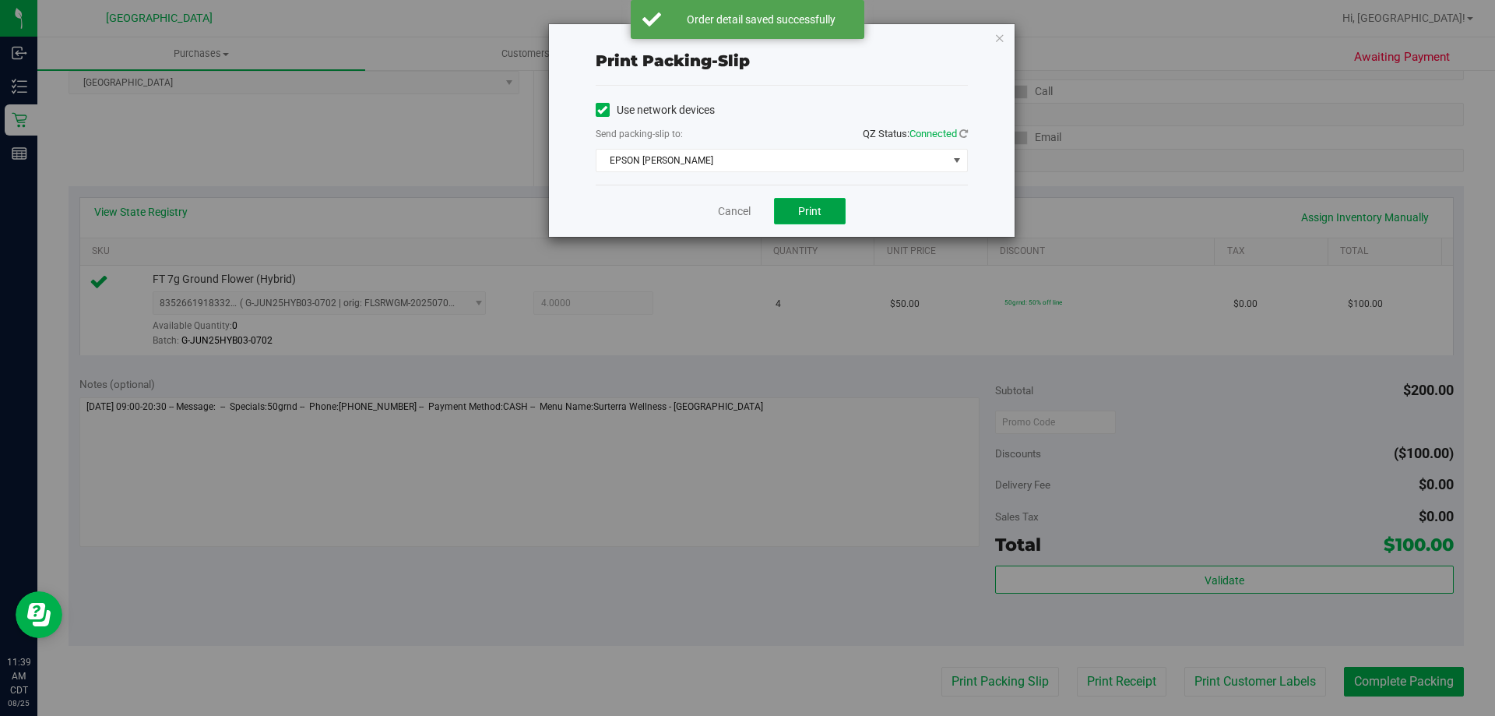
click at [800, 214] on span "Print" at bounding box center [809, 211] width 23 height 12
click at [734, 216] on link "Cancel" at bounding box center [734, 211] width 33 height 16
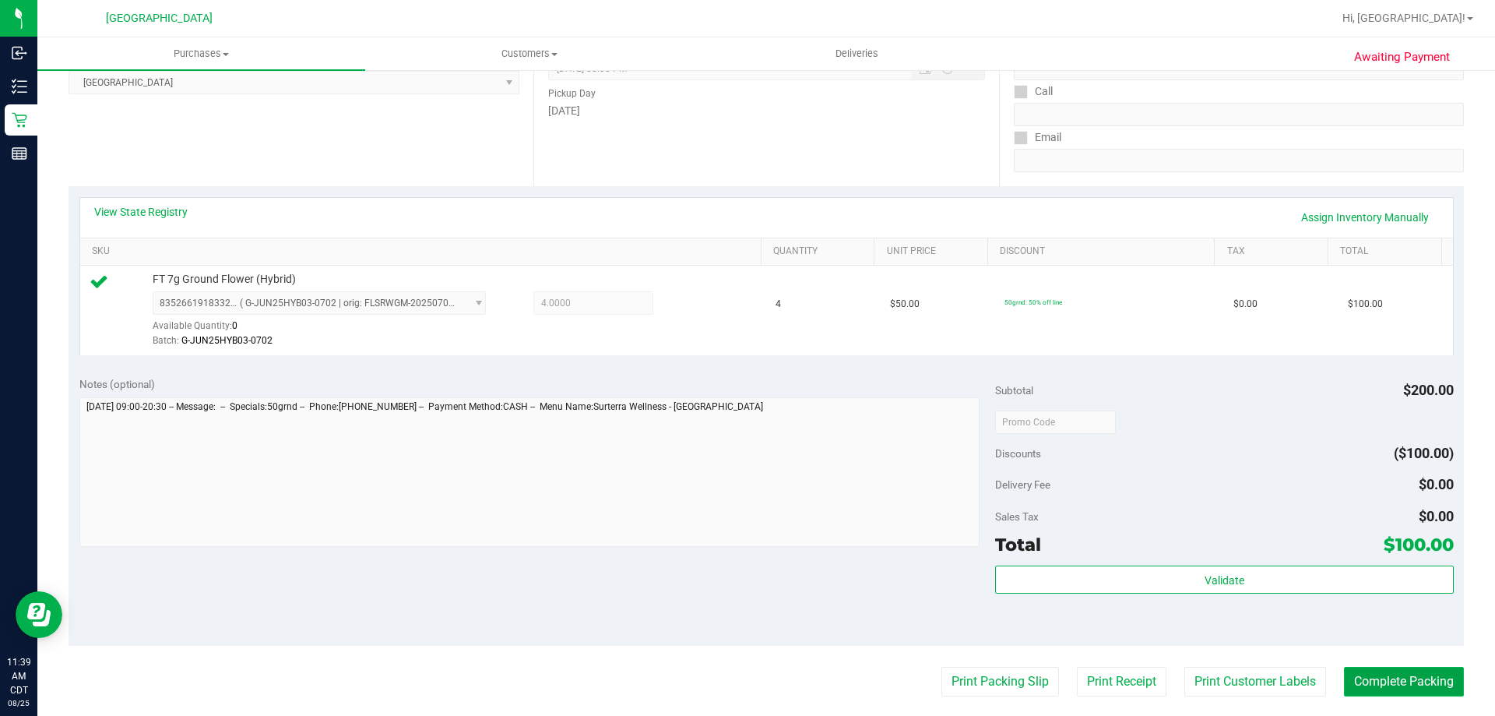
click at [1352, 674] on button "Complete Packing" at bounding box center [1404, 682] width 120 height 30
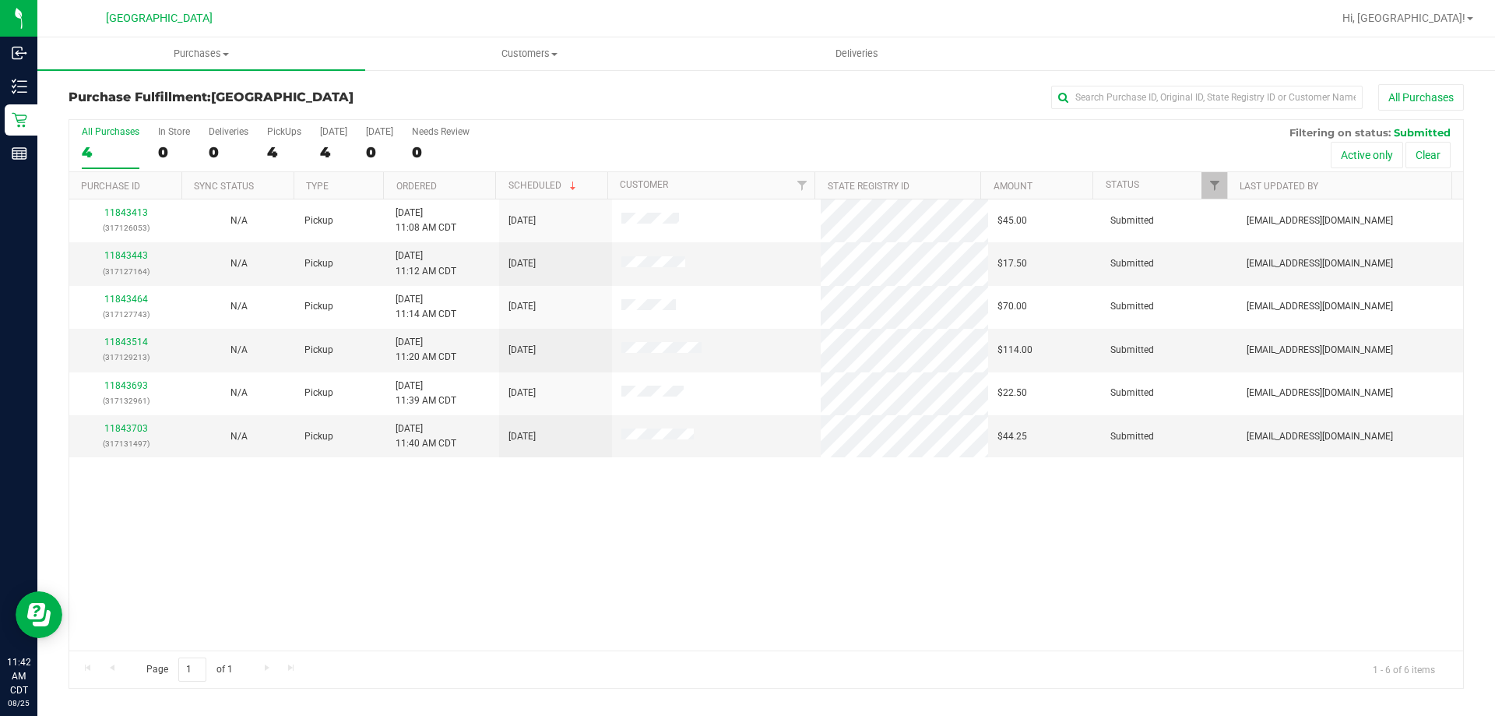
click at [460, 186] on th "Ordered" at bounding box center [439, 185] width 112 height 27
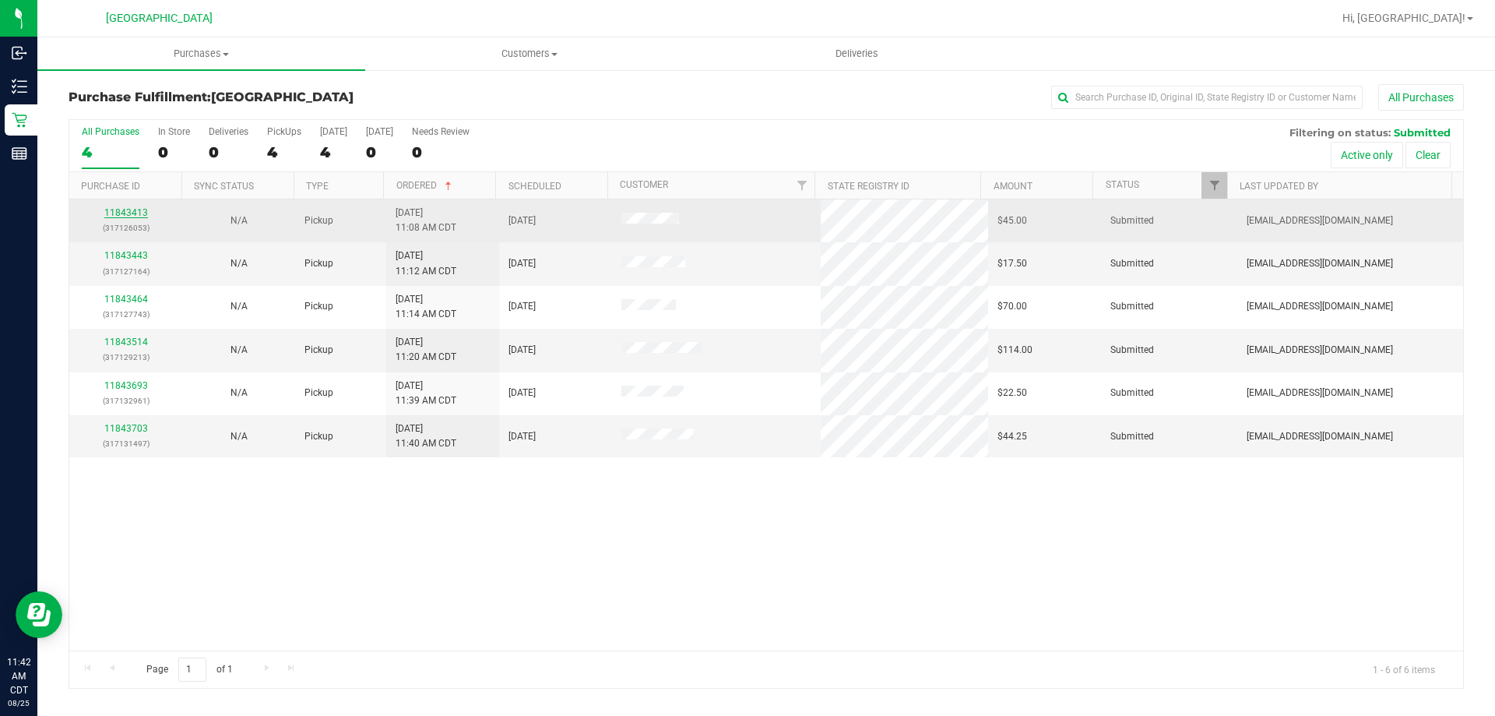
click at [124, 215] on link "11843413" at bounding box center [126, 212] width 44 height 11
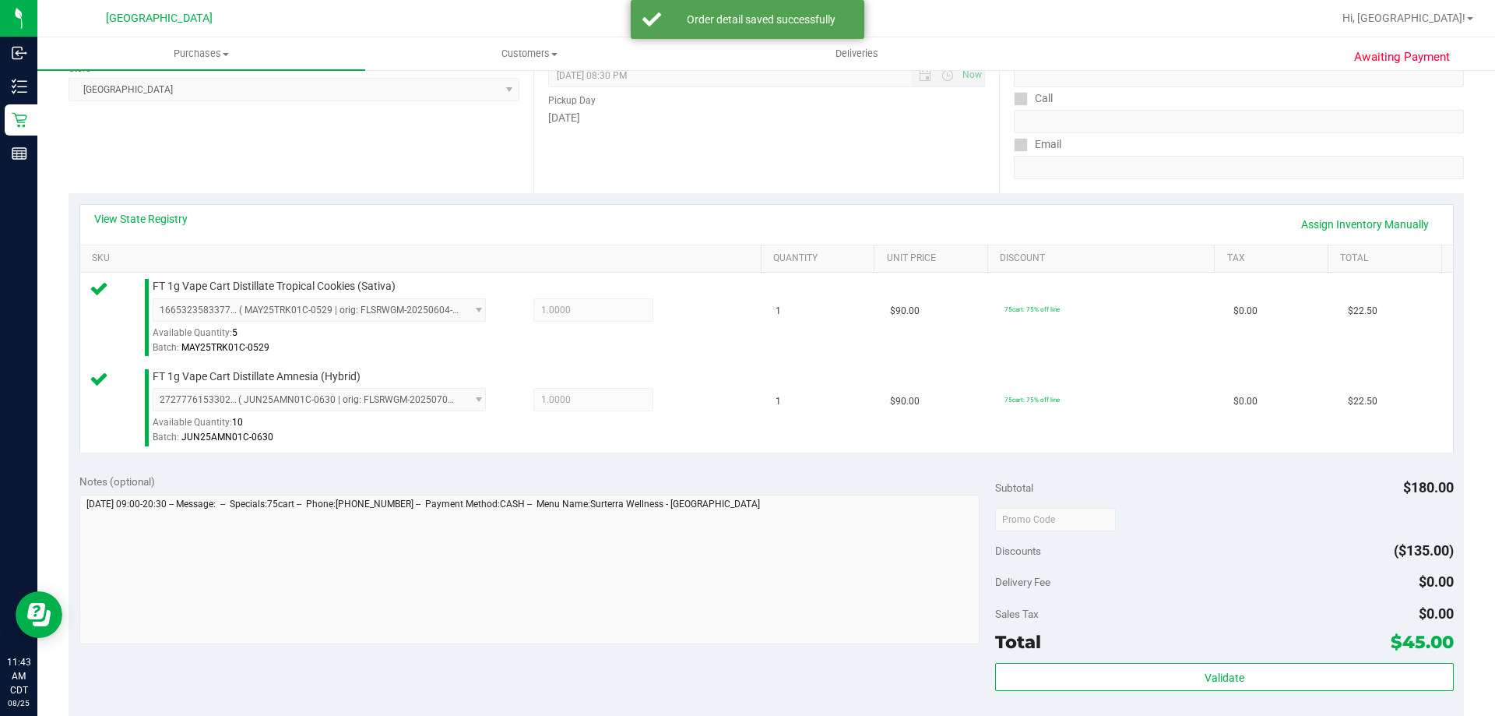
scroll to position [234, 0]
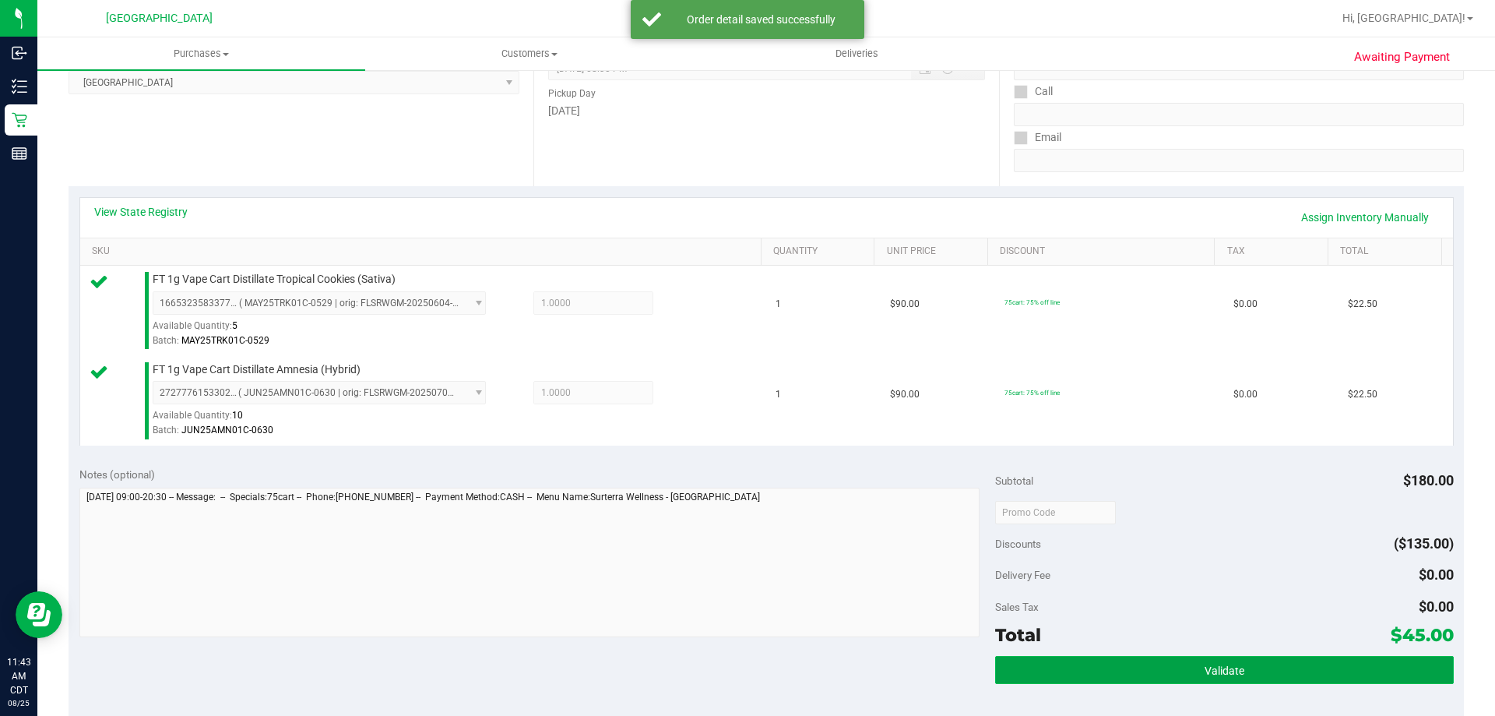
click at [1013, 676] on button "Validate" at bounding box center [1224, 670] width 458 height 28
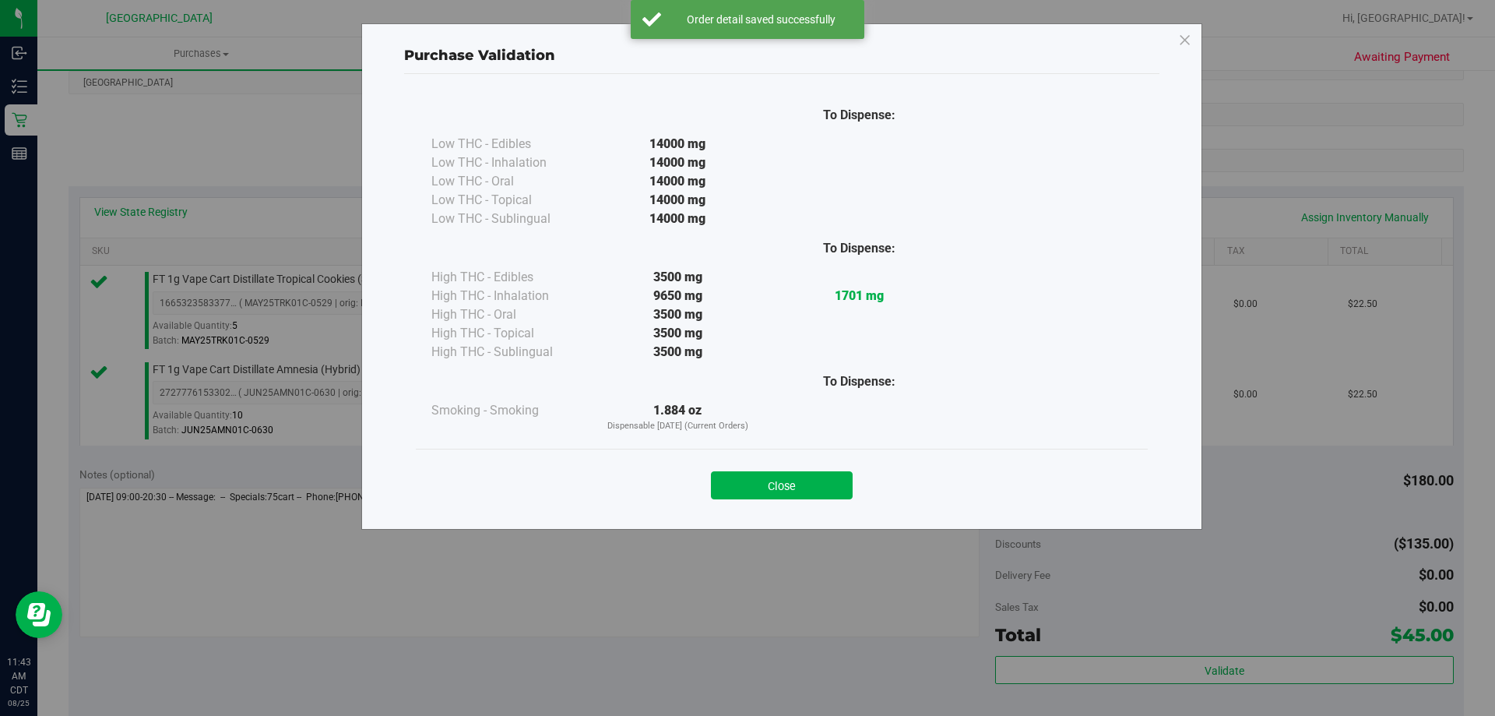
drag, startPoint x: 835, startPoint y: 484, endPoint x: 884, endPoint y: 510, distance: 55.4
click at [834, 484] on button "Close" at bounding box center [782, 485] width 142 height 28
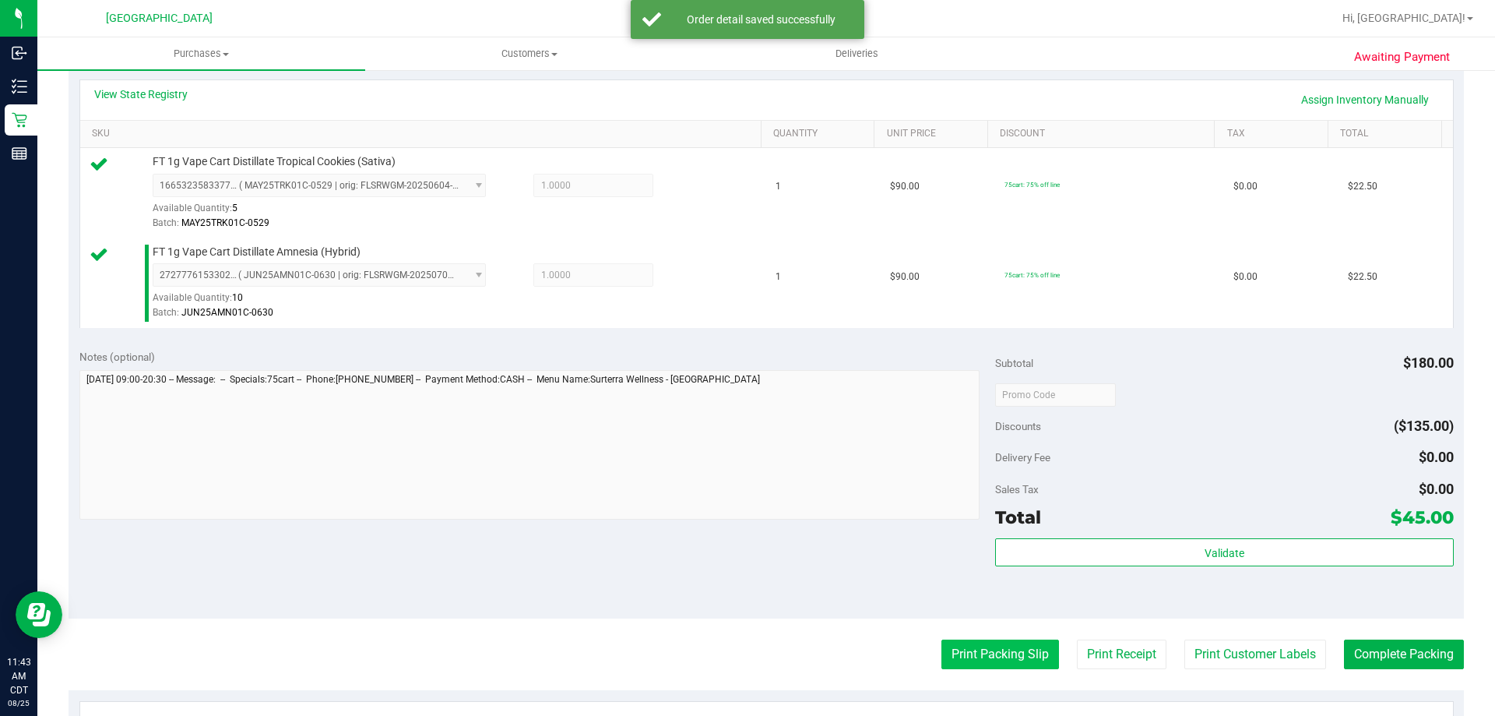
scroll to position [467, 0]
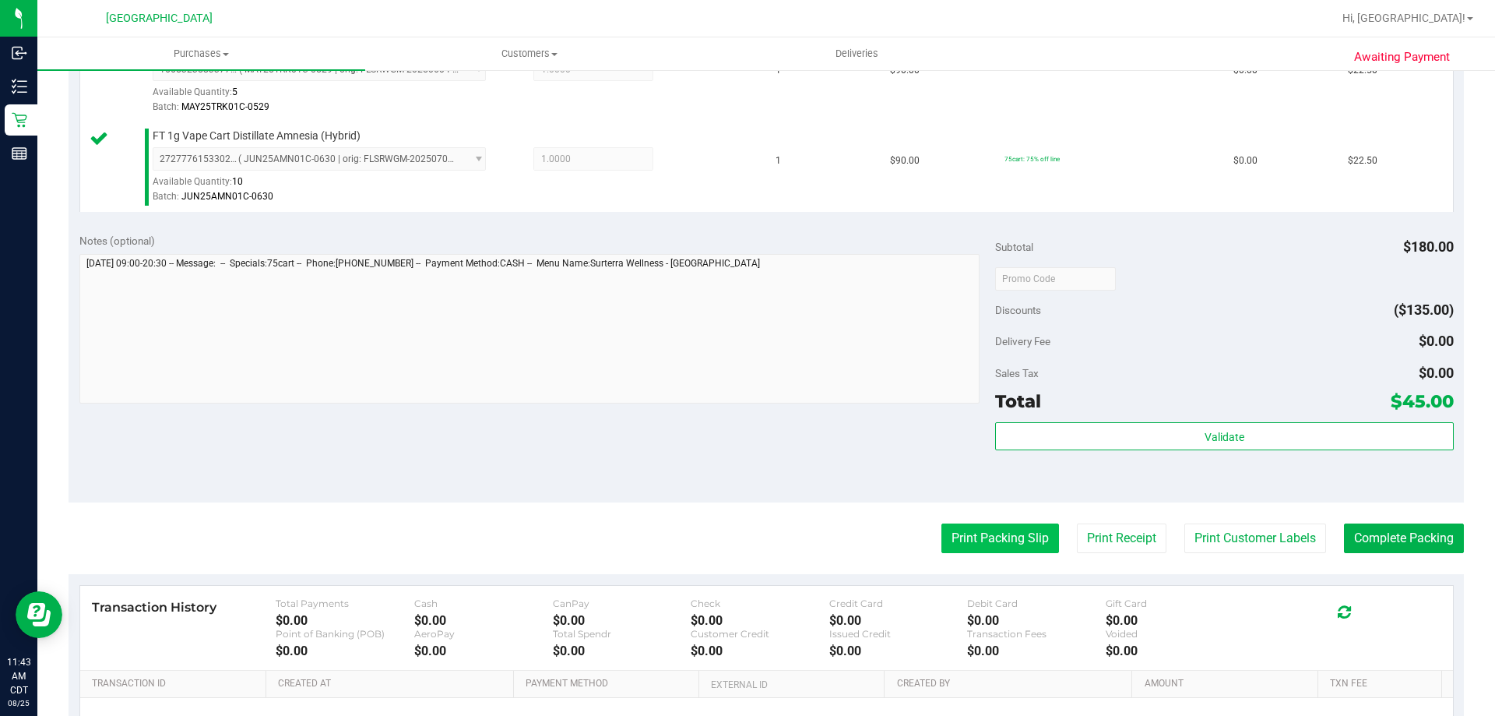
click at [1019, 551] on button "Print Packing Slip" at bounding box center [1001, 538] width 118 height 30
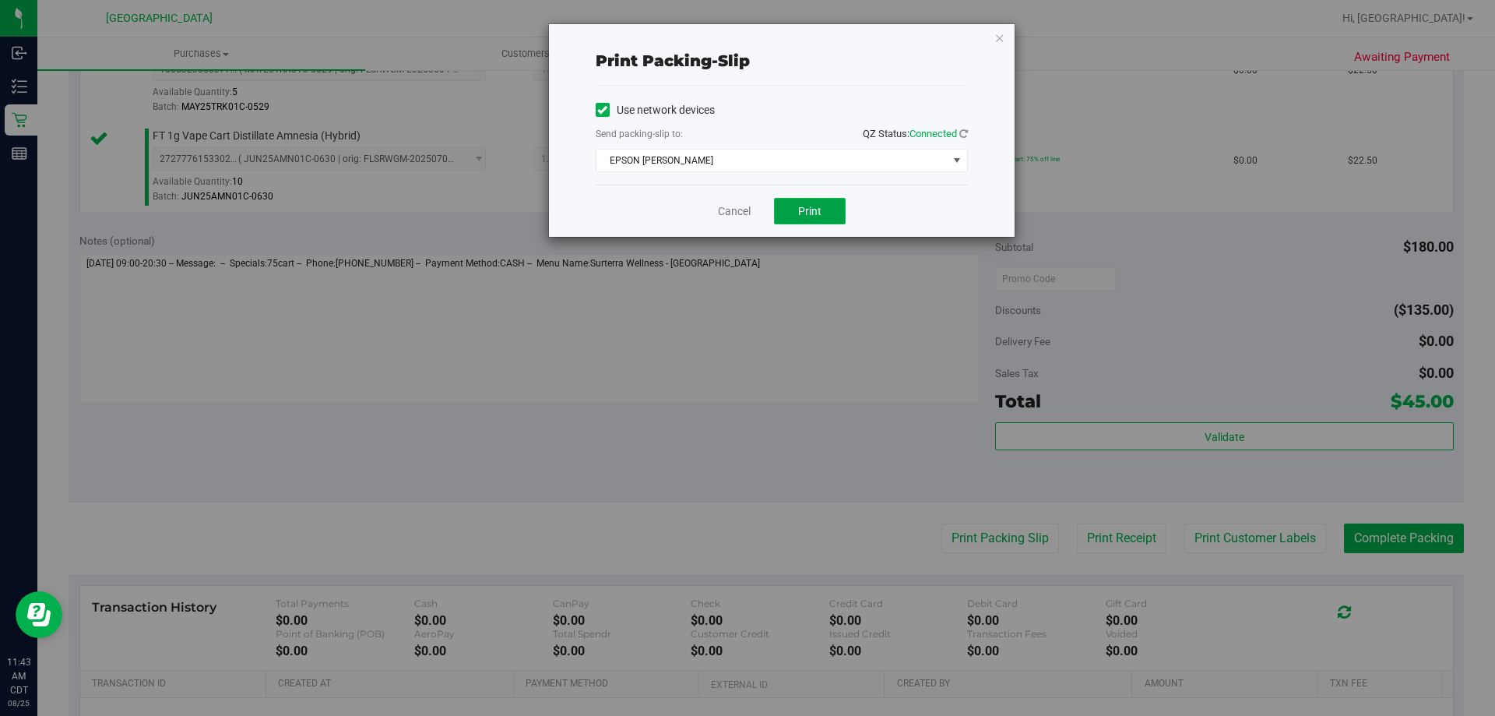
click at [830, 213] on button "Print" at bounding box center [810, 211] width 72 height 26
click at [742, 207] on link "Cancel" at bounding box center [734, 211] width 33 height 16
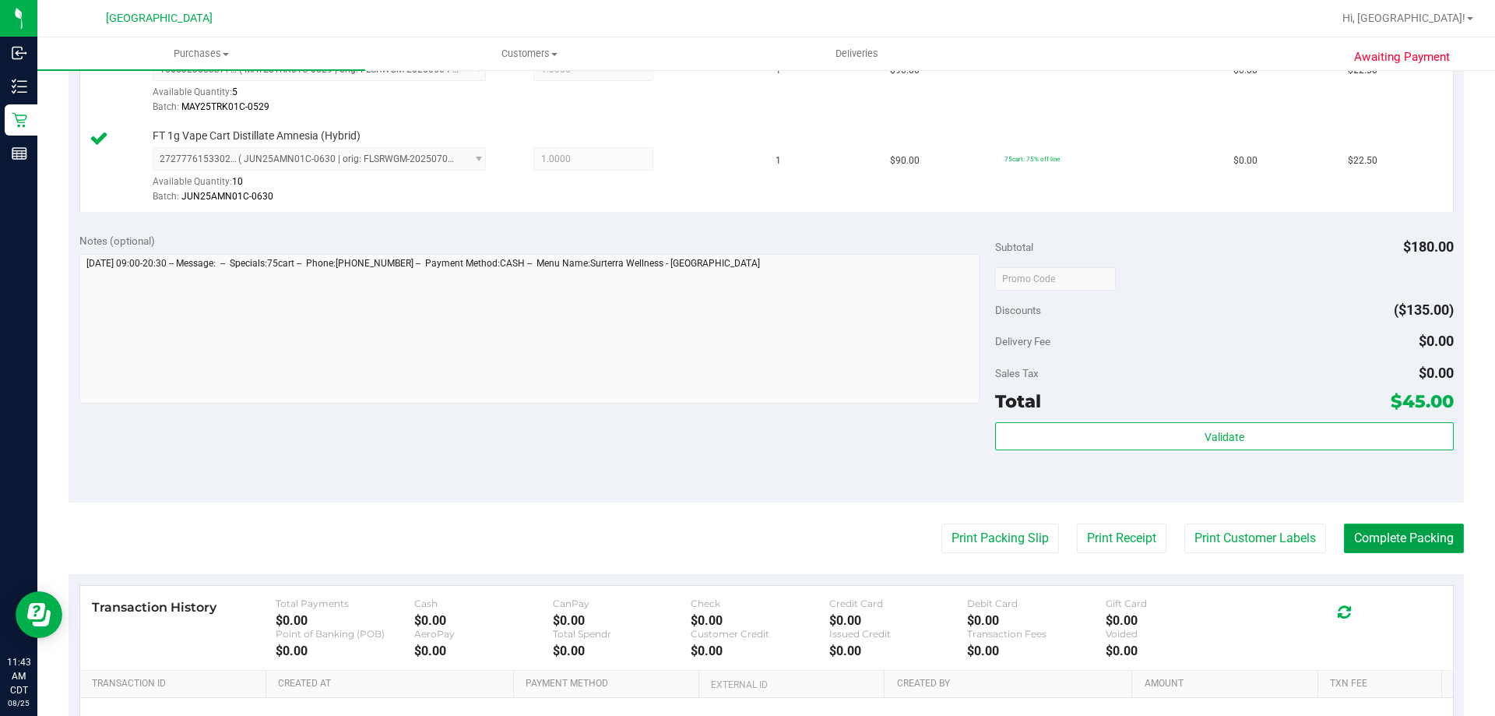
click at [1355, 531] on button "Complete Packing" at bounding box center [1404, 538] width 120 height 30
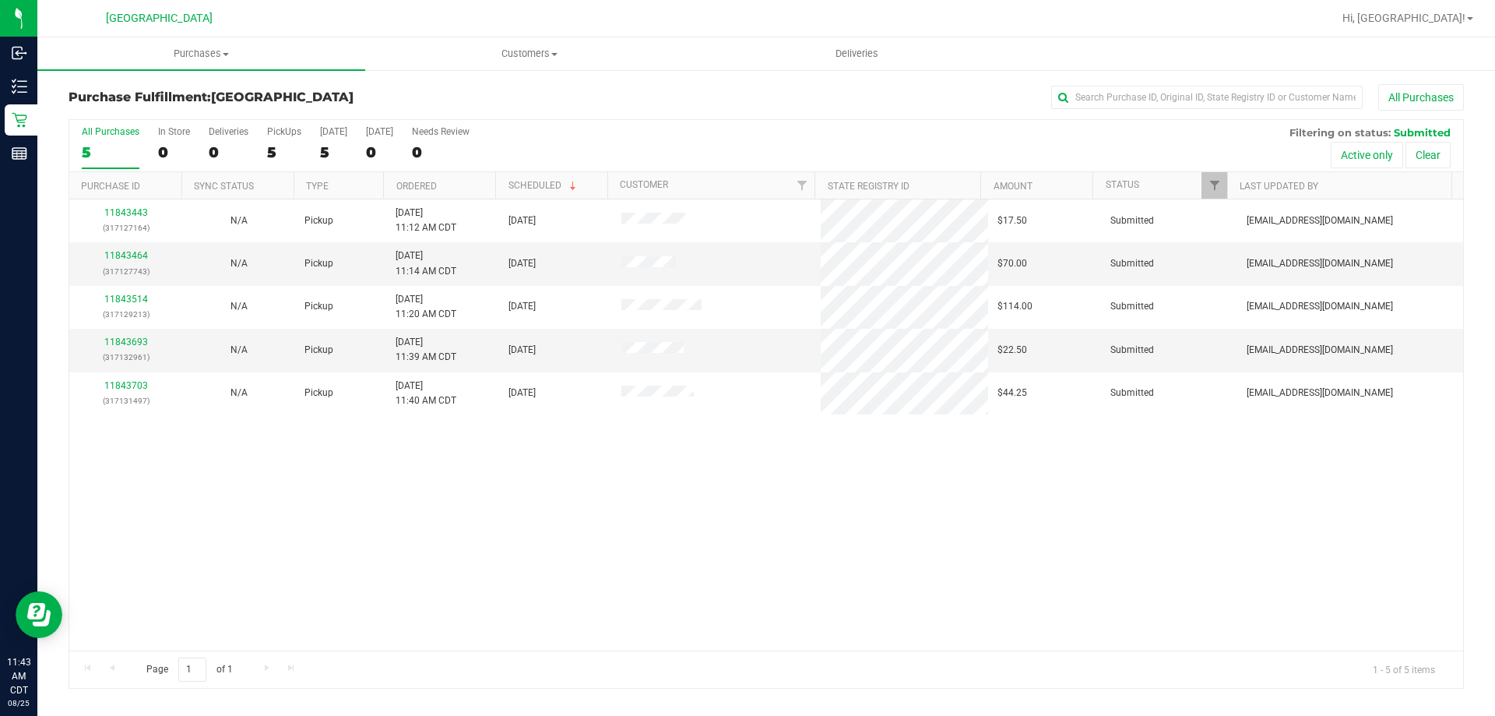
click at [470, 181] on th "Ordered" at bounding box center [439, 185] width 112 height 27
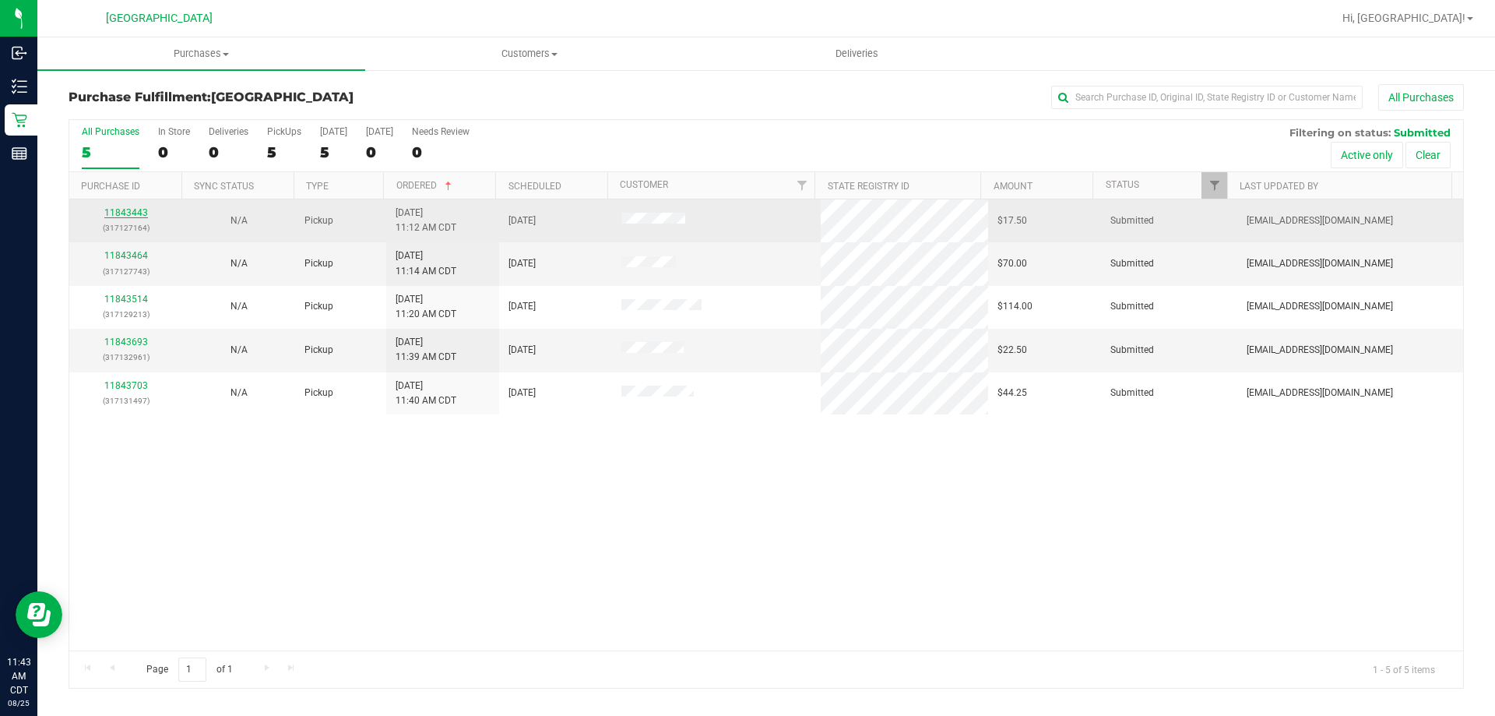
click at [142, 216] on link "11843443" at bounding box center [126, 212] width 44 height 11
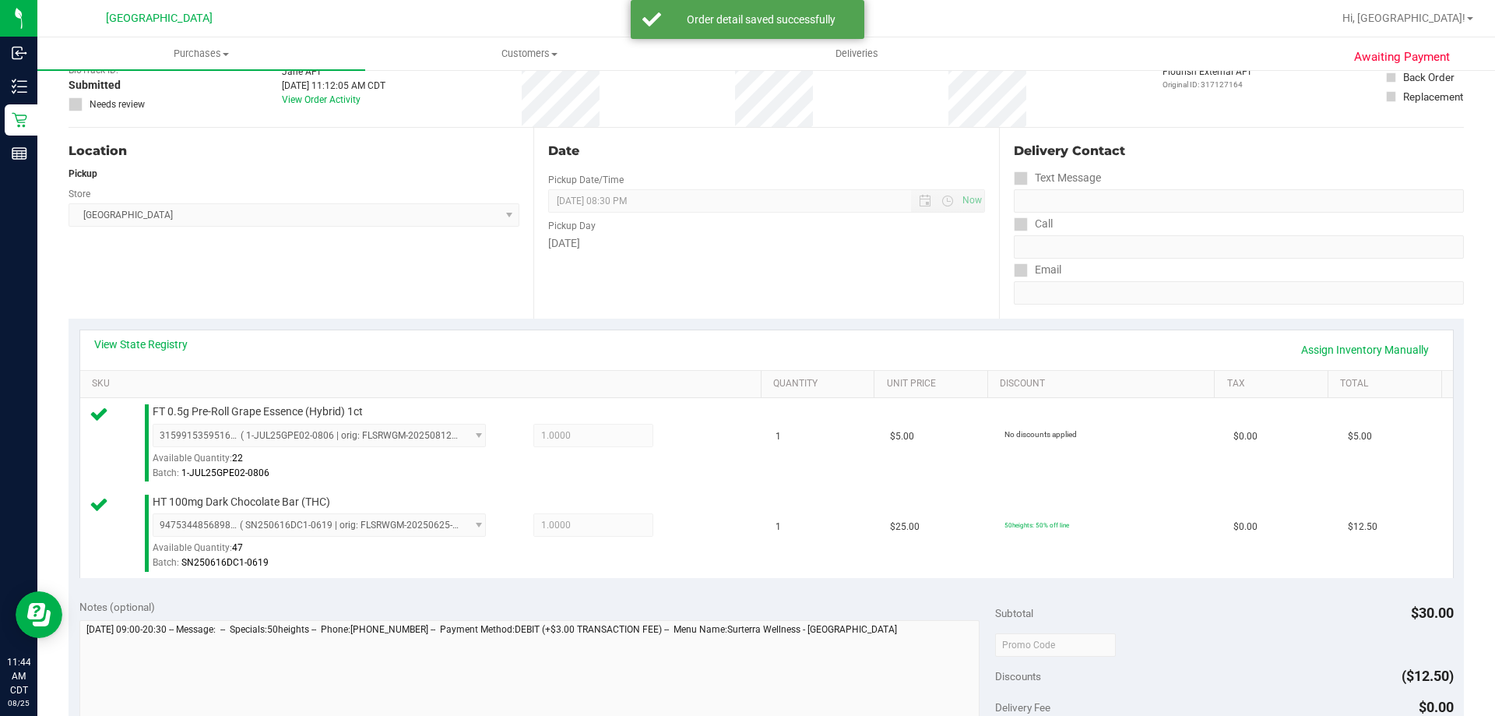
scroll to position [312, 0]
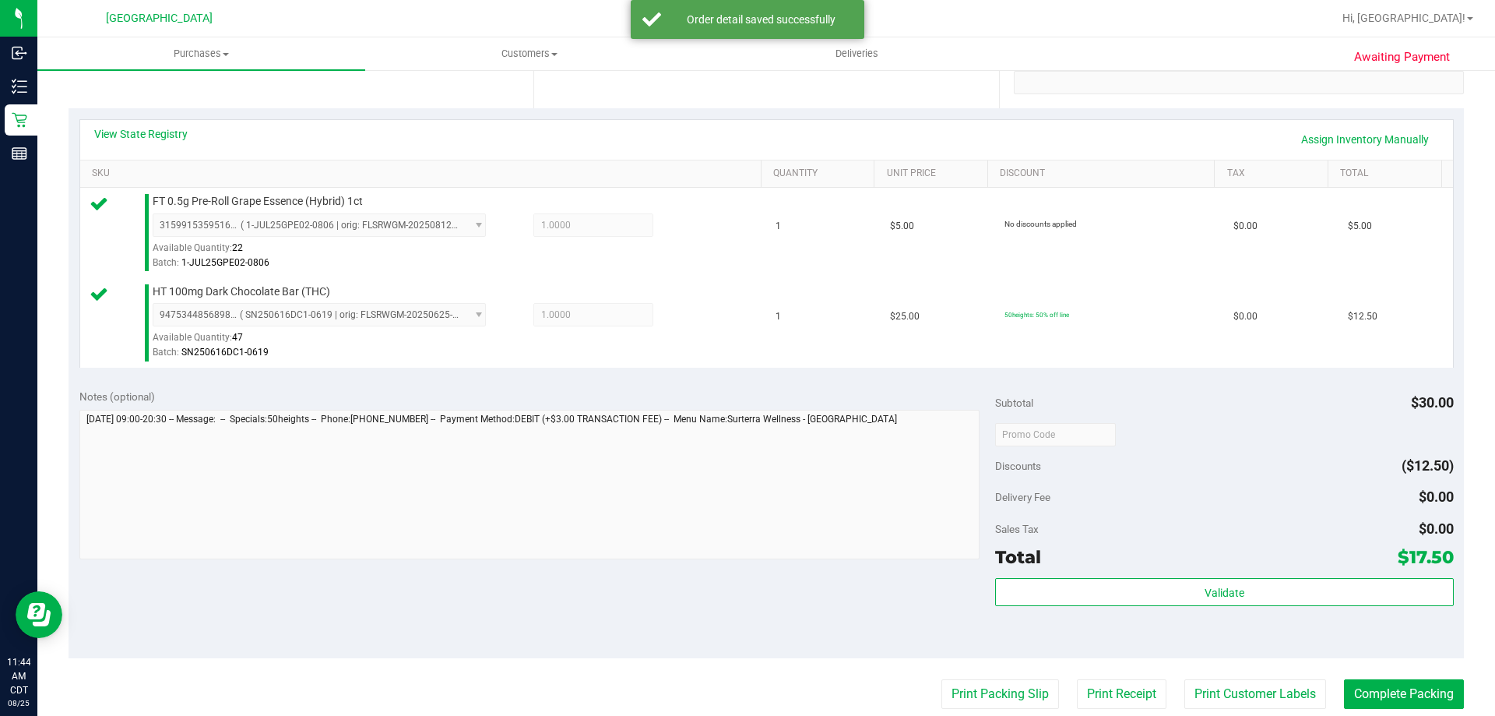
click at [1054, 606] on div "Validate" at bounding box center [1224, 593] width 458 height 30
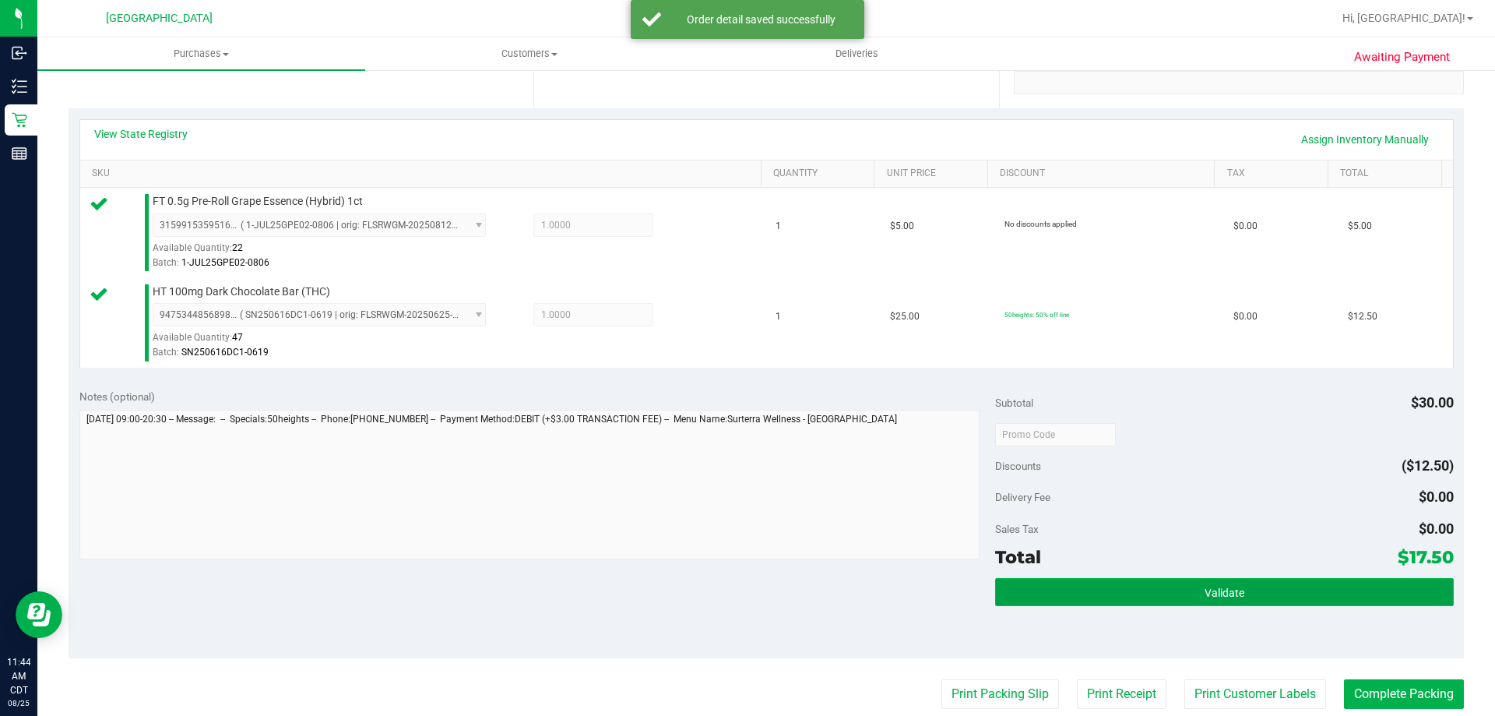
click at [1056, 587] on button "Validate" at bounding box center [1224, 592] width 458 height 28
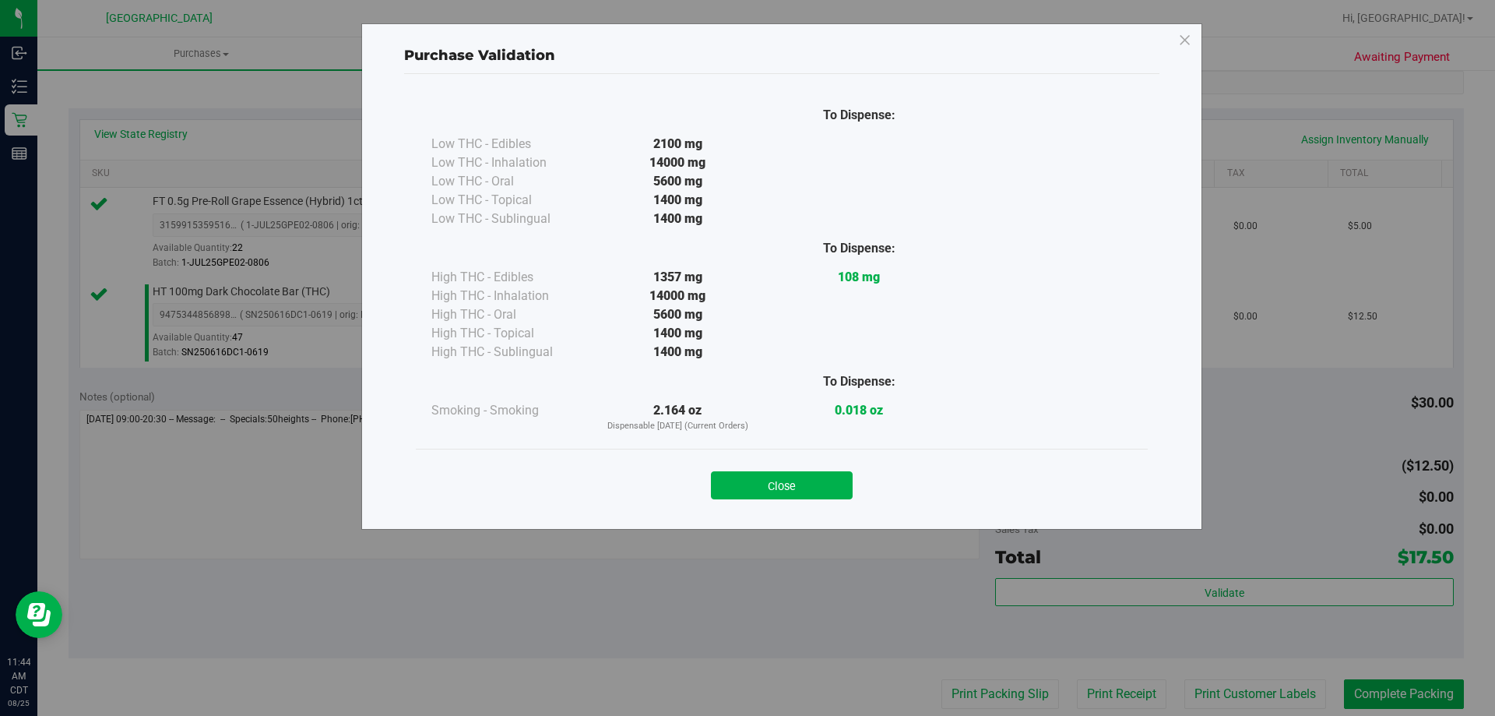
drag, startPoint x: 775, startPoint y: 483, endPoint x: 829, endPoint y: 512, distance: 61.3
click at [776, 483] on button "Close" at bounding box center [782, 485] width 142 height 28
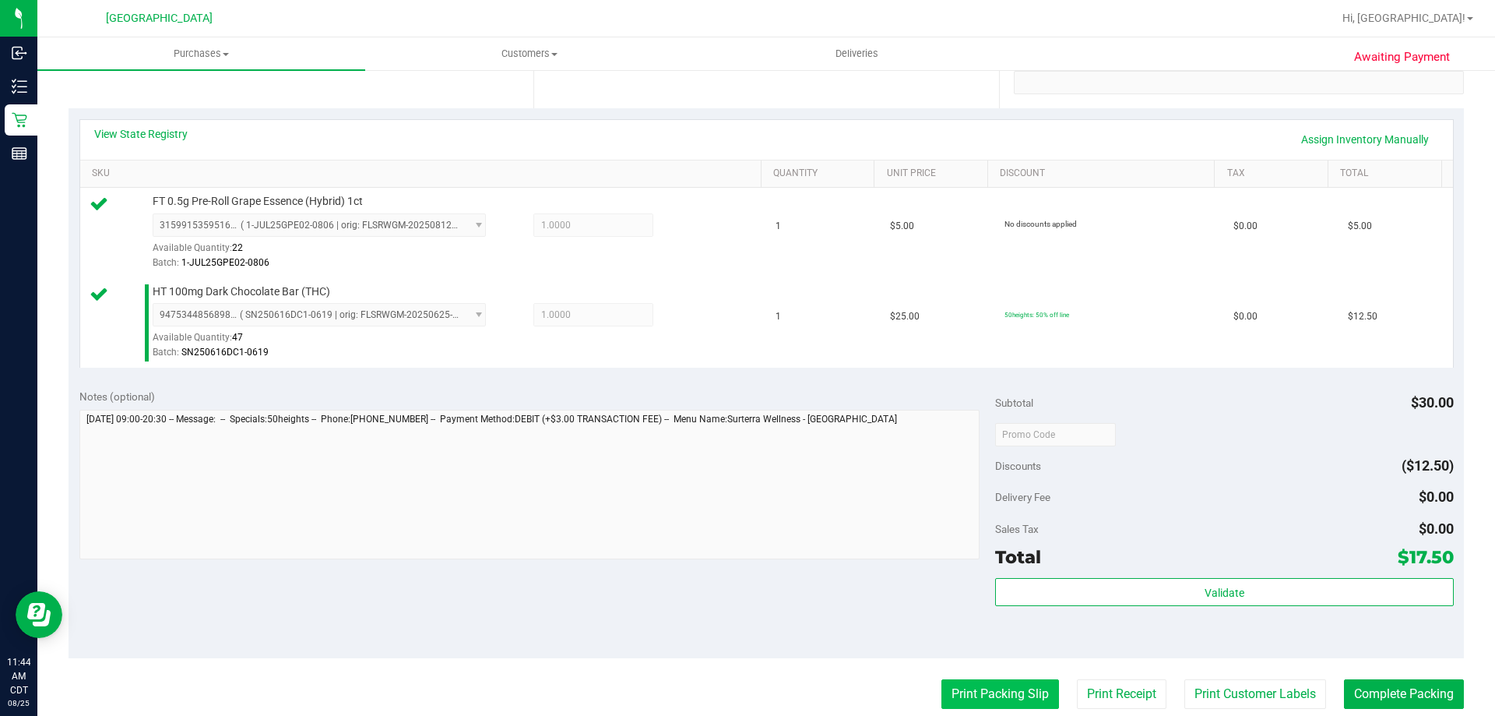
click at [985, 695] on button "Print Packing Slip" at bounding box center [1001, 694] width 118 height 30
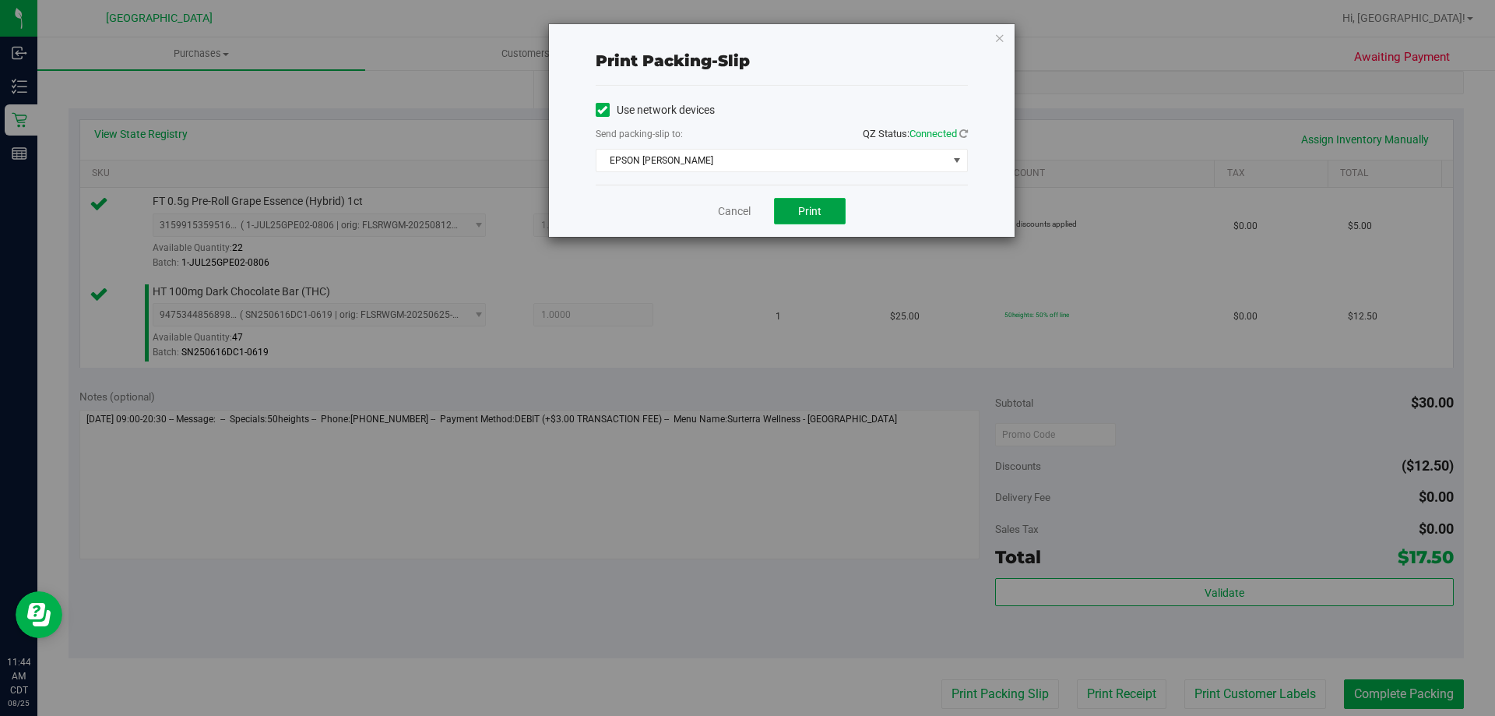
click at [816, 214] on span "Print" at bounding box center [809, 211] width 23 height 12
click at [730, 221] on div "Cancel Print" at bounding box center [782, 211] width 372 height 52
click at [730, 213] on link "Cancel" at bounding box center [734, 211] width 33 height 16
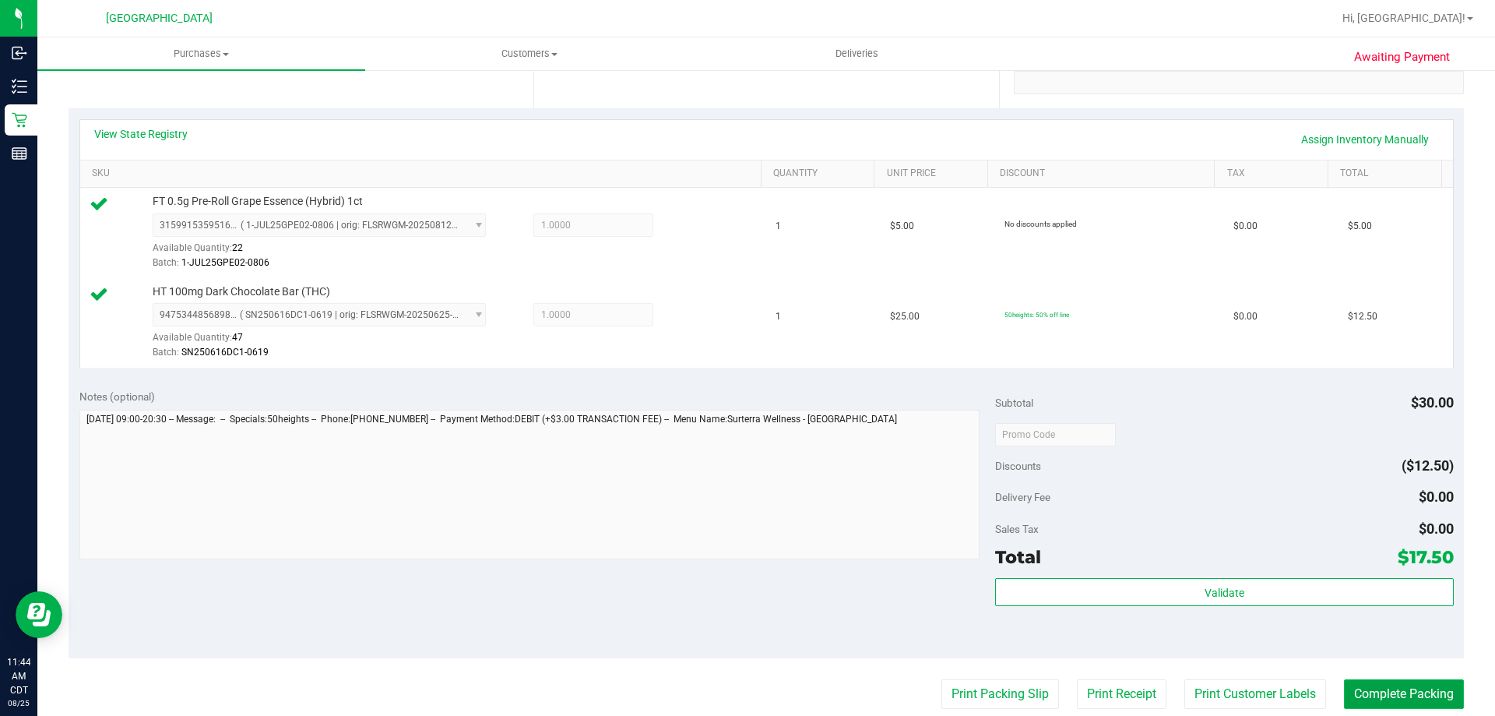
click at [1344, 688] on button "Complete Packing" at bounding box center [1404, 694] width 120 height 30
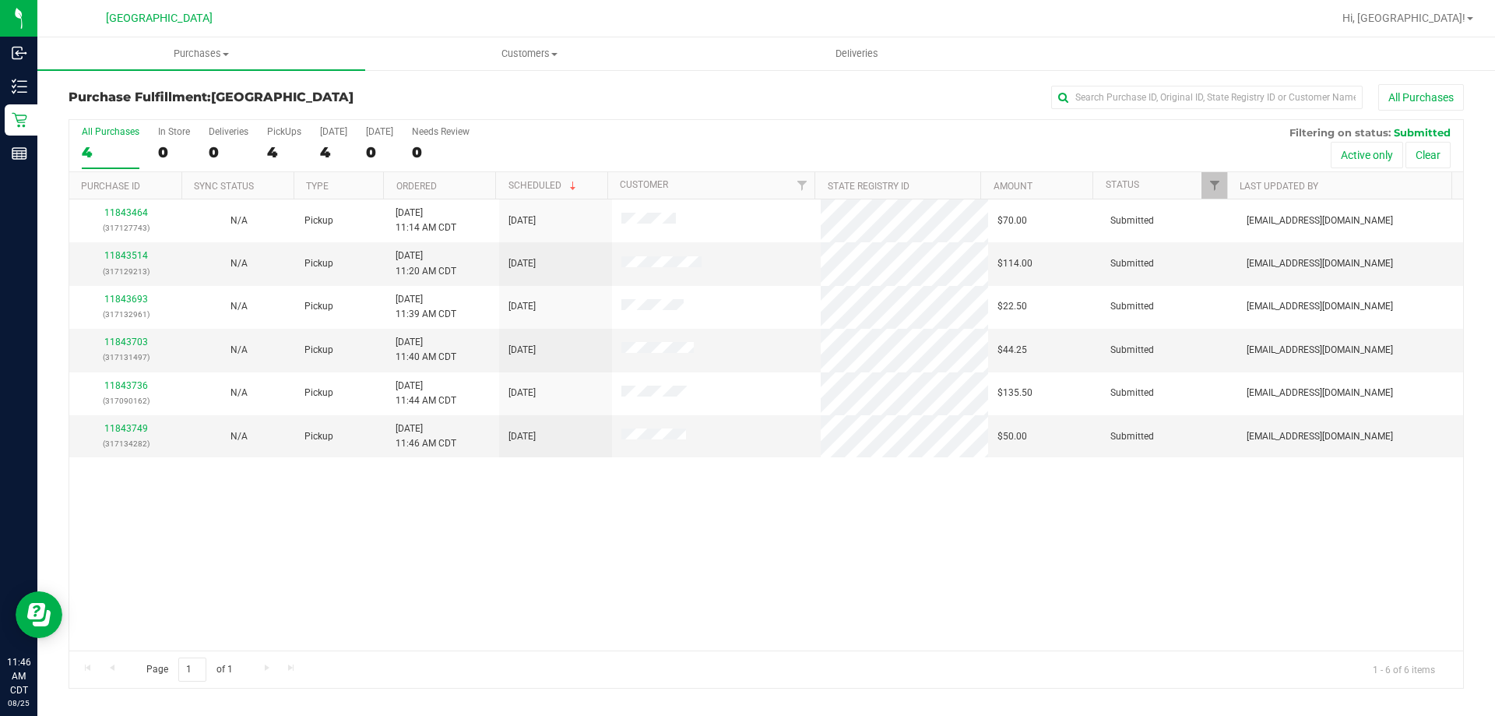
click at [471, 192] on th "Ordered" at bounding box center [439, 185] width 112 height 27
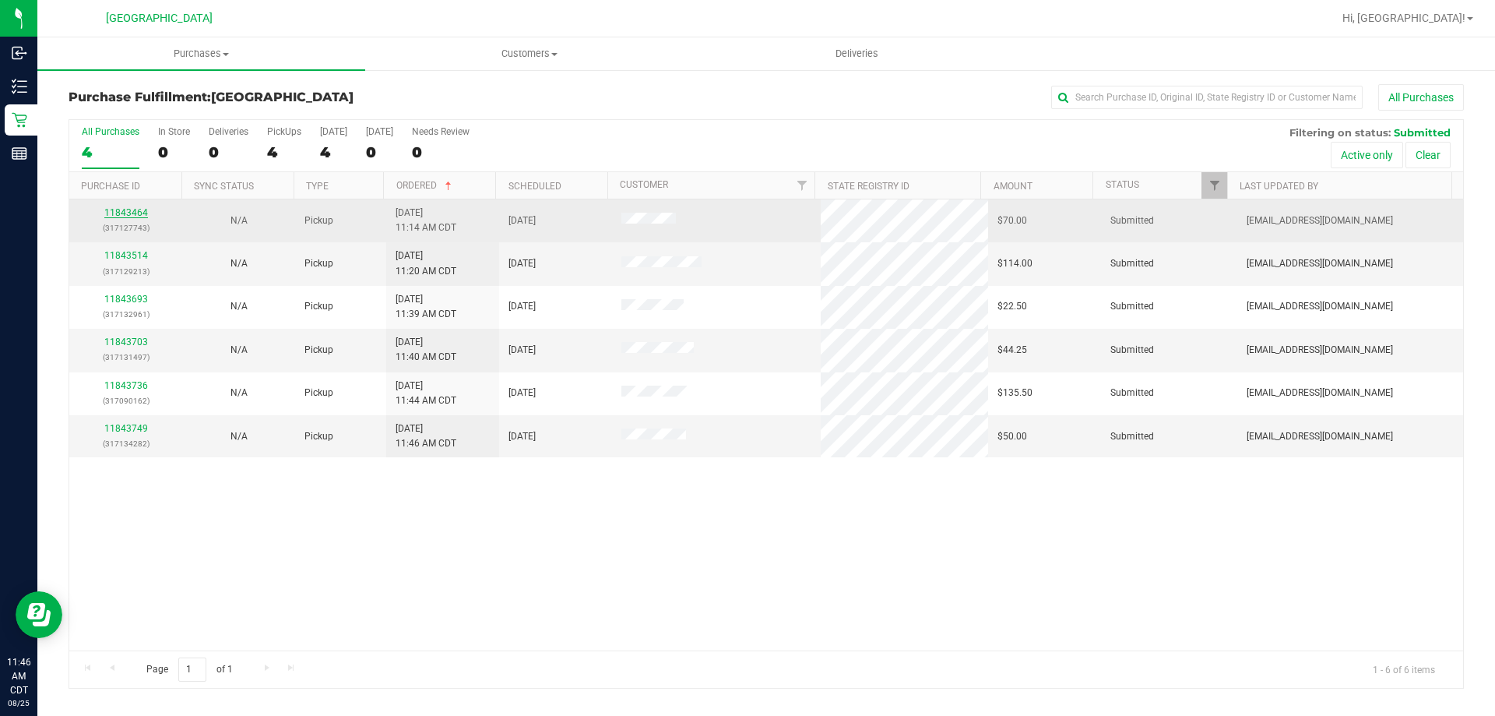
click at [129, 208] on link "11843464" at bounding box center [126, 212] width 44 height 11
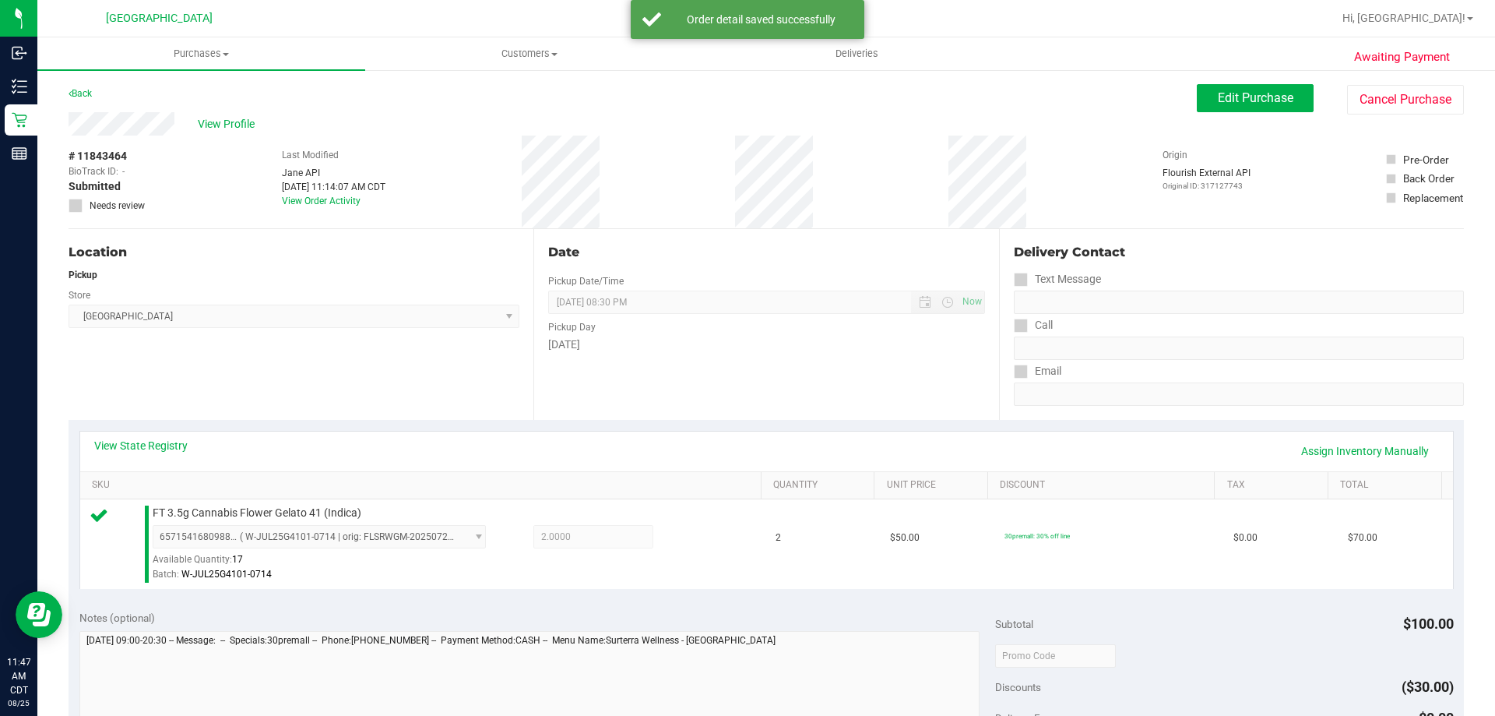
scroll to position [234, 0]
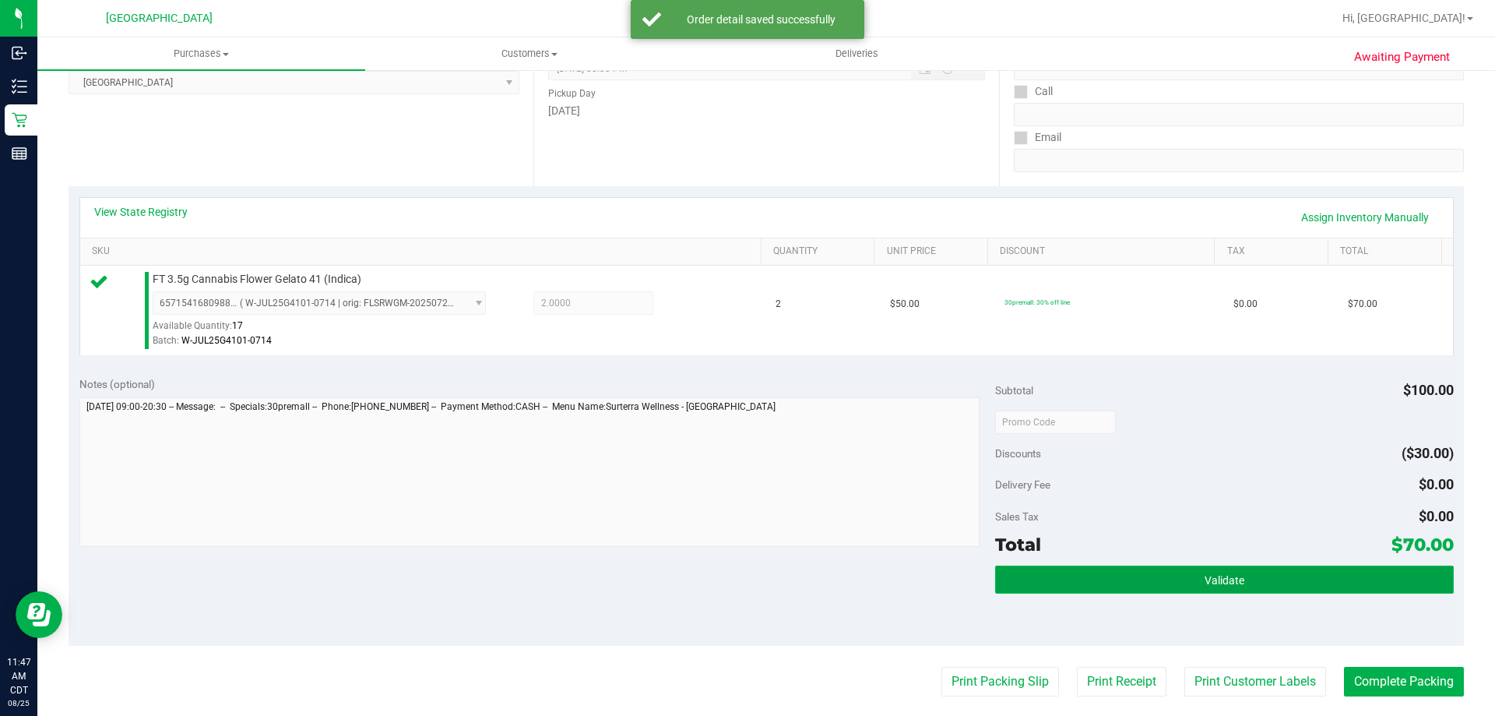
click at [1116, 572] on button "Validate" at bounding box center [1224, 579] width 458 height 28
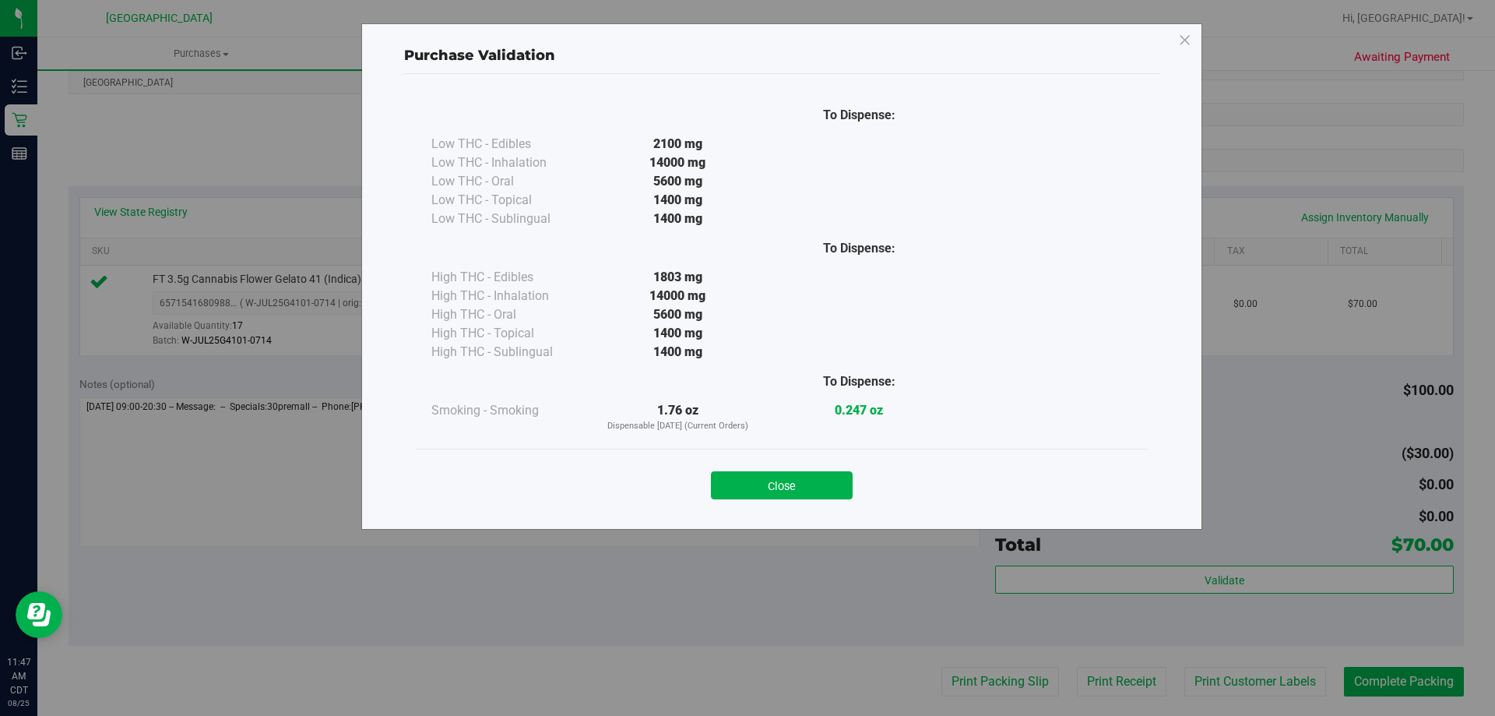
drag, startPoint x: 816, startPoint y: 475, endPoint x: 889, endPoint y: 512, distance: 81.5
click at [816, 474] on button "Close" at bounding box center [782, 485] width 142 height 28
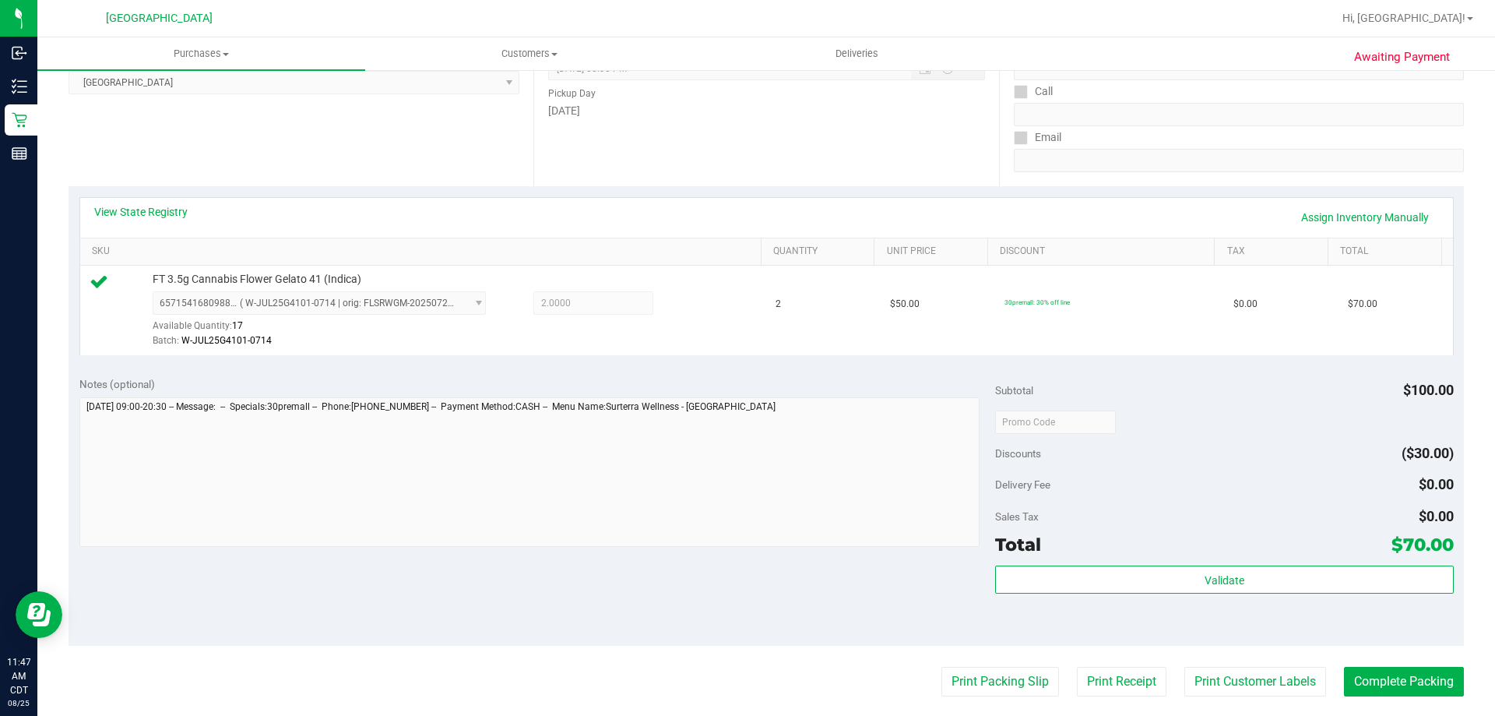
click at [966, 663] on purchase-details "Back Edit Purchase Cancel Purchase View Profile # 11843464 BioTrack ID: - Submi…" at bounding box center [767, 429] width 1396 height 1158
click at [962, 681] on button "Print Packing Slip" at bounding box center [1001, 682] width 118 height 30
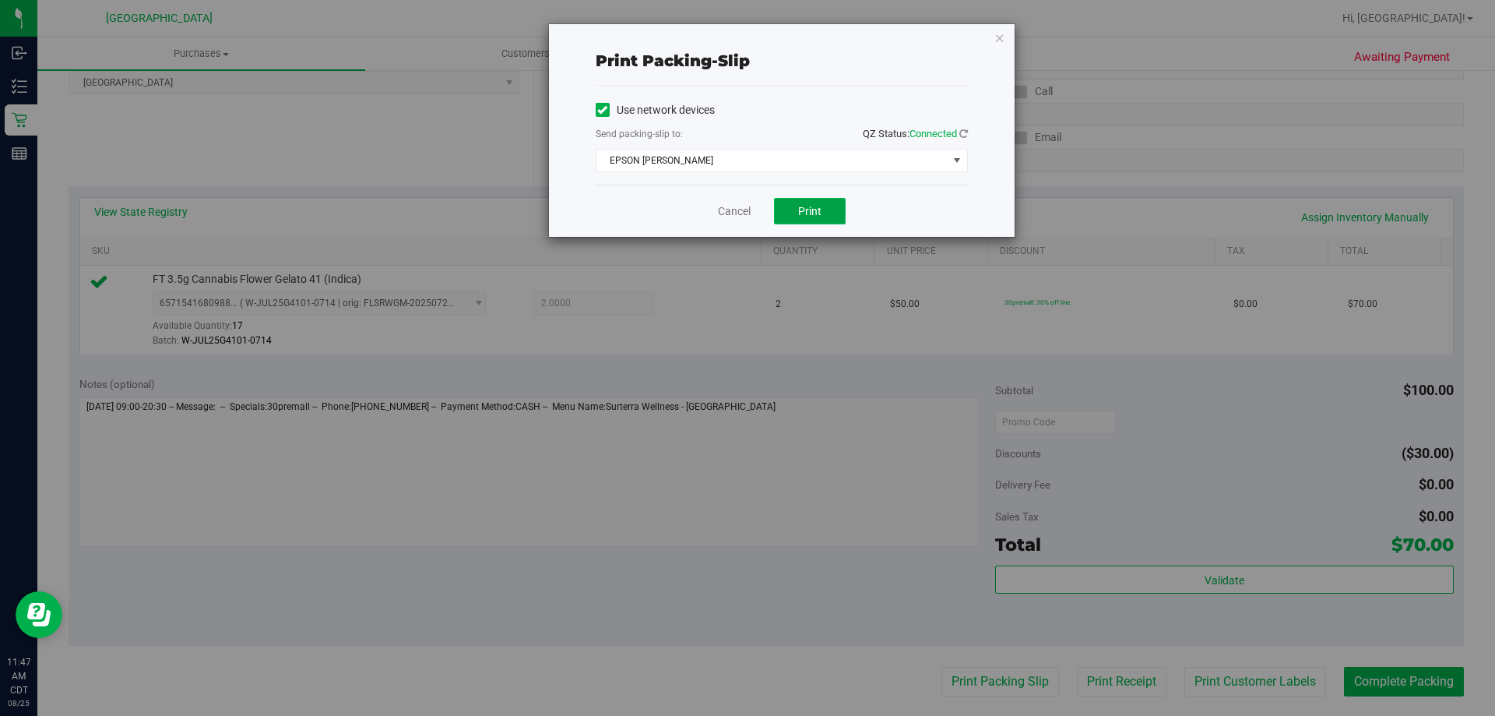
click at [824, 209] on button "Print" at bounding box center [810, 211] width 72 height 26
click at [739, 220] on div "Cancel Print" at bounding box center [782, 211] width 372 height 52
click at [734, 206] on link "Cancel" at bounding box center [734, 211] width 33 height 16
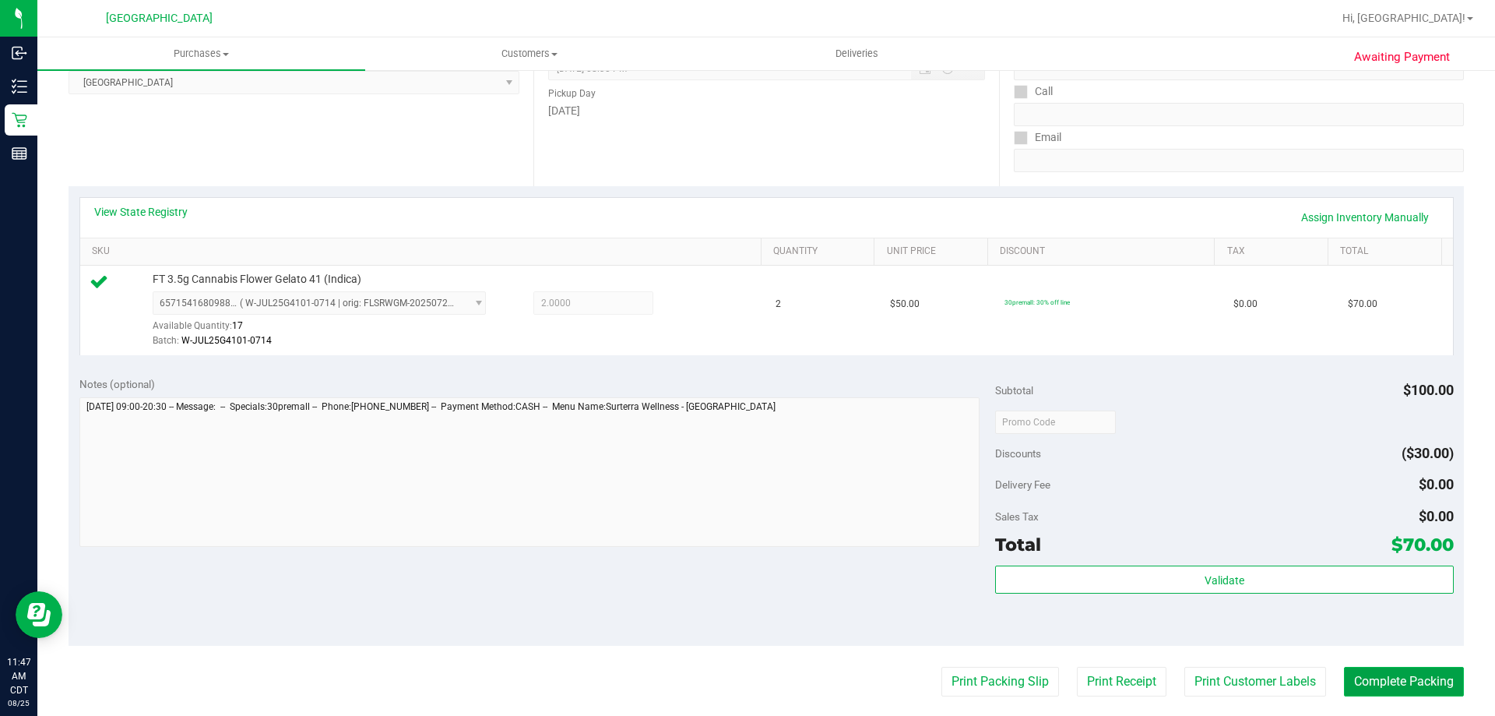
click at [1398, 683] on button "Complete Packing" at bounding box center [1404, 682] width 120 height 30
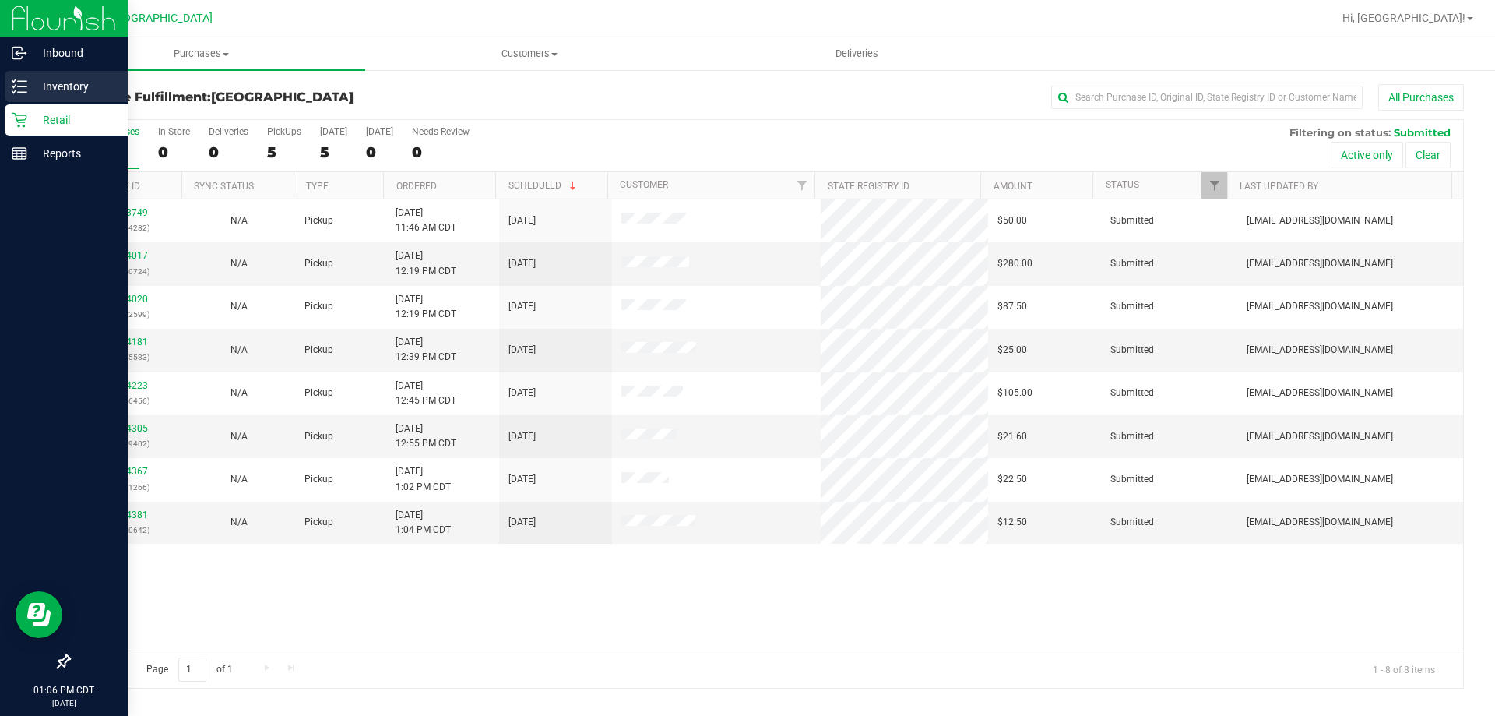
click at [43, 83] on p "Inventory" at bounding box center [73, 86] width 93 height 19
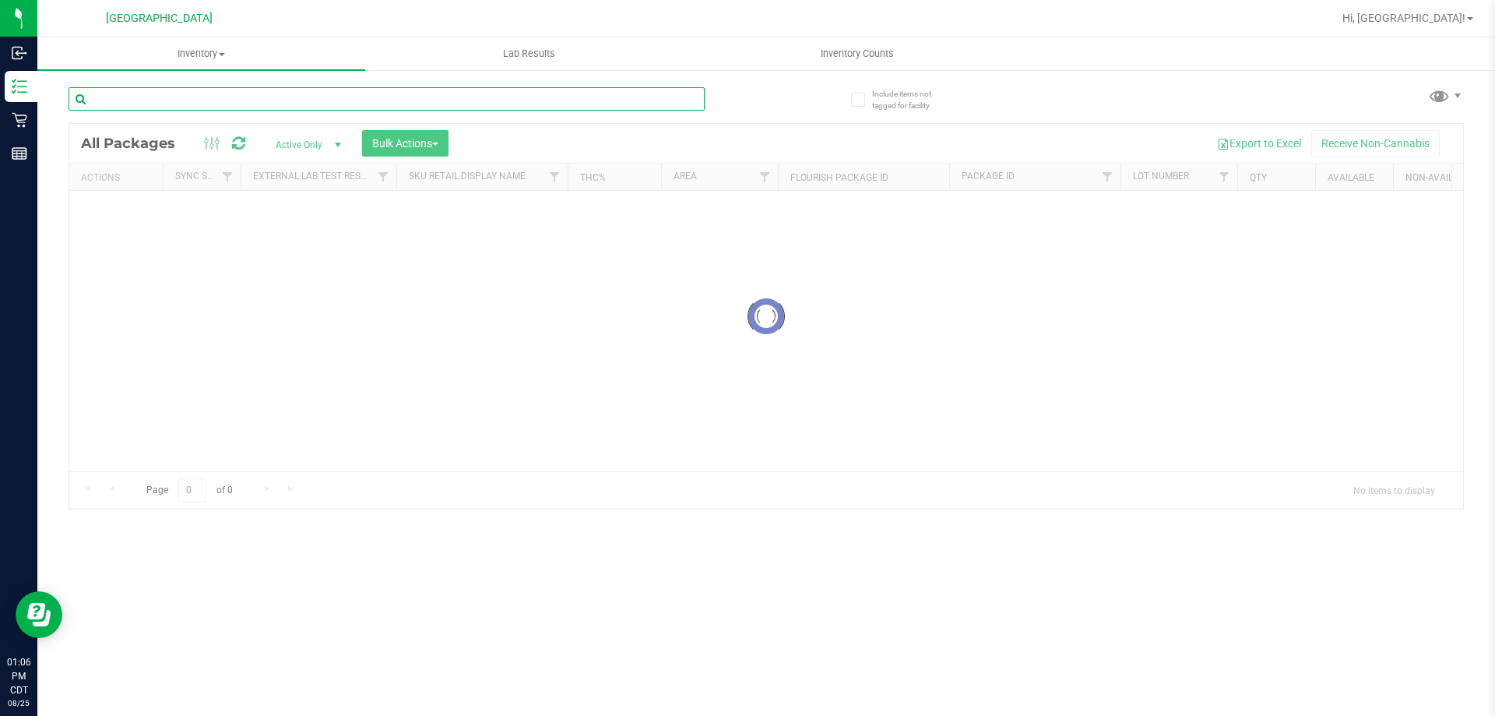
click at [262, 95] on input "text" at bounding box center [387, 98] width 636 height 23
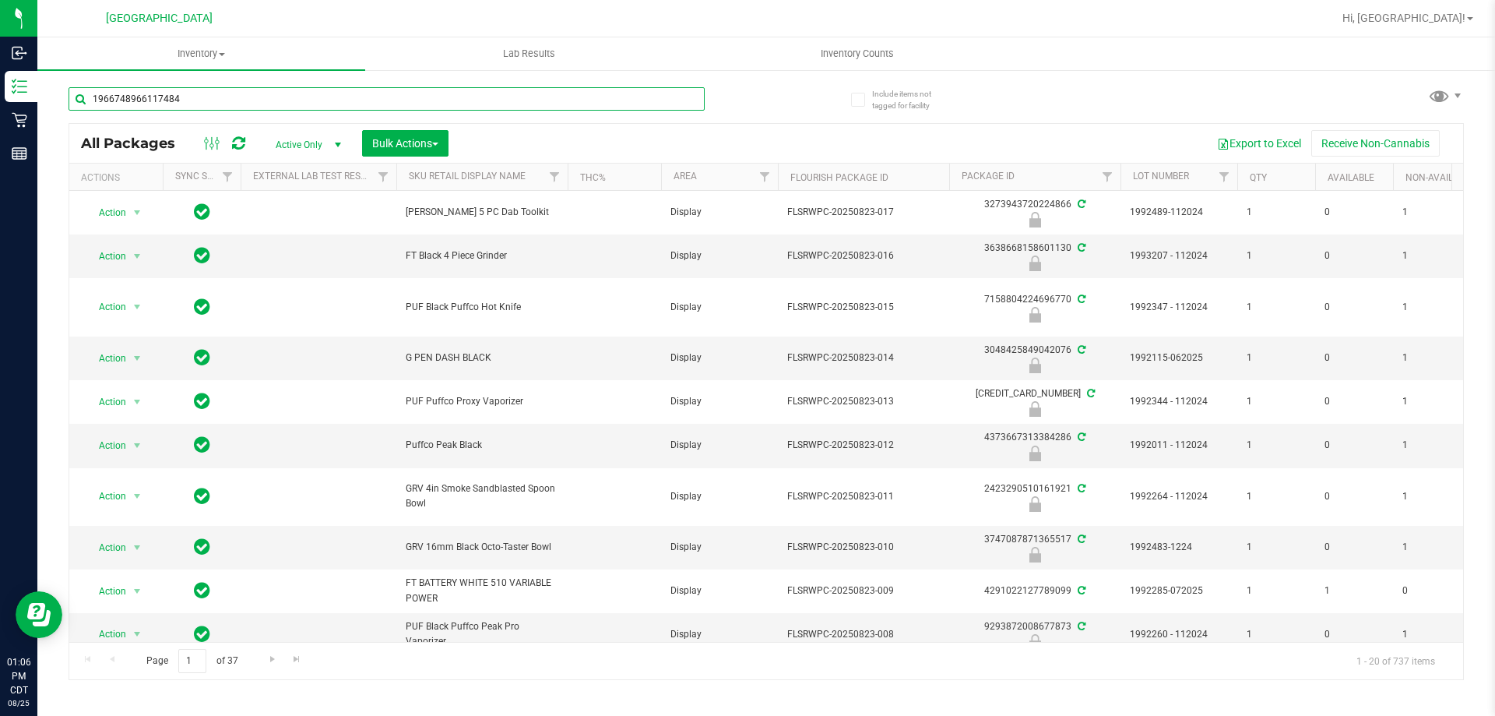
type input "1966748966117484"
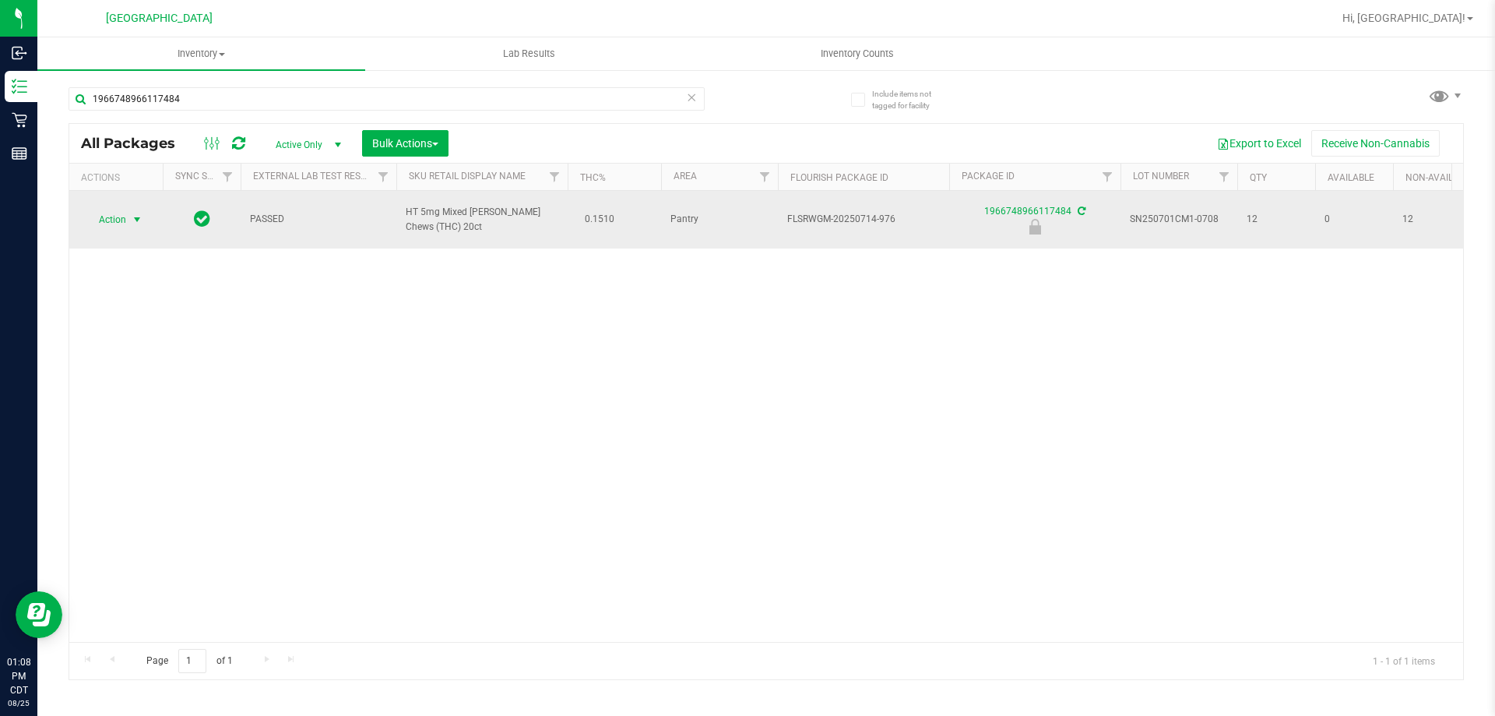
click at [124, 209] on span "Action" at bounding box center [106, 220] width 42 height 22
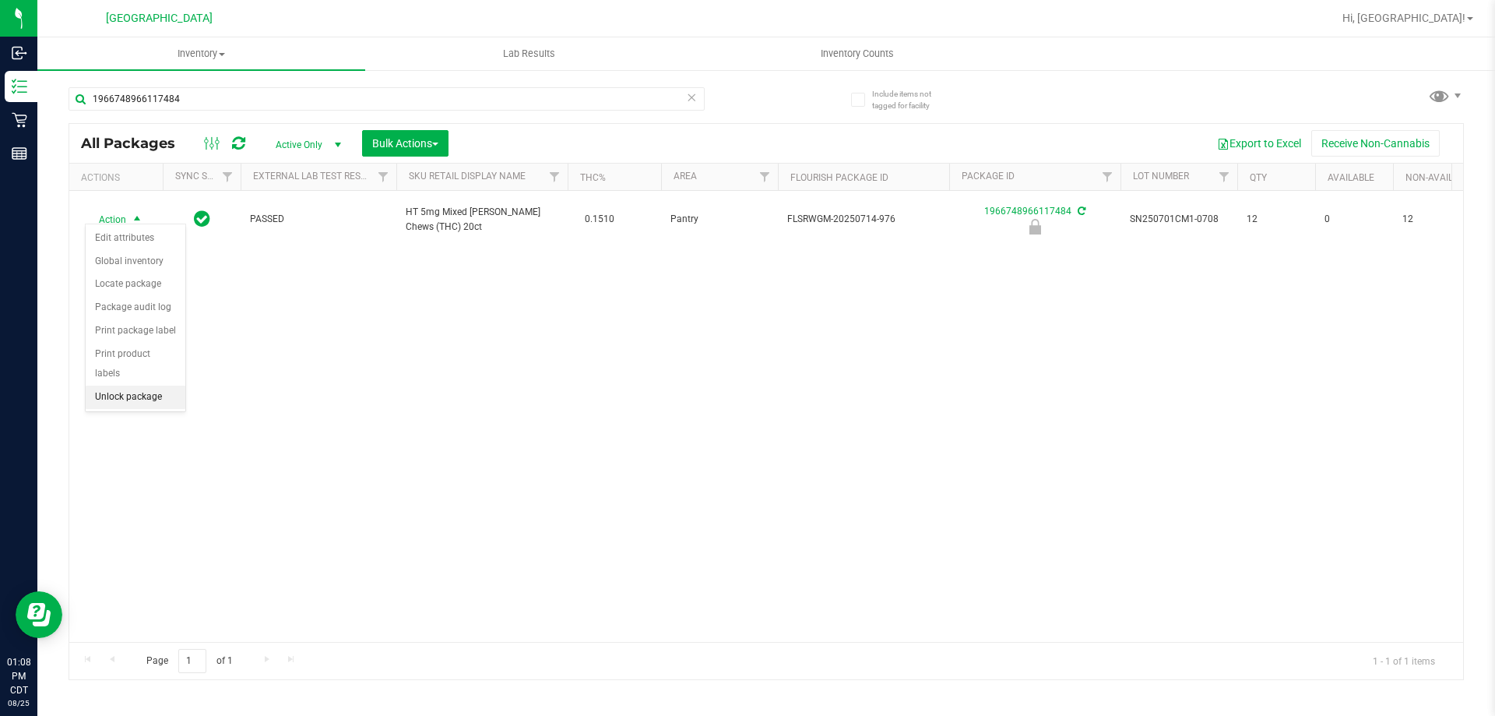
click at [107, 385] on li "Unlock package" at bounding box center [136, 396] width 100 height 23
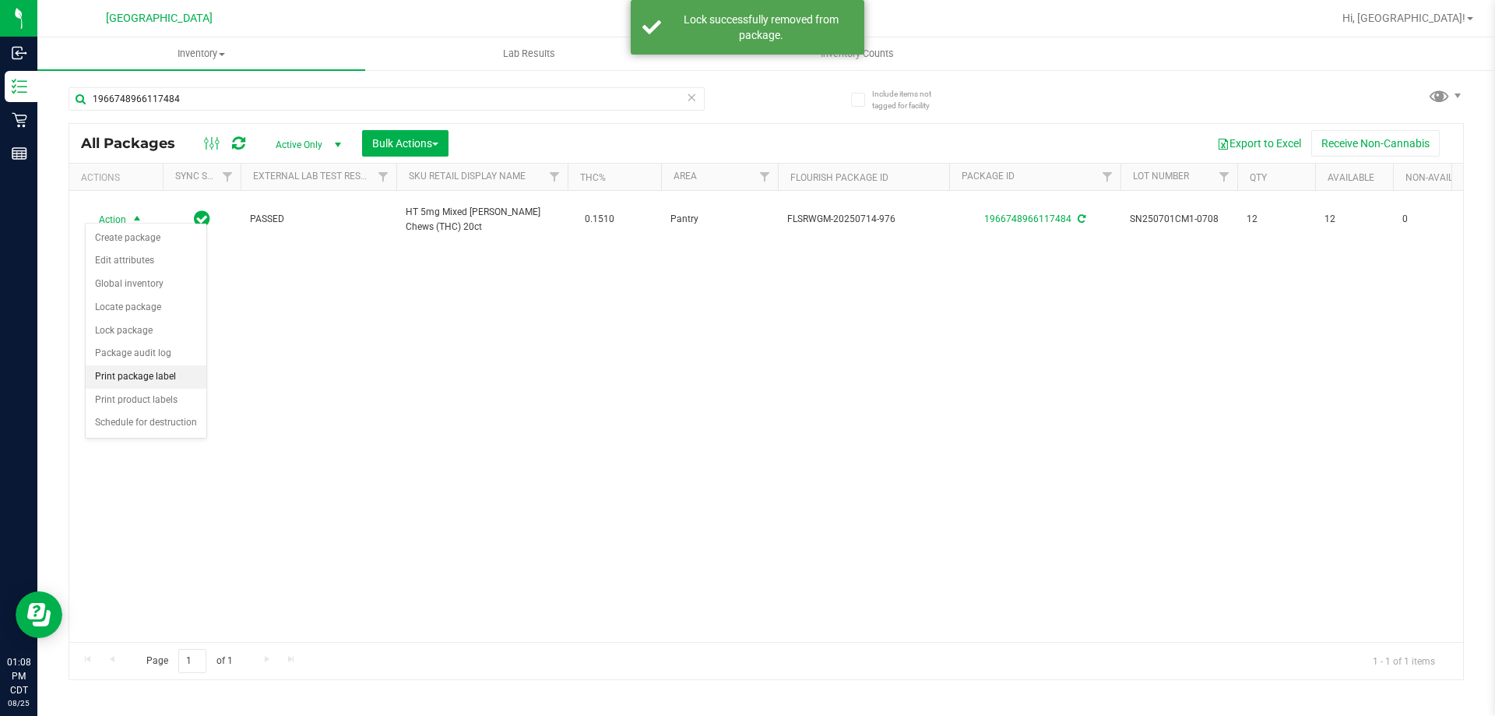
click at [118, 374] on li "Print package label" at bounding box center [146, 376] width 121 height 23
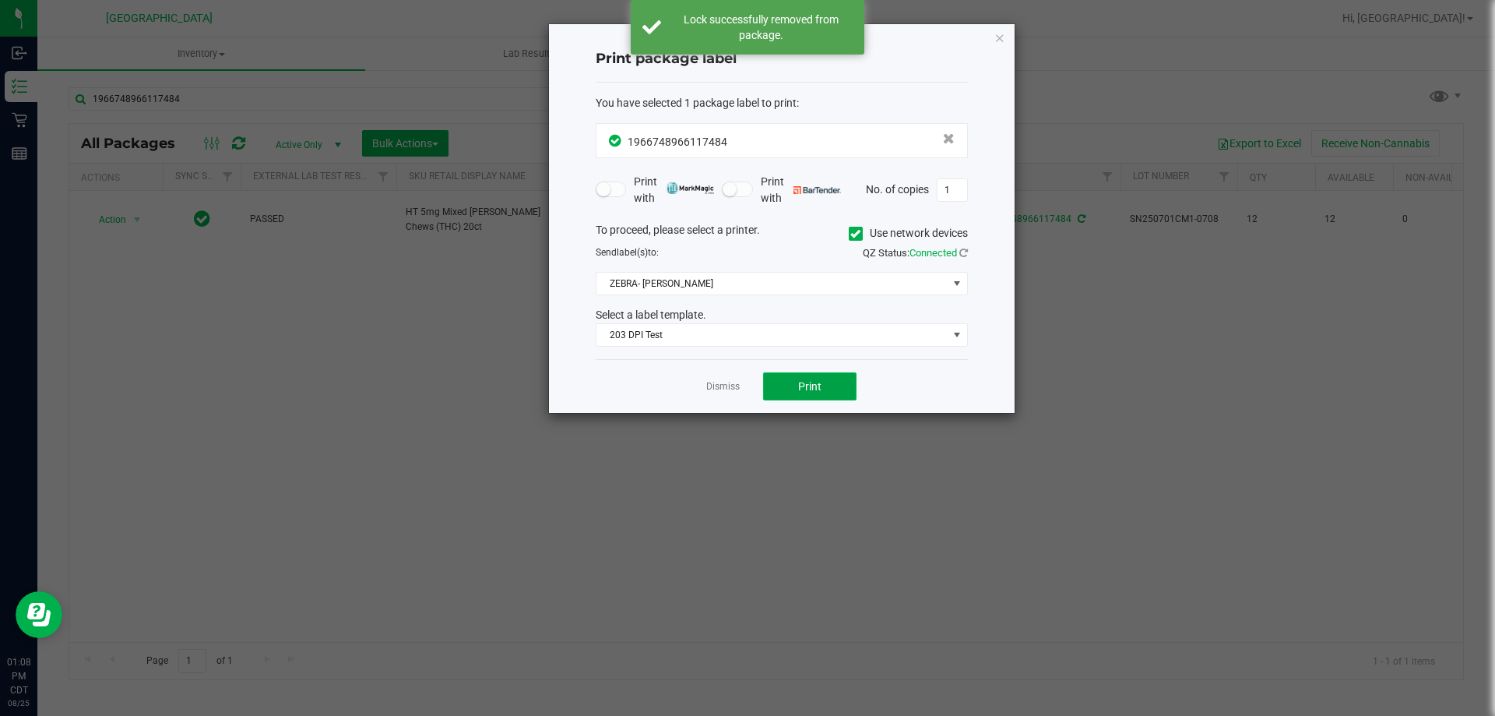
click at [806, 385] on span "Print" at bounding box center [809, 386] width 23 height 12
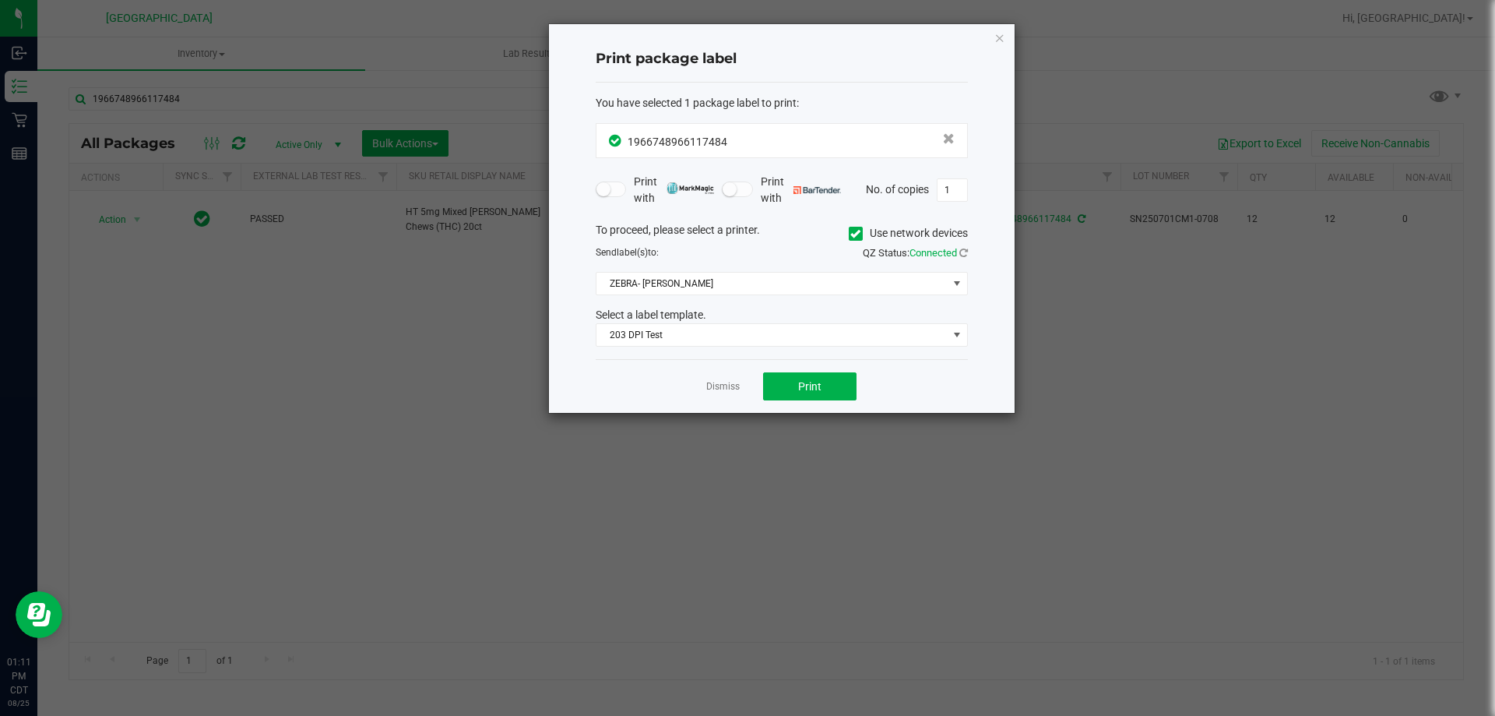
click at [727, 389] on link "Dismiss" at bounding box center [722, 386] width 33 height 13
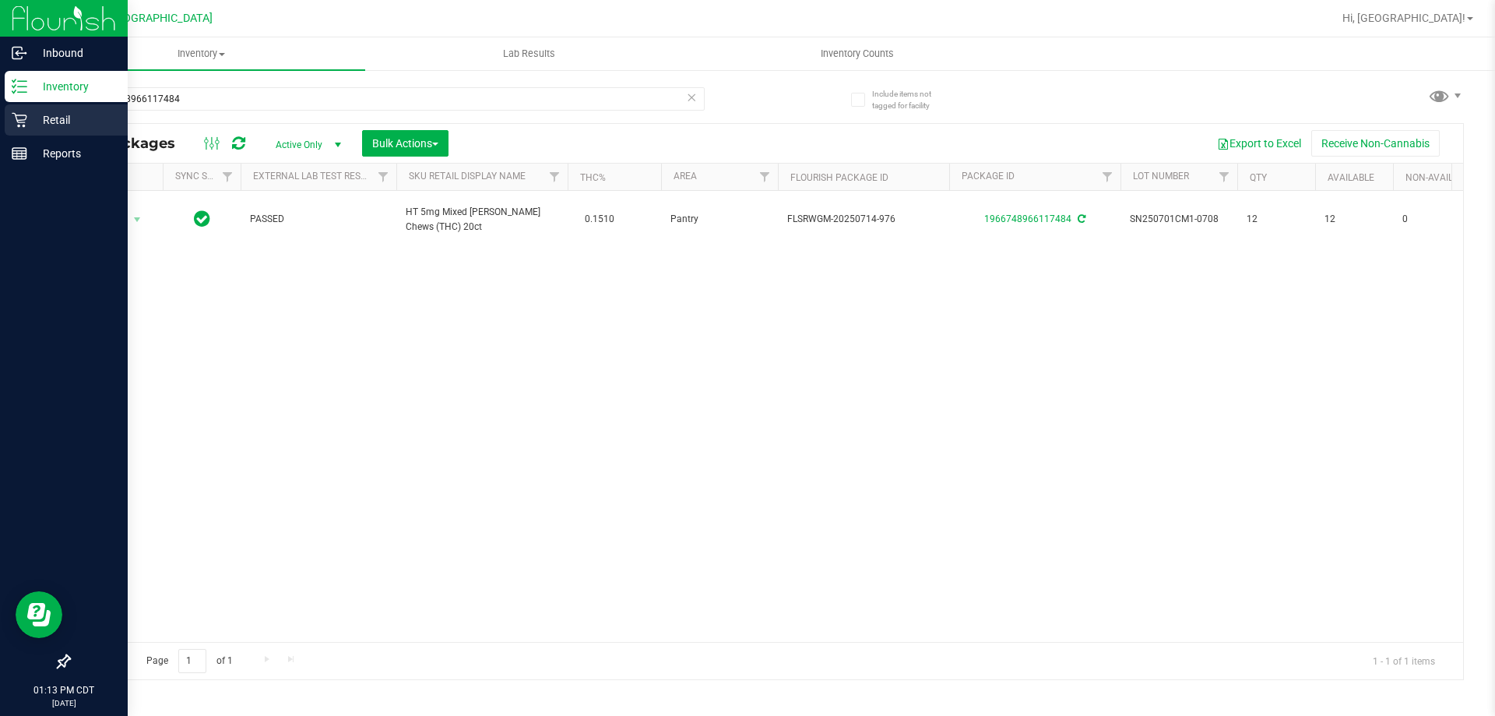
click at [60, 127] on p "Retail" at bounding box center [73, 120] width 93 height 19
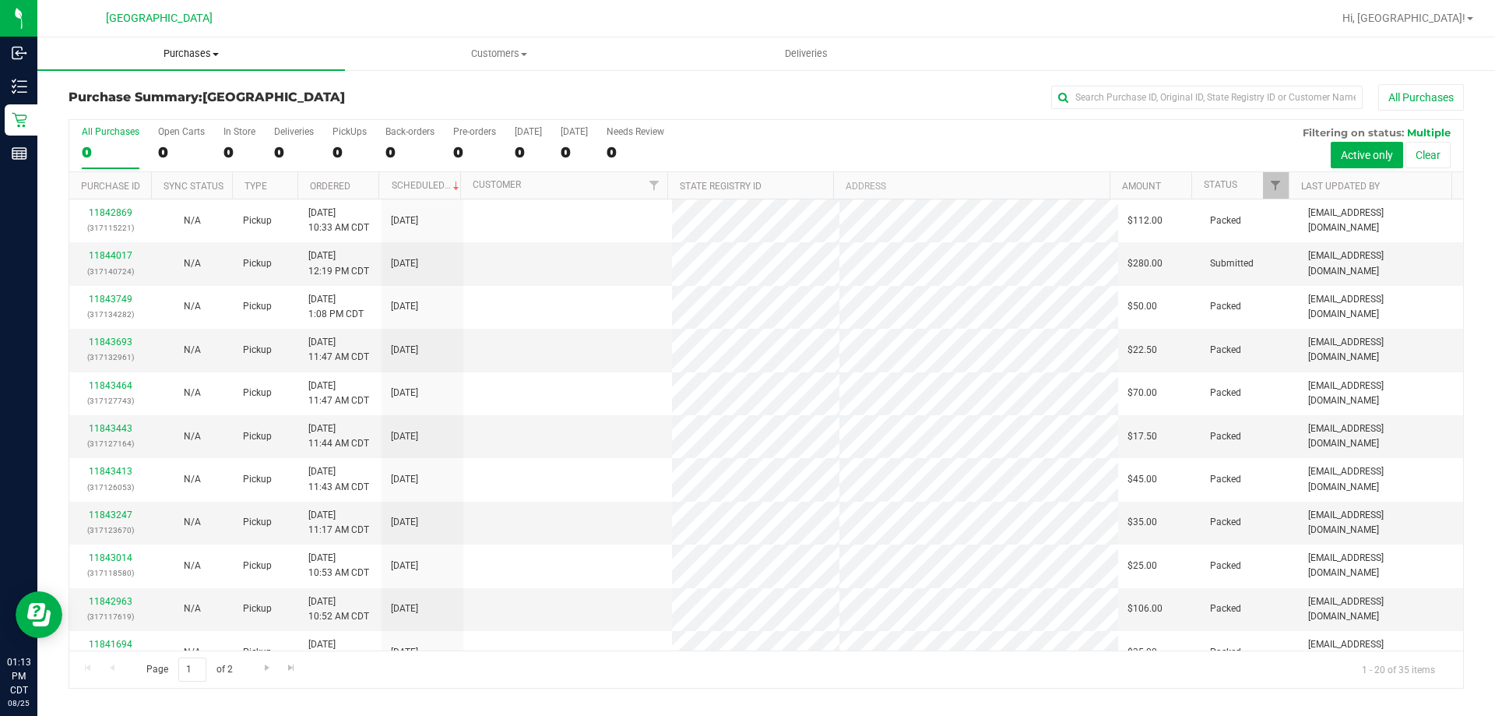
click at [204, 62] on uib-tab-heading "Purchases Summary of purchases Fulfillment All purchases" at bounding box center [191, 53] width 308 height 33
click at [103, 109] on span "Fulfillment" at bounding box center [85, 112] width 97 height 13
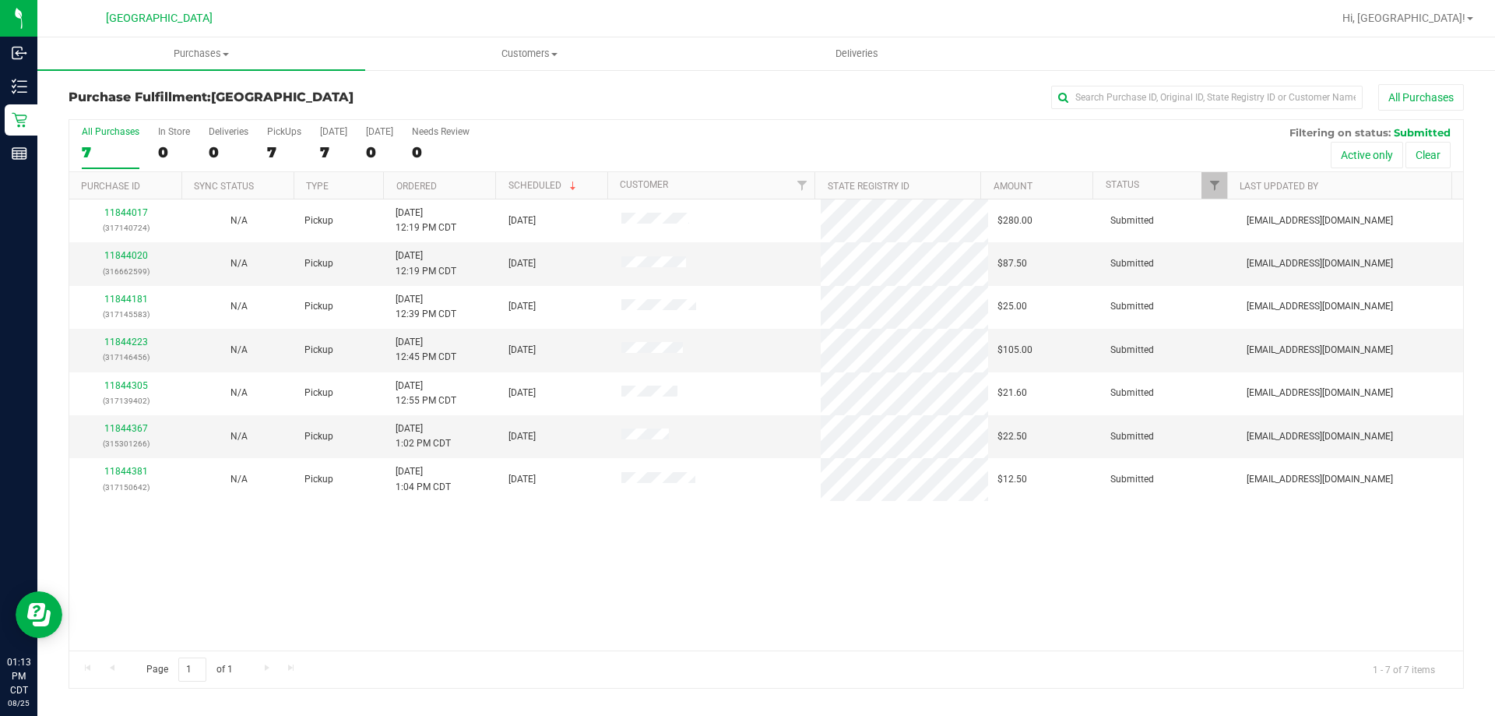
click at [449, 191] on th "Ordered" at bounding box center [439, 185] width 112 height 27
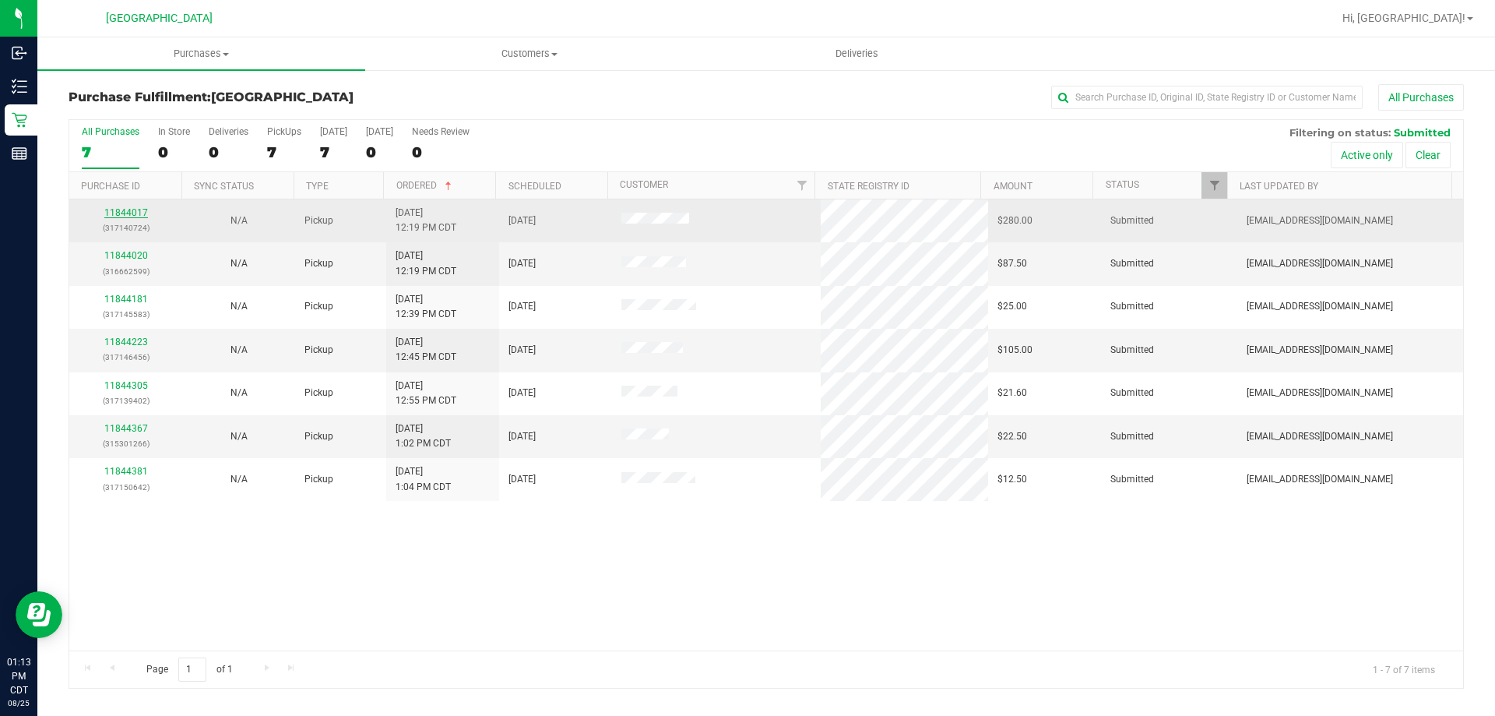
click at [117, 214] on link "11844017" at bounding box center [126, 212] width 44 height 11
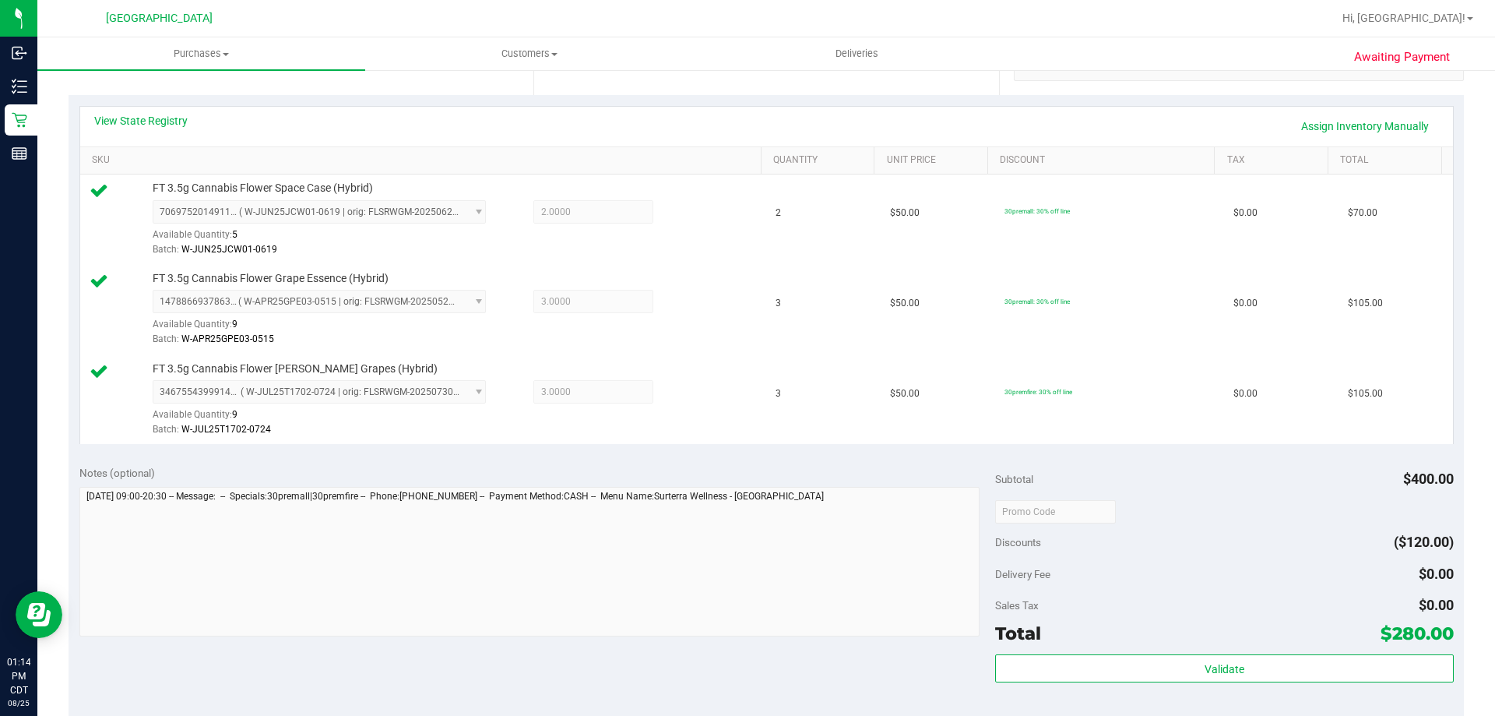
scroll to position [467, 0]
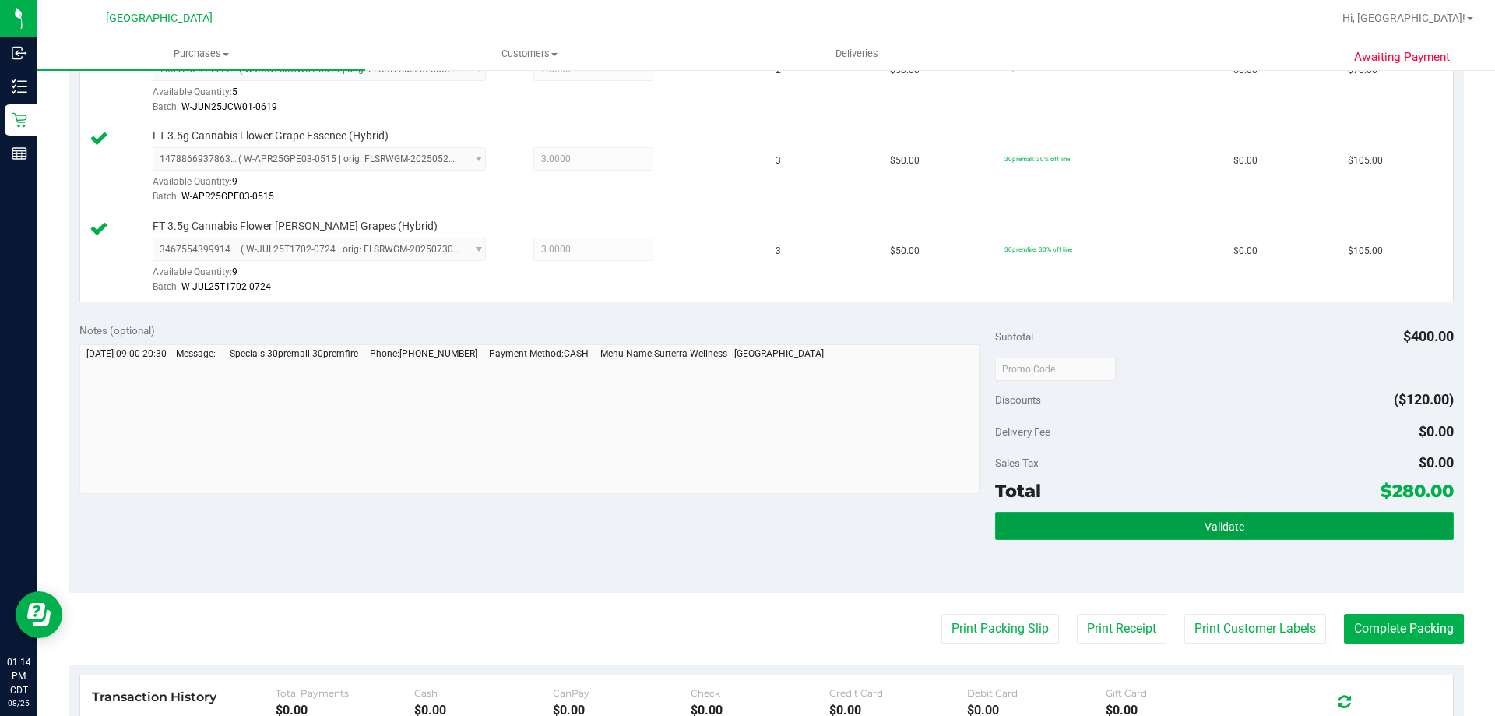
click at [1248, 535] on button "Validate" at bounding box center [1224, 526] width 458 height 28
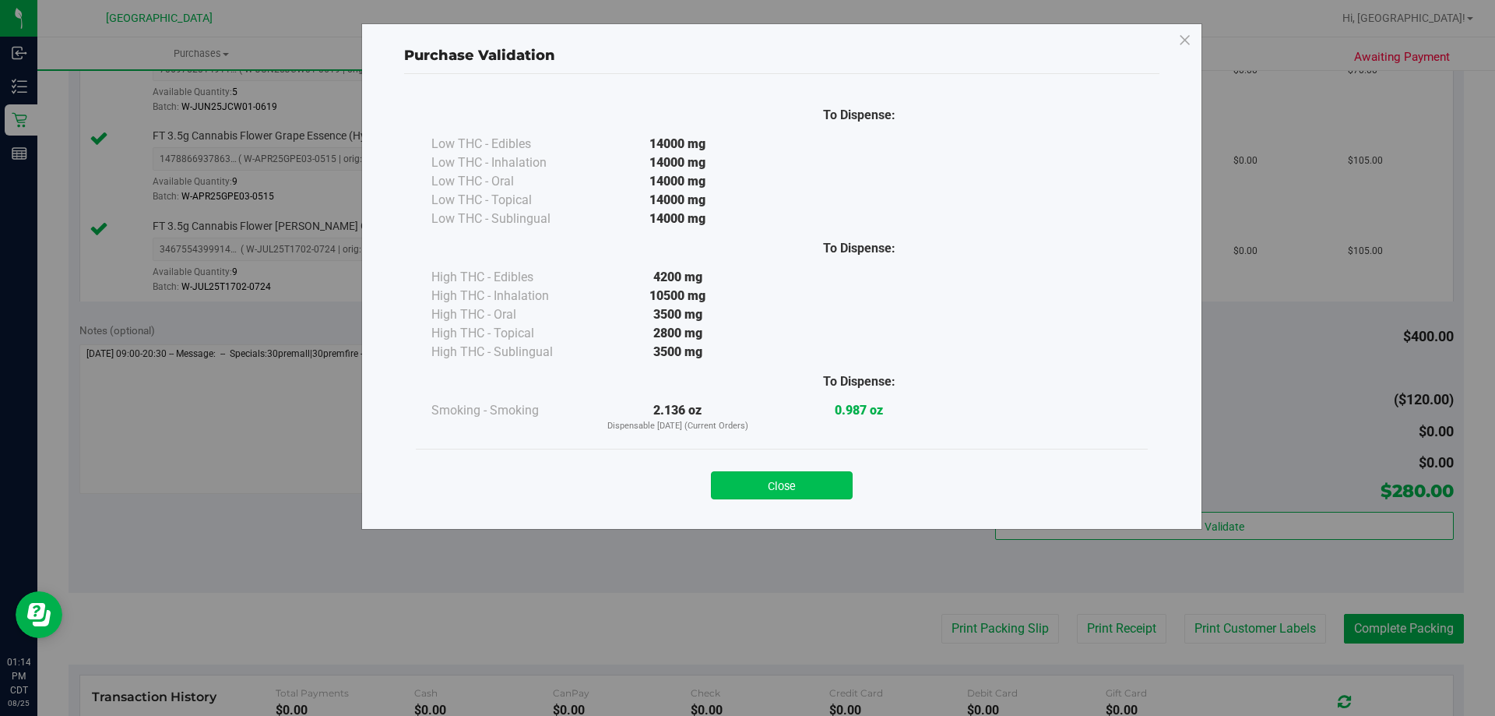
click at [818, 489] on button "Close" at bounding box center [782, 485] width 142 height 28
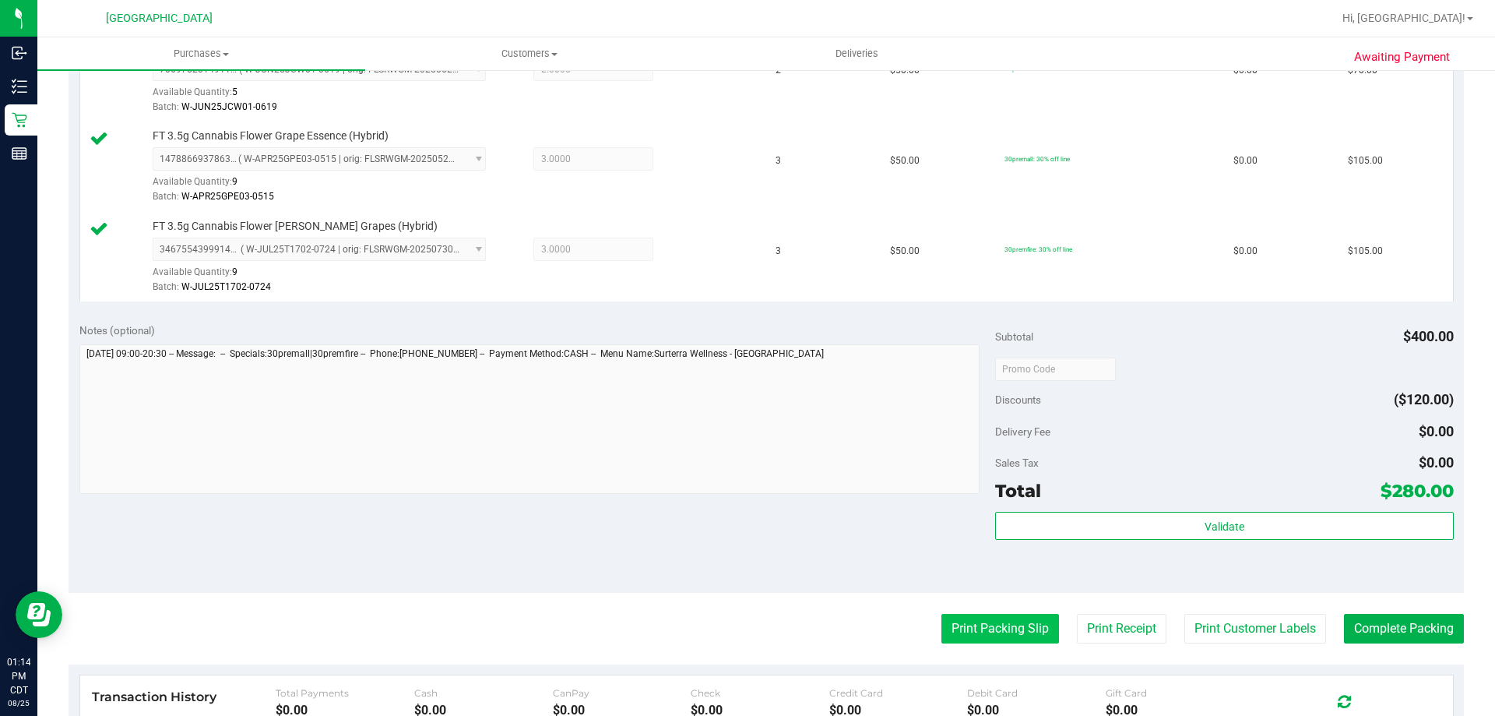
click at [959, 621] on button "Print Packing Slip" at bounding box center [1001, 629] width 118 height 30
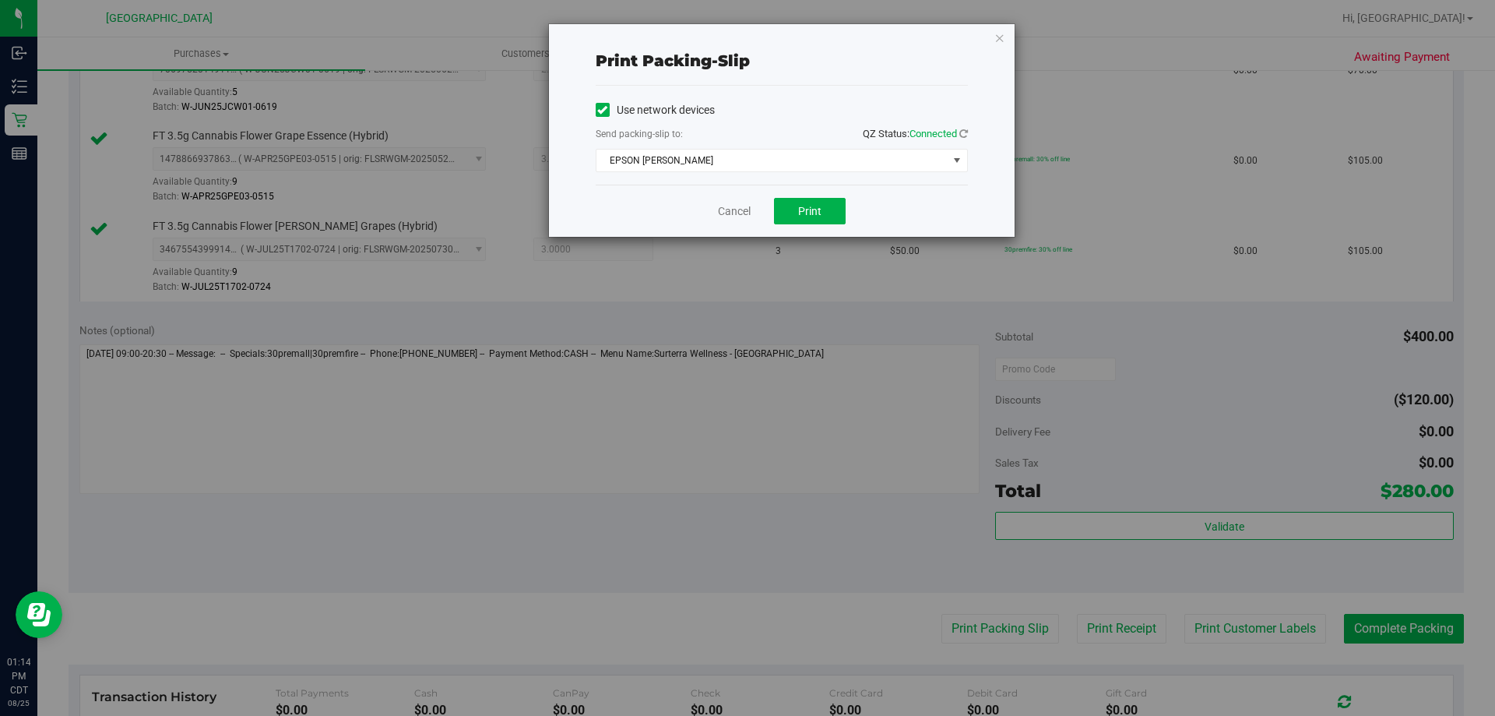
click at [794, 188] on div "Cancel Print" at bounding box center [782, 211] width 372 height 52
click at [787, 207] on button "Print" at bounding box center [810, 211] width 72 height 26
click at [730, 208] on link "Cancel" at bounding box center [734, 211] width 33 height 16
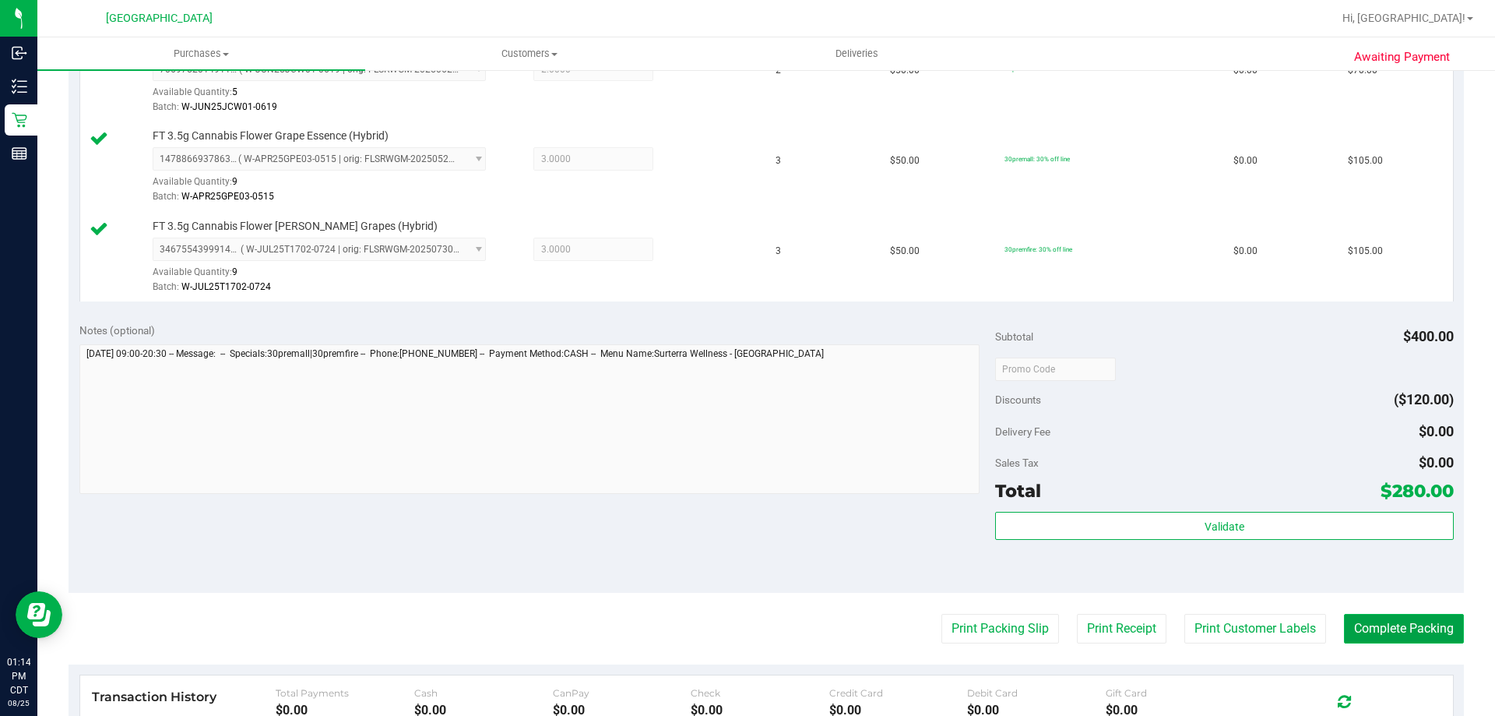
click at [1385, 628] on button "Complete Packing" at bounding box center [1404, 629] width 120 height 30
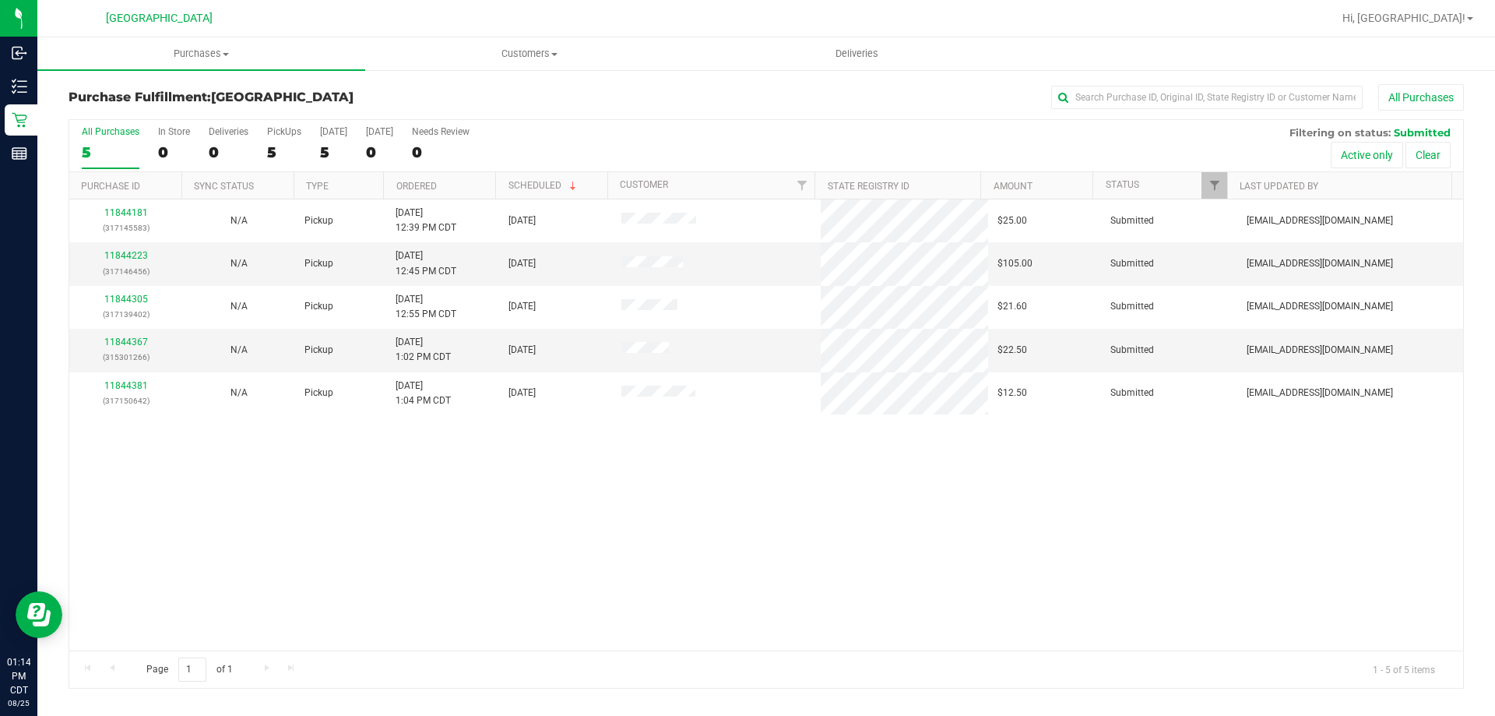
click at [479, 178] on th "Ordered" at bounding box center [439, 185] width 112 height 27
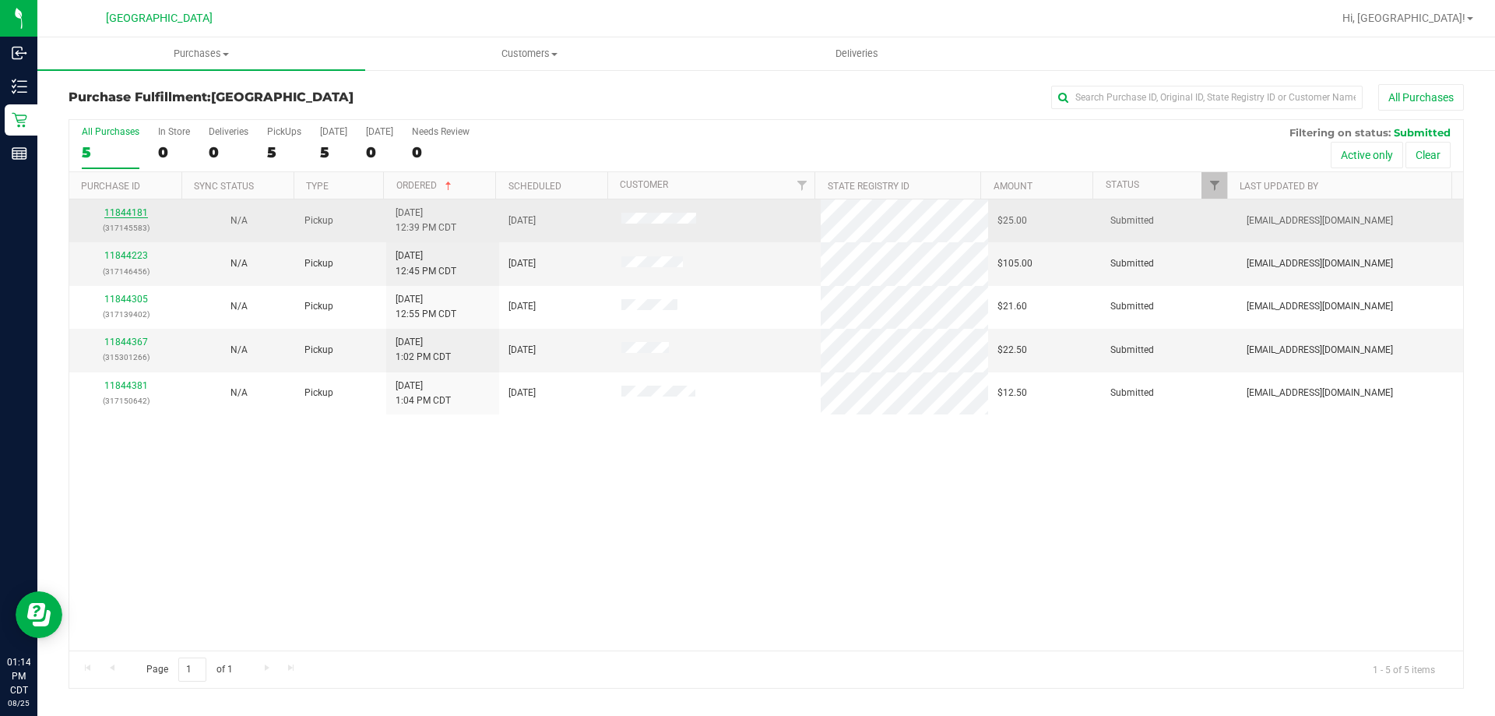
click at [137, 211] on link "11844181" at bounding box center [126, 212] width 44 height 11
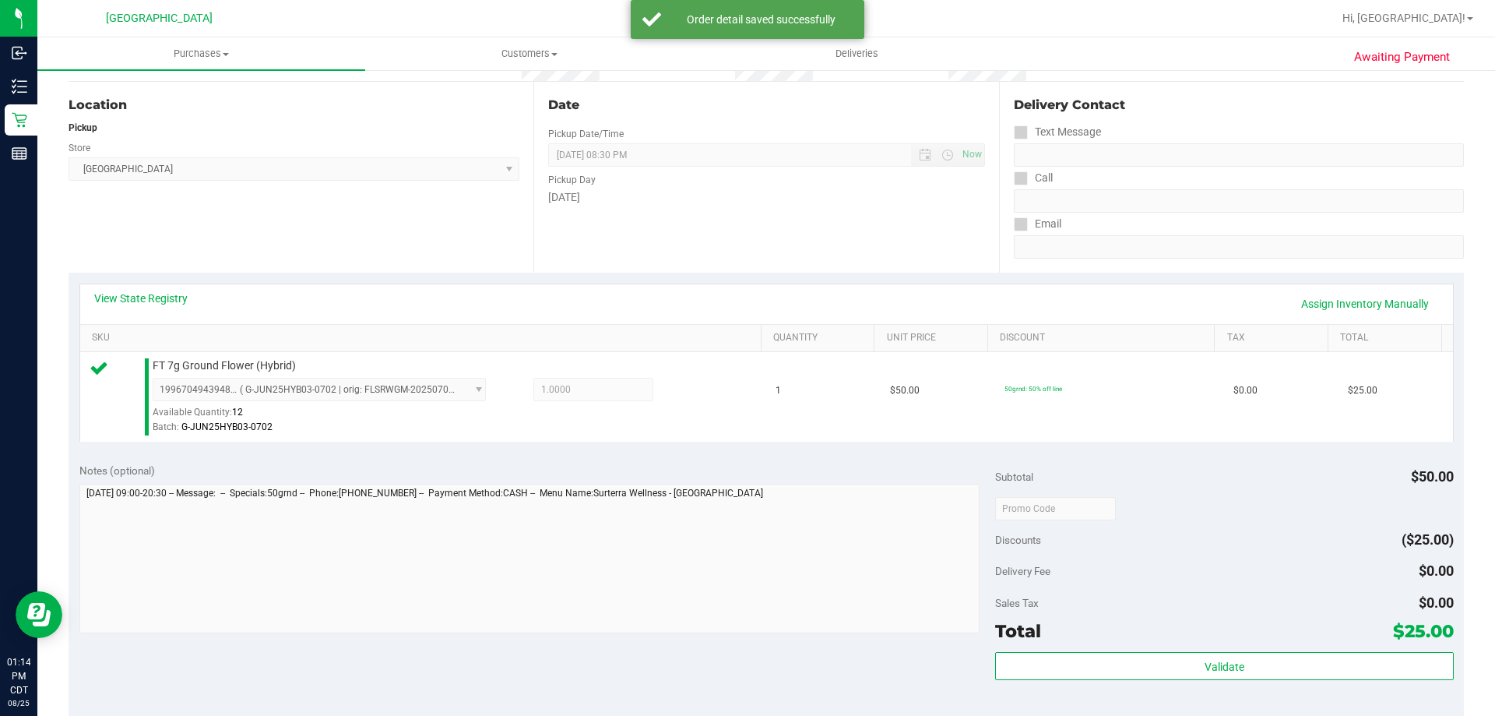
scroll to position [234, 0]
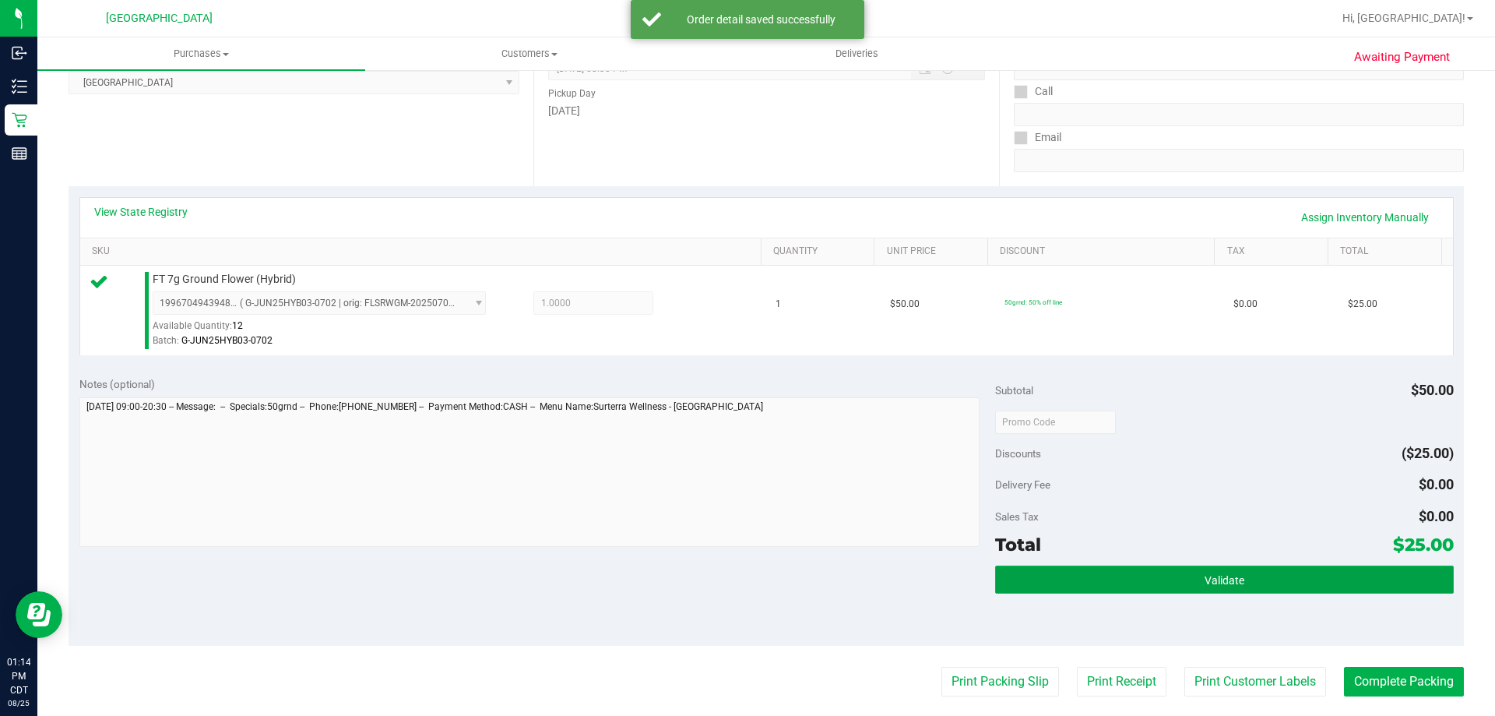
click at [1205, 584] on span "Validate" at bounding box center [1225, 580] width 40 height 12
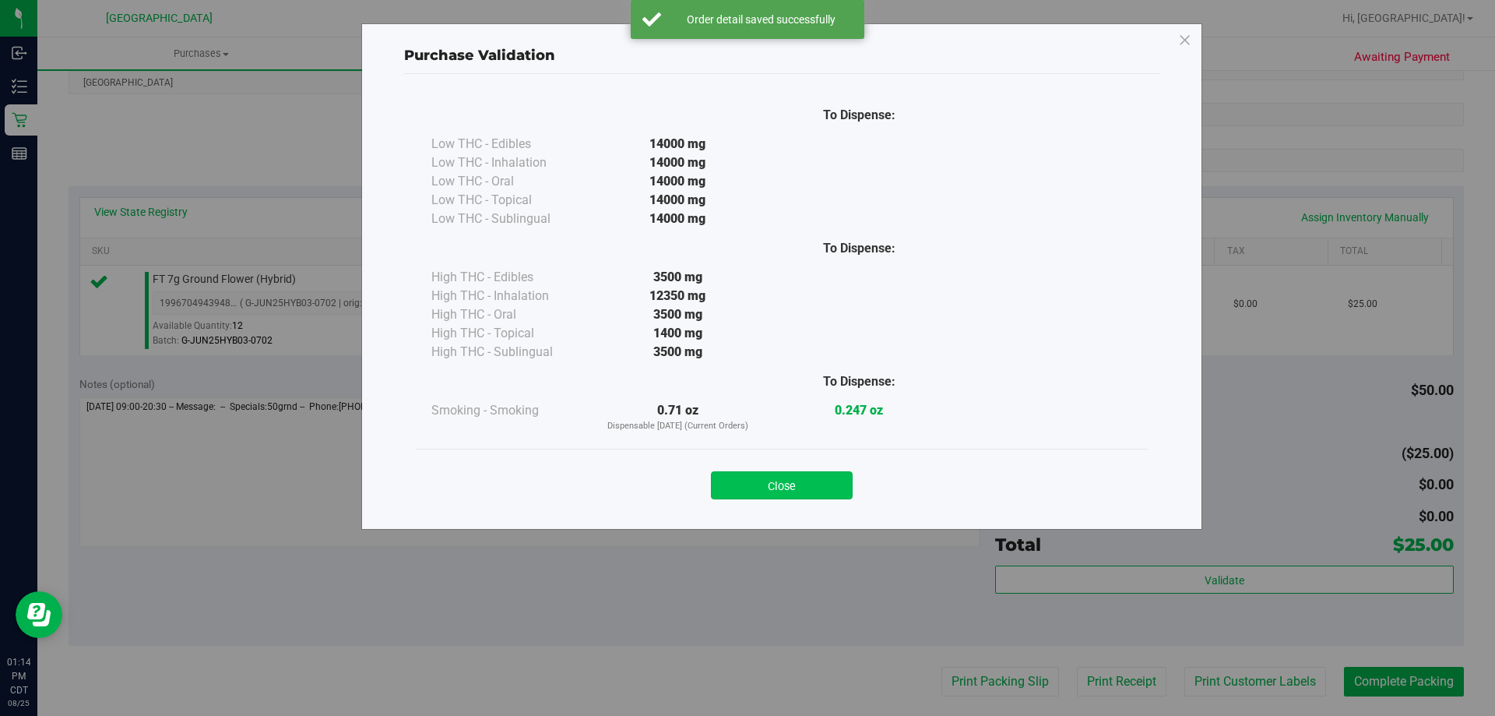
click at [839, 487] on button "Close" at bounding box center [782, 485] width 142 height 28
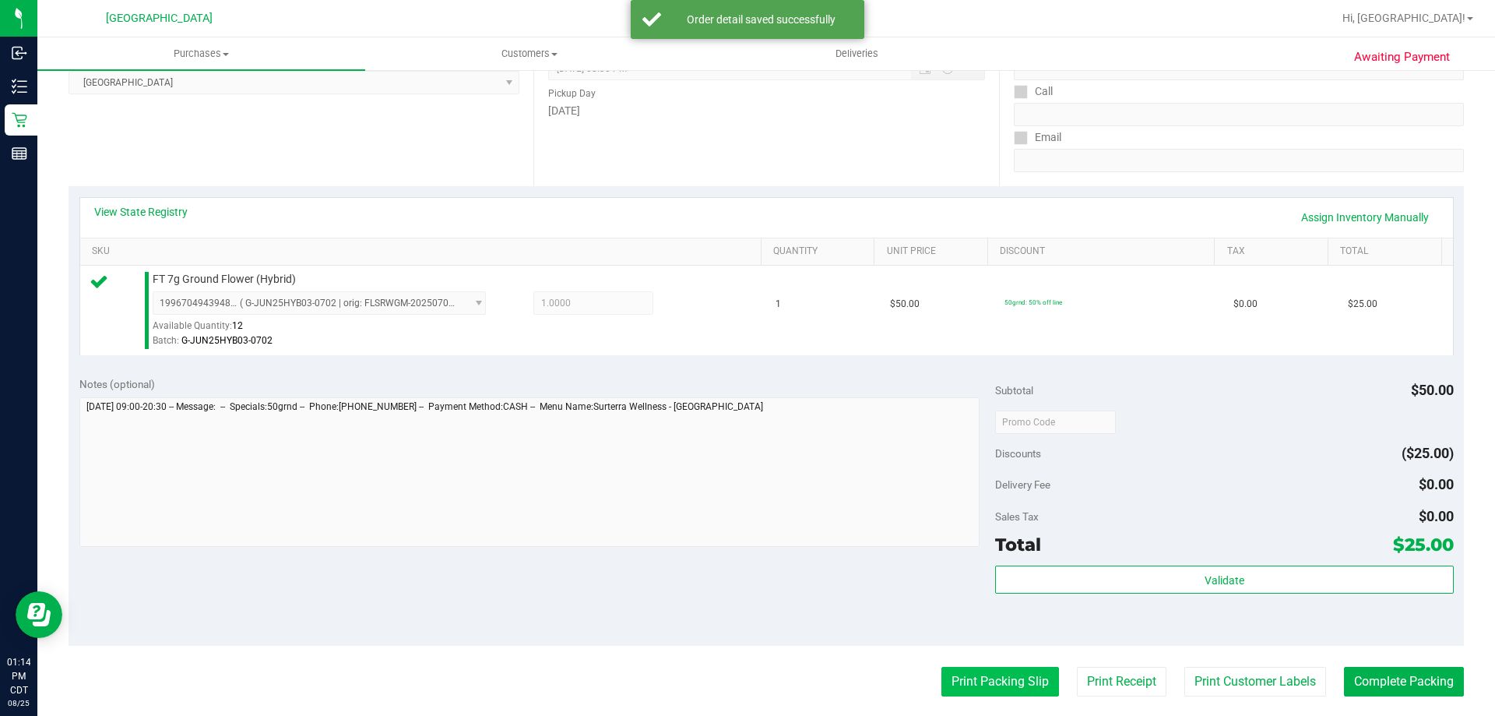
click at [947, 671] on button "Print Packing Slip" at bounding box center [1001, 682] width 118 height 30
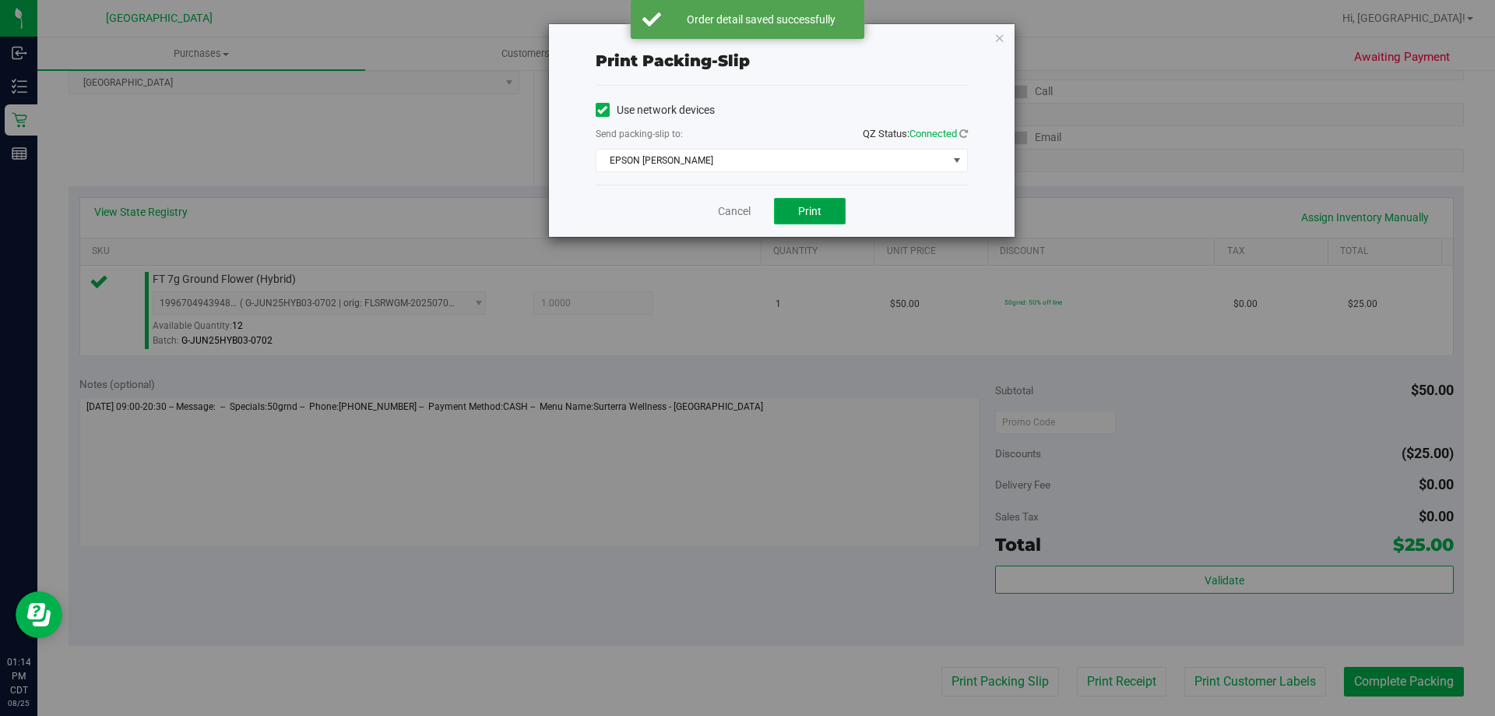
click at [836, 217] on button "Print" at bounding box center [810, 211] width 72 height 26
click at [749, 205] on link "Cancel" at bounding box center [734, 211] width 33 height 16
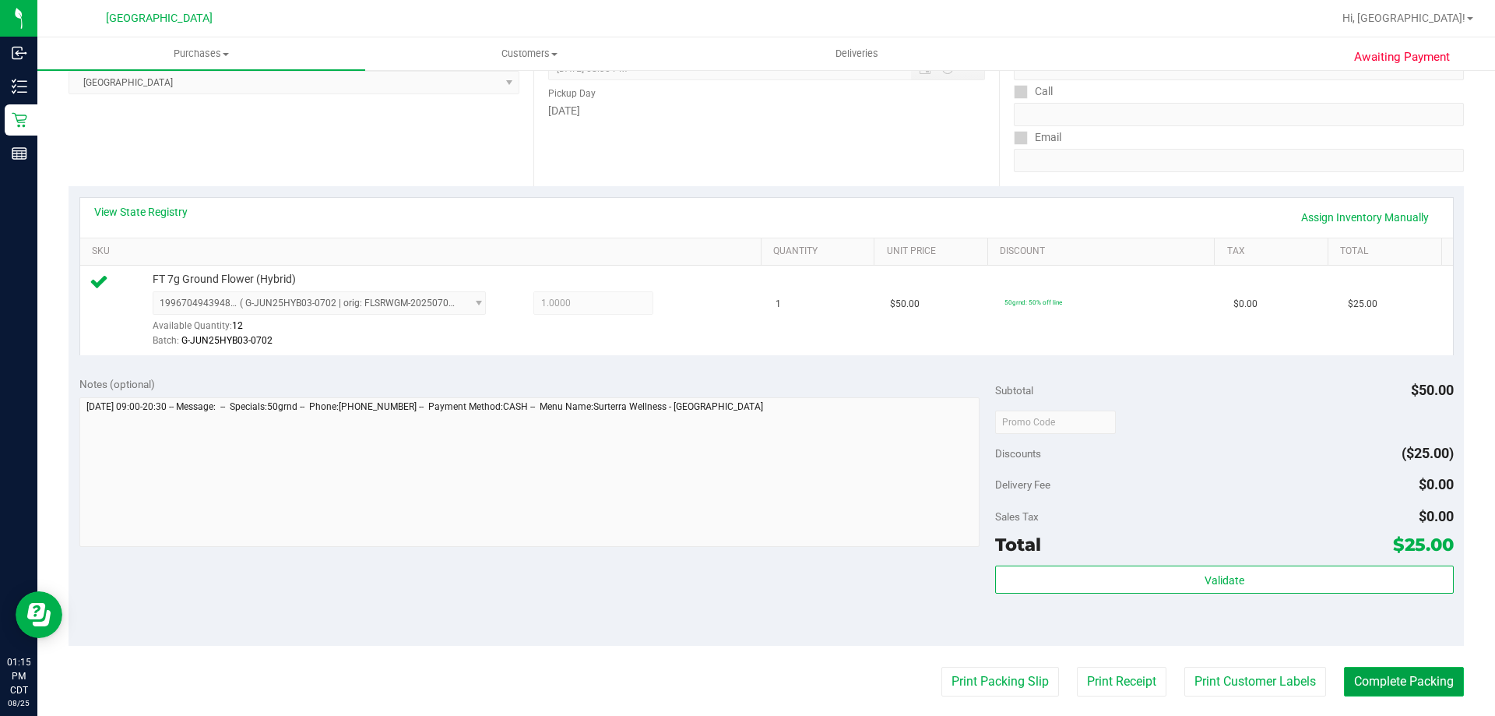
click at [1369, 672] on button "Complete Packing" at bounding box center [1404, 682] width 120 height 30
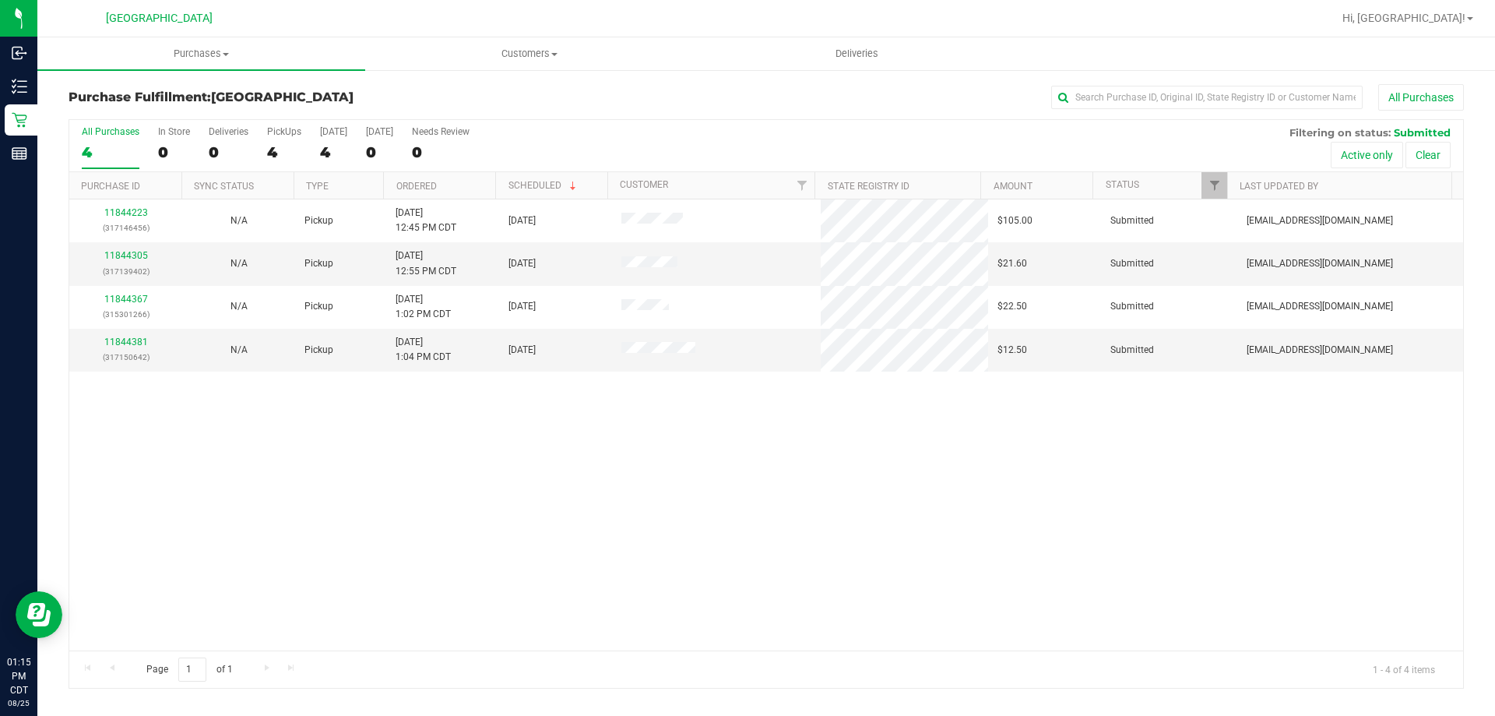
click at [487, 180] on th "Ordered" at bounding box center [439, 185] width 112 height 27
click at [146, 255] on div "11844305 (317139402)" at bounding box center [126, 263] width 94 height 30
click at [144, 255] on link "11844305" at bounding box center [126, 255] width 44 height 11
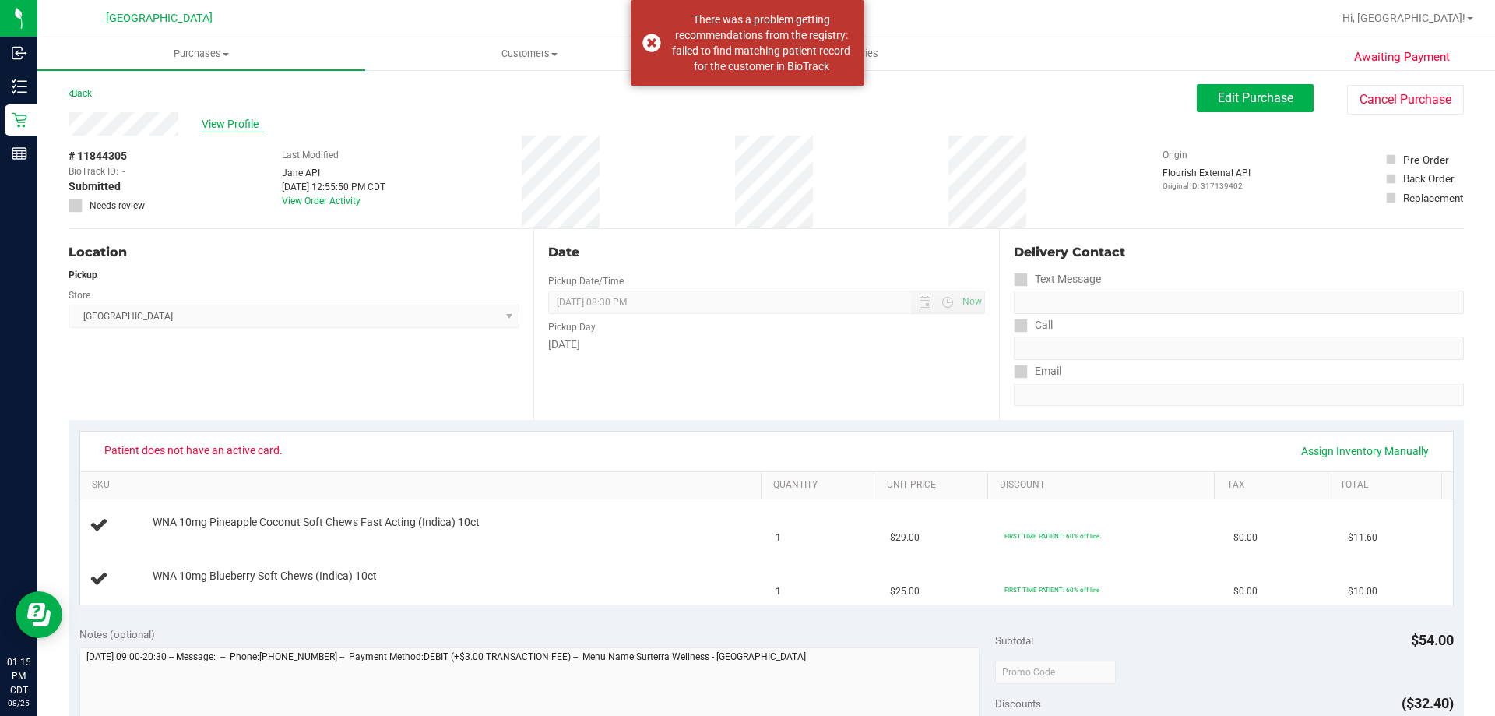
click at [222, 121] on span "View Profile" at bounding box center [233, 124] width 62 height 16
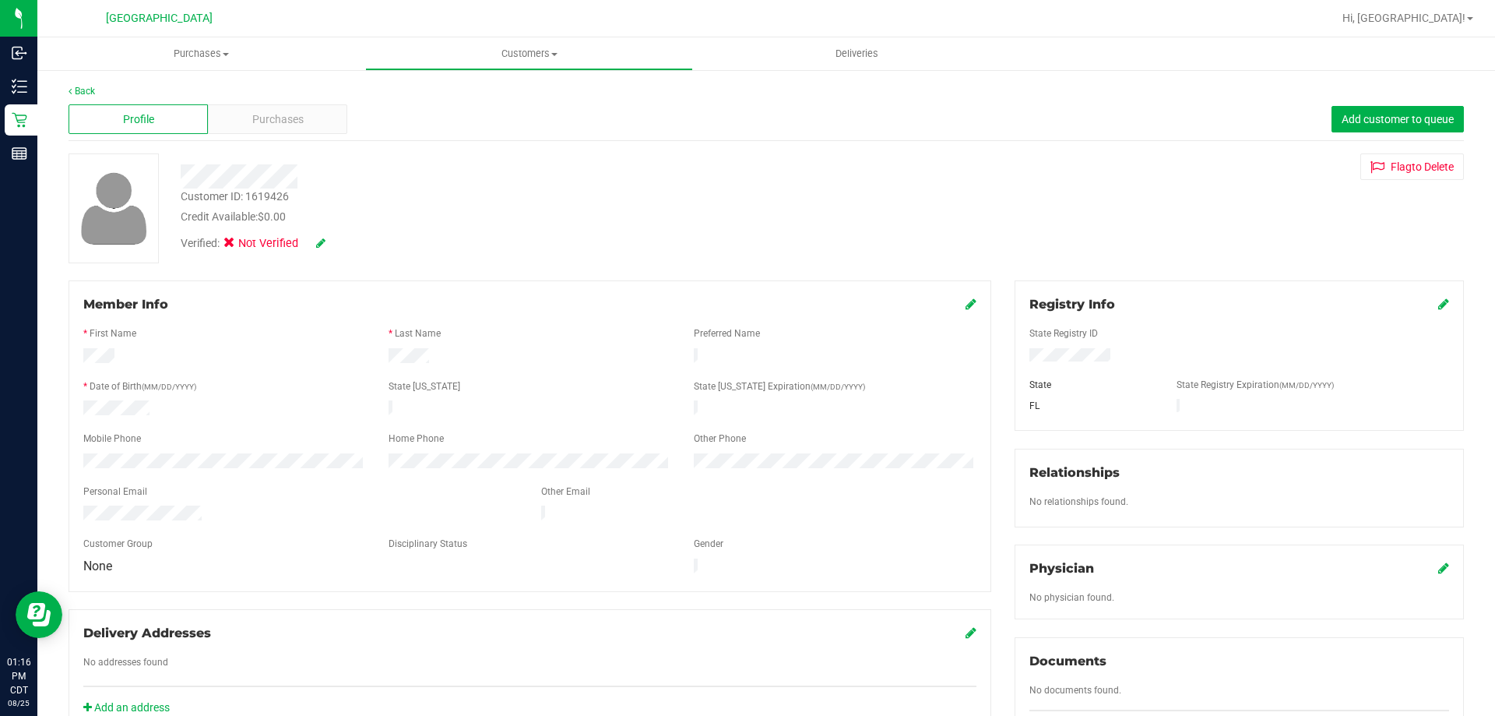
click at [259, 193] on div "Customer ID: 1619426" at bounding box center [235, 196] width 108 height 16
click at [90, 88] on link "Back" at bounding box center [82, 91] width 26 height 11
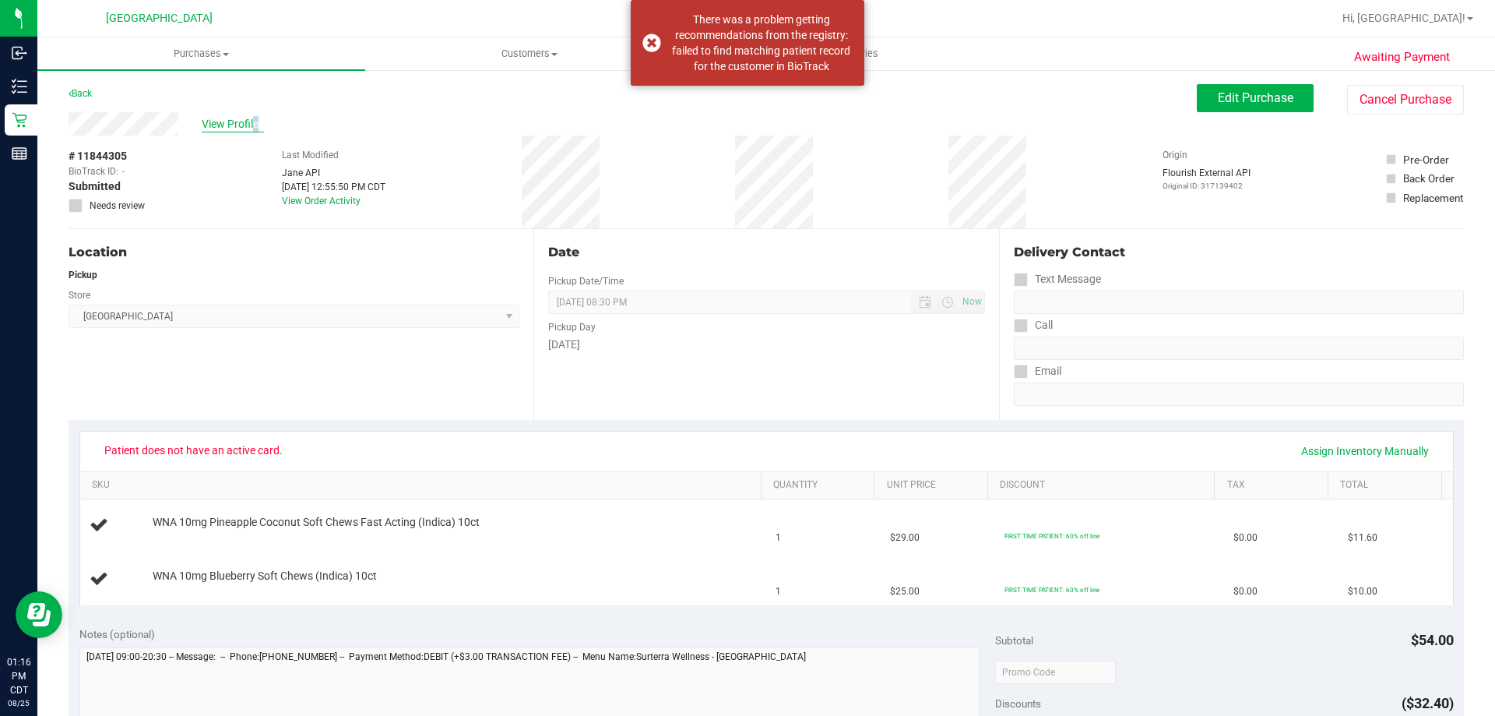
click at [206, 126] on span "View Profile" at bounding box center [233, 124] width 62 height 16
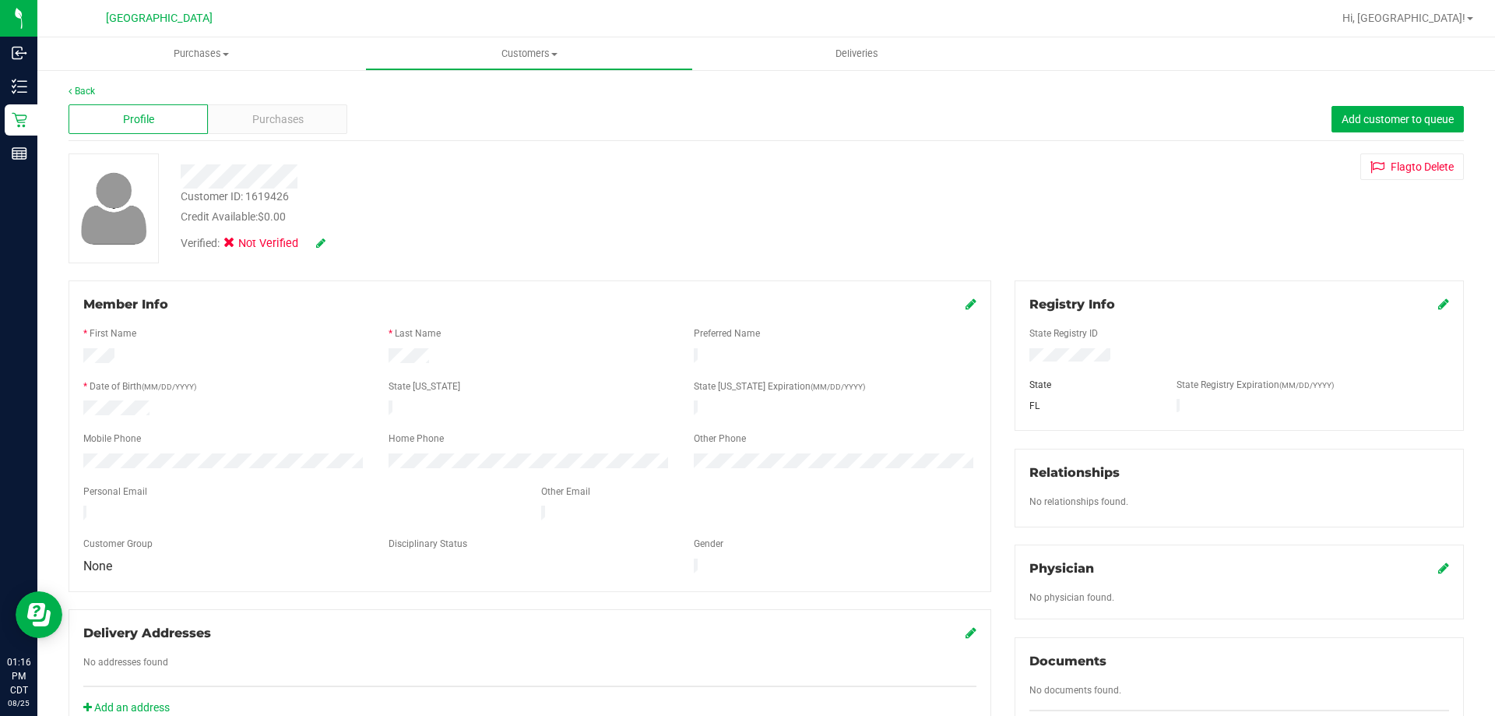
click at [1438, 303] on icon at bounding box center [1443, 303] width 11 height 12
click at [1435, 302] on icon at bounding box center [1442, 305] width 14 height 12
click at [245, 119] on div "Purchases" at bounding box center [277, 119] width 139 height 30
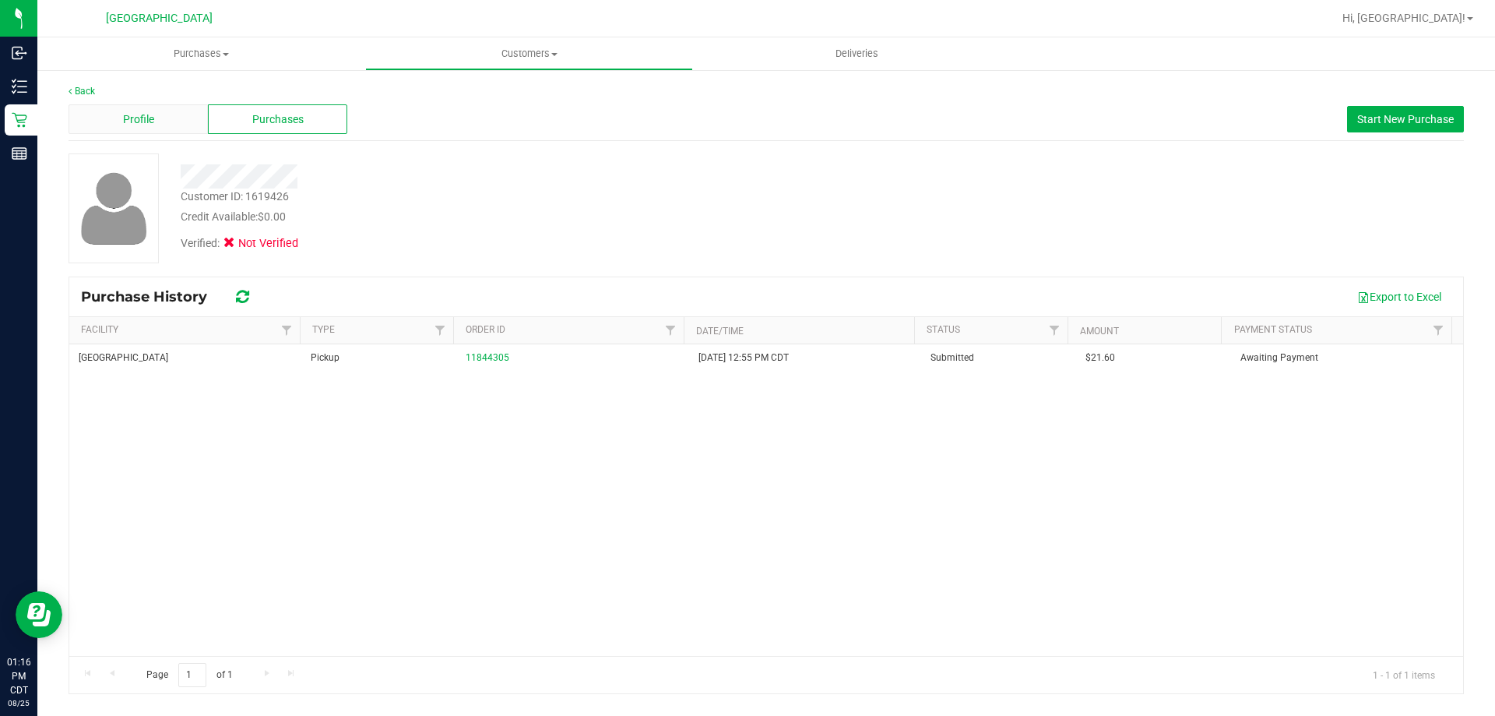
click at [177, 124] on div "Profile" at bounding box center [138, 119] width 139 height 30
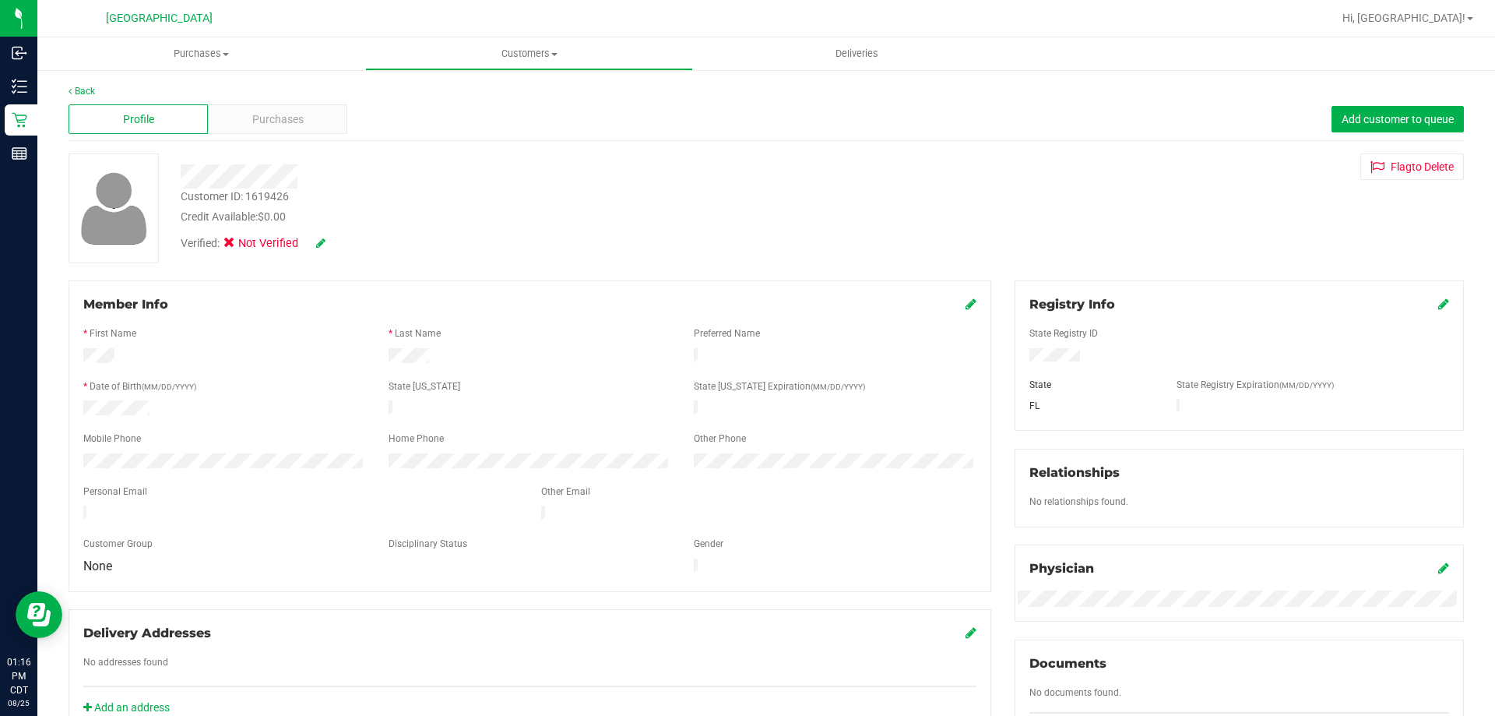
click at [320, 242] on icon at bounding box center [320, 243] width 9 height 11
click at [343, 244] on icon at bounding box center [342, 243] width 12 height 11
click at [322, 242] on icon at bounding box center [320, 243] width 9 height 11
click at [248, 250] on span "Medical" at bounding box center [270, 246] width 44 height 16
click at [0, 0] on input "Medical" at bounding box center [0, 0] width 0 height 0
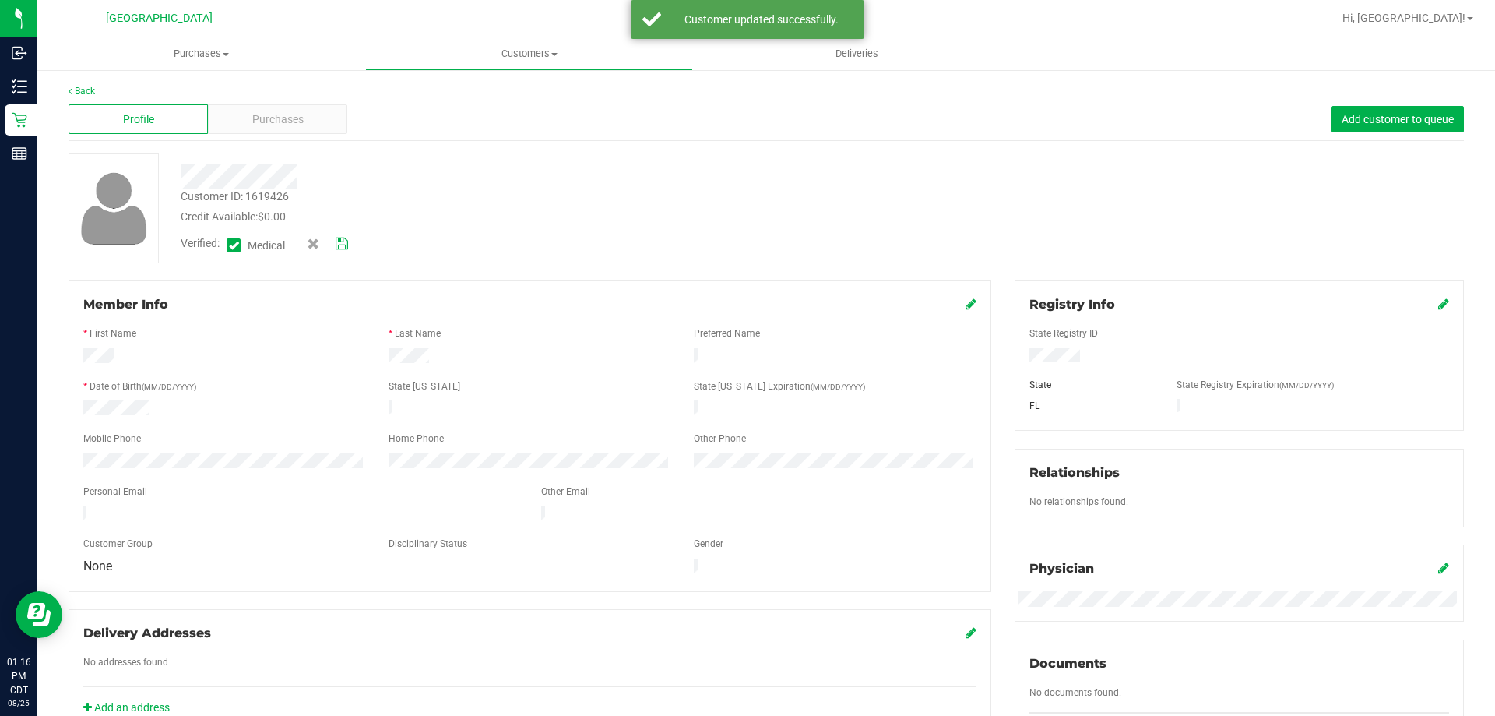
click at [341, 245] on icon at bounding box center [342, 243] width 12 height 11
click at [275, 120] on span "Purchases" at bounding box center [277, 119] width 51 height 16
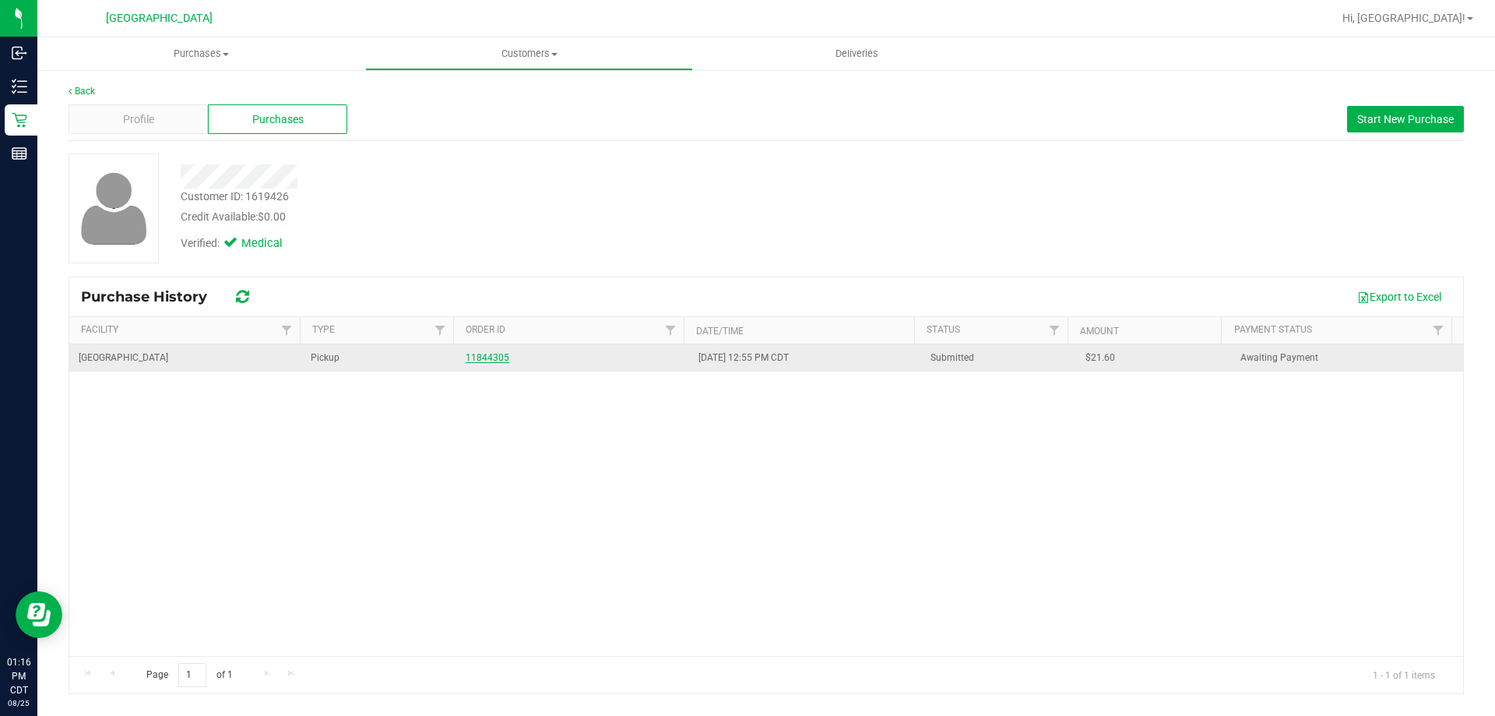
click at [486, 362] on link "11844305" at bounding box center [488, 357] width 44 height 11
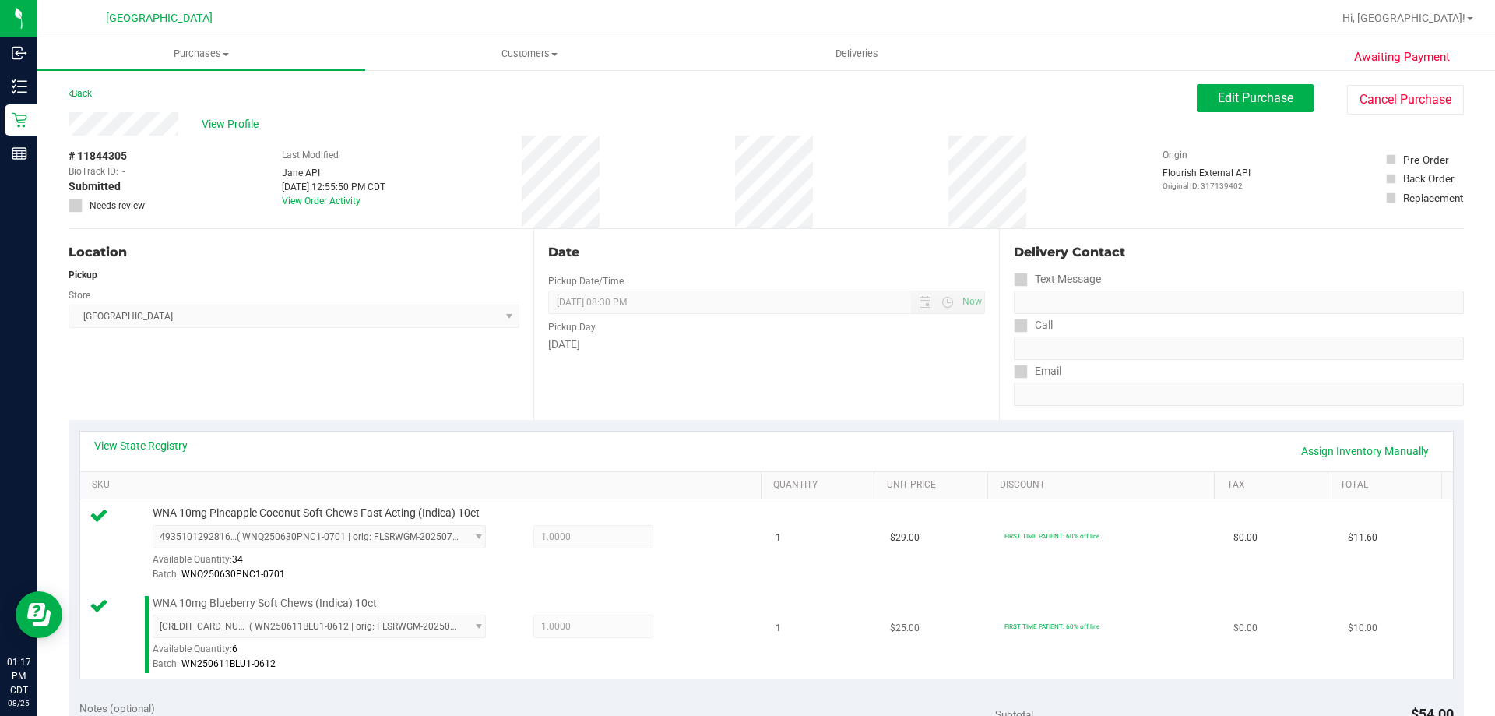
scroll to position [312, 0]
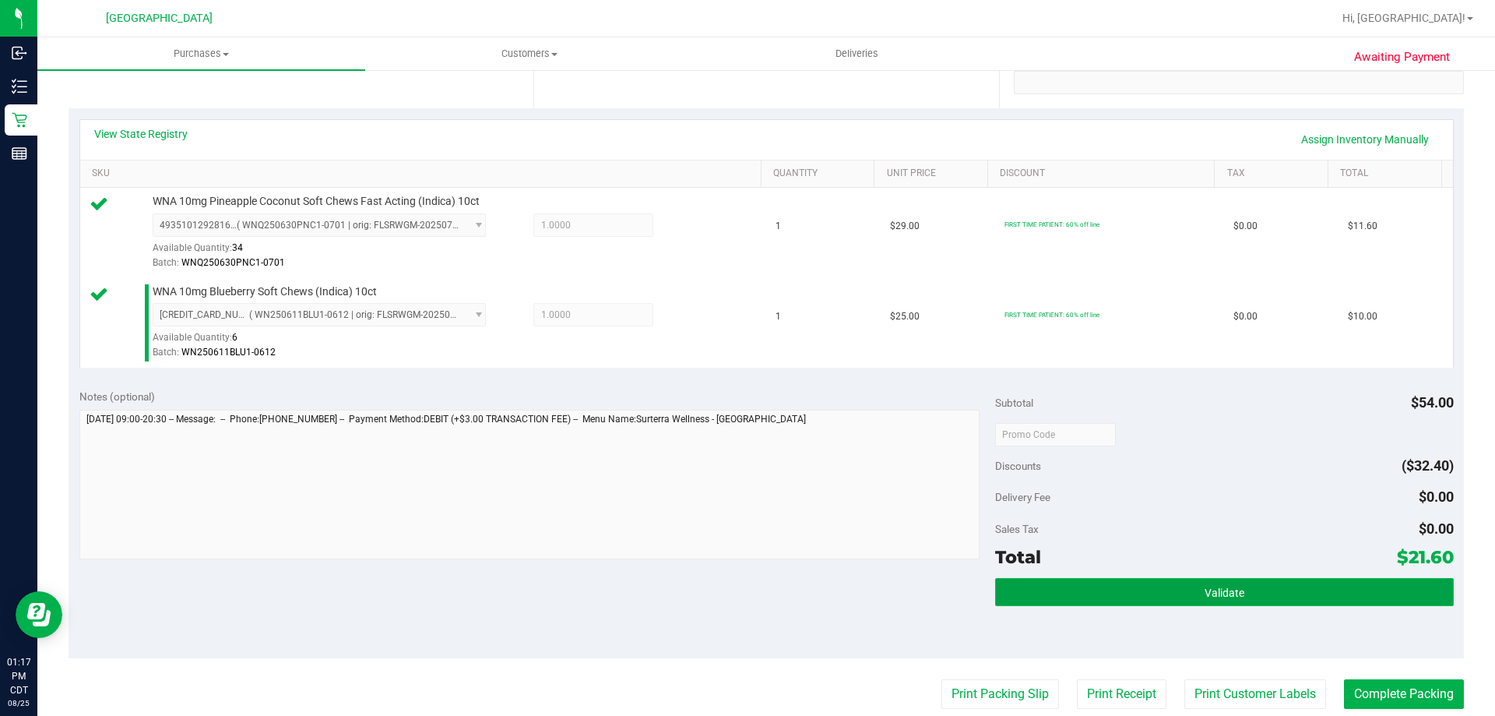
click at [1050, 592] on button "Validate" at bounding box center [1224, 592] width 458 height 28
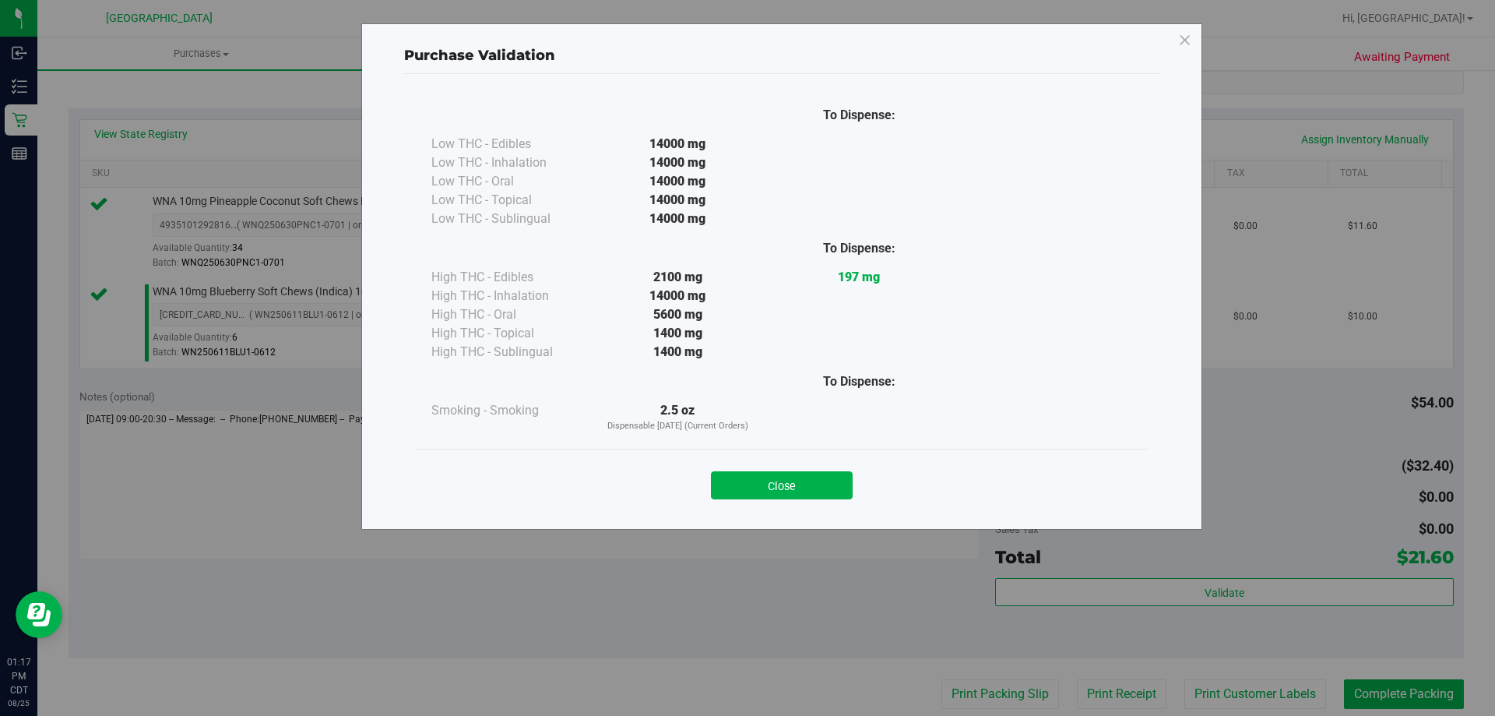
click at [749, 484] on button "Close" at bounding box center [782, 485] width 142 height 28
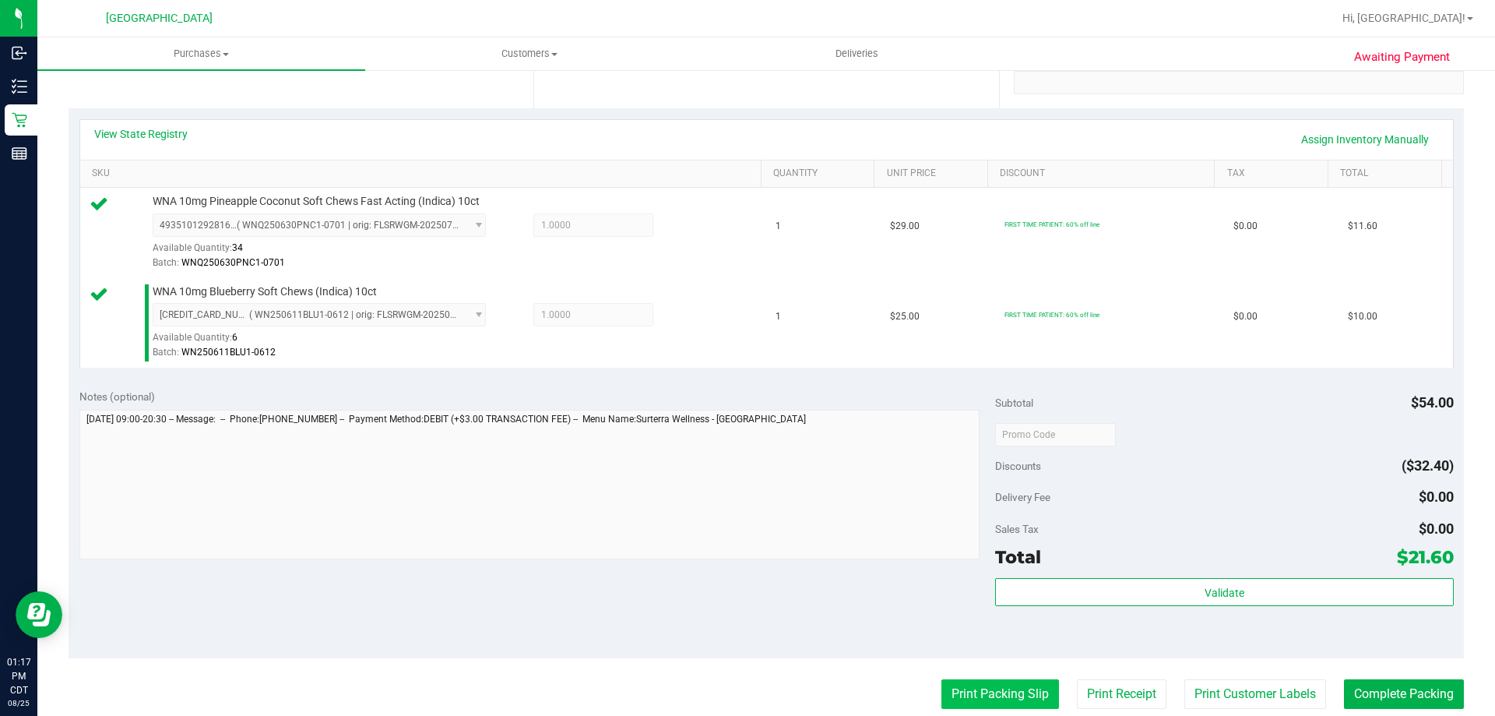
click at [988, 706] on button "Print Packing Slip" at bounding box center [1001, 694] width 118 height 30
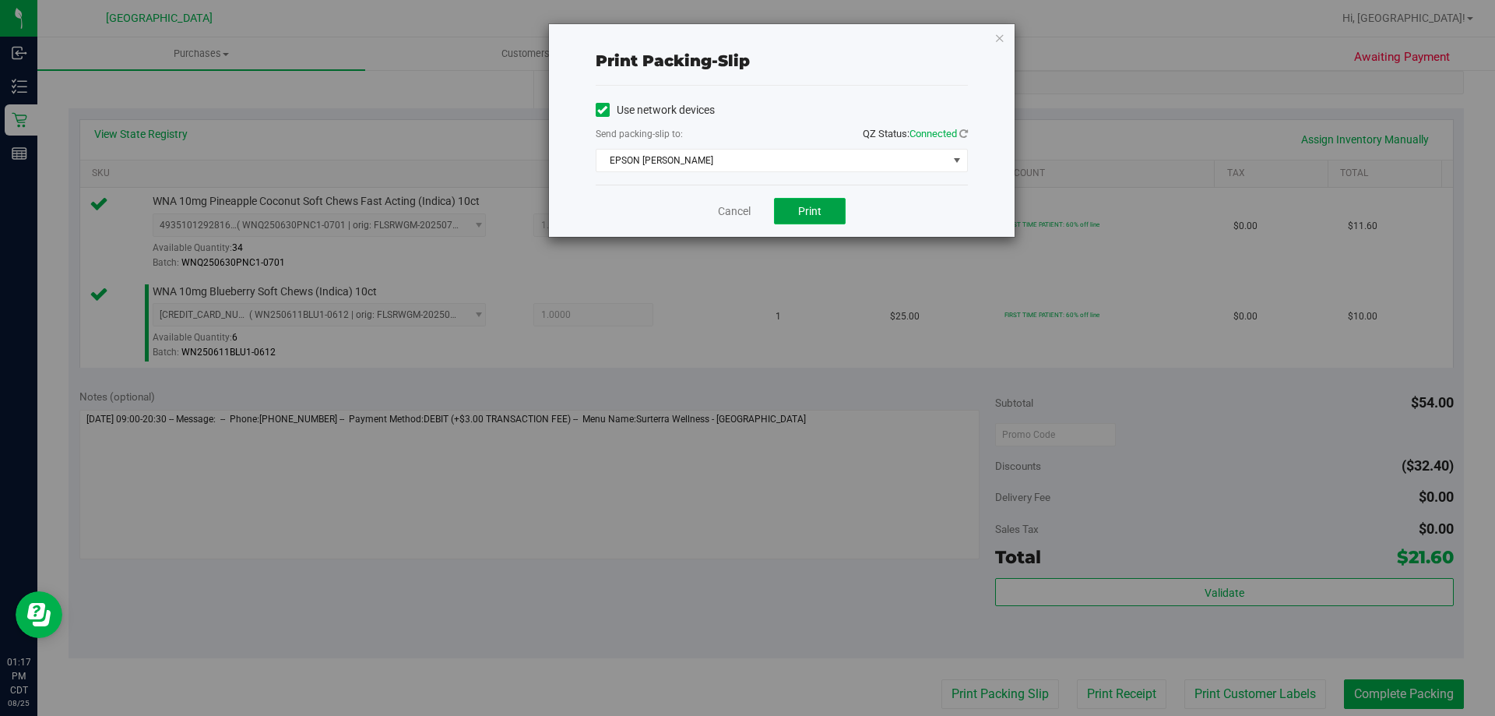
click at [828, 210] on button "Print" at bounding box center [810, 211] width 72 height 26
click at [732, 216] on link "Cancel" at bounding box center [734, 211] width 33 height 16
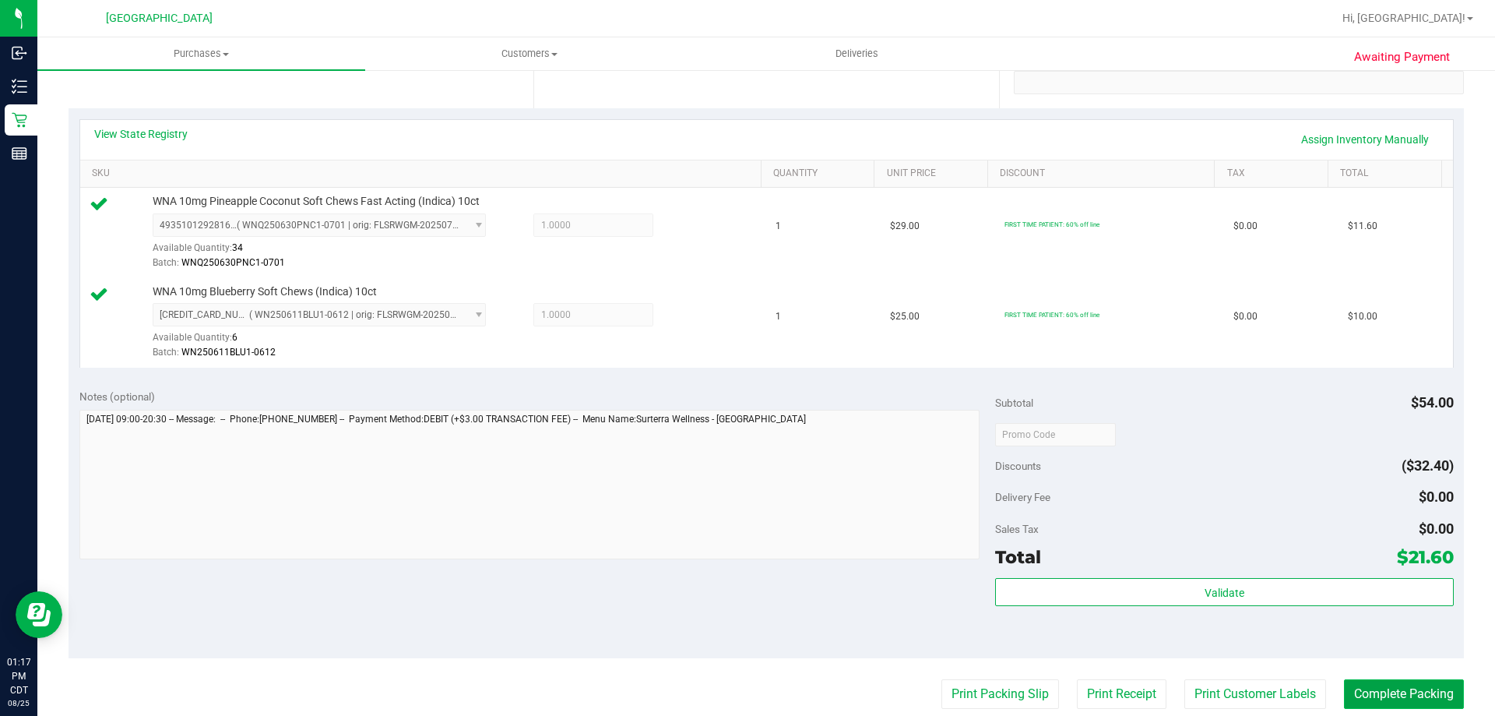
click at [1372, 692] on button "Complete Packing" at bounding box center [1404, 694] width 120 height 30
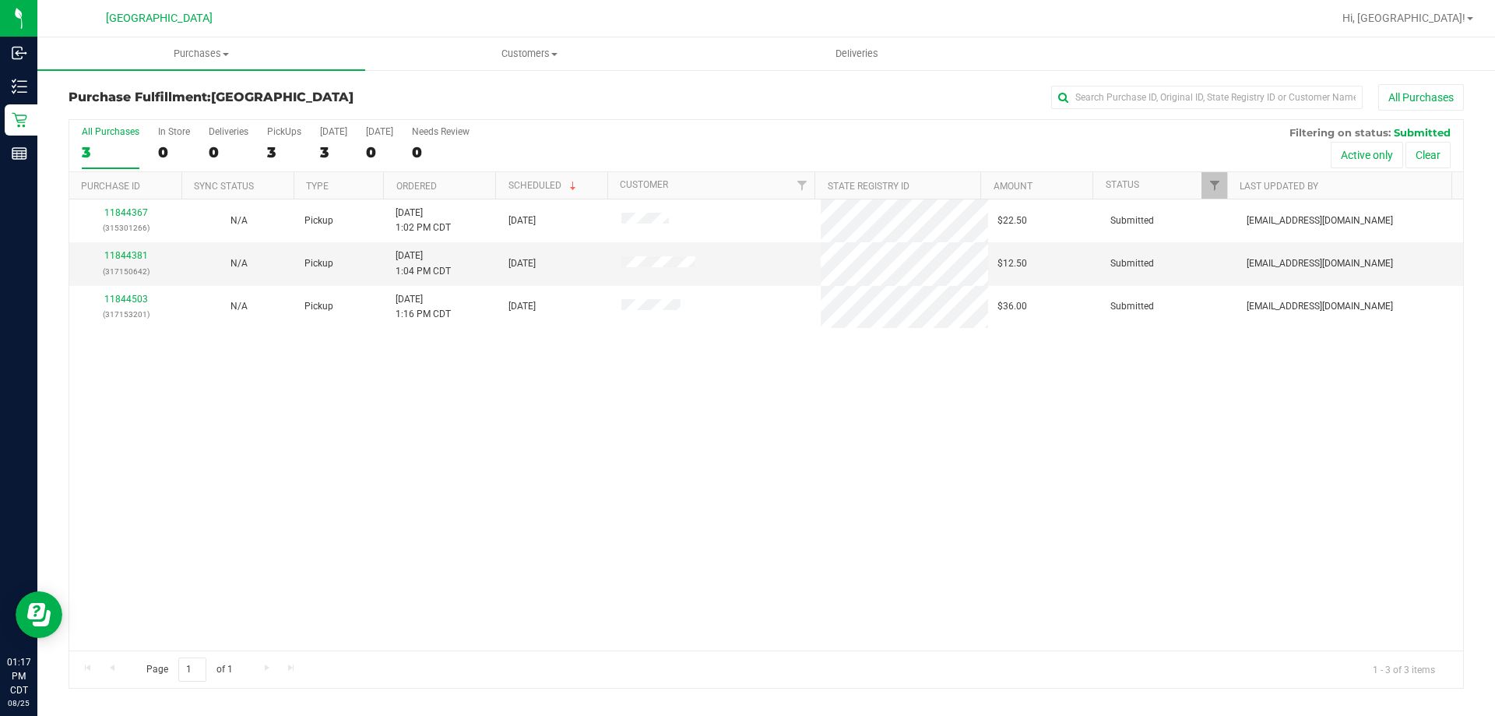
click at [467, 177] on th "Ordered" at bounding box center [439, 185] width 112 height 27
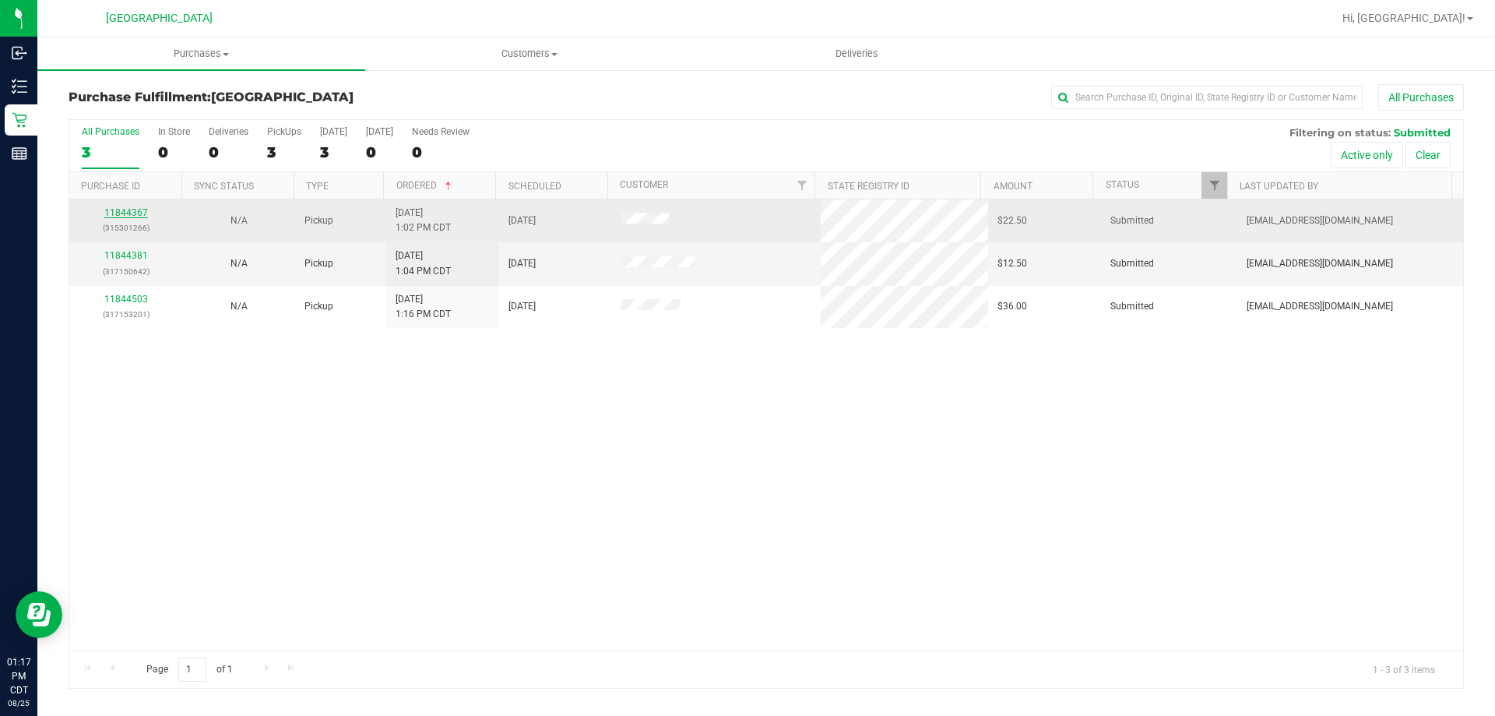
click at [138, 214] on link "11844367" at bounding box center [126, 212] width 44 height 11
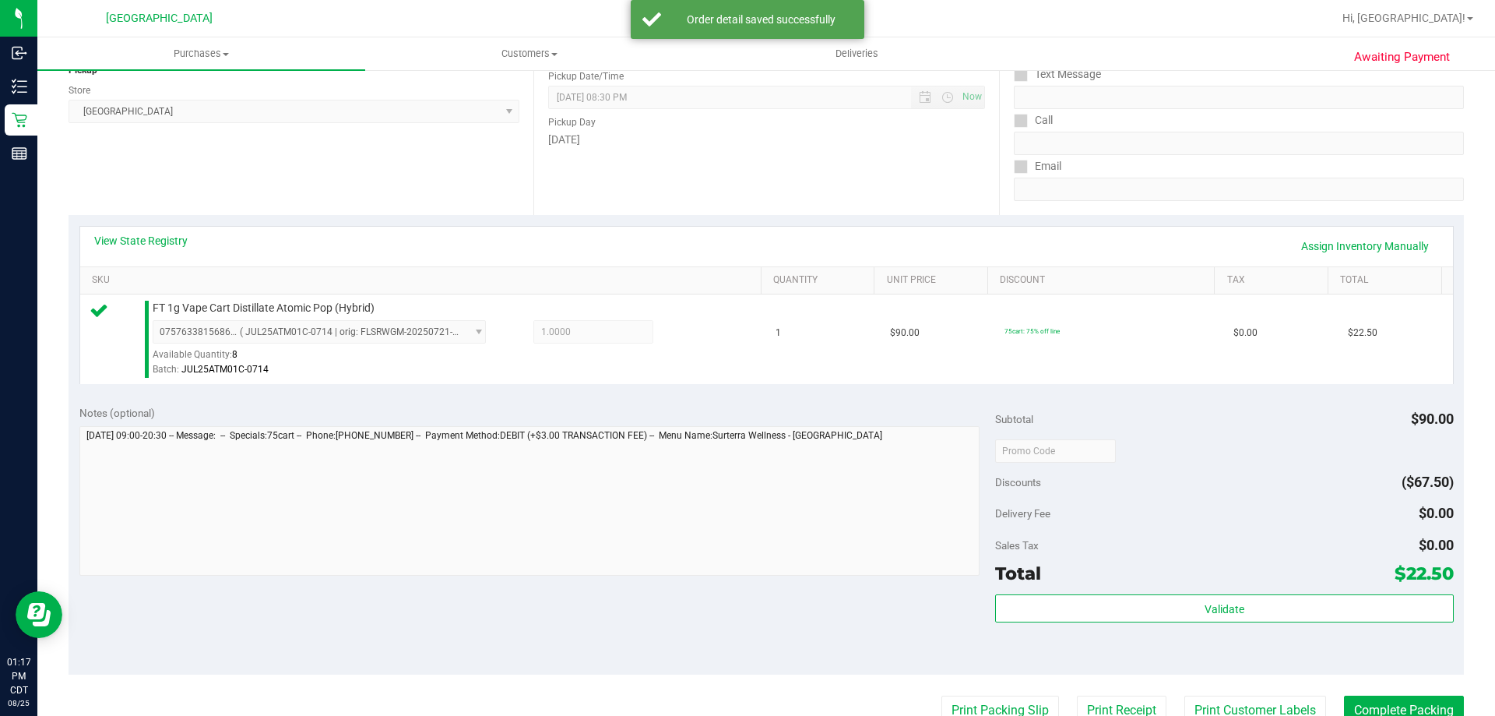
scroll to position [312, 0]
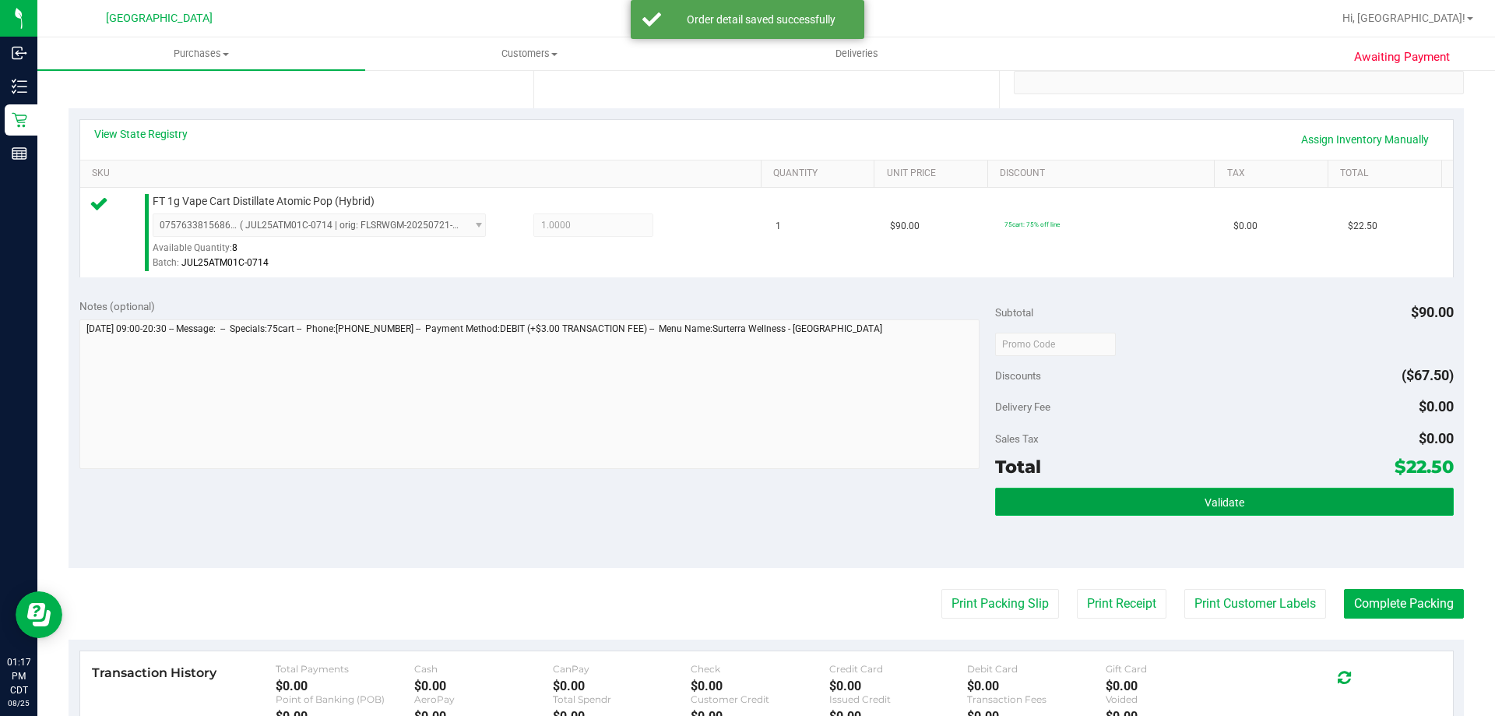
click at [1013, 500] on button "Validate" at bounding box center [1224, 501] width 458 height 28
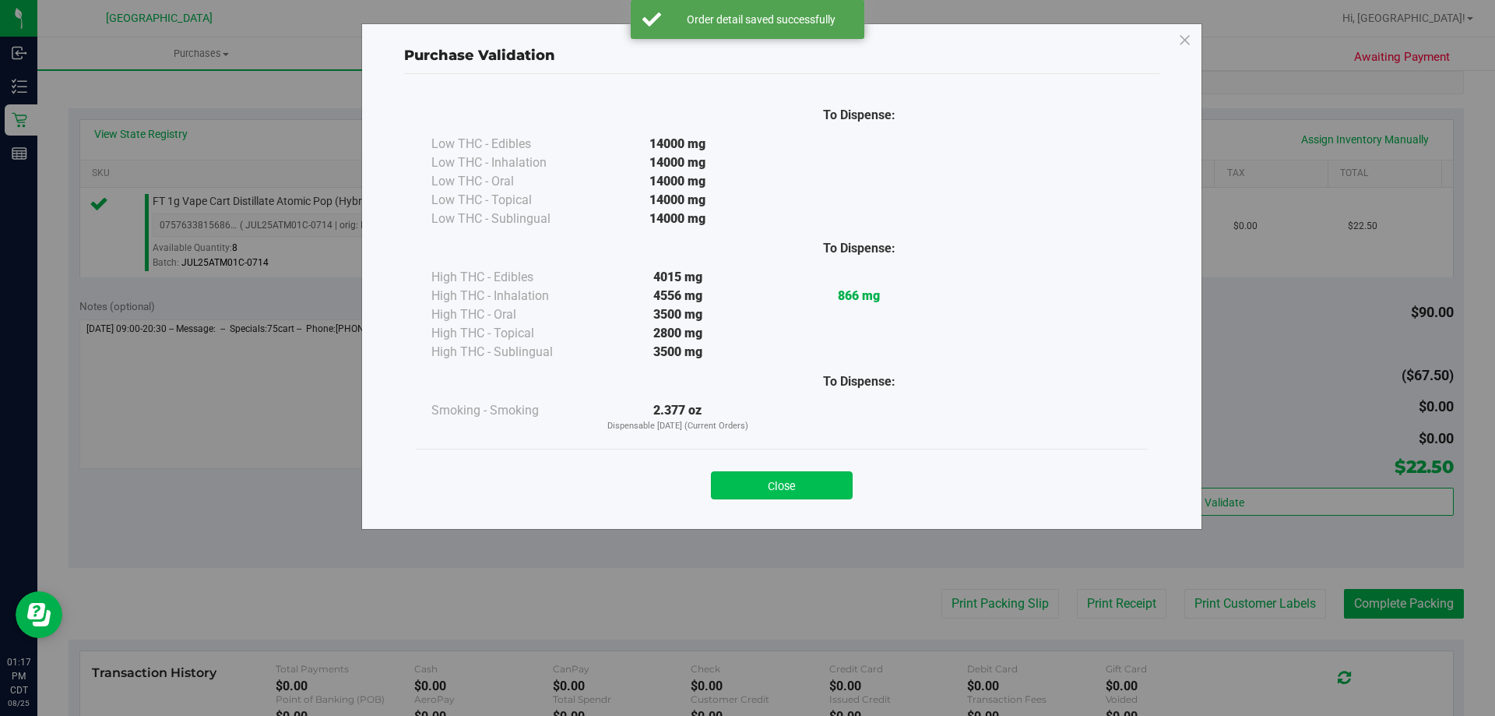
click at [773, 473] on button "Close" at bounding box center [782, 485] width 142 height 28
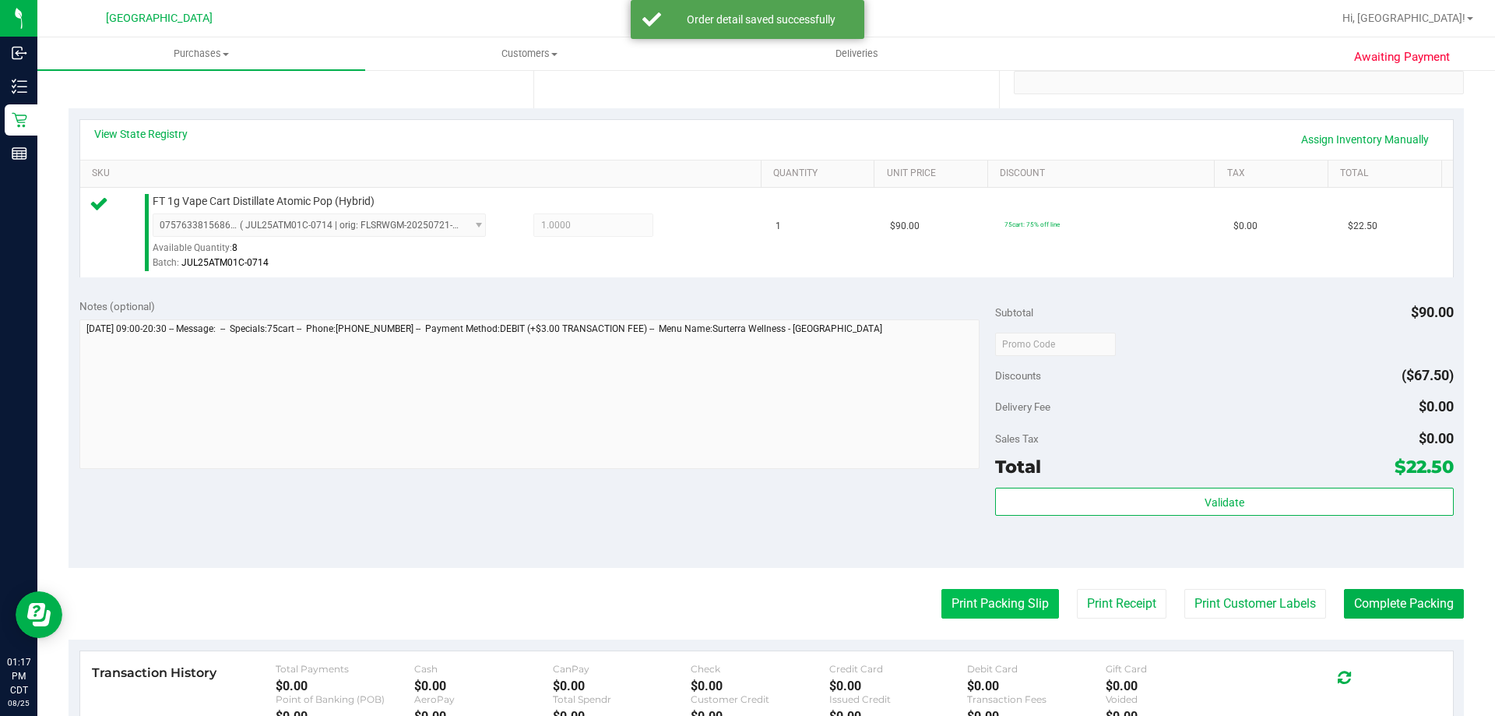
click at [971, 600] on button "Print Packing Slip" at bounding box center [1001, 604] width 118 height 30
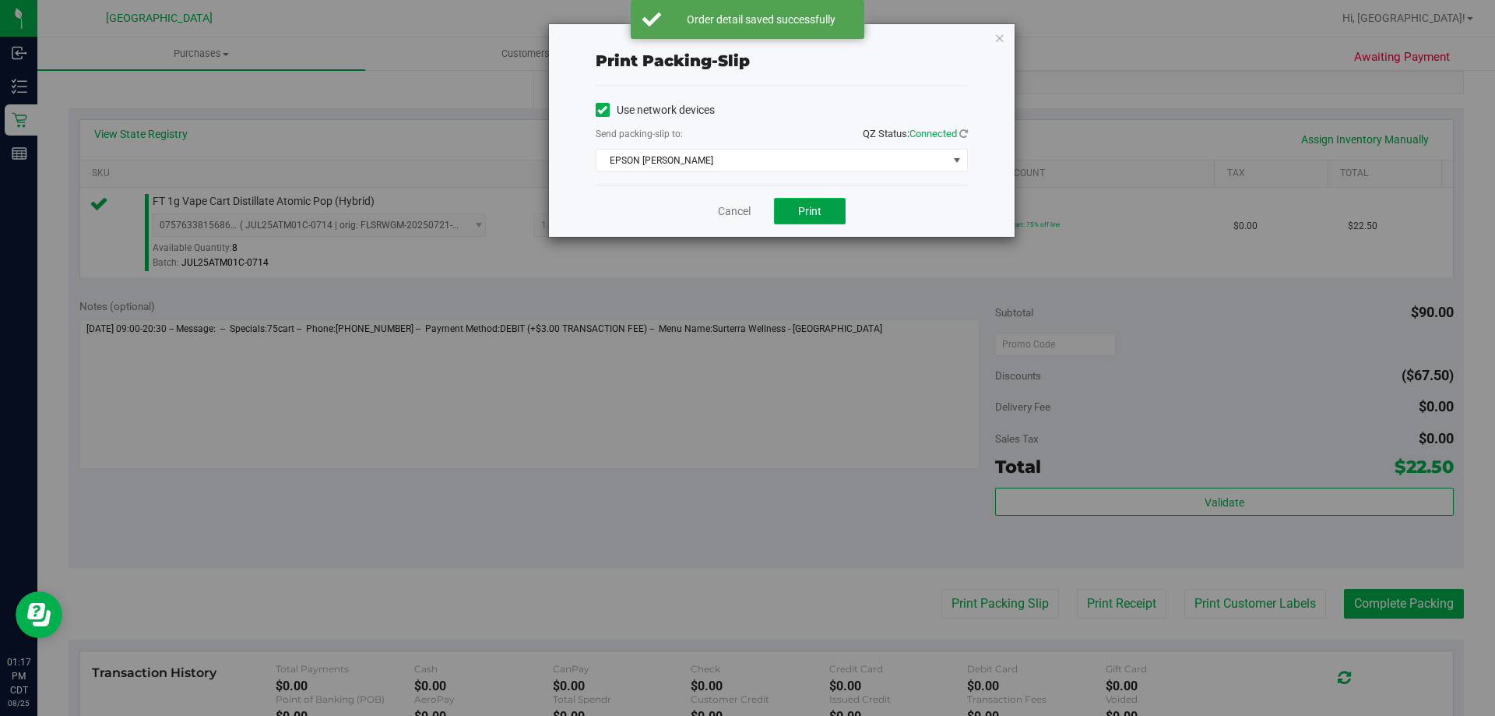
click at [832, 219] on button "Print" at bounding box center [810, 211] width 72 height 26
click at [738, 212] on link "Cancel" at bounding box center [734, 211] width 33 height 16
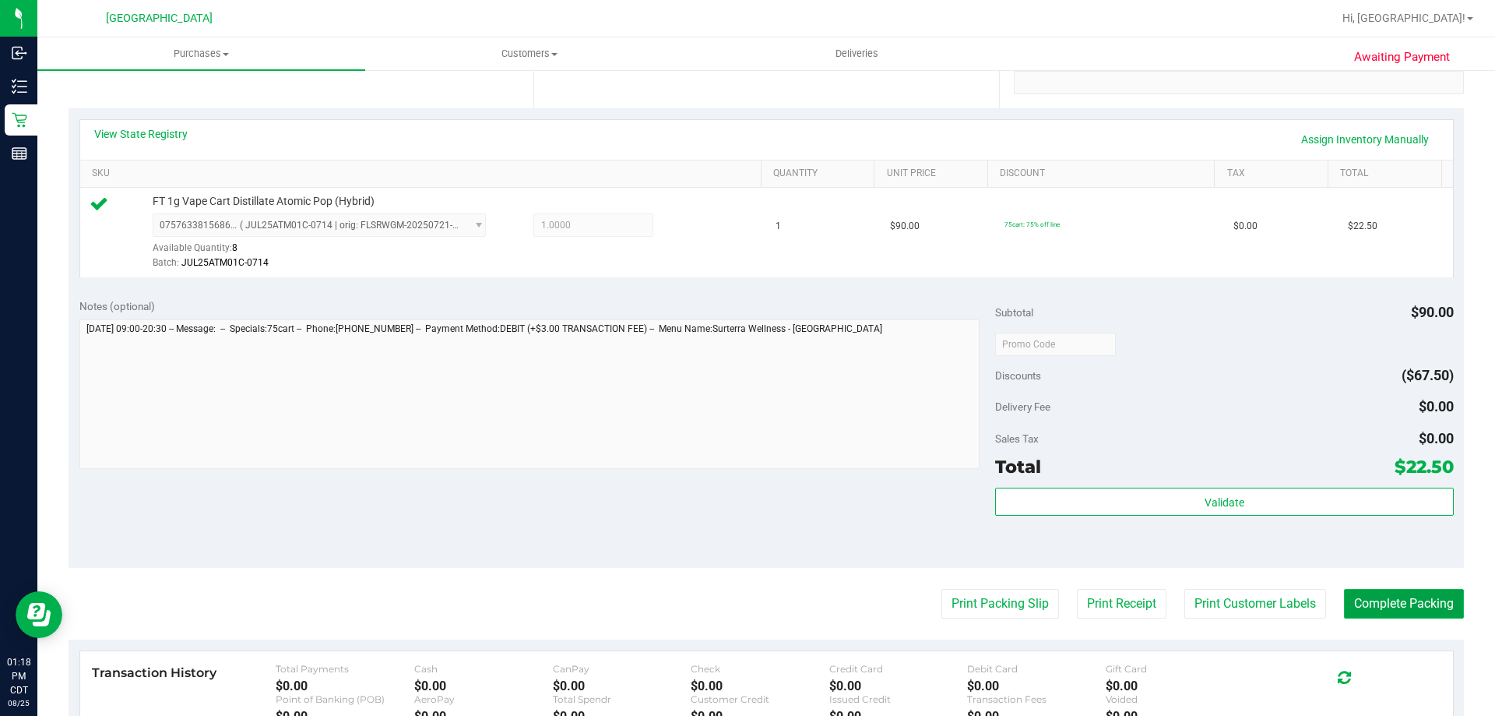
click at [1386, 600] on button "Complete Packing" at bounding box center [1404, 604] width 120 height 30
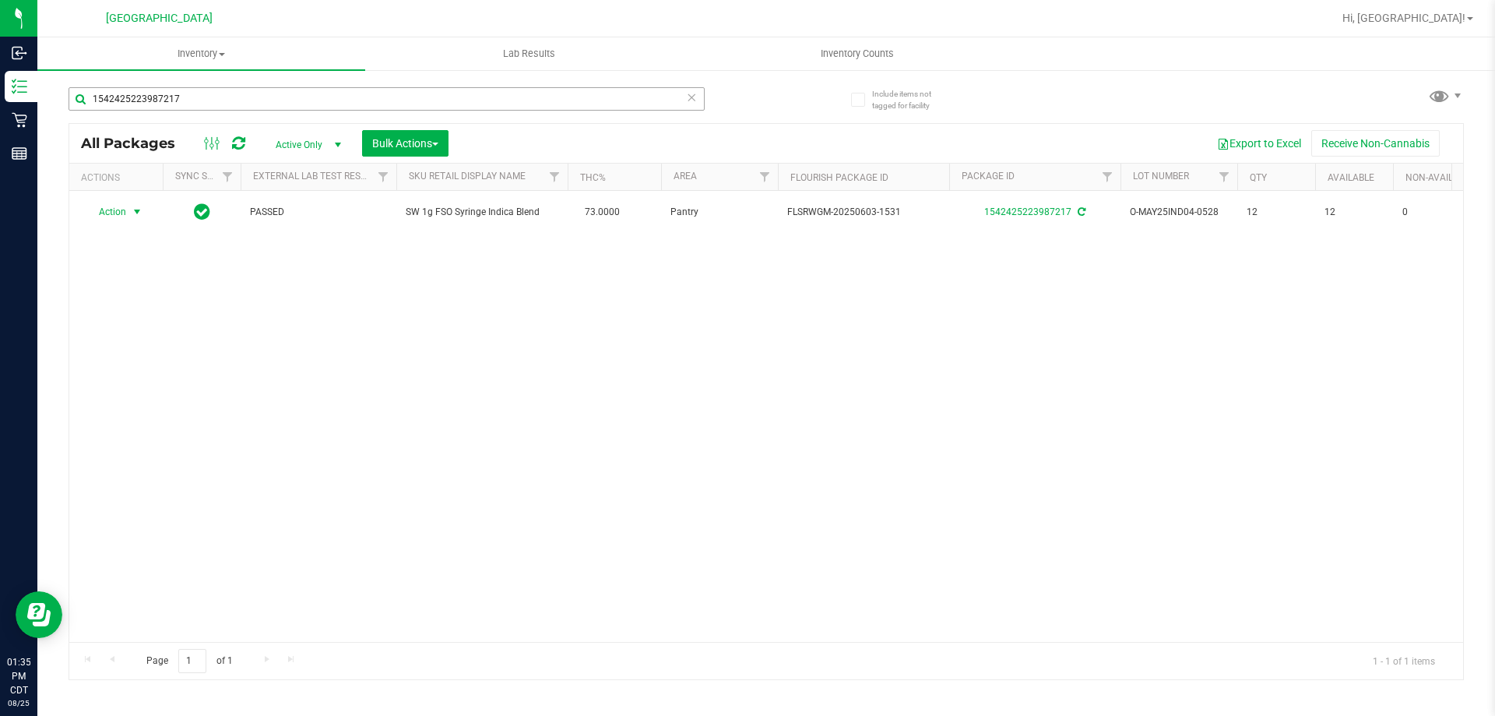
drag, startPoint x: 0, startPoint y: 0, endPoint x: 336, endPoint y: 87, distance: 347.5
click at [339, 86] on div "1542425223987217" at bounding box center [418, 98] width 698 height 50
click at [333, 91] on input "1542425223987217" at bounding box center [387, 98] width 636 height 23
type input "1"
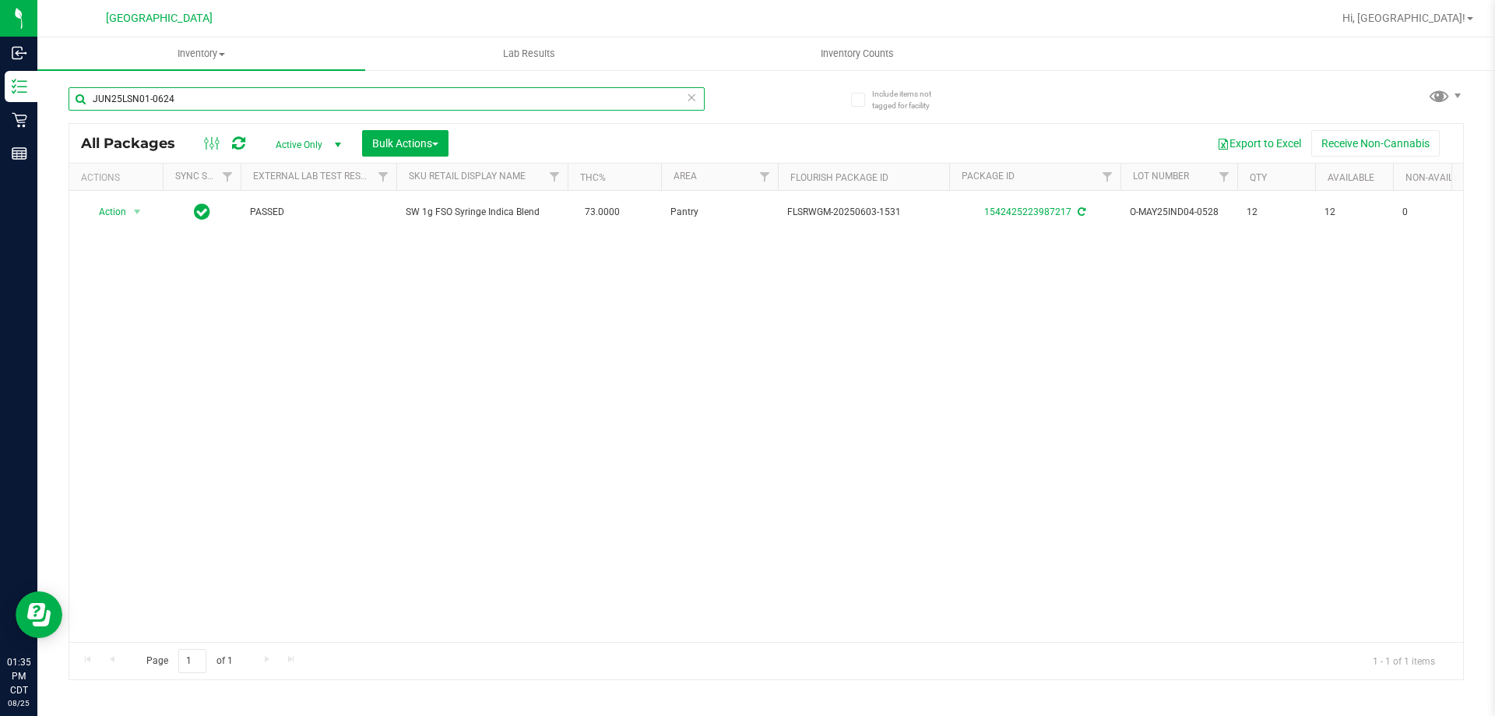
type input "JUN25LSN01-0624"
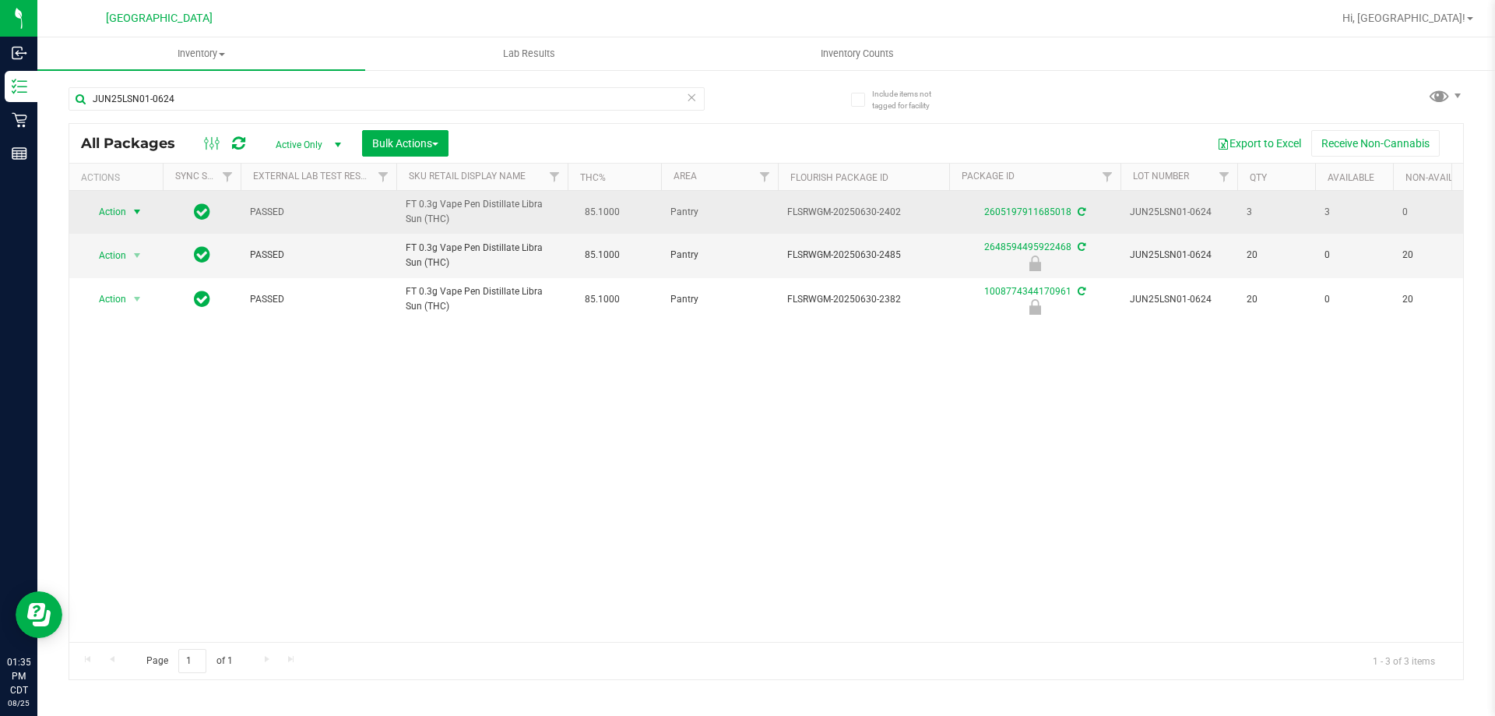
click at [139, 219] on span "select" at bounding box center [137, 212] width 19 height 22
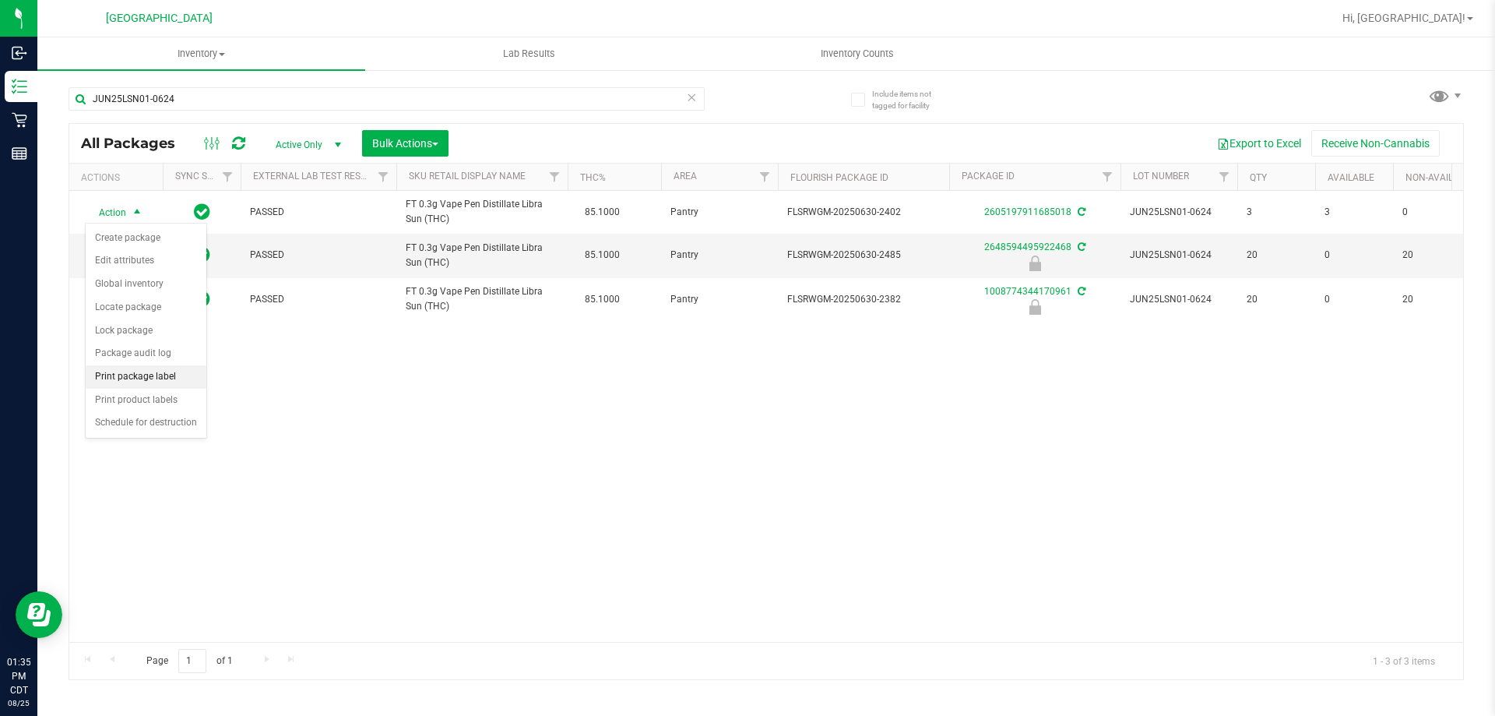
click at [168, 375] on li "Print package label" at bounding box center [146, 376] width 121 height 23
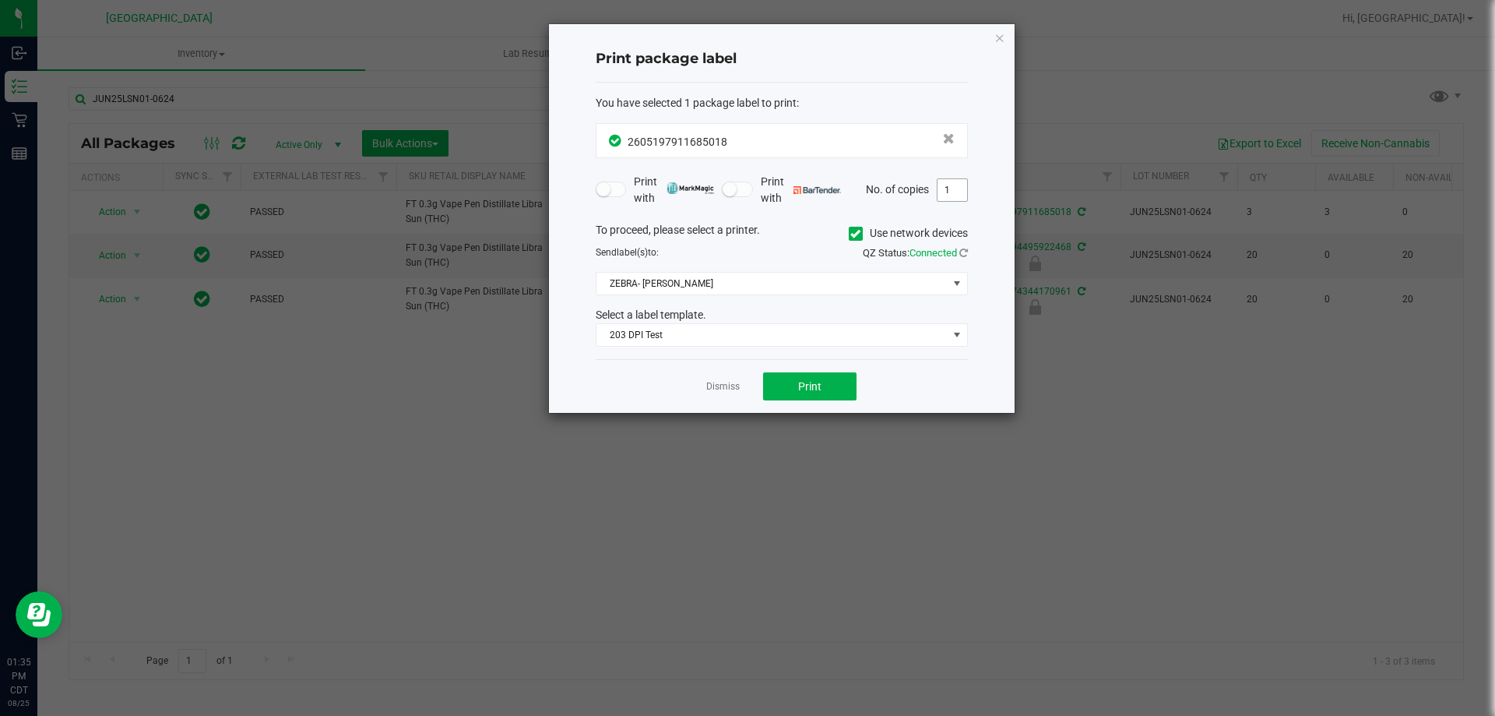
click at [952, 189] on input "1" at bounding box center [953, 190] width 30 height 22
type input "3"
click at [837, 381] on button "Print" at bounding box center [809, 386] width 93 height 28
click at [721, 384] on link "Dismiss" at bounding box center [722, 386] width 33 height 13
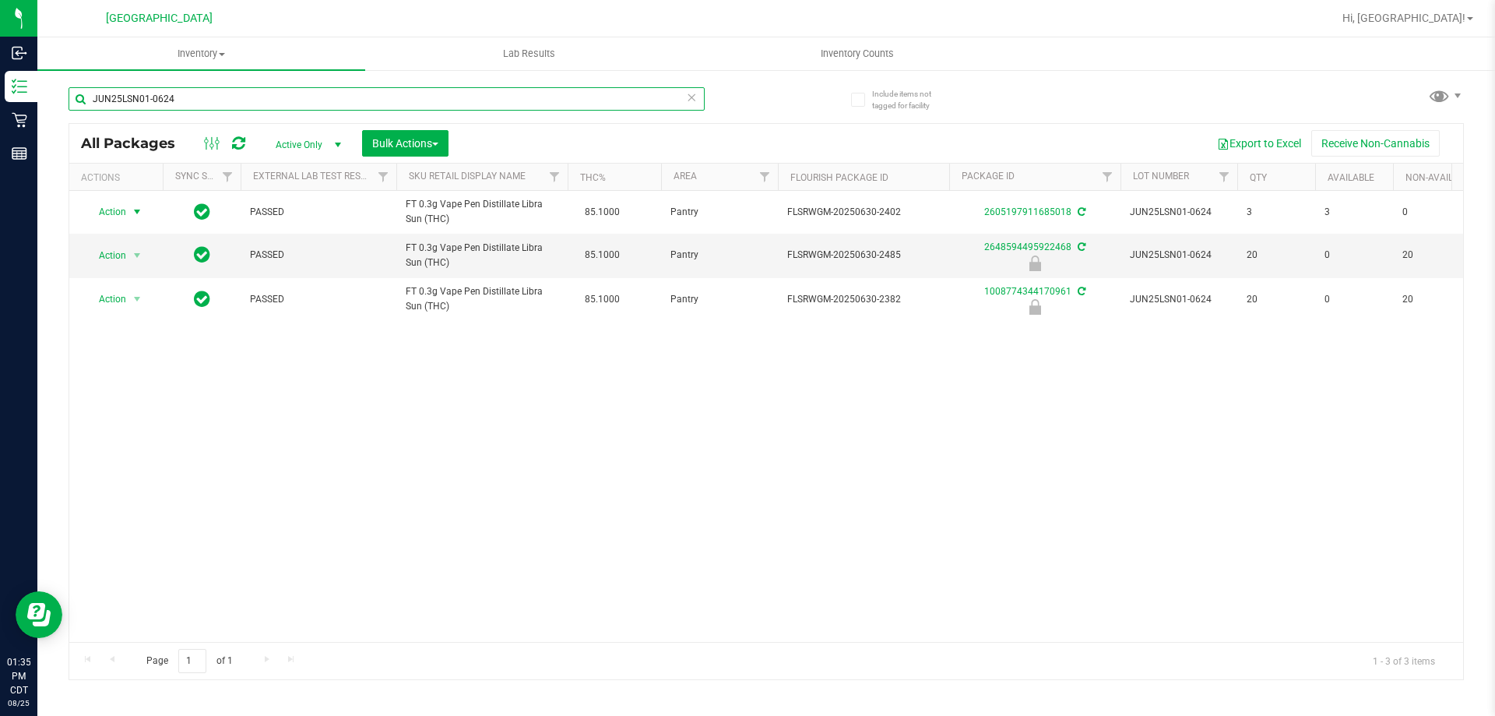
click at [655, 101] on input "JUN25LSN01-0624" at bounding box center [387, 98] width 636 height 23
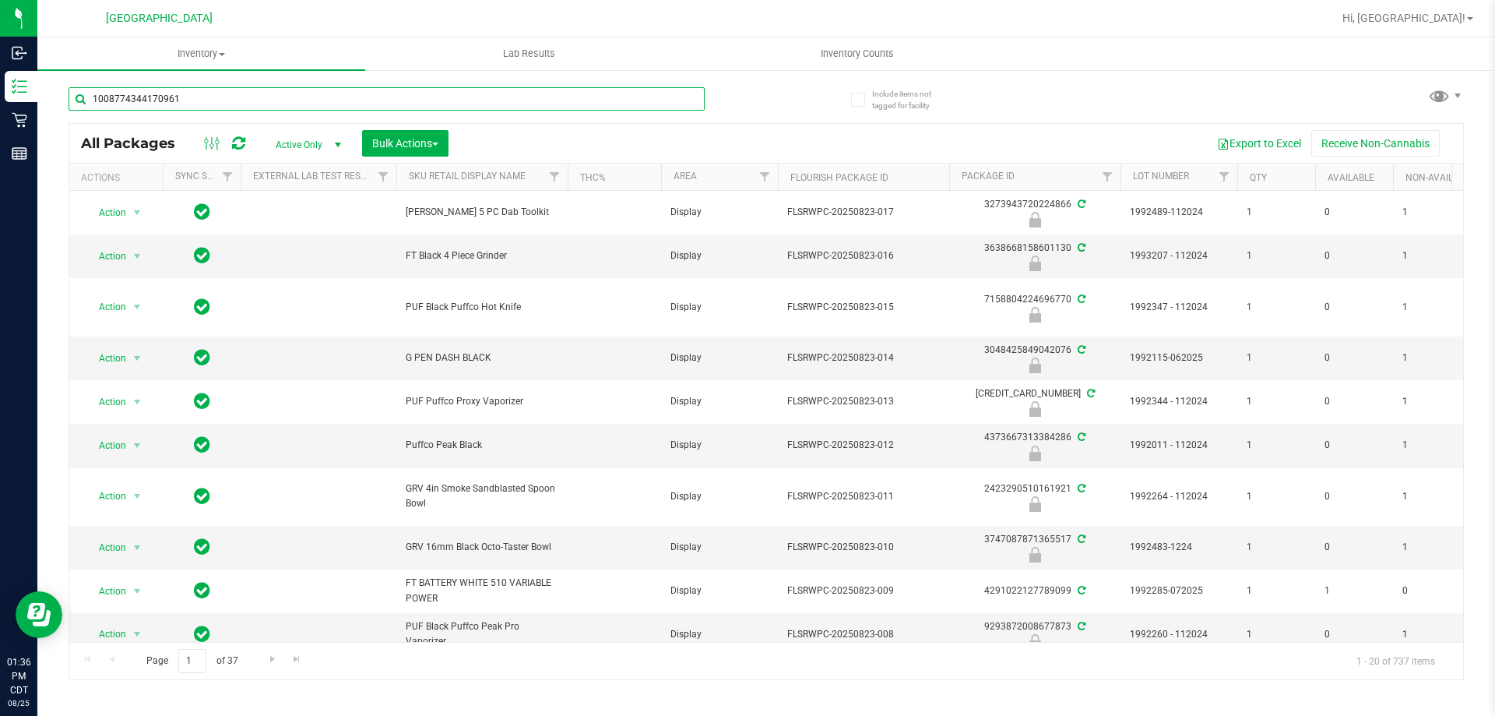
type input "1008774344170961"
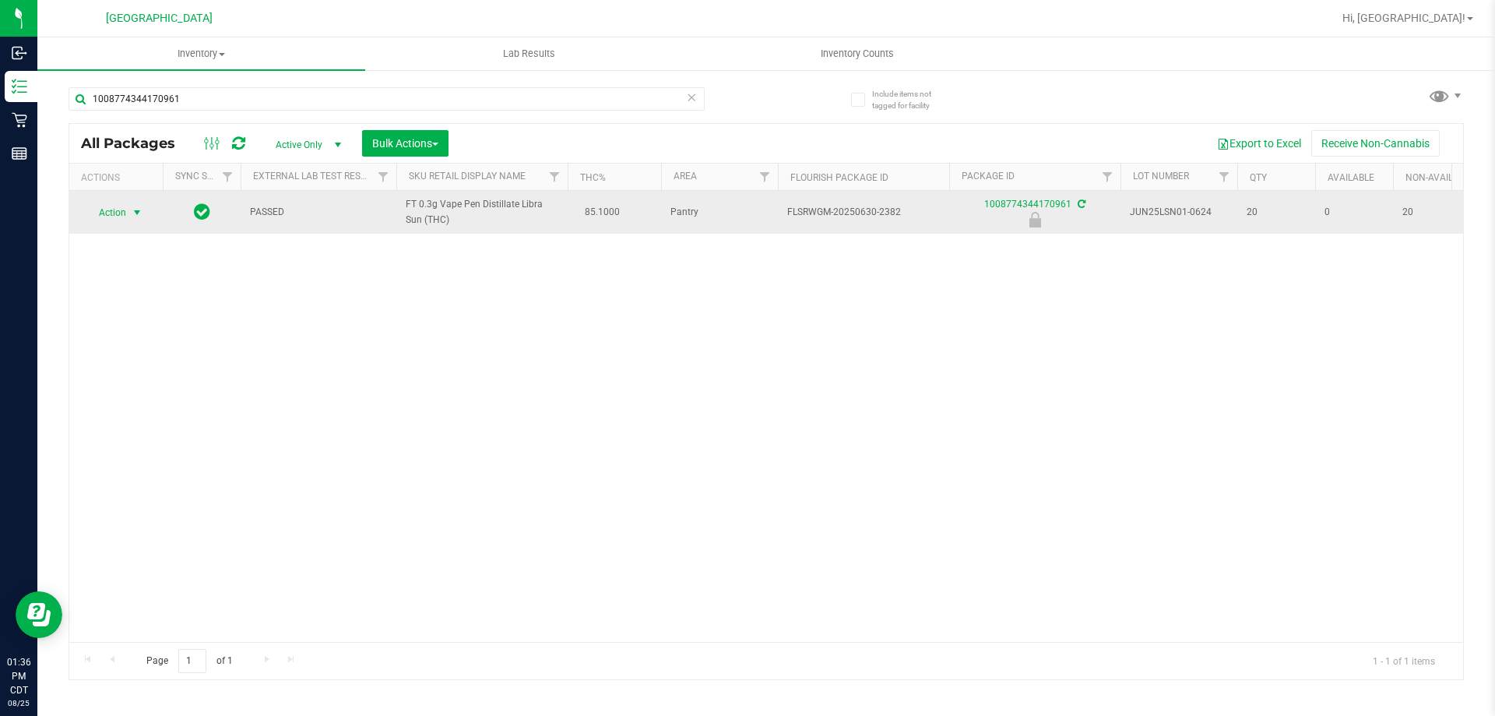
click at [128, 209] on span "select" at bounding box center [137, 213] width 19 height 22
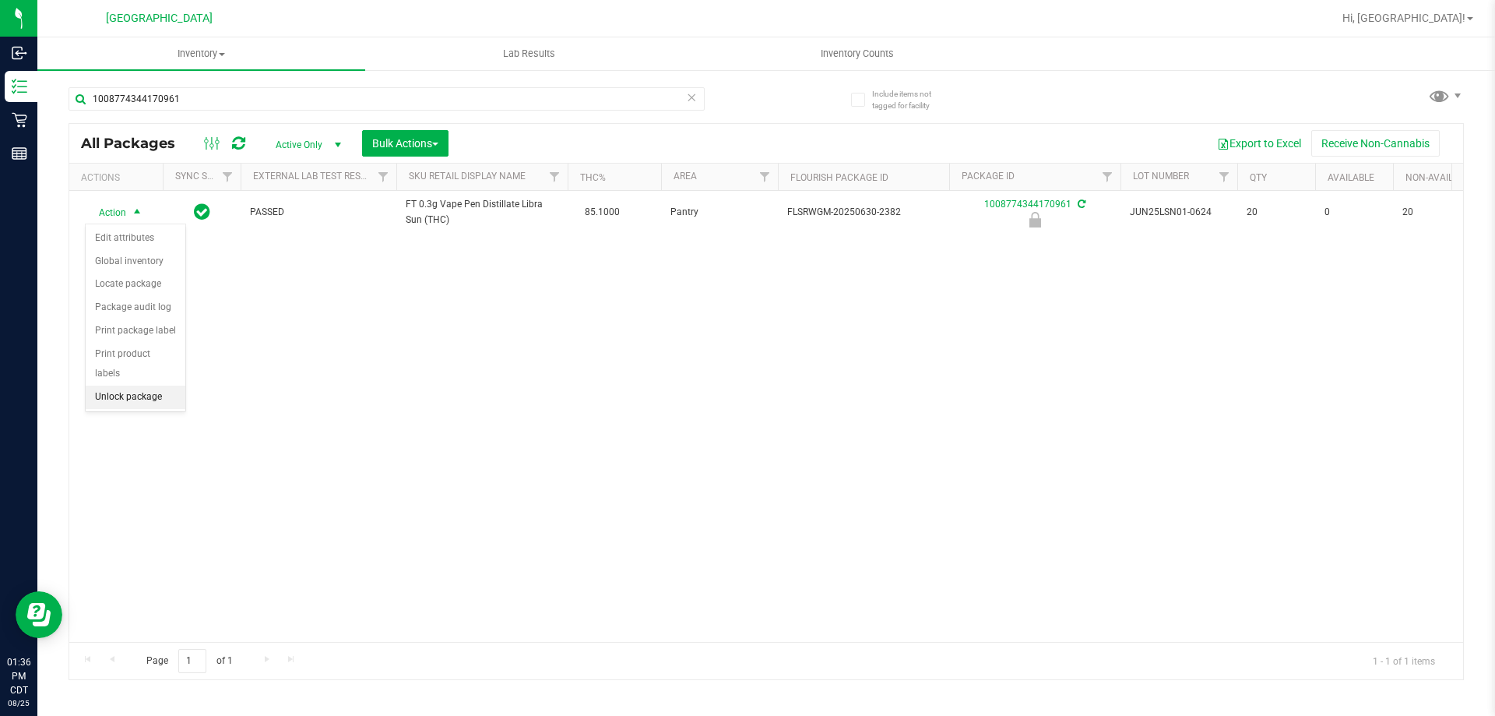
click at [150, 389] on ul "Edit attributes Global inventory Locate package Package audit log Print package…" at bounding box center [136, 318] width 100 height 182
click at [135, 385] on li "Unlock package" at bounding box center [136, 396] width 100 height 23
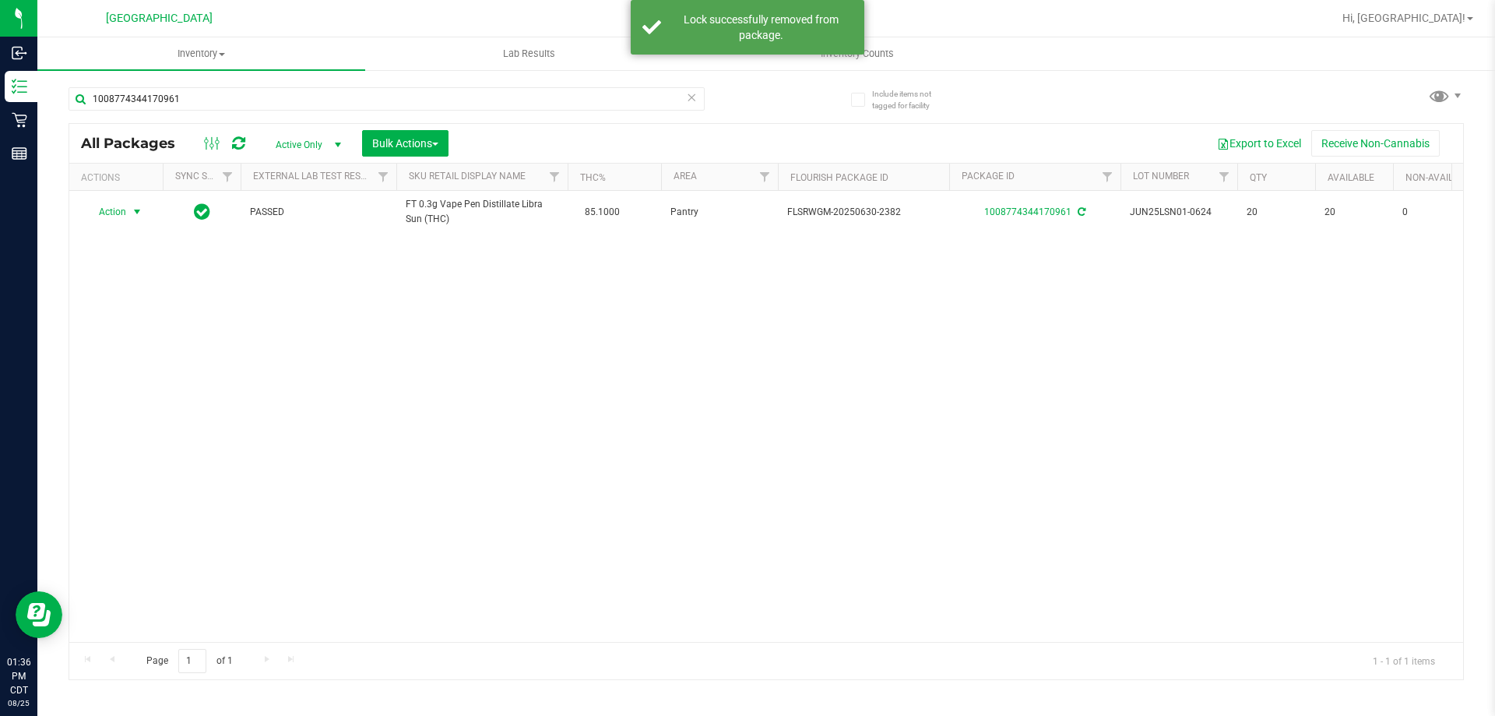
click at [137, 211] on span "select" at bounding box center [137, 212] width 12 height 12
click at [143, 382] on li "Print package label" at bounding box center [146, 376] width 121 height 23
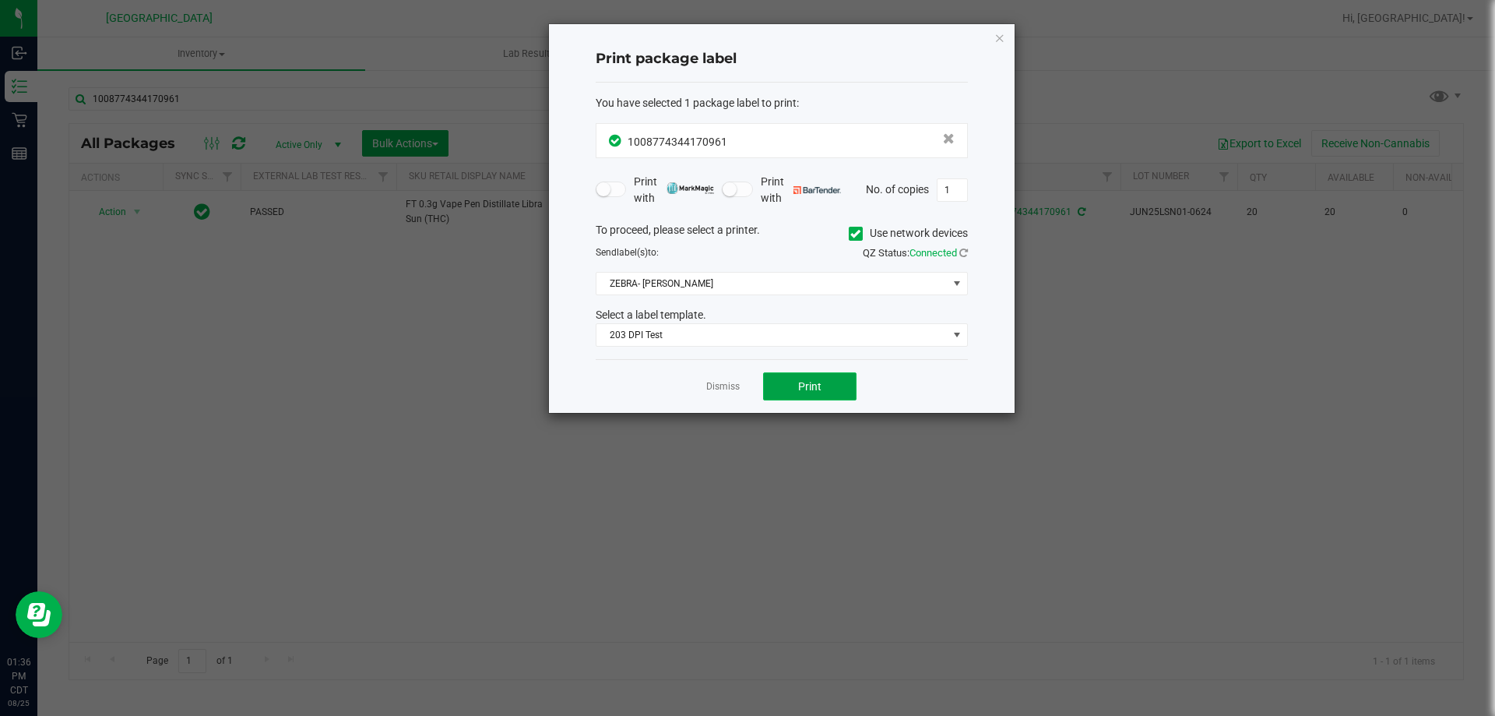
click at [823, 382] on button "Print" at bounding box center [809, 386] width 93 height 28
